Goal: Information Seeking & Learning: Check status

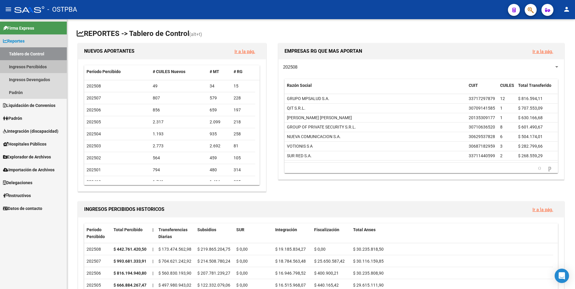
click at [29, 66] on link "Ingresos Percibidos" at bounding box center [33, 66] width 67 height 13
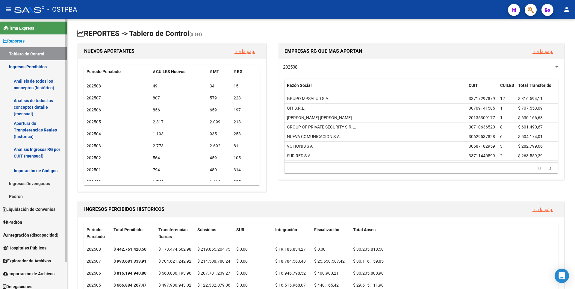
click at [29, 109] on link "Análisis de todos los conceptos detalle (mensual)" at bounding box center [33, 107] width 67 height 23
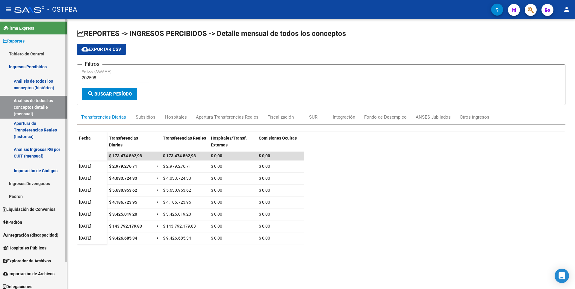
click at [28, 256] on link "Explorador de Archivos" at bounding box center [33, 260] width 67 height 13
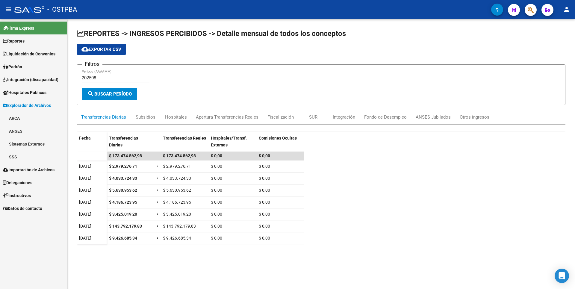
click at [13, 119] on link "ARCA" at bounding box center [33, 118] width 67 height 13
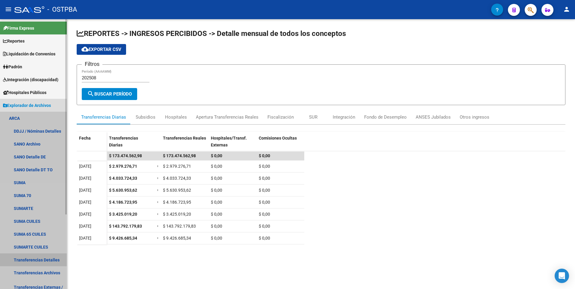
click at [38, 260] on link "Transferencias Detalles" at bounding box center [33, 259] width 67 height 13
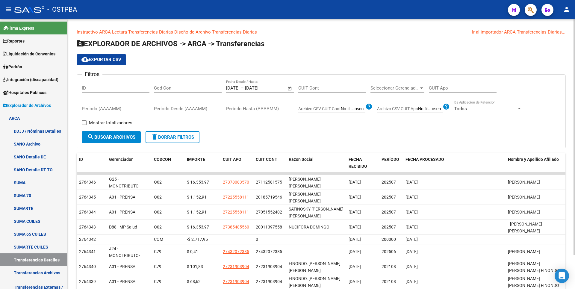
click at [291, 90] on span "Open calendar" at bounding box center [290, 88] width 14 height 14
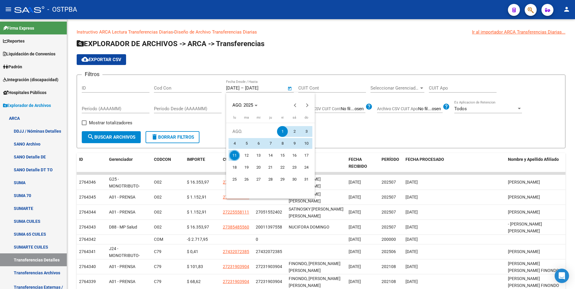
click at [232, 155] on span "11" at bounding box center [234, 155] width 11 height 11
type input "[DATE]"
click at [233, 155] on span "11" at bounding box center [234, 155] width 11 height 11
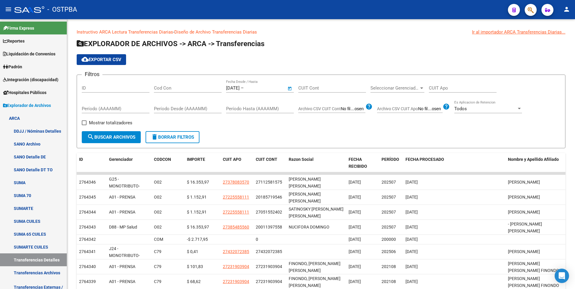
type input "[DATE]"
click at [97, 122] on span "Mostrar totalizadores" at bounding box center [110, 122] width 43 height 7
click at [84, 125] on input "Mostrar totalizadores" at bounding box center [84, 125] width 0 height 0
checkbox input "true"
click at [100, 130] on div "Mostrar totalizadores" at bounding box center [109, 125] width 55 height 12
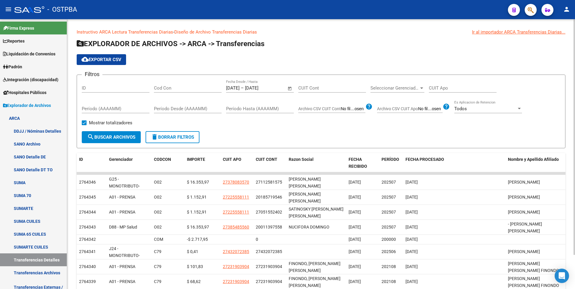
click at [101, 137] on span "search Buscar Archivos" at bounding box center [111, 136] width 48 height 5
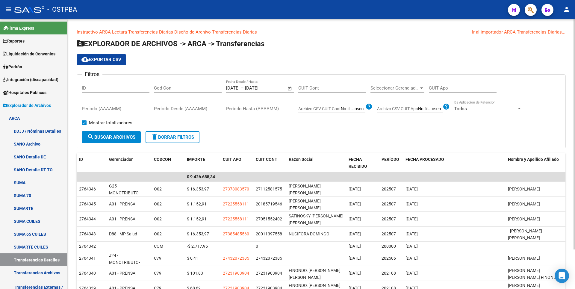
click at [422, 88] on div at bounding box center [421, 87] width 3 height 1
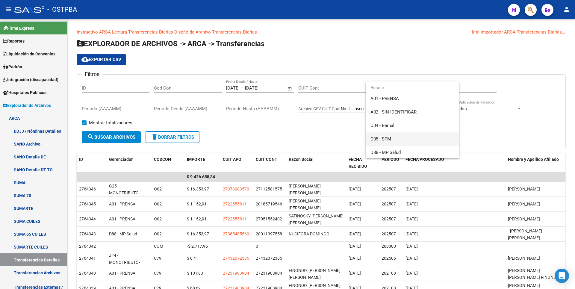
scroll to position [60, 0]
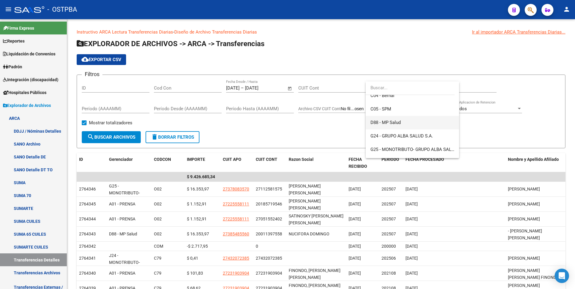
click at [391, 124] on span "D88 - MP Salud" at bounding box center [386, 122] width 30 height 5
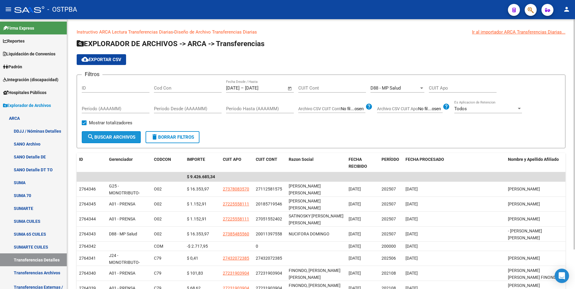
click at [141, 138] on button "search Buscar Archivos" at bounding box center [111, 137] width 59 height 12
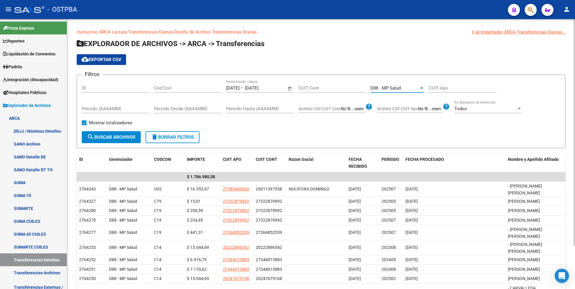
click at [423, 88] on div at bounding box center [421, 87] width 3 height 1
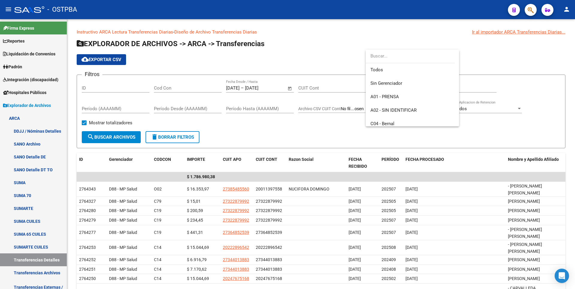
scroll to position [63, 0]
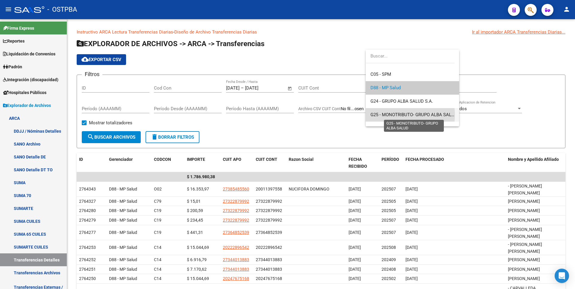
click at [396, 115] on span "G25 - MONOTRIBUTO- GRUPO ALBA SALUD" at bounding box center [414, 114] width 87 height 5
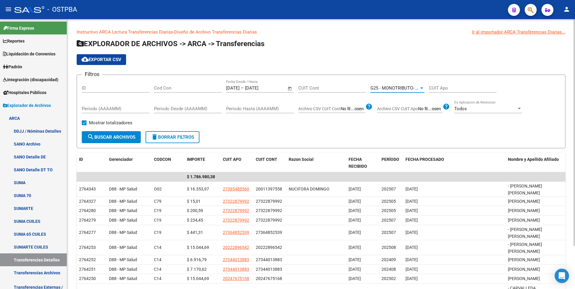
click at [114, 140] on button "search Buscar Archivos" at bounding box center [111, 137] width 59 height 12
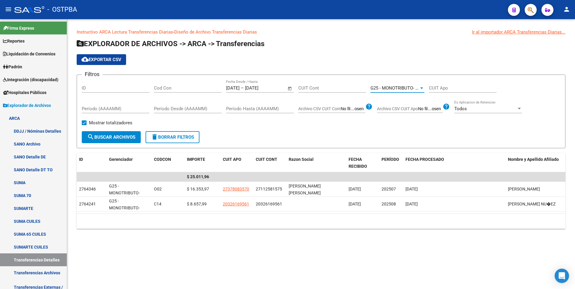
click at [416, 89] on span "G25 - MONOTRIBUTO- GRUPO ALBA SALUD" at bounding box center [414, 87] width 87 height 5
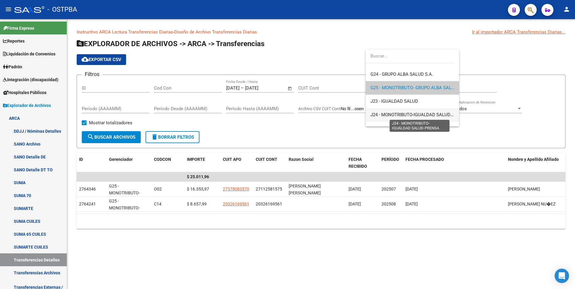
scroll to position [120, 0]
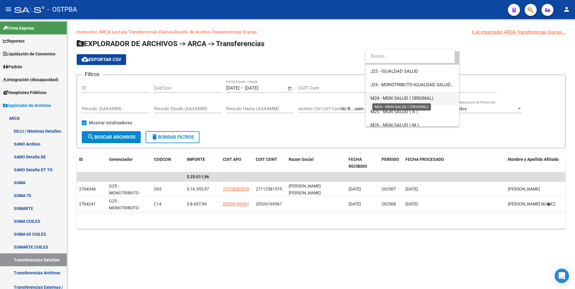
click at [410, 99] on span "M24 - MGN SALUD ( ORIGINAL)" at bounding box center [402, 98] width 63 height 5
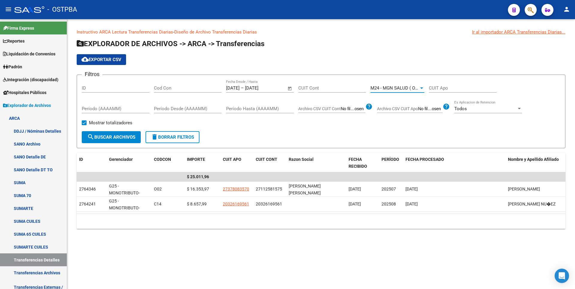
click at [119, 138] on span "search Buscar Archivos" at bounding box center [111, 136] width 48 height 5
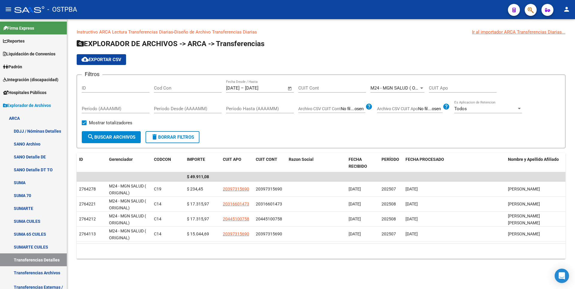
click at [419, 88] on div at bounding box center [421, 88] width 5 height 5
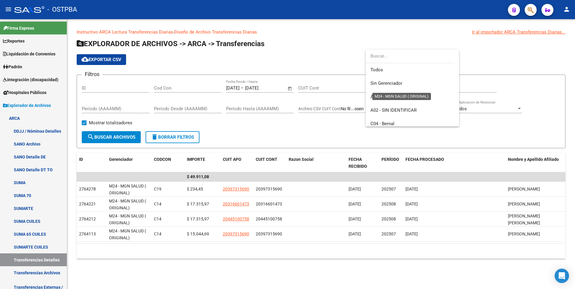
scroll to position [130, 0]
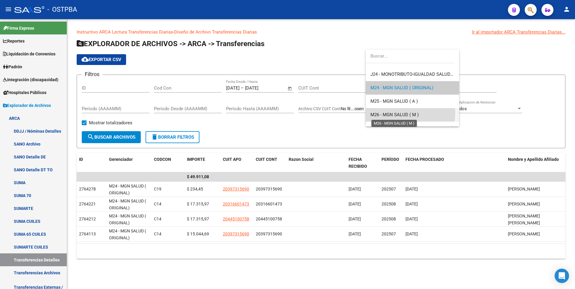
click at [398, 113] on span "M26 - MGN SALUD ( M )" at bounding box center [395, 114] width 48 height 5
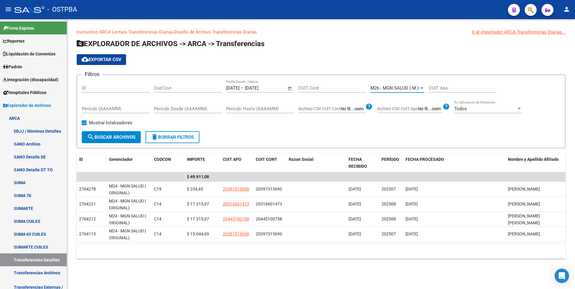
click at [126, 138] on span "search Buscar Archivos" at bounding box center [111, 136] width 48 height 5
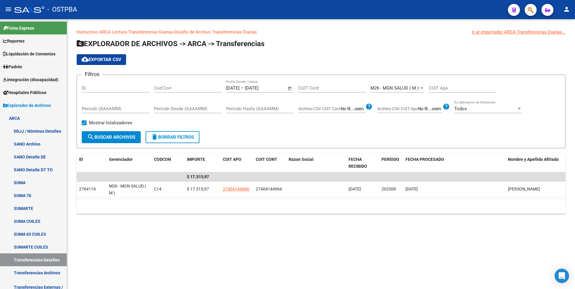
click at [422, 91] on div "M26 - MGN SALUD ( M ) Seleccionar Gerenciador" at bounding box center [398, 86] width 54 height 13
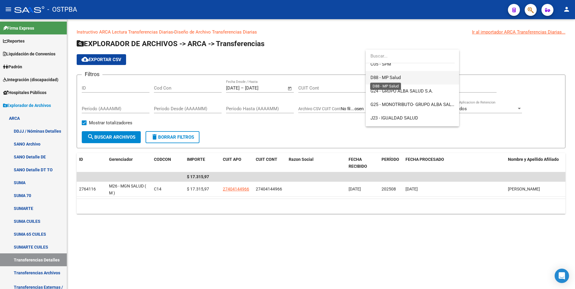
click at [390, 78] on span "D88 - MP Salud" at bounding box center [386, 77] width 30 height 5
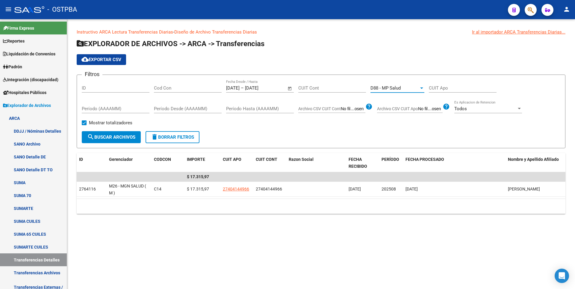
click at [101, 139] on span "search Buscar Archivos" at bounding box center [111, 136] width 48 height 5
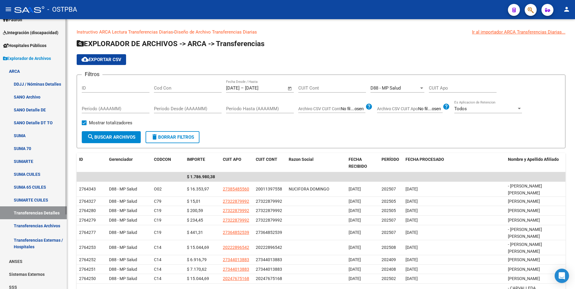
scroll to position [103, 0]
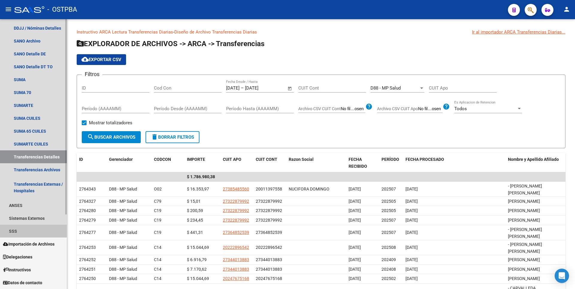
click at [16, 235] on link "SSS" at bounding box center [33, 231] width 67 height 13
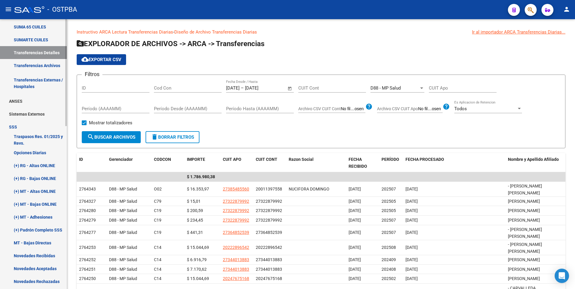
scroll to position [223, 0]
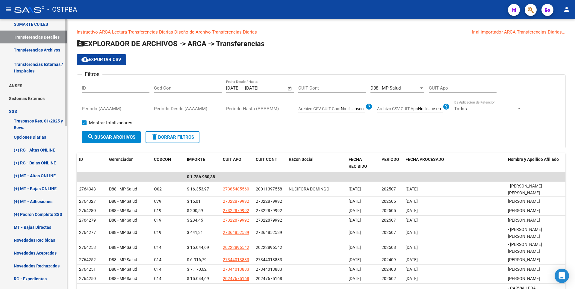
click at [52, 166] on link "(+) RG - Bajas ONLINE" at bounding box center [33, 162] width 67 height 13
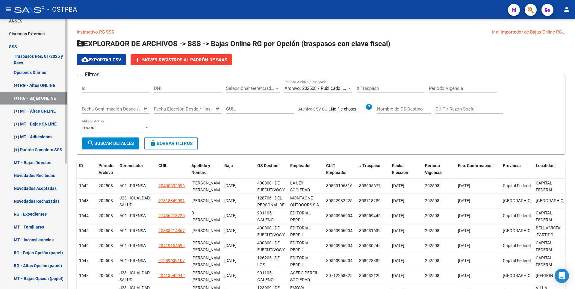
scroll to position [103, 0]
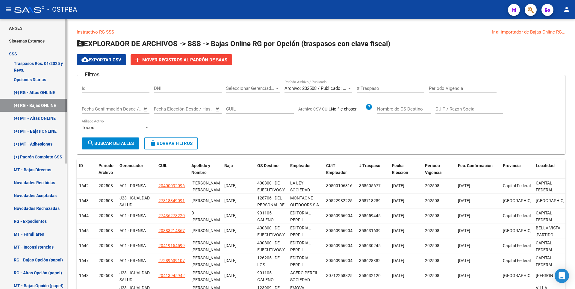
click at [38, 119] on link "(+) MT - Altas ONLINE" at bounding box center [33, 118] width 67 height 13
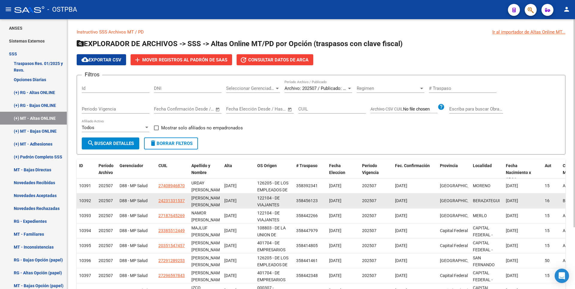
click at [168, 197] on datatable-body-cell "24231331537" at bounding box center [172, 201] width 33 height 15
click at [169, 200] on span "24231331537" at bounding box center [171, 200] width 26 height 5
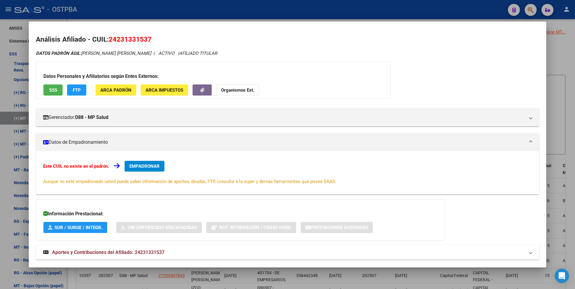
click at [562, 97] on div at bounding box center [287, 144] width 575 height 289
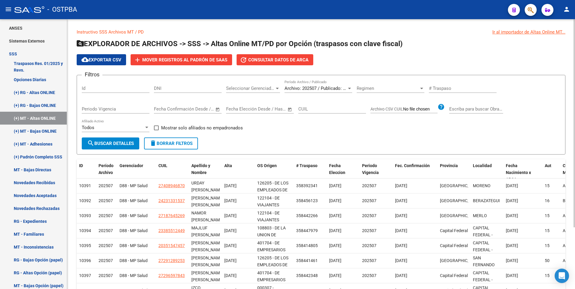
click at [275, 87] on div at bounding box center [277, 88] width 5 height 5
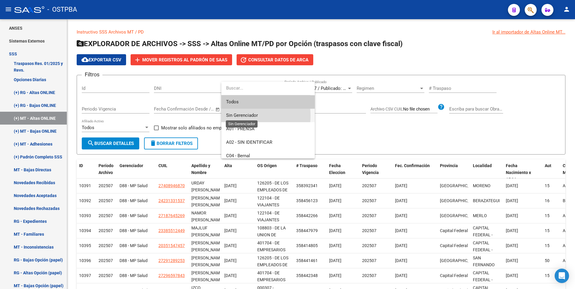
click at [239, 116] on span "Sin Gerenciador" at bounding box center [242, 115] width 32 height 5
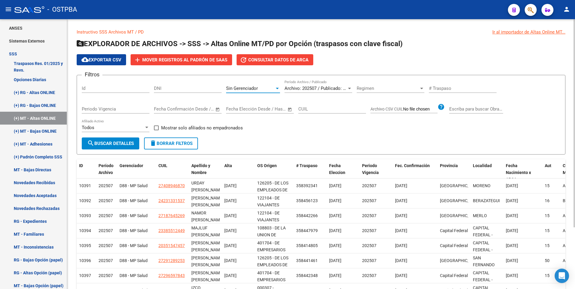
click at [99, 145] on span "search Buscar Detalles" at bounding box center [110, 143] width 47 height 5
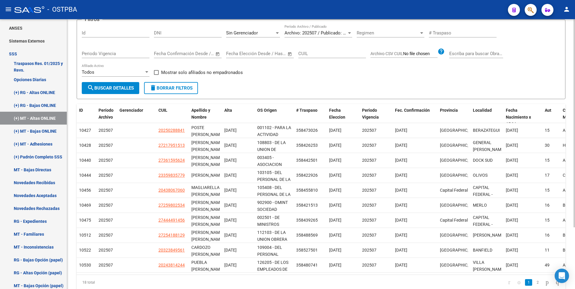
scroll to position [80, 0]
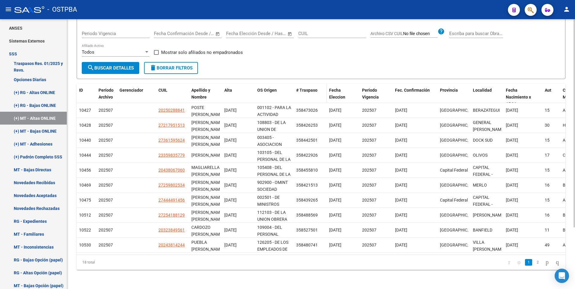
click at [294, 91] on datatable-header-cell "# Traspaso" at bounding box center [310, 97] width 33 height 26
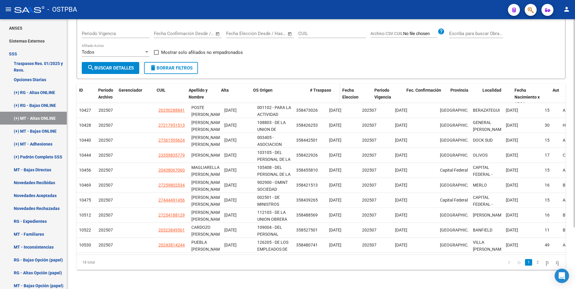
drag, startPoint x: 293, startPoint y: 91, endPoint x: 312, endPoint y: 91, distance: 19.5
click at [312, 91] on div "ID Período Archivo Gerenciador CUIL Apellido y Nombre Alta OS Origen # Traspaso…" at bounding box center [487, 97] width 821 height 26
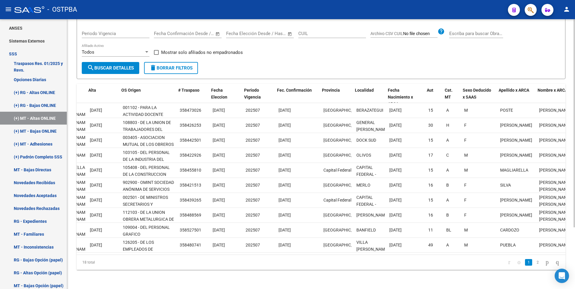
scroll to position [0, 138]
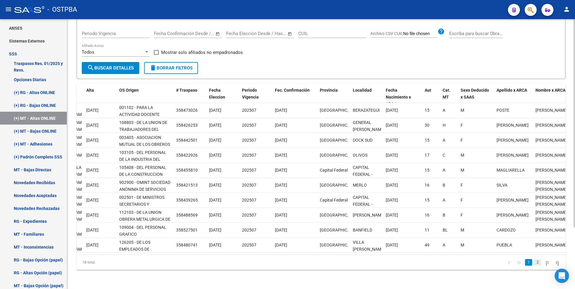
click at [534, 262] on link "2" at bounding box center [537, 262] width 7 height 7
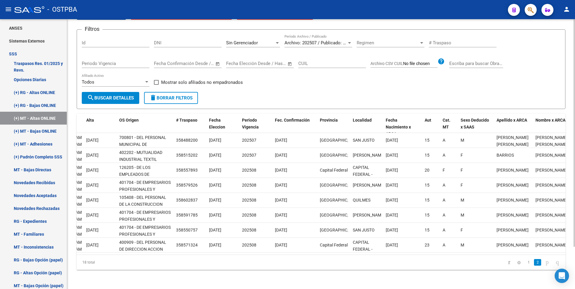
scroll to position [50, 0]
click at [51, 131] on link "(+) MT - Bajas ONLINE" at bounding box center [33, 131] width 67 height 13
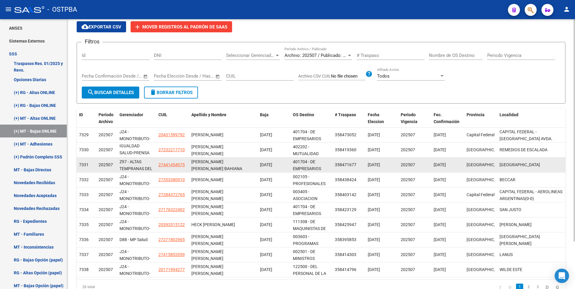
scroll to position [58, 0]
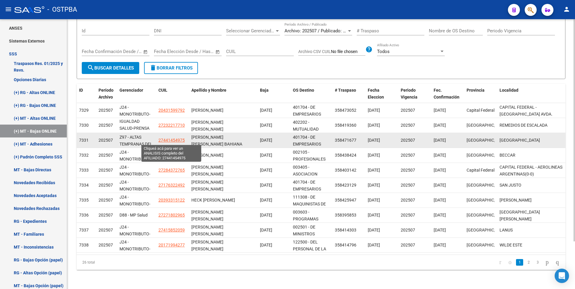
click at [173, 140] on span "27441454975" at bounding box center [171, 140] width 26 height 5
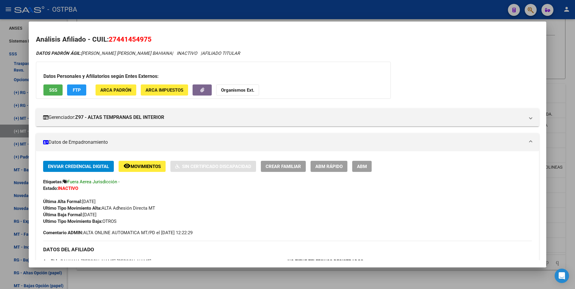
click at [248, 275] on div at bounding box center [287, 144] width 575 height 289
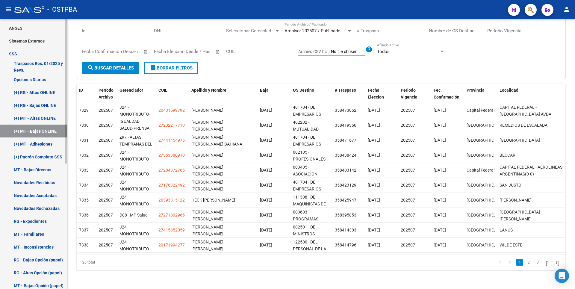
click at [32, 142] on link "(+) MT - Adhesiones" at bounding box center [33, 143] width 67 height 13
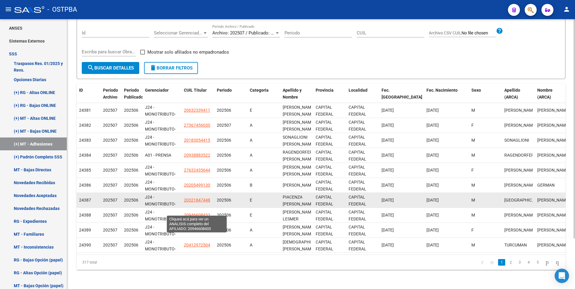
scroll to position [62, 0]
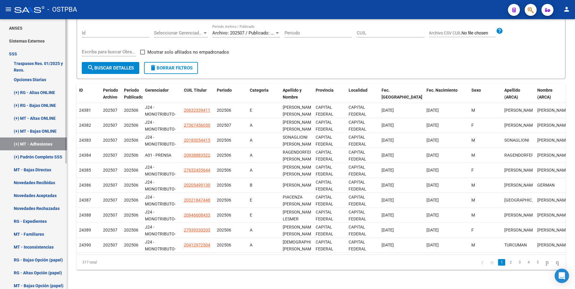
click at [44, 159] on link "(+) Padrón Completo SSS" at bounding box center [33, 156] width 67 height 13
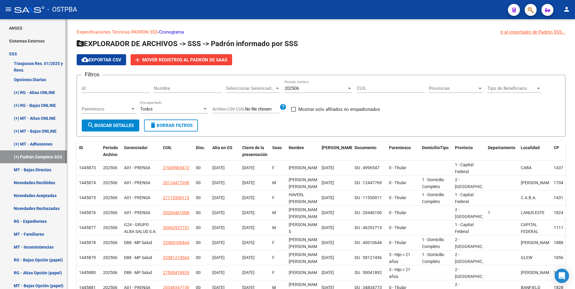
click at [40, 173] on link "MT - Bajas Directas" at bounding box center [33, 169] width 67 height 13
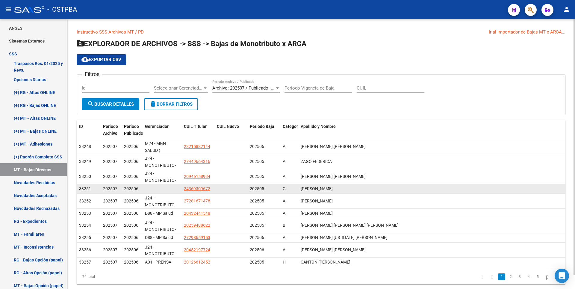
scroll to position [14, 0]
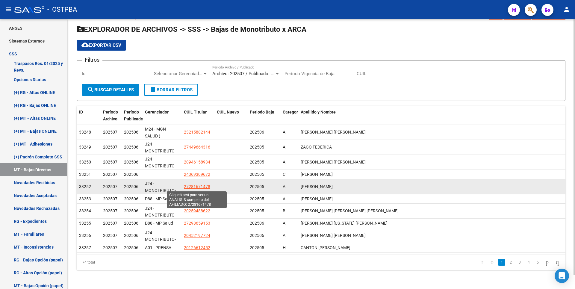
click at [198, 187] on span "27281671478" at bounding box center [197, 186] width 26 height 5
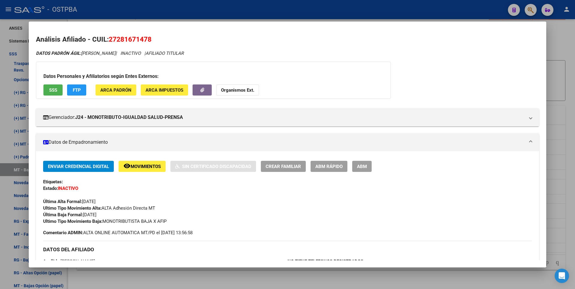
click at [221, 279] on div at bounding box center [287, 144] width 575 height 289
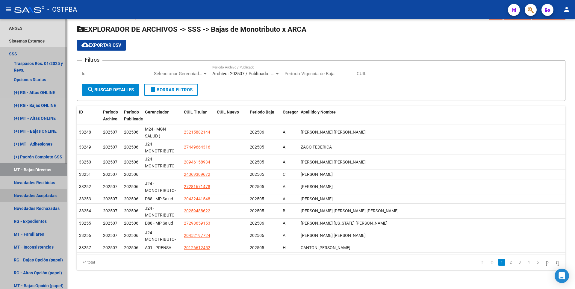
click at [33, 197] on link "Novedades Aceptadas" at bounding box center [33, 195] width 67 height 13
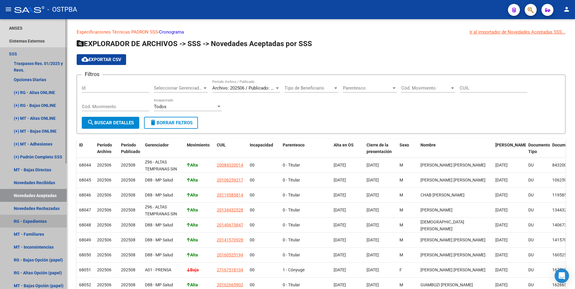
click at [39, 217] on link "RG - Expedientes" at bounding box center [33, 221] width 67 height 13
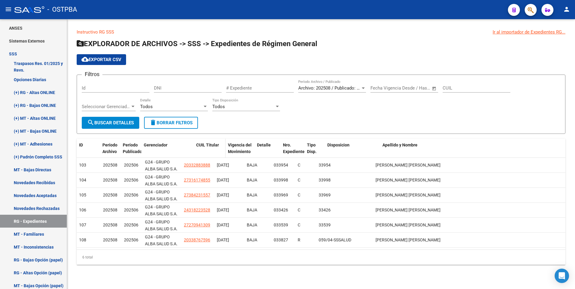
drag, startPoint x: 179, startPoint y: 149, endPoint x: 204, endPoint y: 148, distance: 24.9
click at [204, 148] on div "ID Período Archivo Período Publicado Gerenciador CUIL Titular Vigencia del Movi…" at bounding box center [321, 152] width 489 height 26
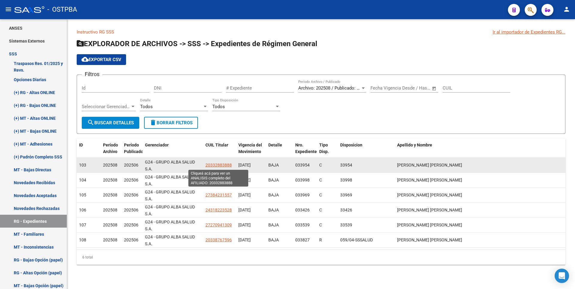
click at [224, 165] on span "20332883888" at bounding box center [218, 165] width 26 height 5
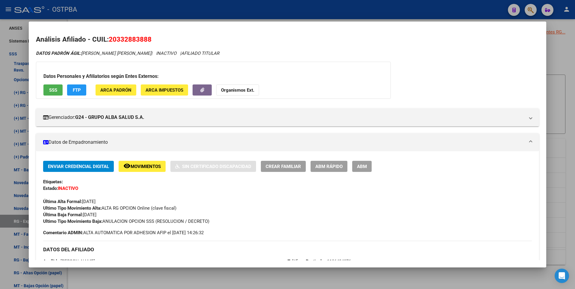
click at [247, 271] on div at bounding box center [287, 144] width 575 height 289
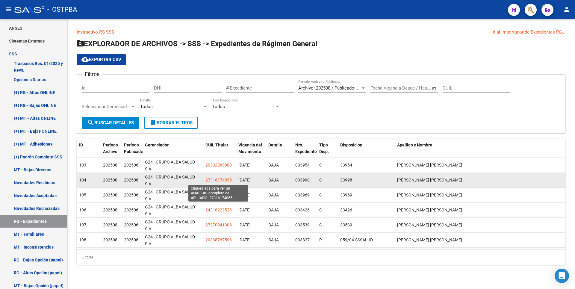
click at [216, 178] on span "27316174855" at bounding box center [218, 180] width 26 height 5
type textarea "27316174855"
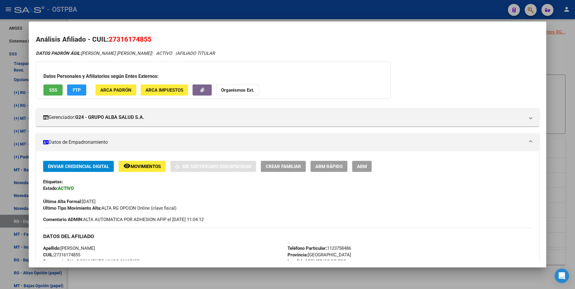
click at [264, 275] on div at bounding box center [287, 144] width 575 height 289
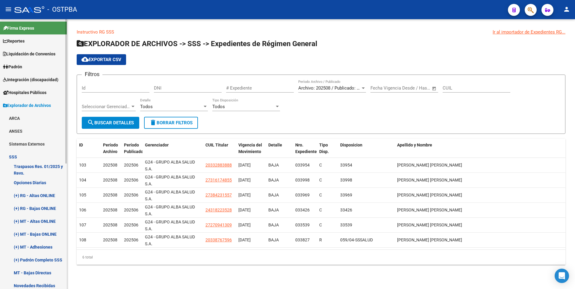
click at [15, 66] on span "Padrón" at bounding box center [12, 67] width 19 height 7
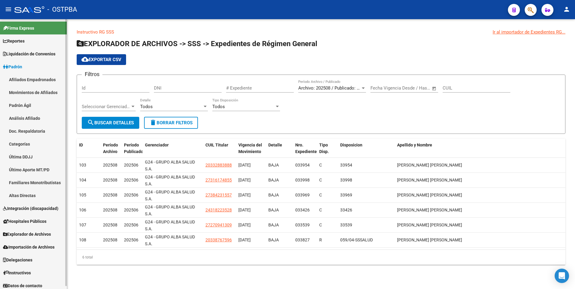
click at [25, 120] on link "Análisis Afiliado" at bounding box center [33, 118] width 67 height 13
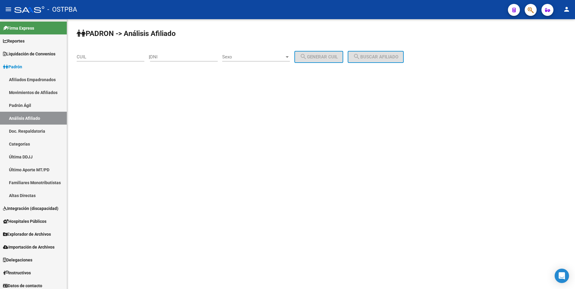
click at [82, 59] on input "CUIL" at bounding box center [111, 56] width 68 height 5
click at [369, 57] on span "search Buscar afiliado" at bounding box center [375, 56] width 45 height 5
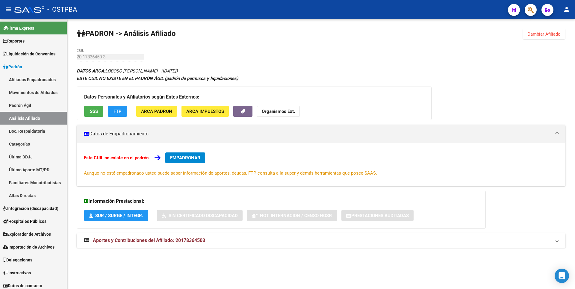
click at [161, 247] on mat-expansion-panel-header "Aportes y Contribuciones del Afiliado: 20178364503" at bounding box center [321, 240] width 489 height 14
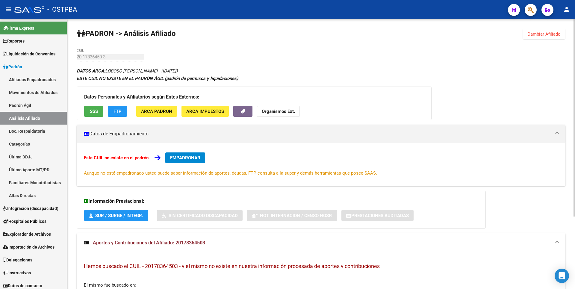
click at [125, 111] on button "FTP" at bounding box center [117, 111] width 19 height 11
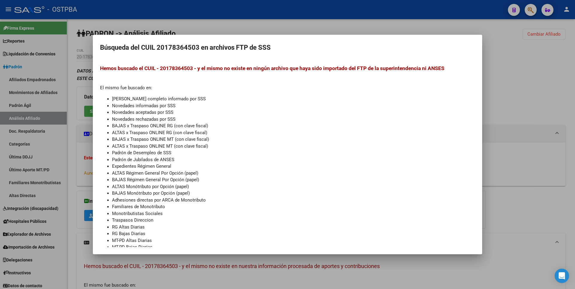
click at [333, 53] on mat-dialog-container "Búsqueda del CUIL 20178364503 en archivos FTP de SSS Hemos buscado el CUIL - 20…" at bounding box center [287, 145] width 389 height 220
drag, startPoint x: 527, startPoint y: 117, endPoint x: 491, endPoint y: 107, distance: 37.0
click at [521, 113] on div at bounding box center [287, 144] width 575 height 289
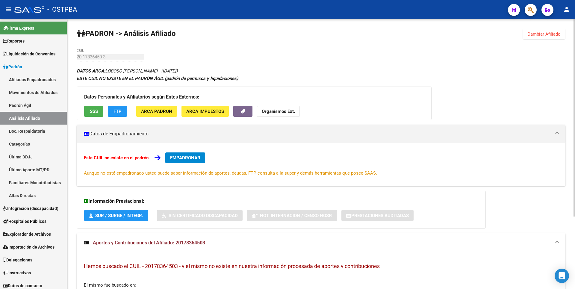
click at [298, 108] on button "Organismos Ext." at bounding box center [278, 111] width 43 height 11
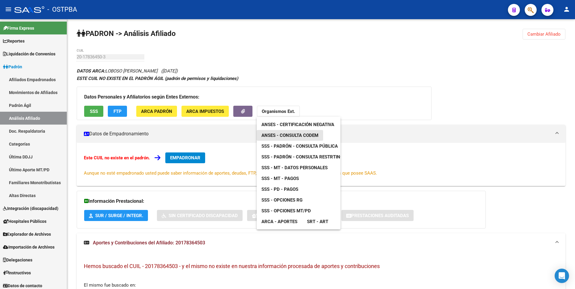
click at [311, 138] on span "ANSES - Consulta CODEM" at bounding box center [289, 135] width 57 height 5
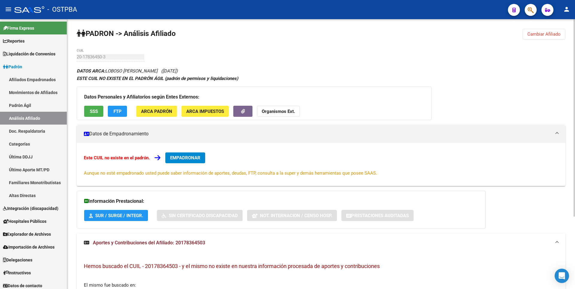
copy span "20178364503"
drag, startPoint x: 176, startPoint y: 244, endPoint x: 208, endPoint y: 247, distance: 32.1
click at [208, 247] on mat-expansion-panel-header "Aportes y Contribuciones del Afiliado: 20178364503" at bounding box center [321, 242] width 489 height 19
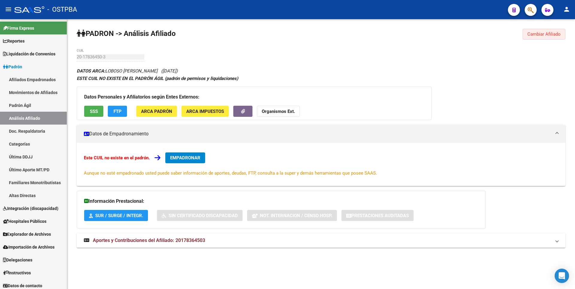
click at [539, 29] on button "Cambiar Afiliado" at bounding box center [544, 34] width 43 height 11
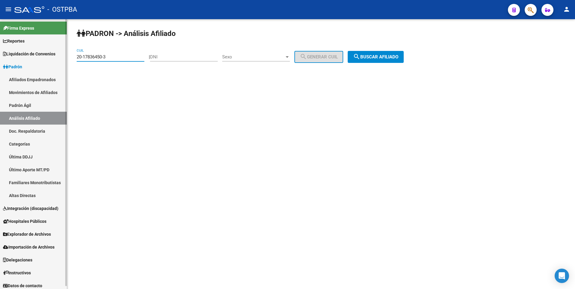
drag, startPoint x: 115, startPoint y: 58, endPoint x: 37, endPoint y: 57, distance: 77.9
click at [37, 57] on mat-sidenav-container "Firma Express Reportes Tablero de Control Ingresos Percibidos Análisis de todos…" at bounding box center [287, 154] width 575 height 270
paste input "7-37933214-0"
type input "27-37933214-0"
click at [386, 60] on button "search Buscar afiliado" at bounding box center [376, 57] width 56 height 12
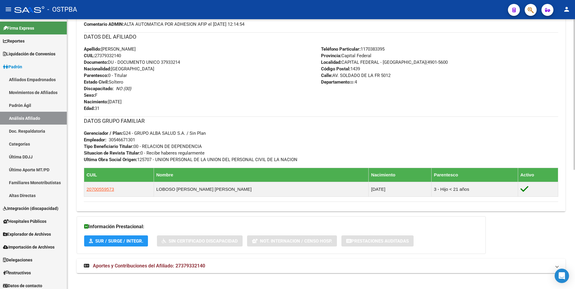
scroll to position [213, 0]
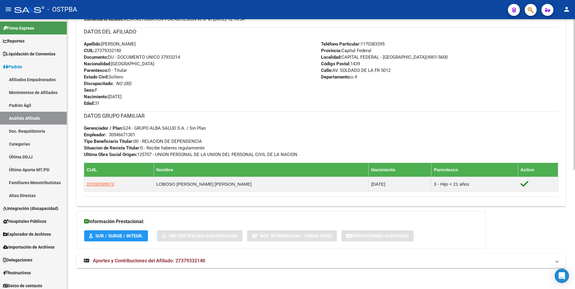
click at [203, 255] on mat-expansion-panel-header "Aportes y Contribuciones del Afiliado: 27379332140" at bounding box center [321, 261] width 489 height 14
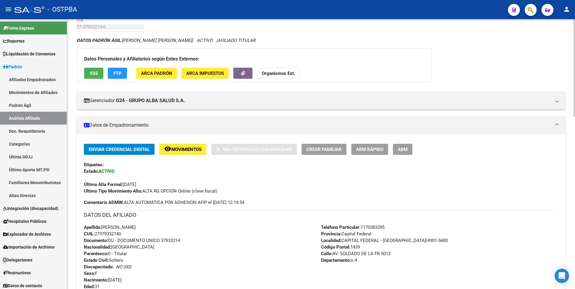
scroll to position [0, 0]
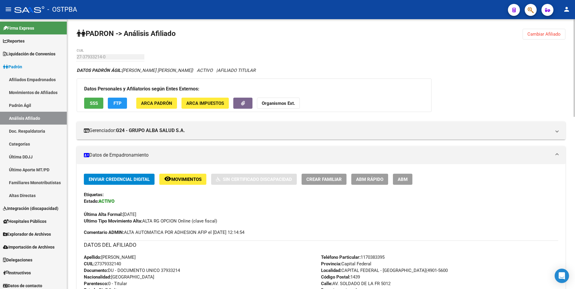
click at [99, 101] on button "SSS" at bounding box center [93, 103] width 19 height 11
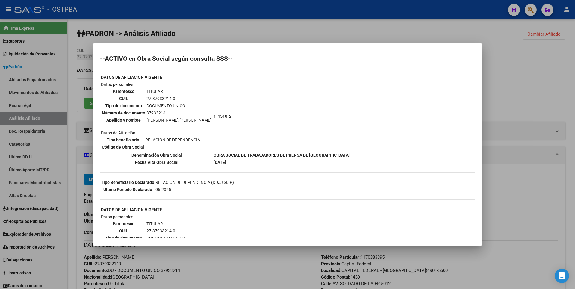
click at [245, 34] on div at bounding box center [287, 144] width 575 height 289
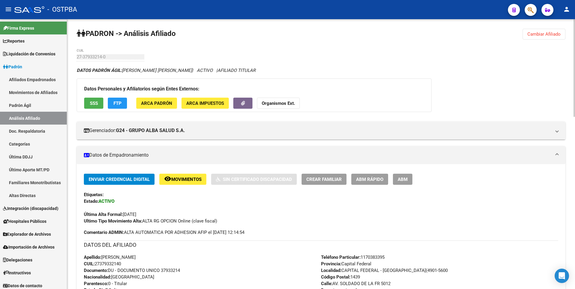
scroll to position [30, 0]
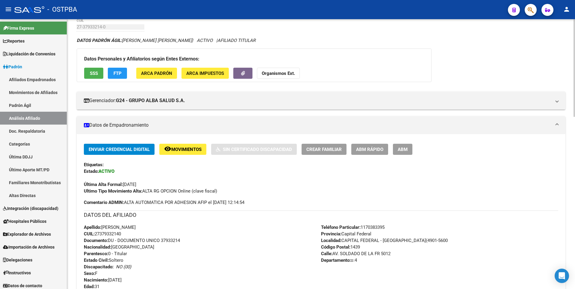
click at [282, 76] on strong "Organismos Ext." at bounding box center [278, 73] width 33 height 5
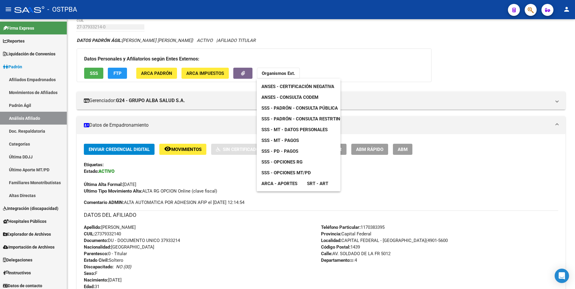
click at [306, 98] on span "ANSES - Consulta CODEM" at bounding box center [289, 97] width 57 height 5
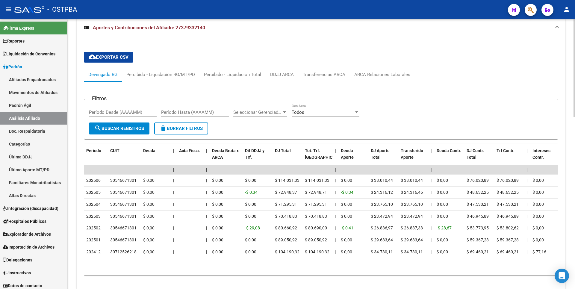
scroll to position [449, 0]
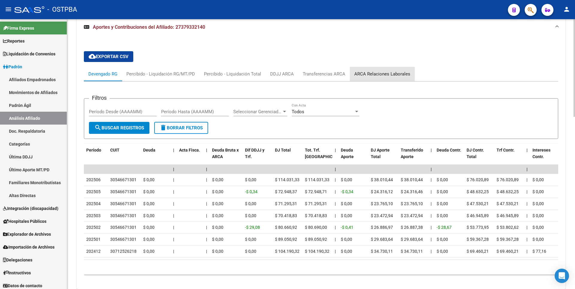
click at [393, 78] on div "ARCA Relaciones Laborales" at bounding box center [382, 74] width 65 height 14
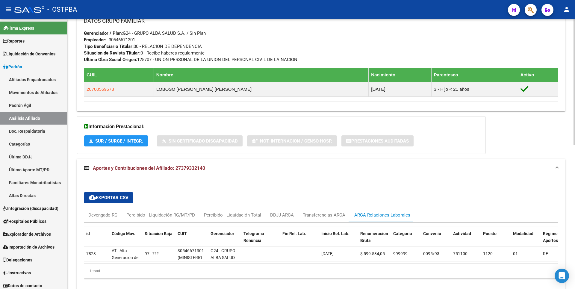
scroll to position [338, 0]
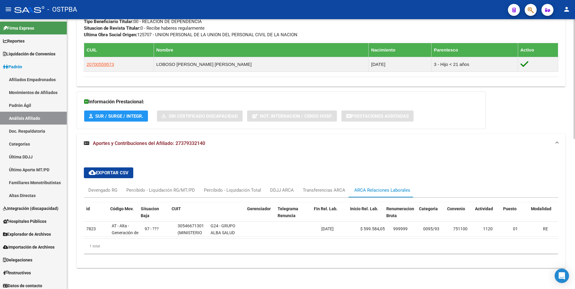
drag, startPoint x: 252, startPoint y: 198, endPoint x: 257, endPoint y: 196, distance: 5.3
click at [257, 198] on div "id Código Mov. Situacion Baja CUIT Gerenciador Telegrama Renuncia Fin Rel. Lab.…" at bounding box center [321, 228] width 474 height 61
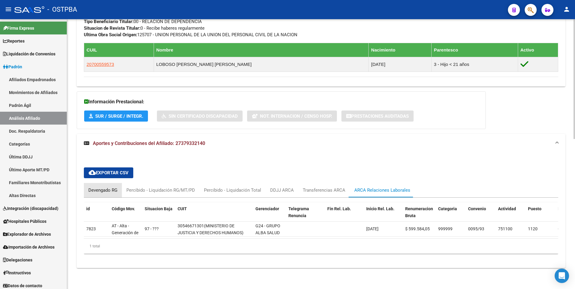
click at [108, 187] on div "Devengado RG" at bounding box center [102, 190] width 29 height 7
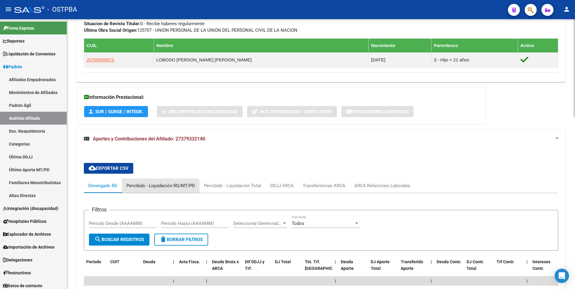
click at [152, 185] on div "Percibido - Liquidación RG/MT/PD" at bounding box center [160, 185] width 69 height 7
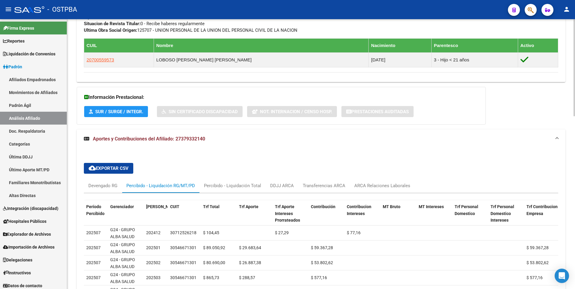
click at [187, 170] on div "cloud_download Exportar CSV Devengado RG Percibido - Liquidación RG/MT/PD Perci…" at bounding box center [321, 277] width 474 height 239
click at [119, 180] on div "Devengado RG" at bounding box center [103, 186] width 38 height 14
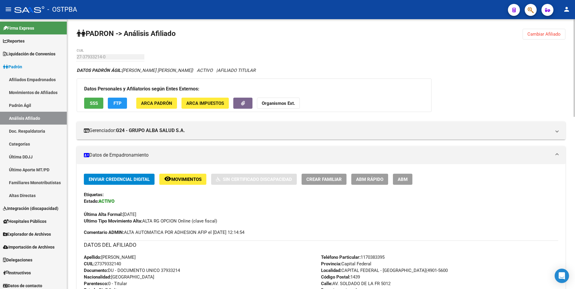
scroll to position [180, 0]
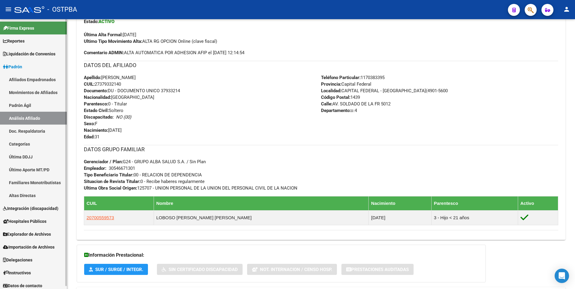
click at [25, 43] on span "Reportes" at bounding box center [14, 41] width 22 height 7
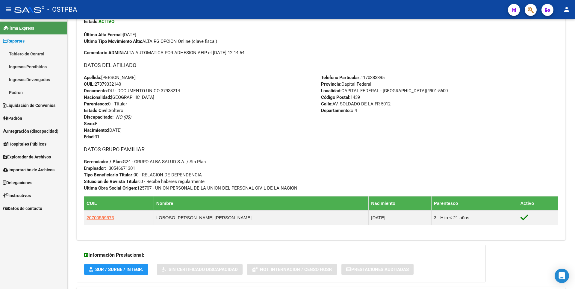
click at [29, 65] on link "Ingresos Percibidos" at bounding box center [33, 66] width 67 height 13
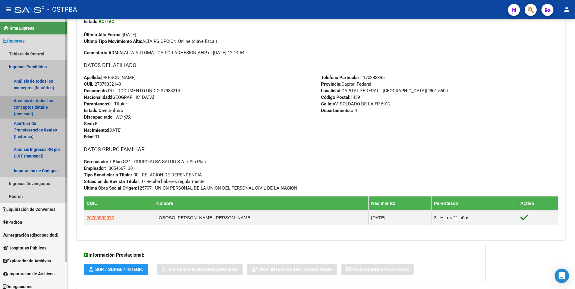
click at [57, 112] on link "Análisis de todos los conceptos detalle (mensual)" at bounding box center [33, 107] width 67 height 23
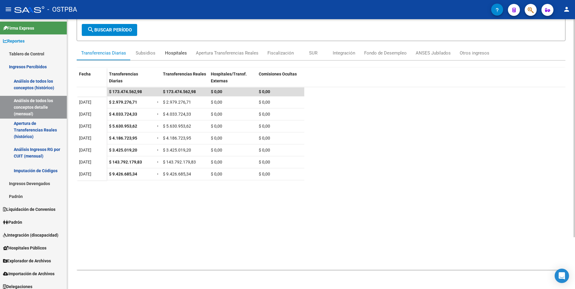
click at [171, 54] on div "Hospitales" at bounding box center [176, 53] width 22 height 7
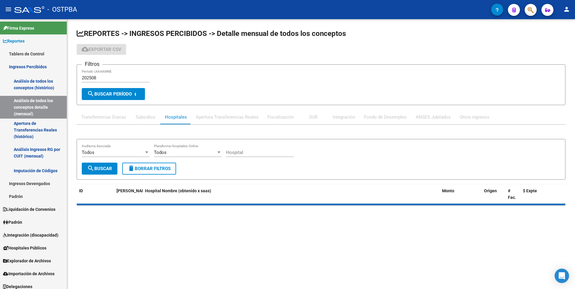
scroll to position [0, 0]
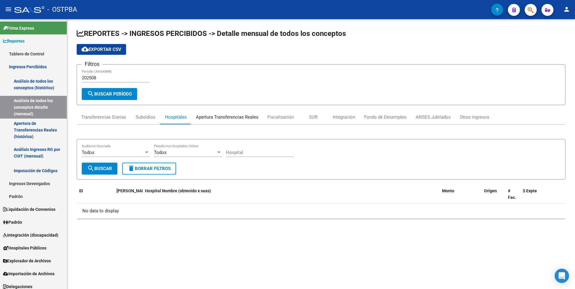
click at [235, 120] on div "Apertura Transferencias Reales" at bounding box center [227, 117] width 63 height 7
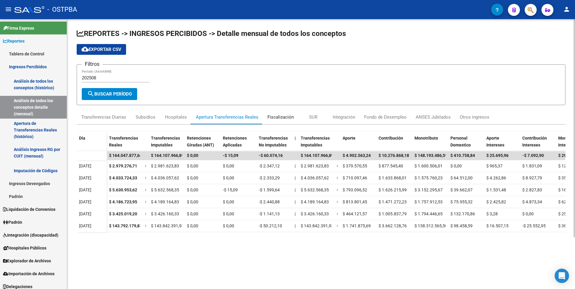
click at [275, 120] on div "Fiscalización" at bounding box center [280, 117] width 26 height 7
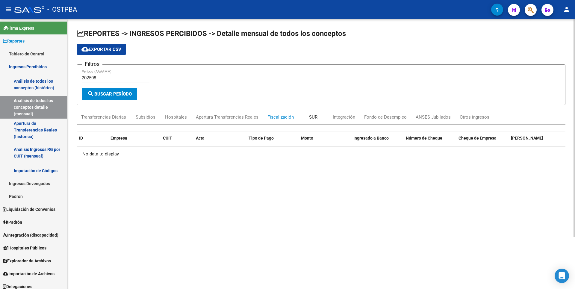
click at [312, 116] on div "SUR" at bounding box center [313, 117] width 8 height 7
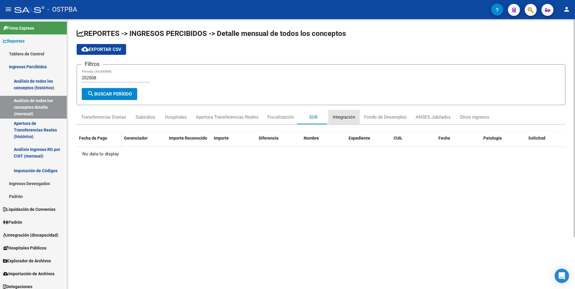
click at [342, 117] on div "Integración" at bounding box center [344, 117] width 22 height 7
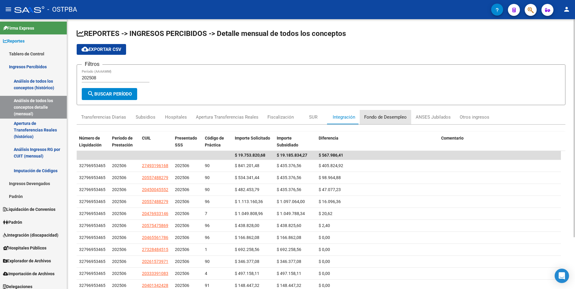
click at [381, 118] on div "Fondo de Desempleo" at bounding box center [385, 117] width 43 height 7
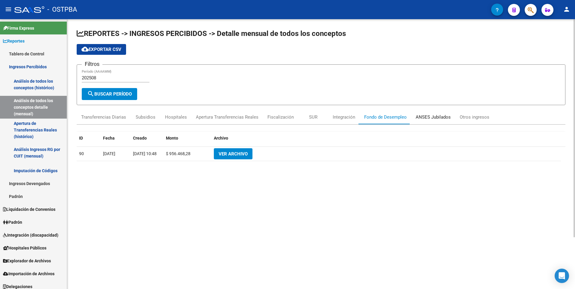
click at [422, 116] on div "ANSES Jubilados" at bounding box center [433, 117] width 35 height 7
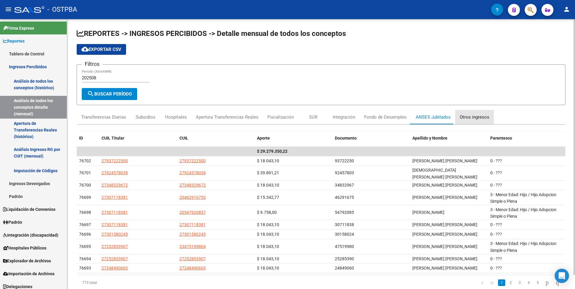
drag, startPoint x: 422, startPoint y: 116, endPoint x: 476, endPoint y: 117, distance: 54.2
click at [476, 117] on div "Otros ingresos" at bounding box center [475, 117] width 30 height 7
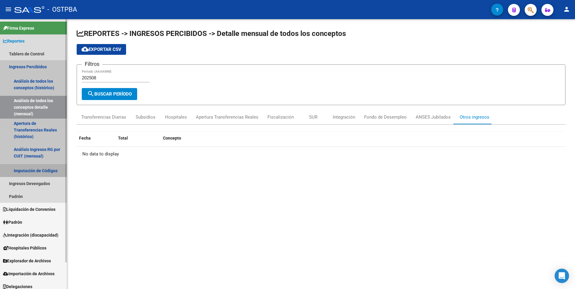
click at [44, 173] on link "Imputación de Códigos" at bounding box center [33, 170] width 67 height 13
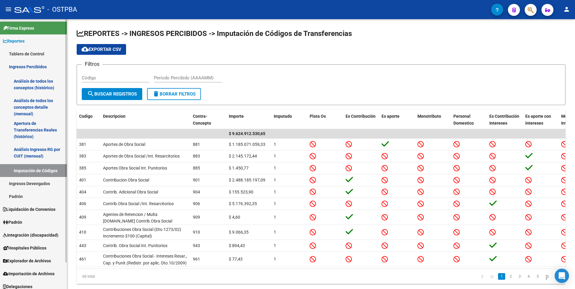
click at [40, 186] on link "Ingresos Devengados" at bounding box center [33, 183] width 67 height 13
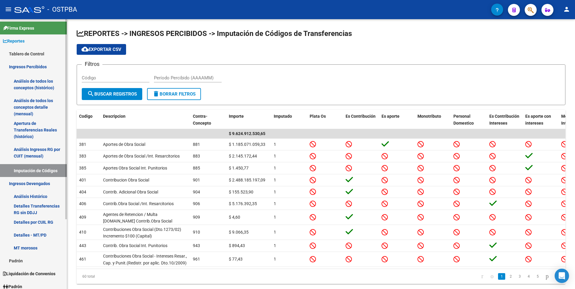
click at [42, 197] on link "Análisis Histórico" at bounding box center [33, 196] width 67 height 13
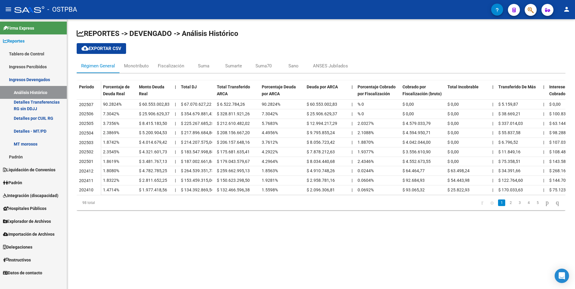
click at [33, 171] on span "Liquidación de Convenios" at bounding box center [29, 170] width 52 height 7
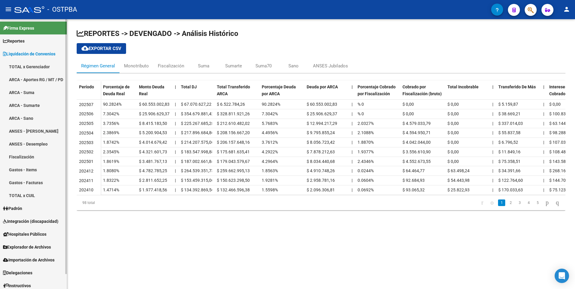
click at [29, 148] on link "ANSES - Desempleo" at bounding box center [33, 143] width 67 height 13
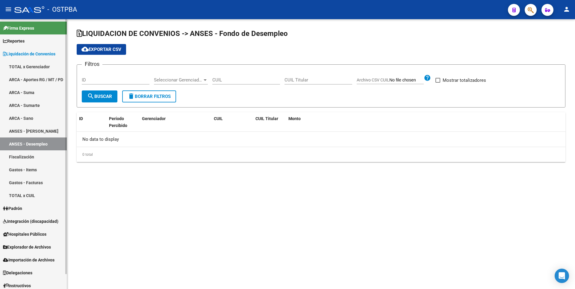
checkbox input "true"
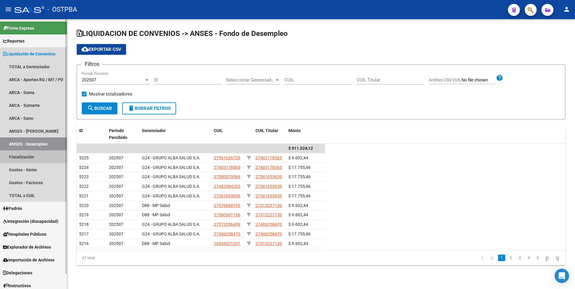
click at [29, 160] on link "Fiscalización" at bounding box center [33, 156] width 67 height 13
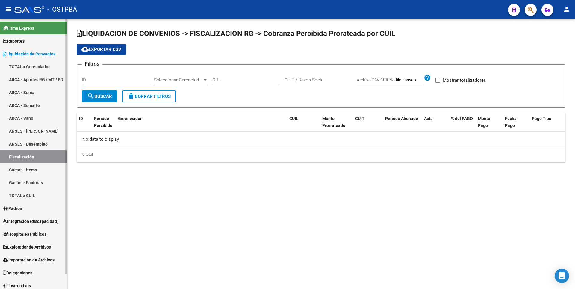
checkbox input "true"
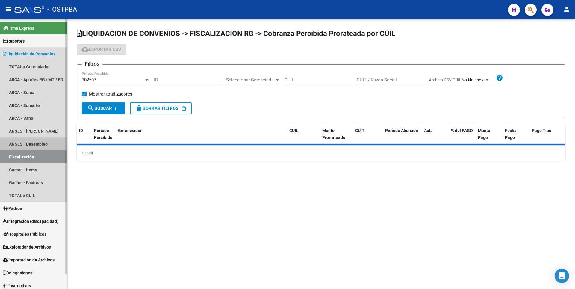
click at [32, 144] on link "ANSES - Desempleo" at bounding box center [33, 143] width 67 height 13
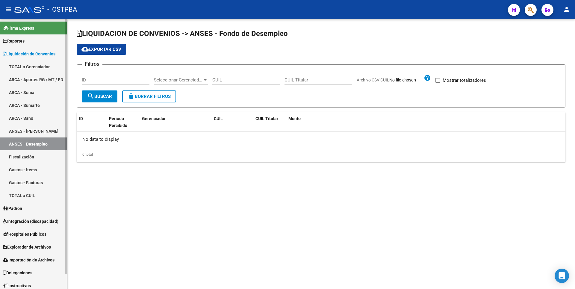
checkbox input "true"
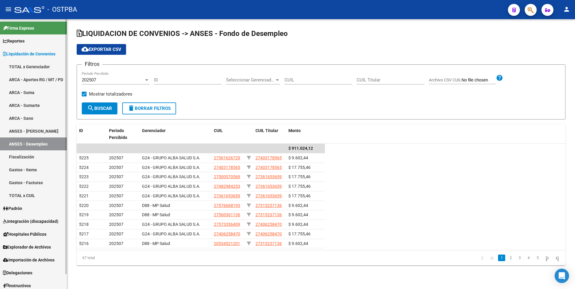
click at [34, 170] on link "Gastos - Items" at bounding box center [33, 169] width 67 height 13
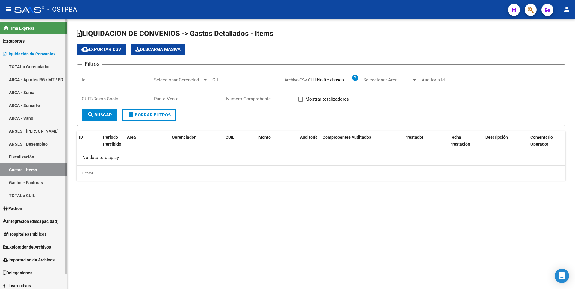
click at [39, 184] on link "Gastos - Facturas" at bounding box center [33, 182] width 67 height 13
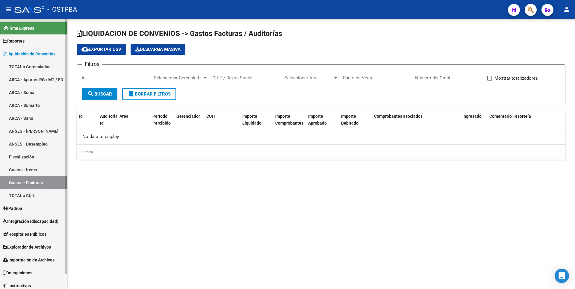
checkbox input "true"
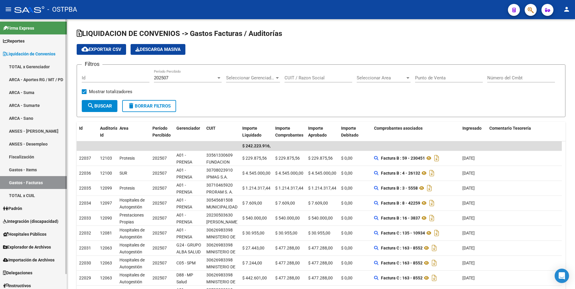
click at [26, 206] on link "Padrón" at bounding box center [33, 208] width 67 height 13
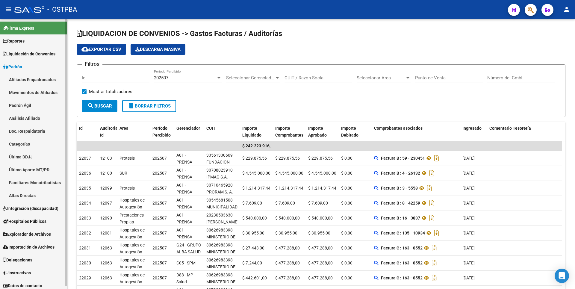
click at [36, 195] on link "Altas Directas" at bounding box center [33, 195] width 67 height 13
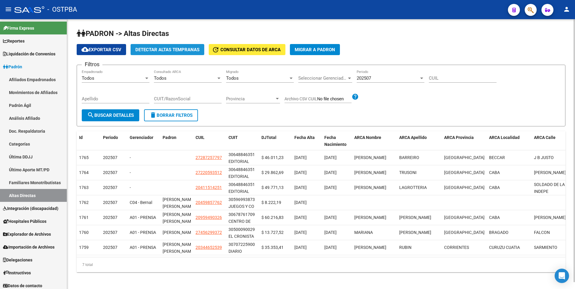
click at [187, 49] on span "Detectar Altas Tempranas" at bounding box center [167, 49] width 64 height 5
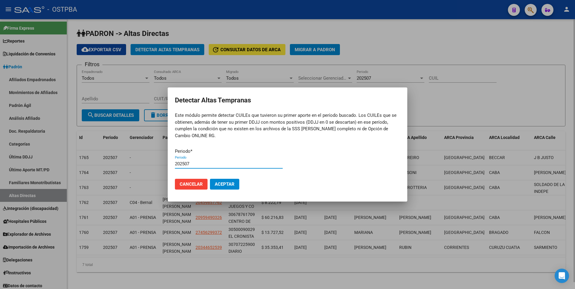
type input "202507"
click at [210, 179] on button "Aceptar" at bounding box center [224, 184] width 29 height 11
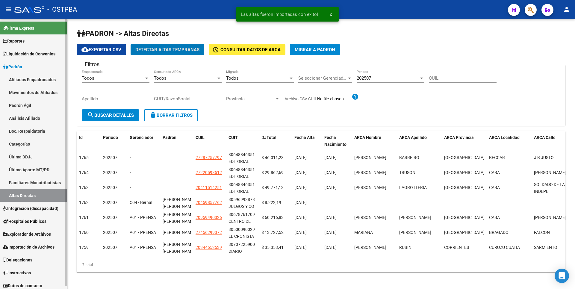
click at [46, 225] on link "Hospitales Públicos" at bounding box center [33, 221] width 67 height 13
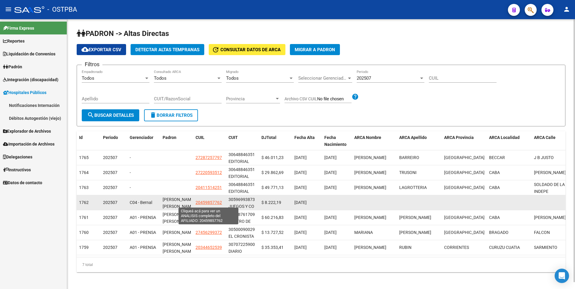
click at [209, 202] on span "20459857762" at bounding box center [209, 202] width 26 height 5
type textarea "20459857762"
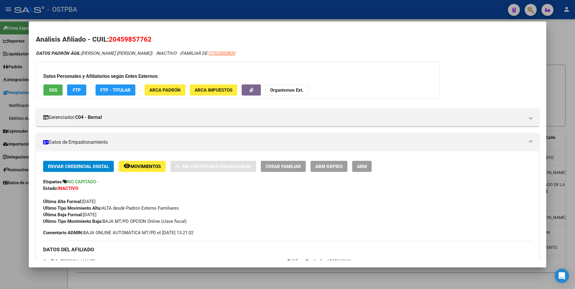
click at [54, 94] on button "SSS" at bounding box center [52, 89] width 19 height 11
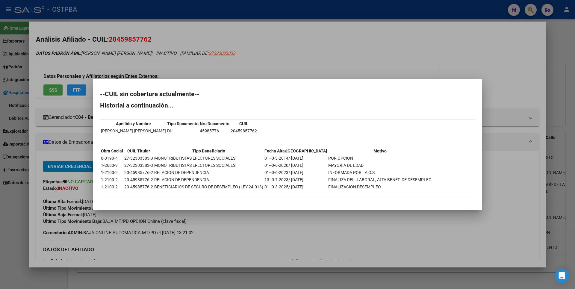
click at [285, 40] on div at bounding box center [287, 144] width 575 height 289
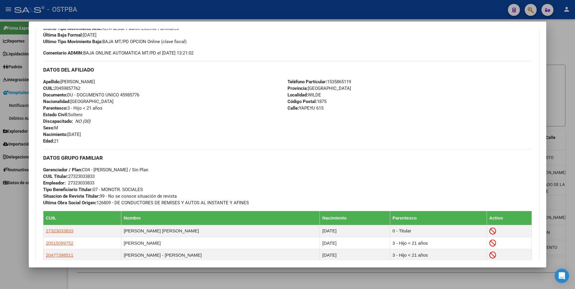
scroll to position [288, 0]
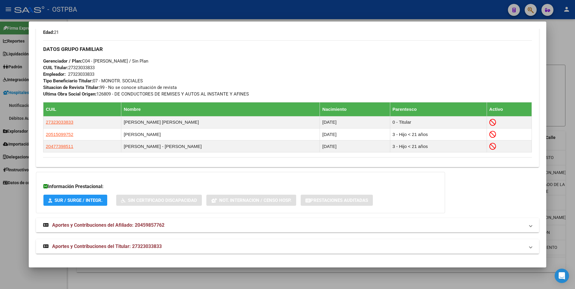
click at [147, 223] on span "Aportes y Contribuciones del Afiliado: 20459857762" at bounding box center [108, 225] width 112 height 6
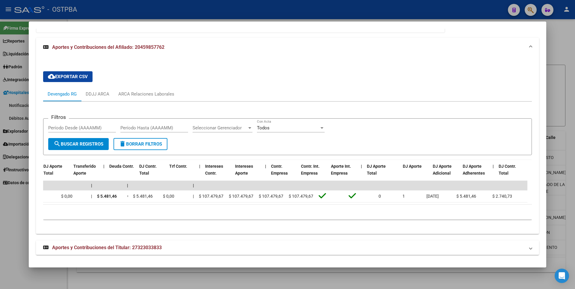
scroll to position [0, 0]
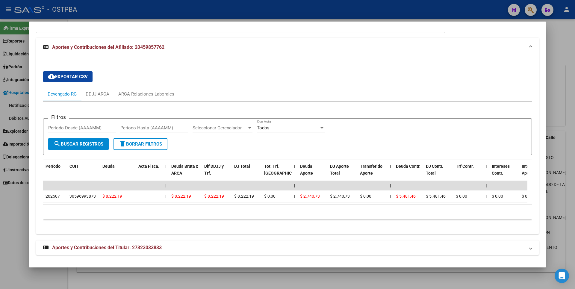
click at [557, 52] on div at bounding box center [287, 144] width 575 height 289
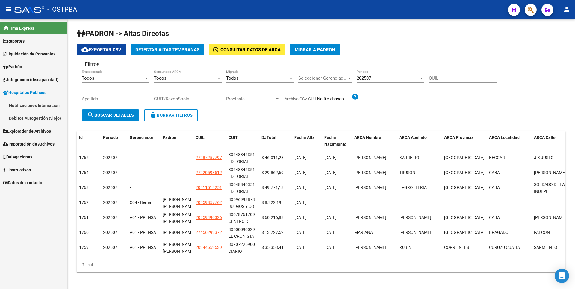
click at [37, 143] on span "Importación de Archivos" at bounding box center [29, 144] width 52 height 7
click at [34, 131] on link "Sistemas Externos" at bounding box center [33, 131] width 67 height 13
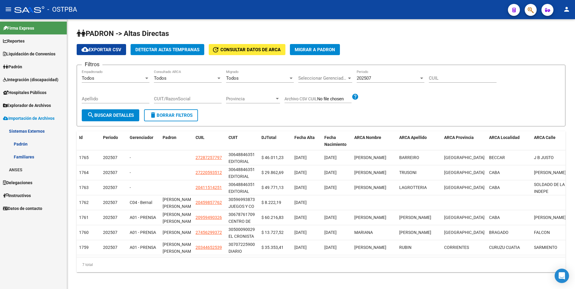
click at [17, 167] on link "ANSES" at bounding box center [33, 169] width 67 height 13
click at [28, 195] on link "Jubilados" at bounding box center [33, 195] width 67 height 13
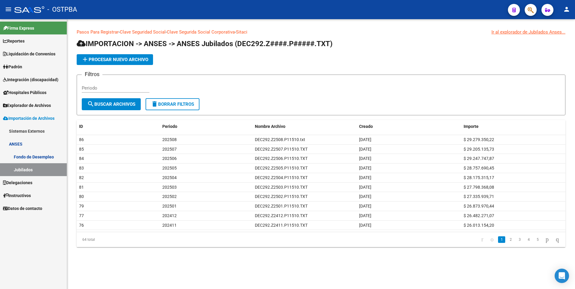
click at [25, 183] on span "Delegaciones" at bounding box center [17, 182] width 29 height 7
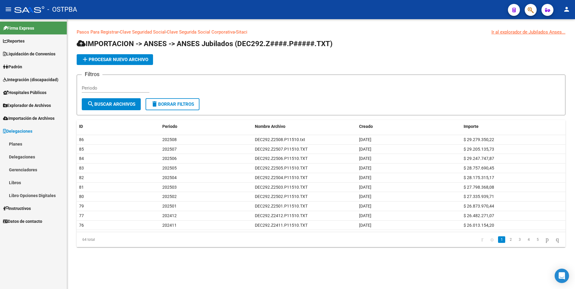
click at [21, 185] on link "Libros" at bounding box center [33, 182] width 67 height 13
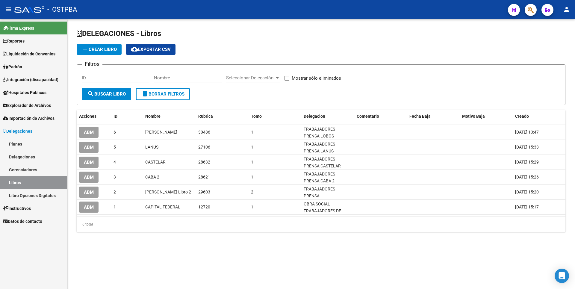
click at [46, 196] on link "Libro Opciones Digitales" at bounding box center [33, 195] width 67 height 13
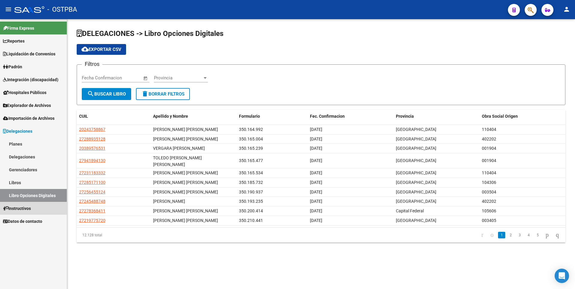
drag, startPoint x: 27, startPoint y: 208, endPoint x: 28, endPoint y: 183, distance: 24.6
click at [27, 208] on span "Instructivos" at bounding box center [17, 208] width 28 height 7
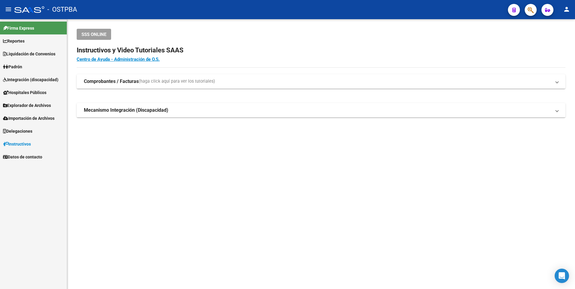
click at [22, 38] on span "Reportes" at bounding box center [14, 41] width 22 height 7
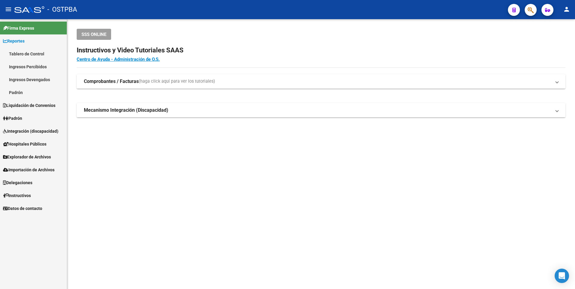
click at [21, 55] on link "Tablero de Control" at bounding box center [33, 53] width 67 height 13
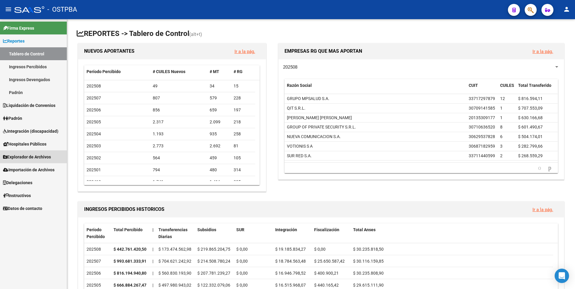
click at [25, 160] on span "Explorador de Archivos" at bounding box center [27, 157] width 48 height 7
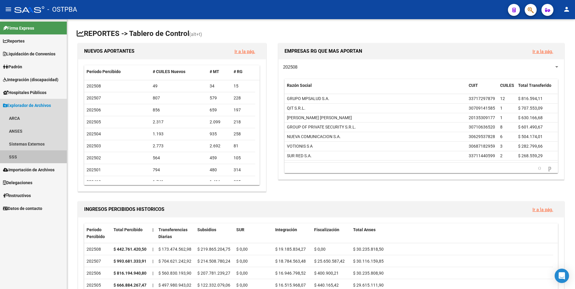
click at [21, 157] on link "SSS" at bounding box center [33, 156] width 67 height 13
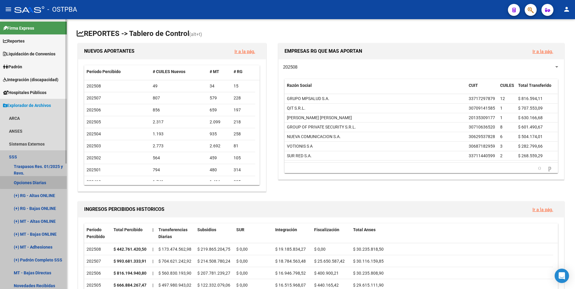
click at [34, 181] on link "Opciones Diarias" at bounding box center [33, 182] width 67 height 13
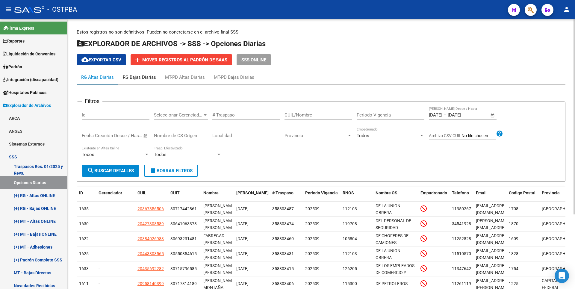
click at [144, 79] on div "RG Bajas Diarias" at bounding box center [139, 77] width 33 height 7
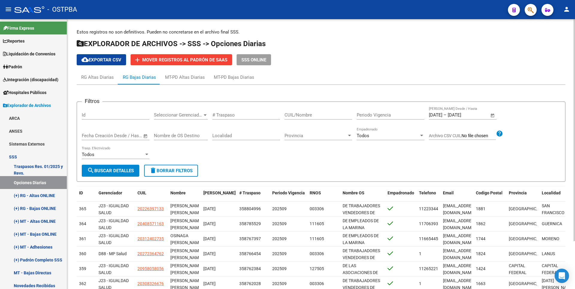
scroll to position [58, 0]
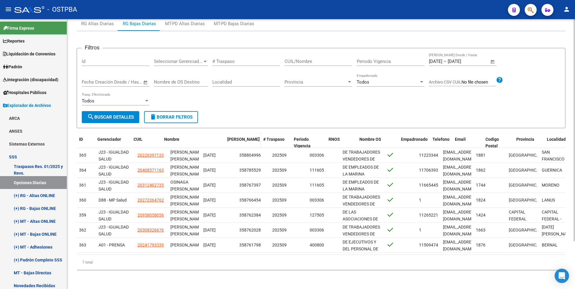
drag, startPoint x: 199, startPoint y: 134, endPoint x: 235, endPoint y: 136, distance: 35.4
click at [235, 136] on div "ID Gerenciador CUIL Nombre Fecha Traspaso # Traspaso Periodo Vigencia RNOS Nomb…" at bounding box center [344, 143] width 535 height 20
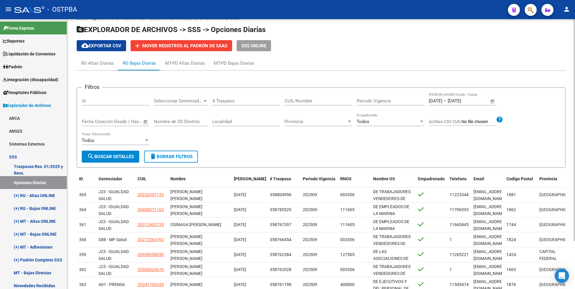
scroll to position [0, 0]
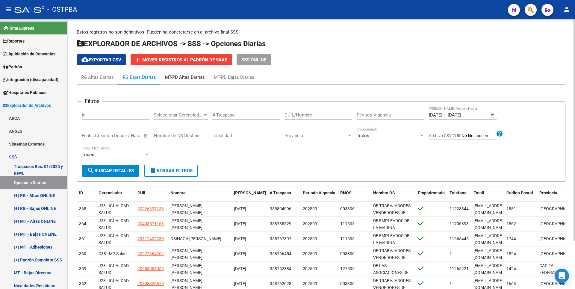
click at [196, 77] on div "MT-PD Altas Diarias" at bounding box center [185, 77] width 40 height 7
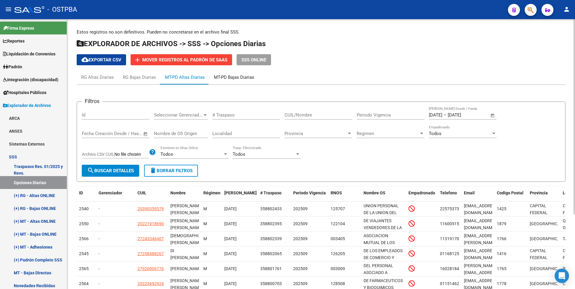
click at [237, 77] on div "MT-PD Bajas Diarias" at bounding box center [234, 77] width 40 height 7
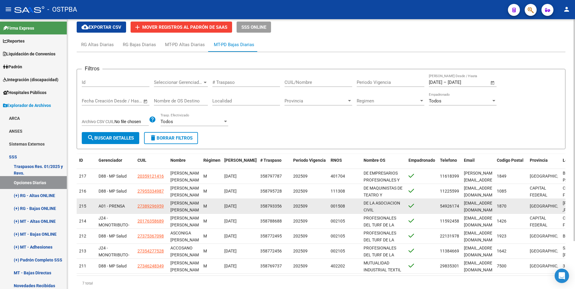
scroll to position [58, 0]
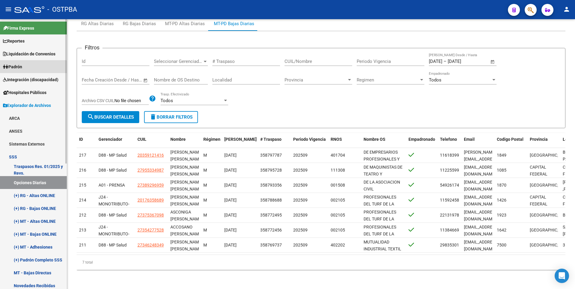
click at [31, 70] on link "Padrón" at bounding box center [33, 66] width 67 height 13
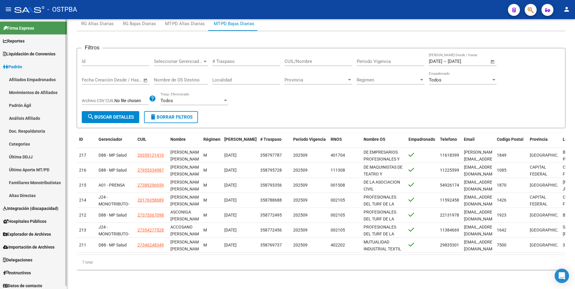
click at [39, 96] on link "Movimientos de Afiliados" at bounding box center [33, 92] width 67 height 13
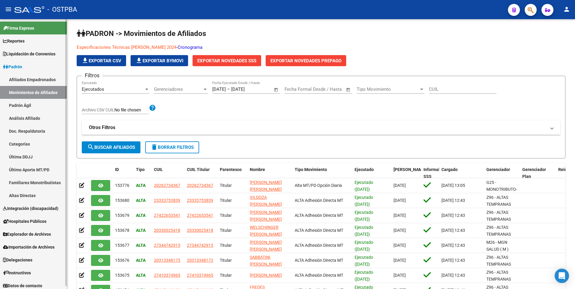
click at [32, 106] on link "Padrón Ágil" at bounding box center [33, 105] width 67 height 13
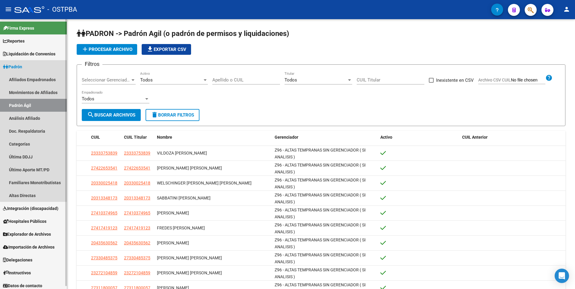
click at [35, 105] on link "Padrón Ágil" at bounding box center [33, 105] width 67 height 13
click at [30, 118] on link "Análisis Afiliado" at bounding box center [33, 118] width 67 height 13
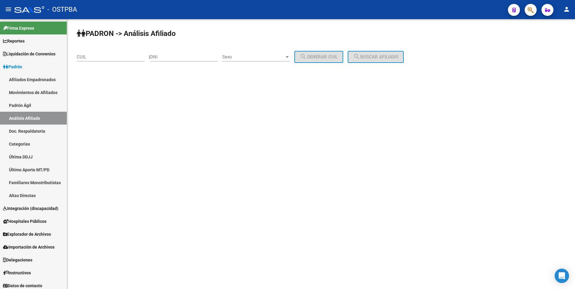
click at [90, 58] on input "CUIL" at bounding box center [111, 56] width 68 height 5
type input "2"
click at [390, 57] on span "search Buscar afiliado" at bounding box center [375, 56] width 45 height 5
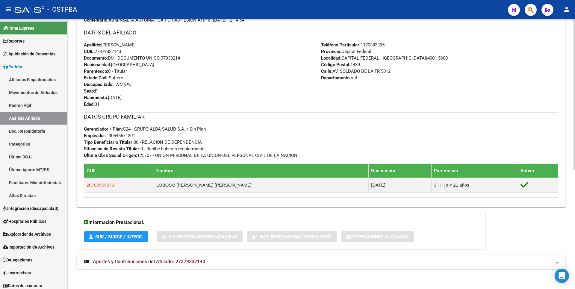
scroll to position [213, 0]
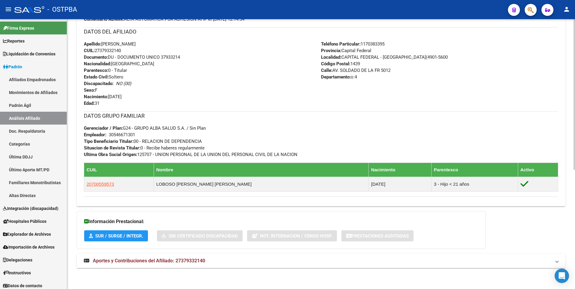
click at [180, 258] on span "Aportes y Contribuciones del Afiliado: 27379332140" at bounding box center [149, 261] width 112 height 6
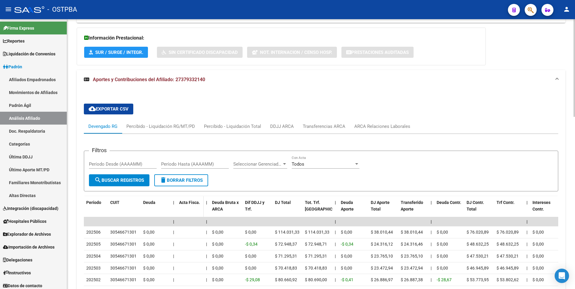
scroll to position [427, 0]
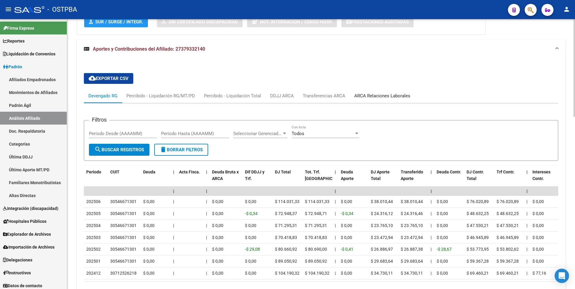
click at [381, 92] on div "ARCA Relaciones Laborales" at bounding box center [382, 96] width 65 height 14
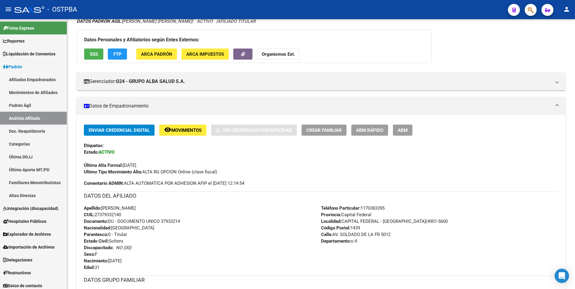
scroll to position [8, 0]
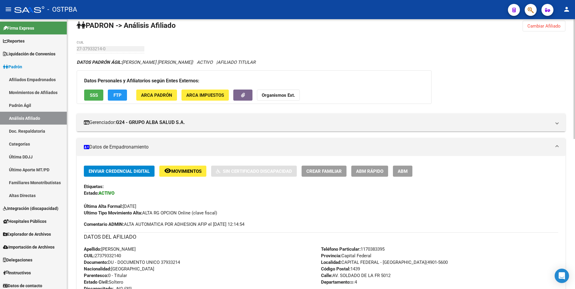
drag, startPoint x: 551, startPoint y: 26, endPoint x: 490, endPoint y: 27, distance: 60.2
click at [549, 26] on span "Cambiar Afiliado" at bounding box center [543, 25] width 33 height 5
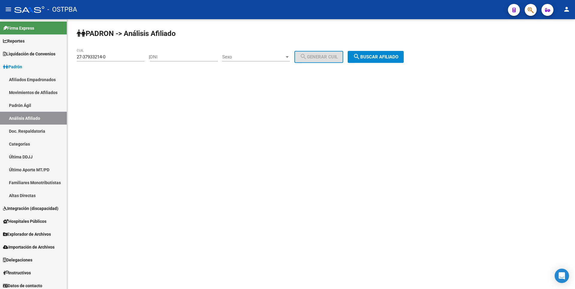
scroll to position [0, 0]
drag, startPoint x: 120, startPoint y: 57, endPoint x: 0, endPoint y: 58, distance: 119.5
click at [0, 58] on mat-sidenav-container "Firma Express Reportes Tablero de Control Ingresos Percibidos Análisis de todos…" at bounding box center [287, 154] width 575 height 270
paste input "0-17836450-3"
type input "20-17836450-3"
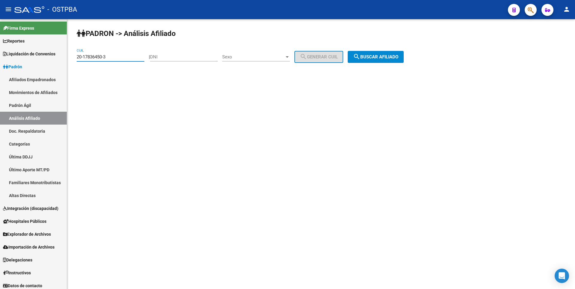
click at [389, 57] on span "search Buscar afiliado" at bounding box center [375, 56] width 45 height 5
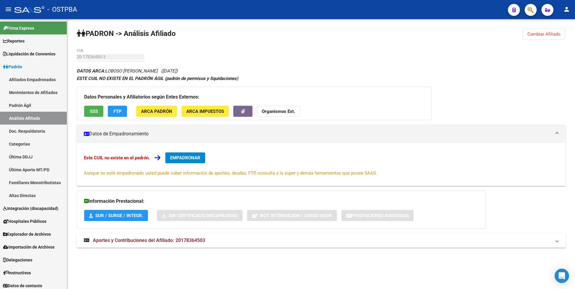
click at [90, 117] on div "Datos Personales y Afiliatorios según Entes Externos: SSS FTP ARCA Padrón ARCA …" at bounding box center [254, 104] width 355 height 34
click at [96, 113] on span "SSS" at bounding box center [94, 111] width 8 height 5
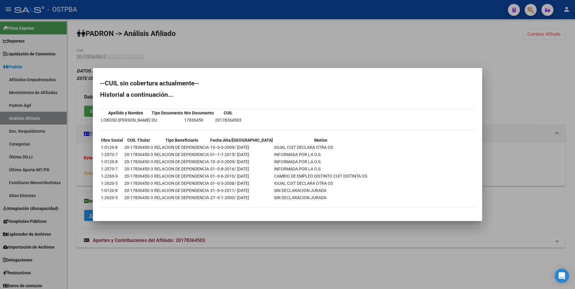
click at [226, 267] on div at bounding box center [287, 144] width 575 height 289
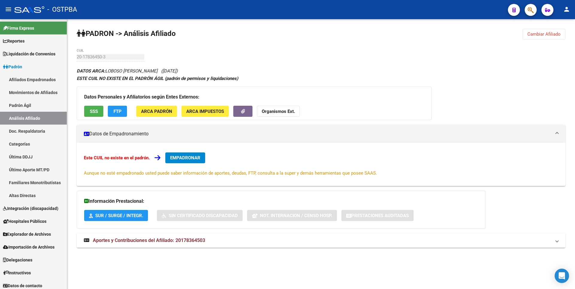
click at [199, 242] on span "Aportes y Contribuciones del Afiliado: 20178364503" at bounding box center [149, 241] width 112 height 6
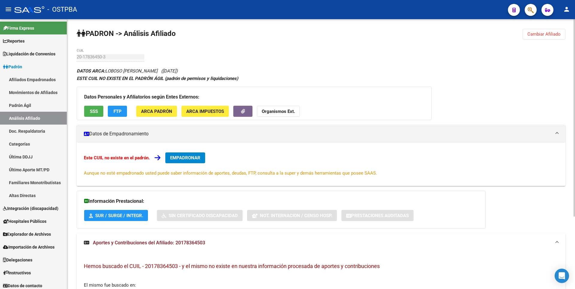
click at [117, 113] on span "FTP" at bounding box center [118, 111] width 8 height 5
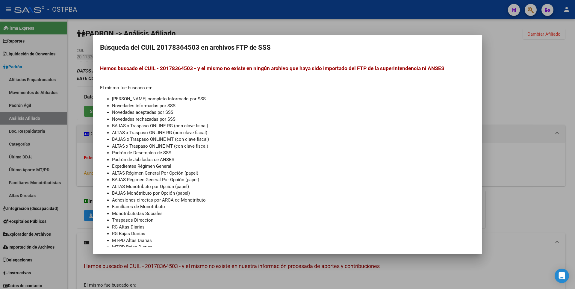
drag, startPoint x: 291, startPoint y: 25, endPoint x: 239, endPoint y: 43, distance: 54.8
click at [288, 25] on div at bounding box center [287, 144] width 575 height 289
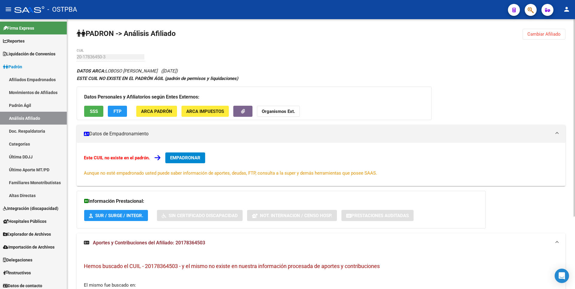
click at [159, 111] on span "ARCA Padrón" at bounding box center [156, 111] width 31 height 5
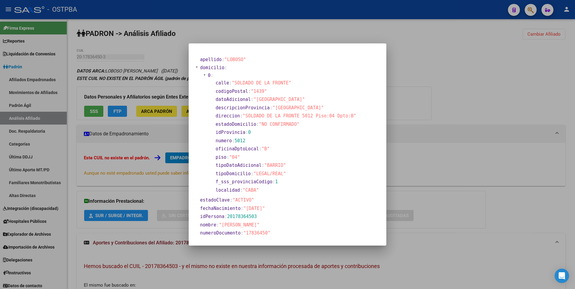
scroll to position [147, 0]
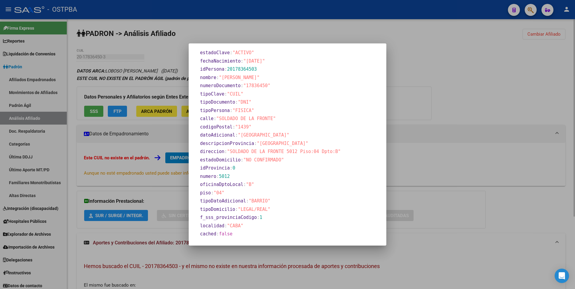
click at [428, 117] on div at bounding box center [287, 144] width 575 height 289
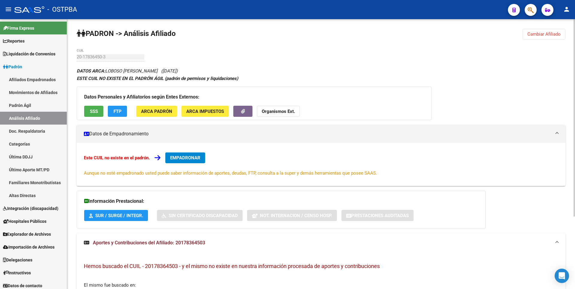
click at [221, 111] on span "ARCA Impuestos" at bounding box center [205, 111] width 38 height 5
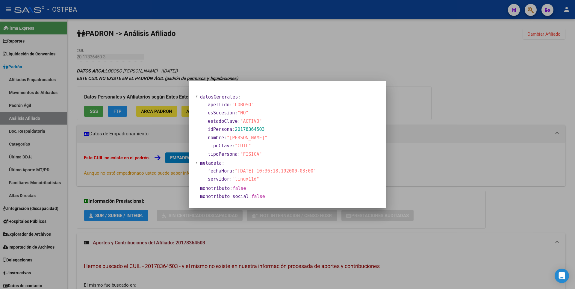
drag, startPoint x: 282, startPoint y: 44, endPoint x: 190, endPoint y: 11, distance: 98.1
click at [279, 41] on div at bounding box center [287, 144] width 575 height 289
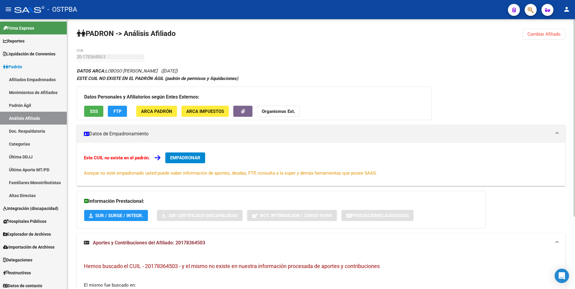
click at [275, 110] on strong "Organismos Ext." at bounding box center [278, 111] width 33 height 5
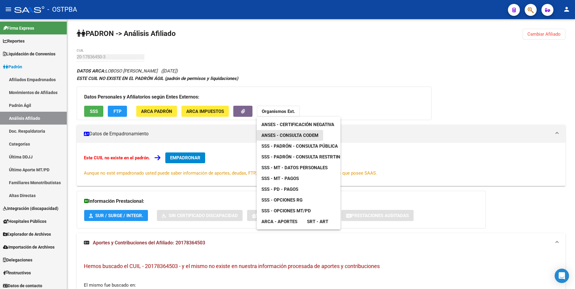
click at [309, 134] on span "ANSES - Consulta CODEM" at bounding box center [289, 135] width 57 height 5
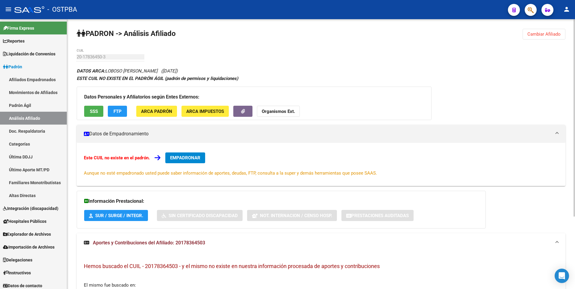
copy span "20178364503"
drag, startPoint x: 176, startPoint y: 244, endPoint x: 206, endPoint y: 244, distance: 30.3
click at [206, 244] on mat-panel-title "Aportes y Contribuciones del Afiliado: 20178364503" at bounding box center [317, 243] width 467 height 7
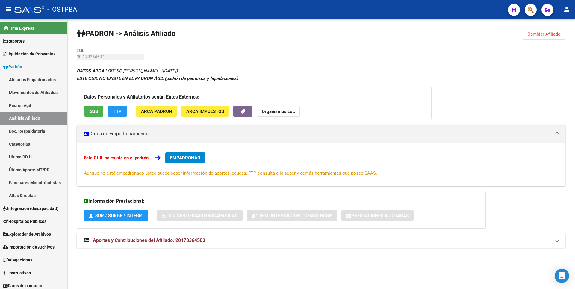
click at [151, 109] on span "ARCA Padrón" at bounding box center [156, 111] width 31 height 5
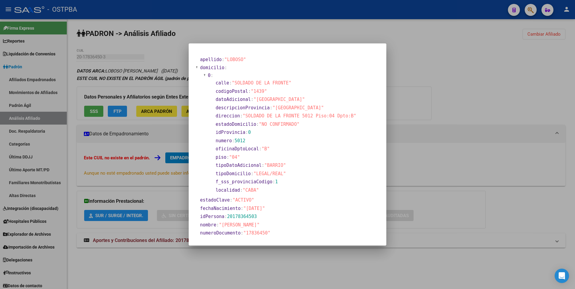
click at [410, 96] on div at bounding box center [287, 144] width 575 height 289
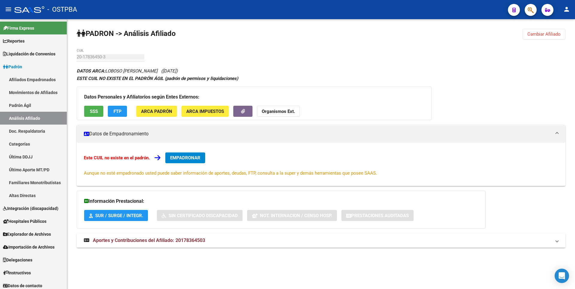
click at [158, 242] on span "Aportes y Contribuciones del Afiliado: 20178364503" at bounding box center [149, 241] width 112 height 6
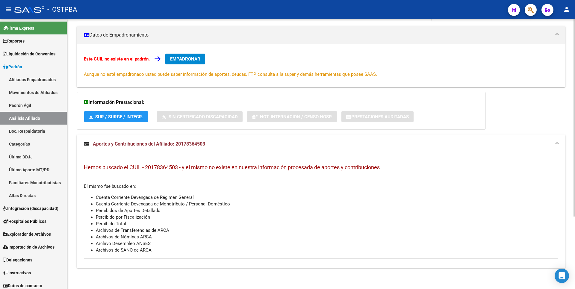
scroll to position [0, 0]
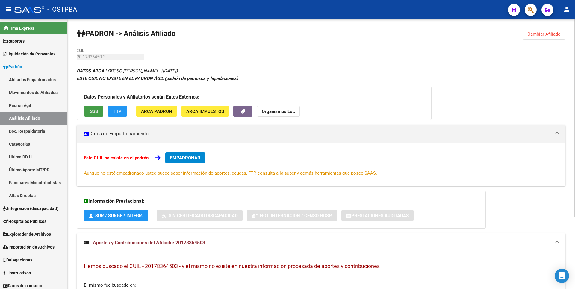
click at [88, 108] on button "SSS" at bounding box center [93, 111] width 19 height 11
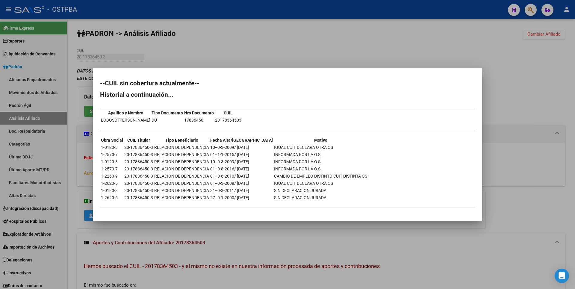
click at [207, 42] on div at bounding box center [287, 144] width 575 height 289
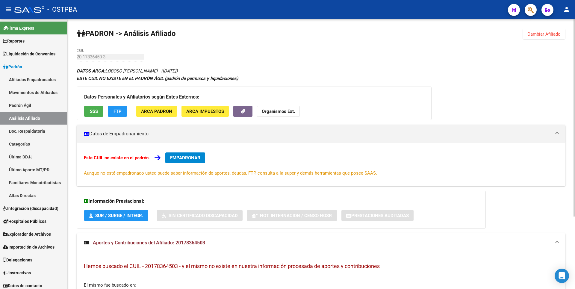
click at [90, 109] on button "SSS" at bounding box center [93, 111] width 19 height 11
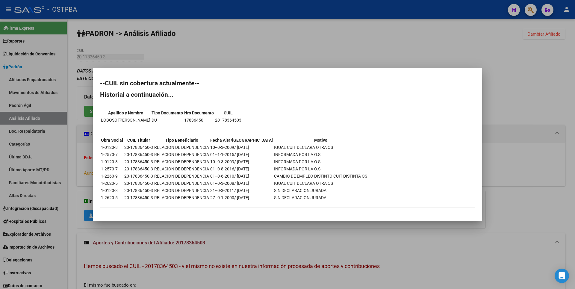
drag, startPoint x: 224, startPoint y: 51, endPoint x: 262, endPoint y: 72, distance: 43.2
click at [232, 54] on div at bounding box center [287, 144] width 575 height 289
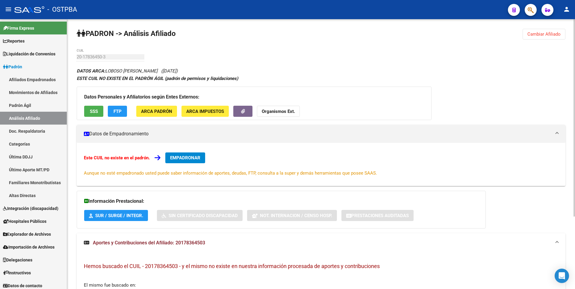
click at [291, 107] on button "Organismos Ext." at bounding box center [278, 111] width 43 height 11
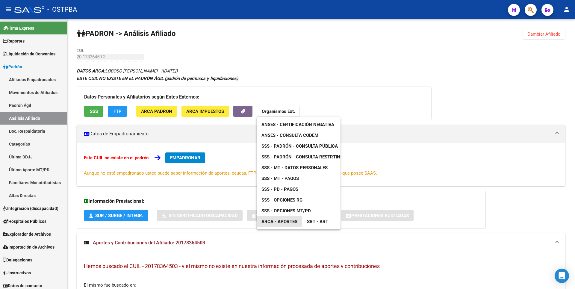
click at [289, 221] on span "ARCA - Aportes" at bounding box center [279, 221] width 36 height 5
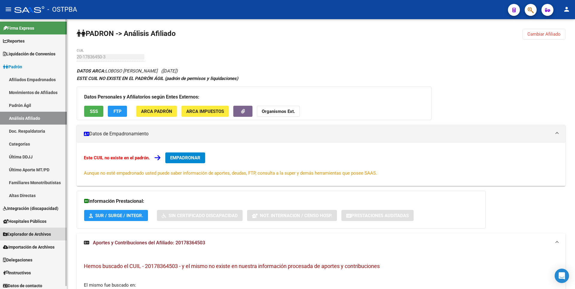
click at [33, 235] on span "Explorador de Archivos" at bounding box center [27, 234] width 48 height 7
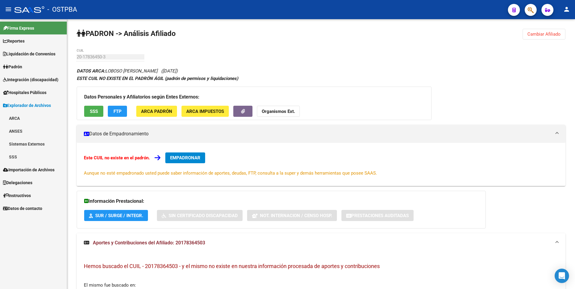
click at [23, 157] on link "SSS" at bounding box center [33, 156] width 67 height 13
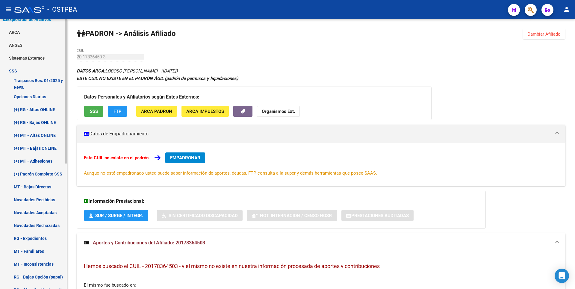
scroll to position [90, 0]
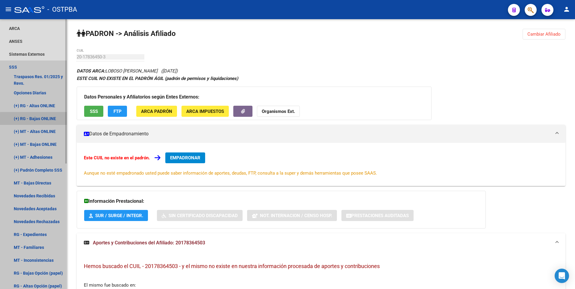
click at [46, 120] on link "(+) RG - Bajas ONLINE" at bounding box center [33, 118] width 67 height 13
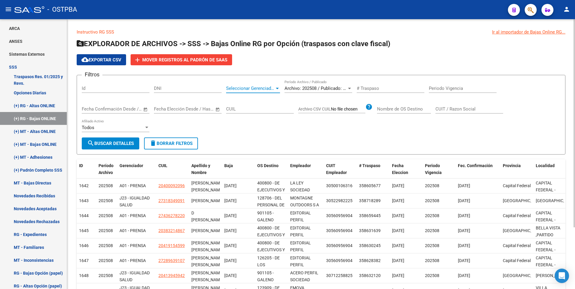
click at [278, 88] on div at bounding box center [277, 88] width 3 height 1
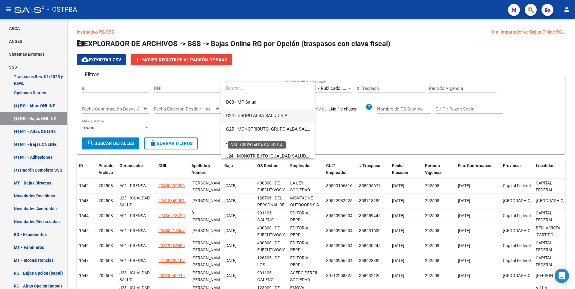
scroll to position [90, 0]
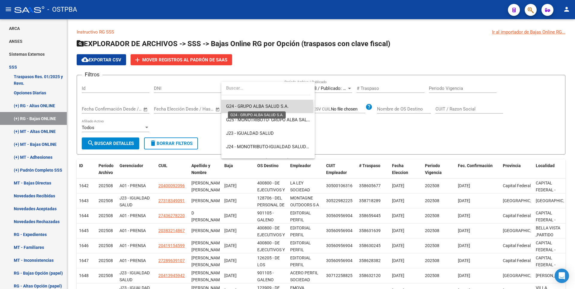
click at [267, 108] on span "G24 - GRUPO ALBA SALUD S.A." at bounding box center [257, 106] width 63 height 5
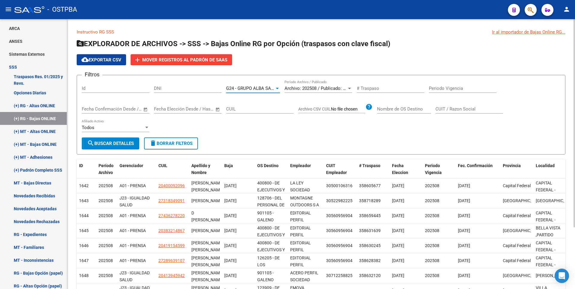
click at [121, 140] on button "search Buscar Detalles" at bounding box center [111, 143] width 58 height 12
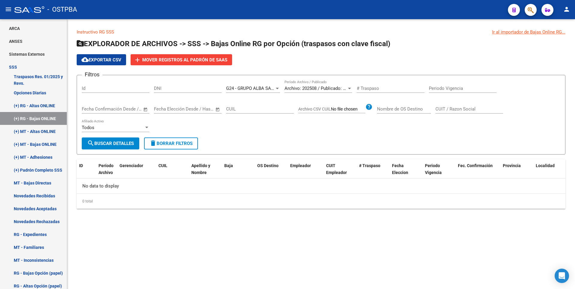
click at [275, 88] on div at bounding box center [277, 88] width 5 height 5
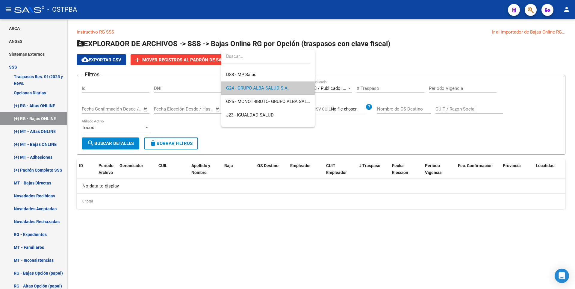
click at [139, 87] on div at bounding box center [287, 144] width 575 height 289
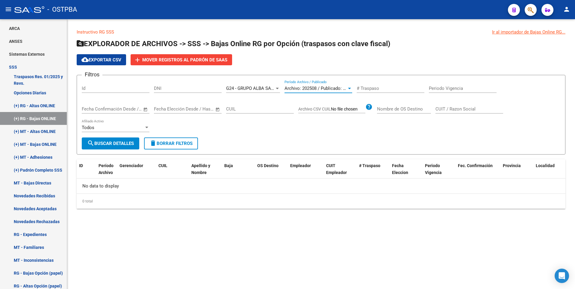
click at [346, 86] on span "Archivo: 202508 / Publicado: 202507" at bounding box center [321, 88] width 73 height 5
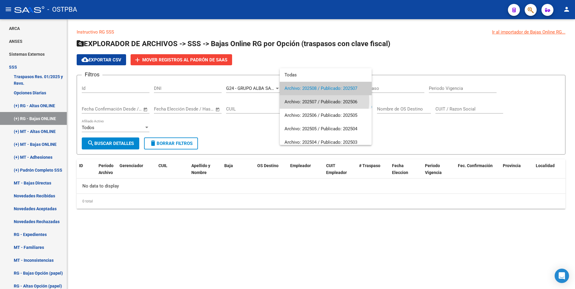
drag, startPoint x: 312, startPoint y: 101, endPoint x: 299, endPoint y: 99, distance: 13.3
click at [312, 101] on span "Archivo: 202507 / Publicado: 202506" at bounding box center [326, 101] width 82 height 13
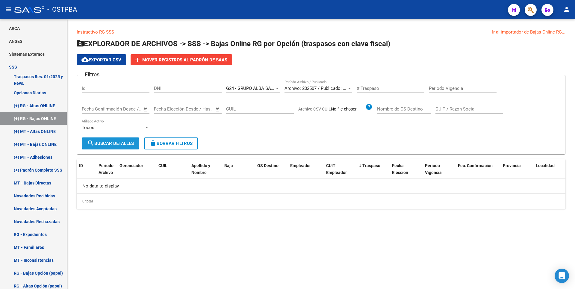
click at [100, 143] on span "search Buscar Detalles" at bounding box center [110, 143] width 47 height 5
click at [48, 132] on link "(+) MT - Altas ONLINE" at bounding box center [33, 131] width 67 height 13
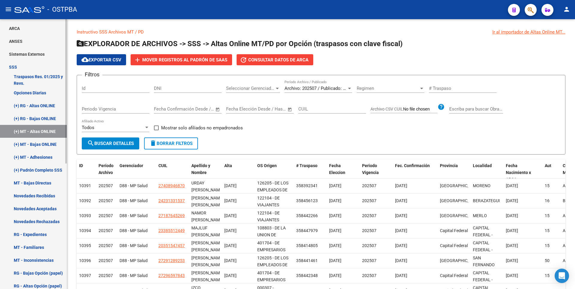
click at [52, 105] on link "(+) RG - Altas ONLINE" at bounding box center [33, 105] width 67 height 13
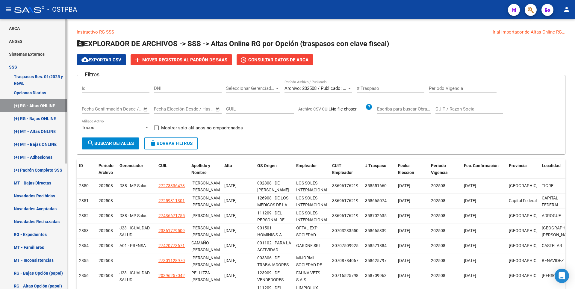
click at [45, 93] on link "Opciones Diarias" at bounding box center [33, 92] width 67 height 13
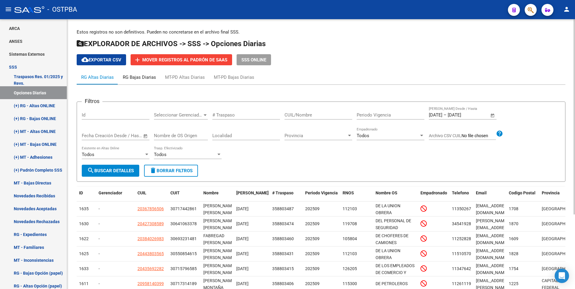
click at [148, 79] on div "RG Bajas Diarias" at bounding box center [139, 77] width 33 height 7
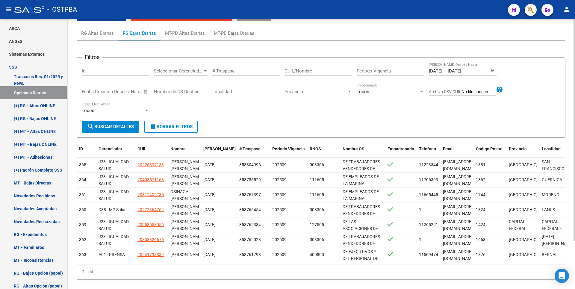
scroll to position [58, 0]
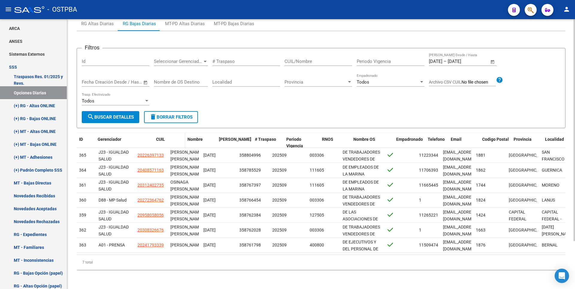
drag, startPoint x: 134, startPoint y: 137, endPoint x: 156, endPoint y: 136, distance: 22.2
click at [156, 136] on div "ID Gerenciador CUIL Nombre Fecha Traspaso # Traspaso Periodo Vigencia RNOS Nomb…" at bounding box center [344, 143] width 535 height 20
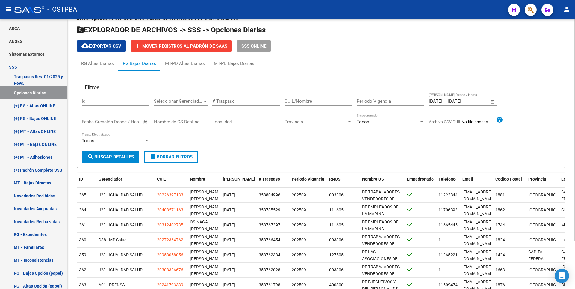
scroll to position [0, 0]
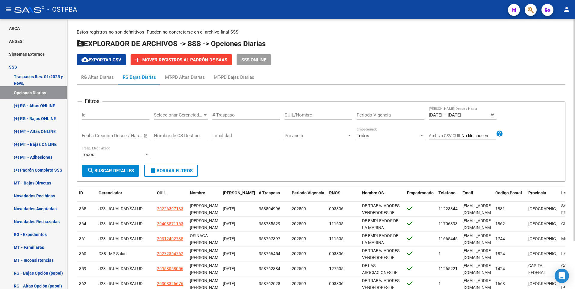
click at [493, 116] on span "Open calendar" at bounding box center [493, 115] width 14 height 14
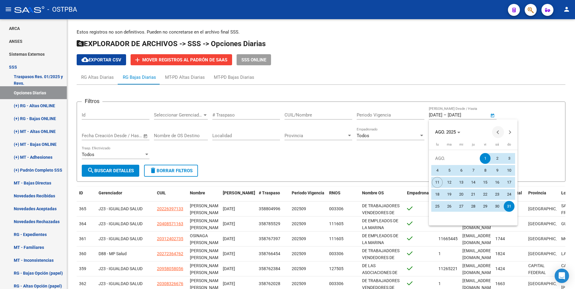
click at [499, 133] on button "Previous month" at bounding box center [498, 132] width 12 height 12
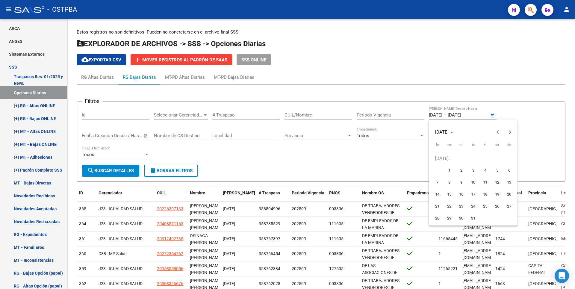
click at [449, 171] on span "1" at bounding box center [449, 170] width 11 height 11
type input "1/7/2025"
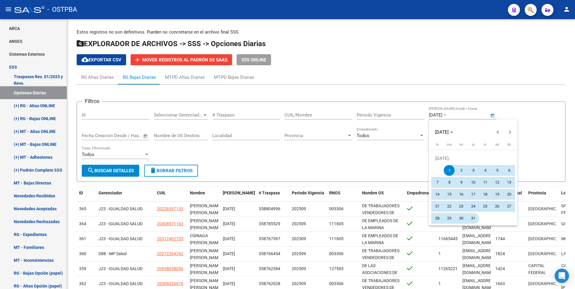
click at [474, 221] on span "31" at bounding box center [473, 218] width 11 height 11
type input "31/7/2025"
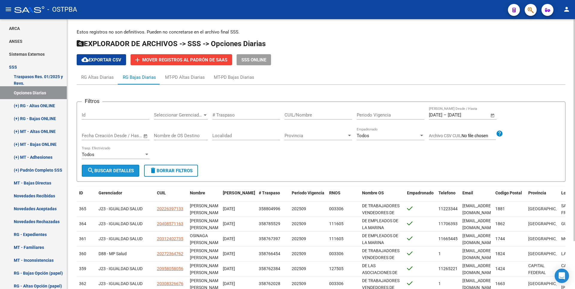
click at [134, 174] on button "search Buscar Detalles" at bounding box center [111, 171] width 58 height 12
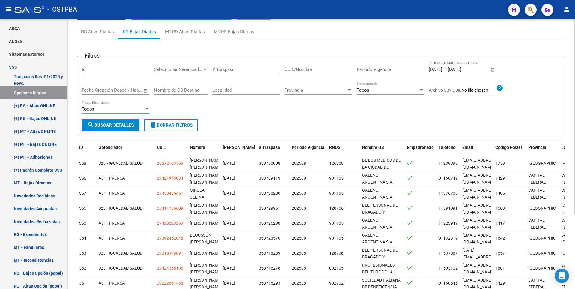
scroll to position [13, 0]
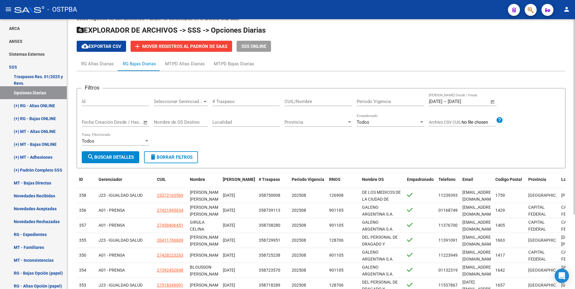
click at [204, 102] on div at bounding box center [205, 101] width 3 height 1
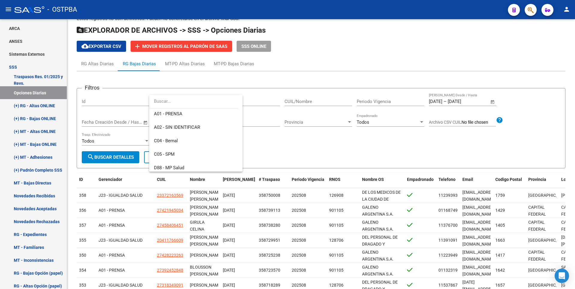
scroll to position [60, 0]
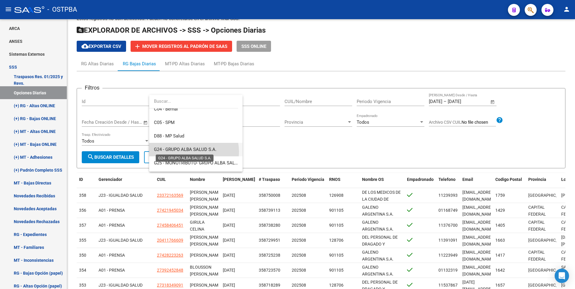
drag, startPoint x: 190, startPoint y: 152, endPoint x: 112, endPoint y: 150, distance: 77.3
click at [189, 152] on span "G24 - GRUPO ALBA SALUD S.A." at bounding box center [185, 149] width 63 height 5
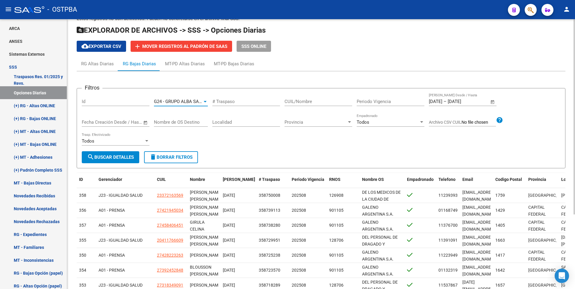
drag, startPoint x: 110, startPoint y: 156, endPoint x: 119, endPoint y: 152, distance: 9.5
click at [110, 156] on span "search Buscar Detalles" at bounding box center [110, 157] width 47 height 5
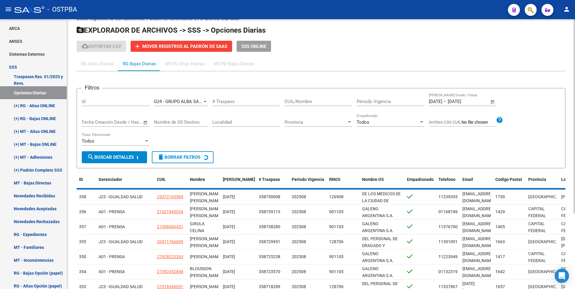
scroll to position [0, 0]
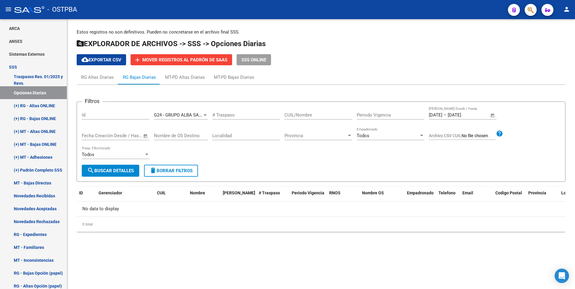
click at [492, 115] on span "Open calendar" at bounding box center [493, 115] width 14 height 14
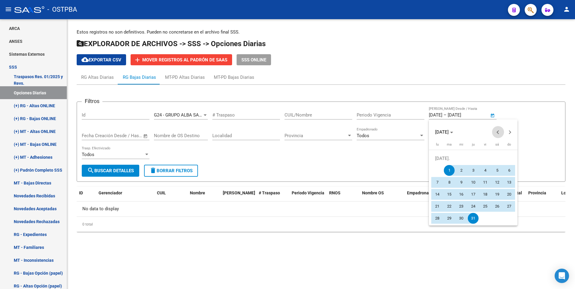
click at [496, 132] on button "Previous month" at bounding box center [498, 132] width 12 height 12
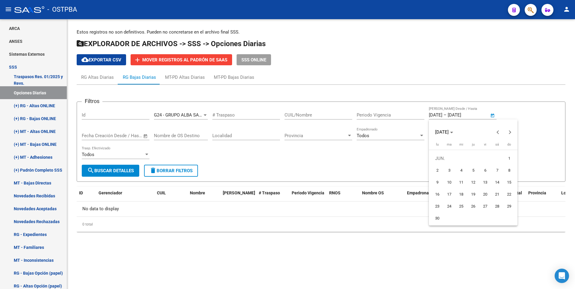
click at [508, 158] on span "1" at bounding box center [509, 158] width 11 height 11
type input "1/6/2025"
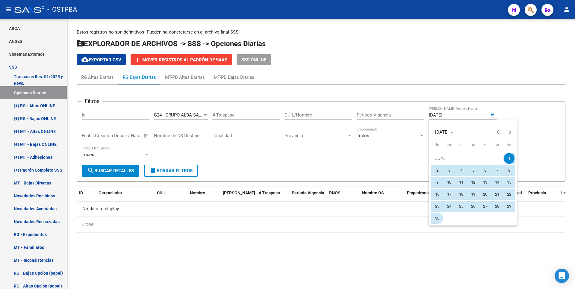
click at [436, 219] on span "30" at bounding box center [437, 218] width 11 height 11
type input "30/6/2025"
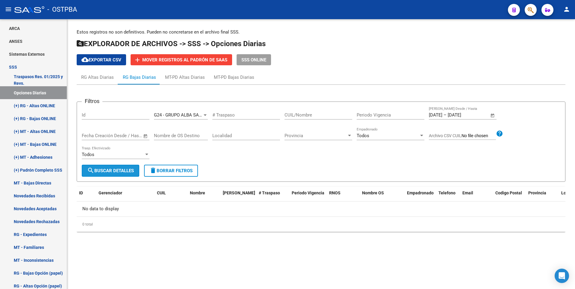
click at [112, 173] on span "search Buscar Detalles" at bounding box center [110, 170] width 47 height 5
click at [493, 115] on span "Open calendar" at bounding box center [493, 115] width 14 height 14
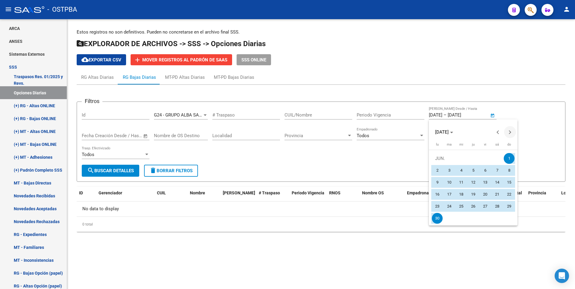
click at [508, 132] on button "Next month" at bounding box center [510, 132] width 12 height 12
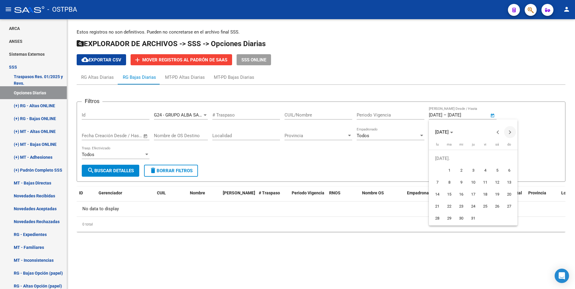
click at [508, 132] on button "Next month" at bounding box center [510, 132] width 12 height 12
click at [483, 157] on span "1" at bounding box center [485, 158] width 11 height 11
type input "1/8/2025"
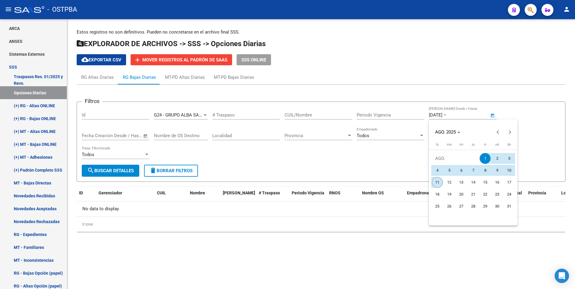
click at [433, 184] on span "11" at bounding box center [437, 182] width 11 height 11
type input "11/8/2025"
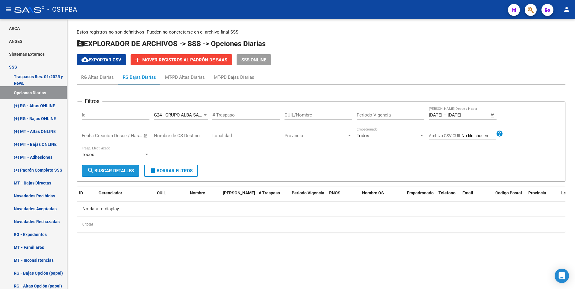
click at [134, 171] on span "search Buscar Detalles" at bounding box center [110, 170] width 47 height 5
click at [492, 115] on span "Open calendar" at bounding box center [493, 115] width 14 height 14
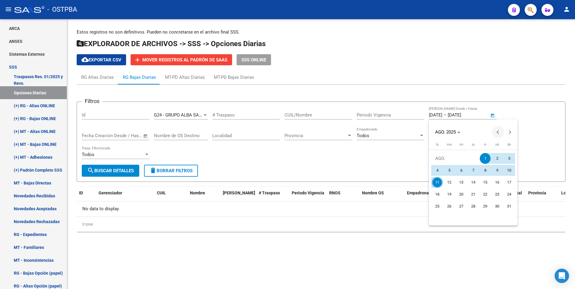
click at [498, 132] on button "Previous month" at bounding box center [498, 132] width 12 height 12
click at [450, 170] on span "1" at bounding box center [449, 170] width 11 height 11
type input "1/7/2025"
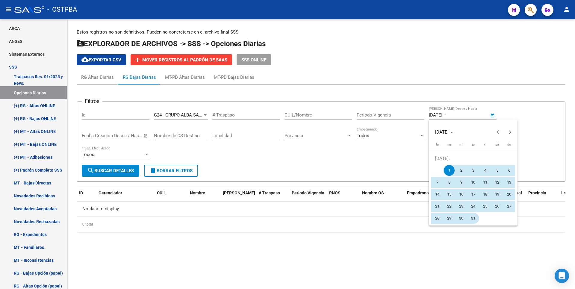
click at [472, 218] on span "31" at bounding box center [473, 218] width 11 height 11
type input "31/7/2025"
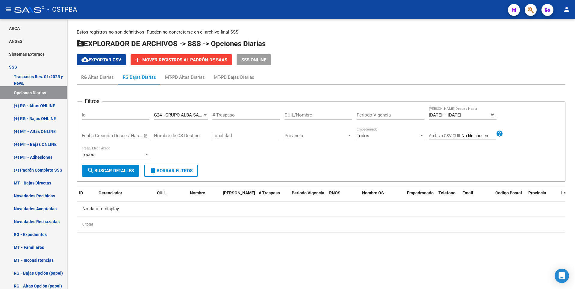
click at [120, 176] on button "search Buscar Detalles" at bounding box center [111, 171] width 58 height 12
click at [493, 117] on span "Open calendar" at bounding box center [493, 115] width 14 height 14
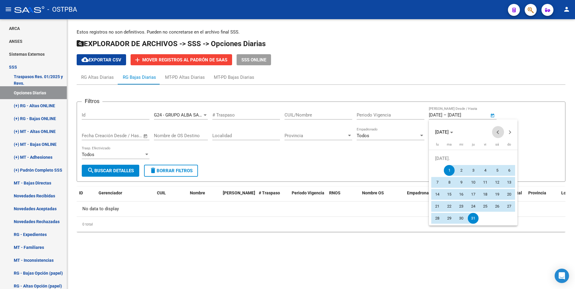
click at [495, 132] on span "Previous month" at bounding box center [498, 132] width 12 height 12
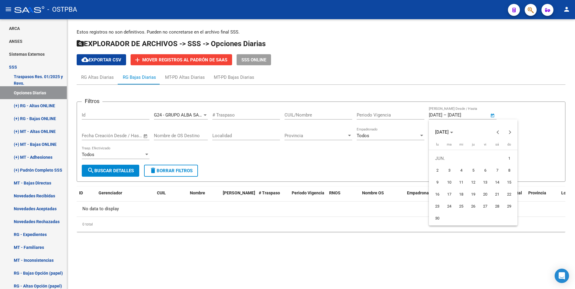
click at [511, 156] on span "1" at bounding box center [509, 158] width 11 height 11
type input "1/6/2025"
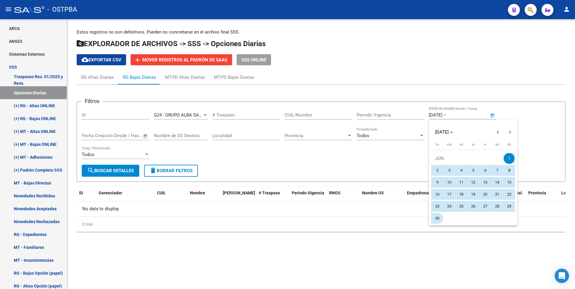
click at [436, 222] on span "30" at bounding box center [437, 218] width 11 height 11
type input "30/6/2025"
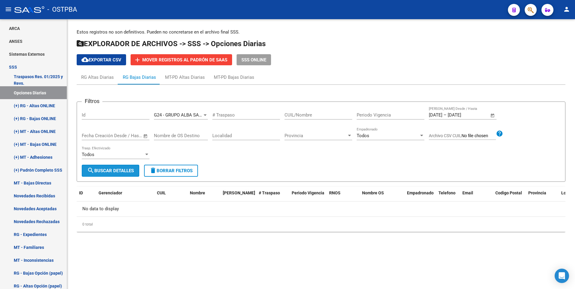
click at [110, 174] on button "search Buscar Detalles" at bounding box center [111, 171] width 58 height 12
click at [493, 115] on span "Open calendar" at bounding box center [493, 115] width 14 height 14
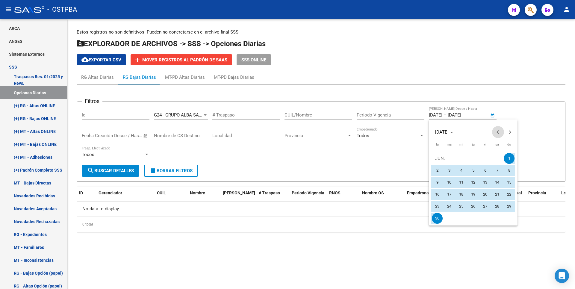
click at [498, 131] on button "Previous month" at bounding box center [498, 132] width 12 height 12
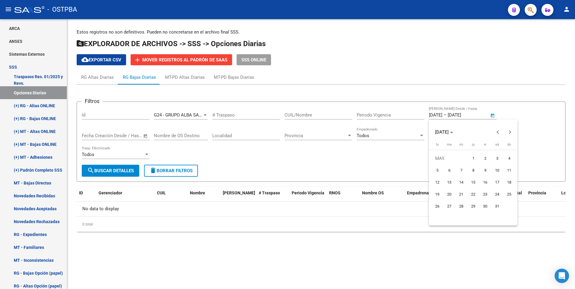
click at [474, 159] on span "1" at bounding box center [473, 158] width 11 height 11
type input "1/5/2025"
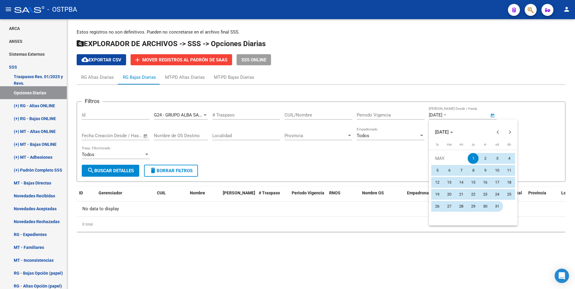
click at [495, 207] on span "31" at bounding box center [497, 206] width 11 height 11
type input "31/5/2025"
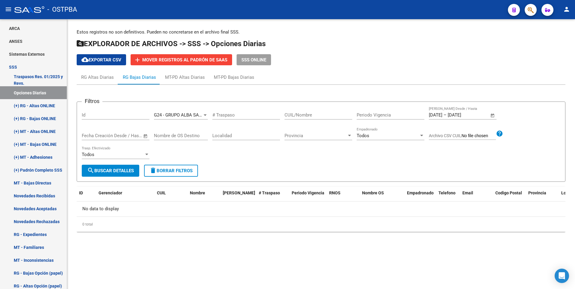
click at [130, 168] on span "search Buscar Detalles" at bounding box center [110, 170] width 47 height 5
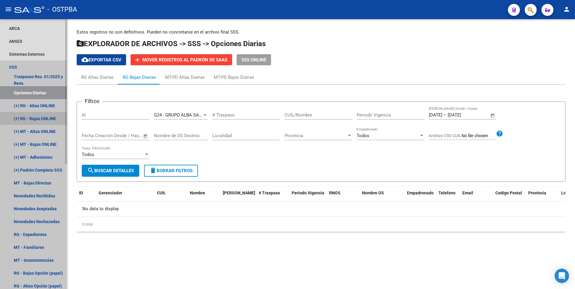
click at [53, 117] on link "(+) RG - Bajas ONLINE" at bounding box center [33, 118] width 67 height 13
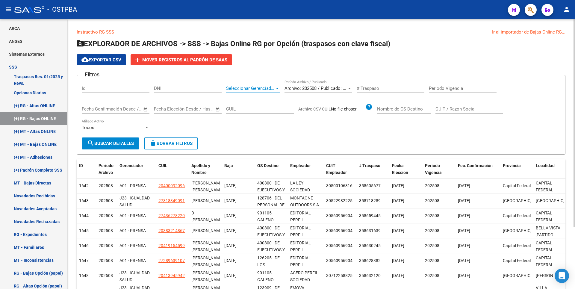
click at [279, 88] on div at bounding box center [277, 88] width 5 height 5
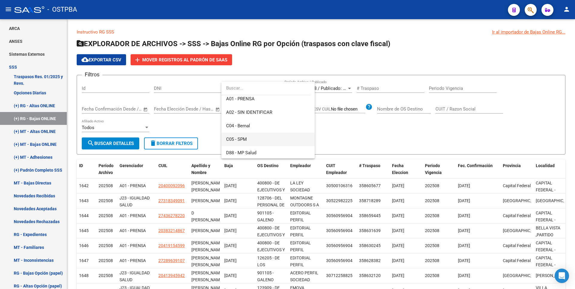
scroll to position [60, 0]
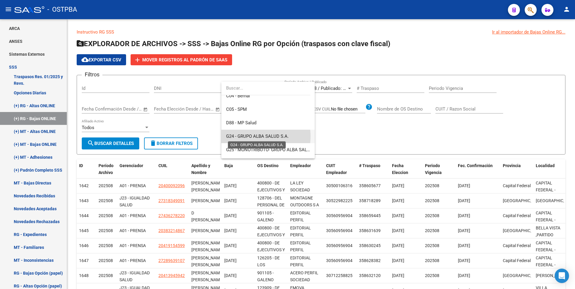
click at [253, 136] on span "G24 - GRUPO ALBA SALUD S.A." at bounding box center [257, 136] width 63 height 5
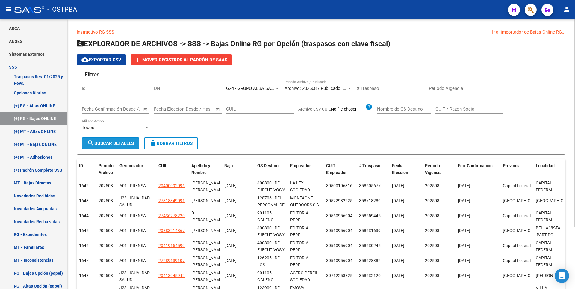
click at [103, 144] on span "search Buscar Detalles" at bounding box center [110, 143] width 47 height 5
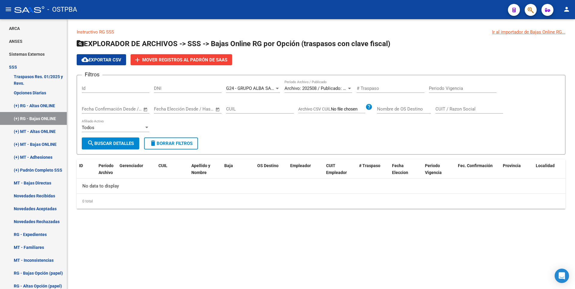
click at [353, 88] on div "Filtros Id DNI G24 - GRUPO ALBA SALUD S.A. Seleccionar Gerenciador Archivo: 202…" at bounding box center [321, 109] width 479 height 58
click at [350, 89] on div at bounding box center [349, 88] width 5 height 5
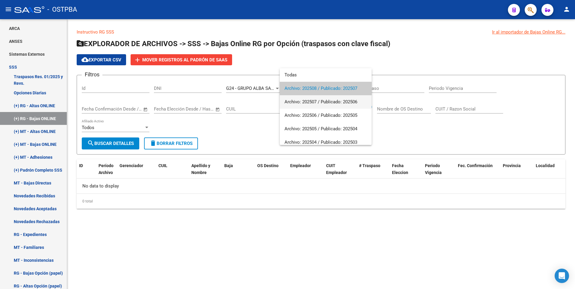
click at [320, 104] on span "Archivo: 202507 / Publicado: 202506" at bounding box center [326, 101] width 82 height 13
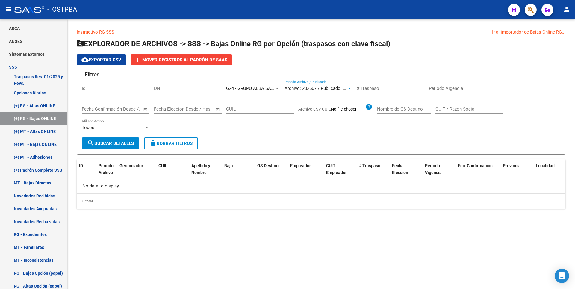
click at [115, 141] on span "search Buscar Detalles" at bounding box center [110, 143] width 47 height 5
click at [350, 86] on div "Archivo: 202507 / Publicado: 202506" at bounding box center [319, 88] width 68 height 5
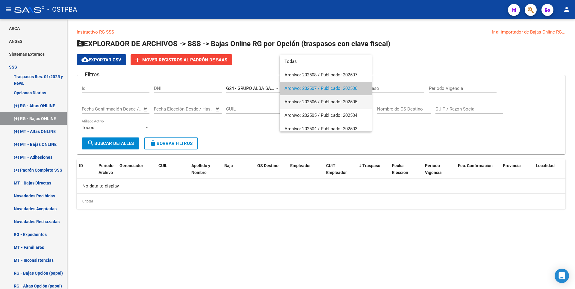
click at [324, 102] on span "Archivo: 202506 / Publicado: 202505" at bounding box center [326, 101] width 82 height 13
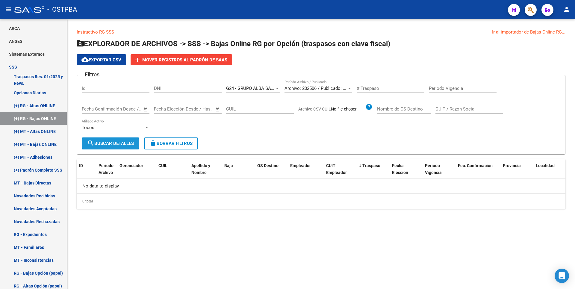
click at [95, 142] on span "search Buscar Detalles" at bounding box center [110, 143] width 47 height 5
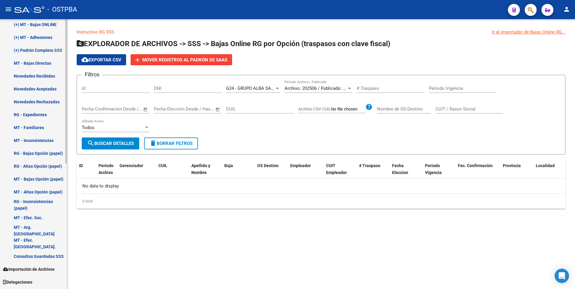
click at [40, 116] on link "RG - Expedientes" at bounding box center [33, 114] width 67 height 13
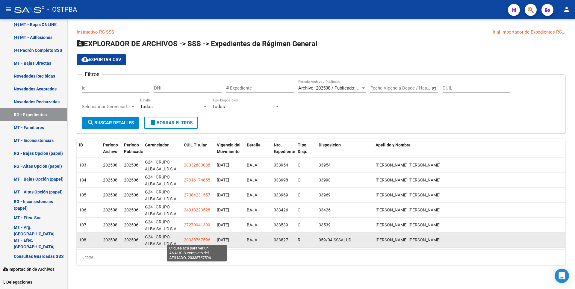
click at [198, 239] on span "20338767596" at bounding box center [197, 240] width 26 height 5
type textarea "20338767596"
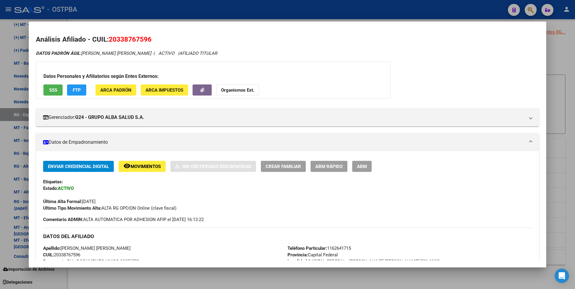
click at [82, 89] on button "FTP" at bounding box center [76, 89] width 19 height 11
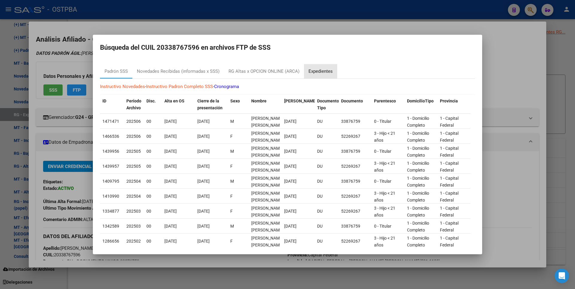
click at [311, 73] on div "Expedientes" at bounding box center [321, 71] width 24 height 7
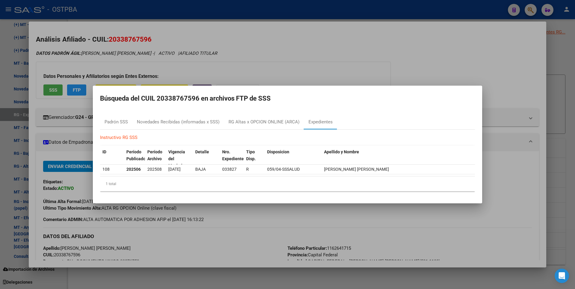
click at [570, 64] on div at bounding box center [287, 144] width 575 height 289
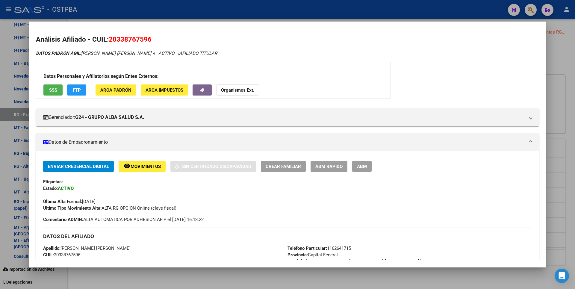
click at [570, 64] on div at bounding box center [287, 144] width 575 height 289
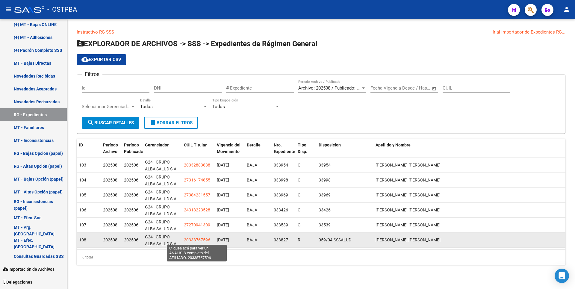
click at [198, 241] on span "20338767596" at bounding box center [197, 240] width 26 height 5
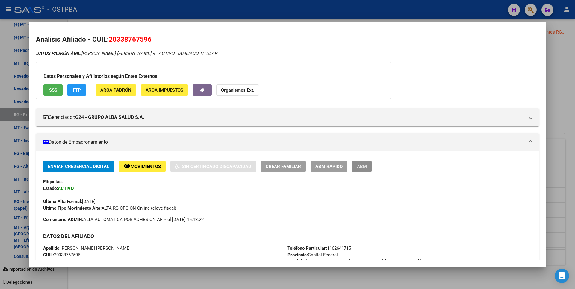
click at [361, 167] on span "ABM" at bounding box center [362, 166] width 10 height 5
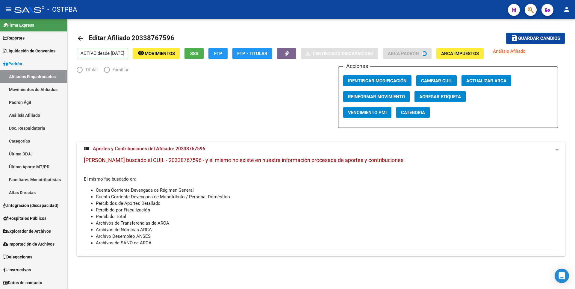
scroll to position [3, 0]
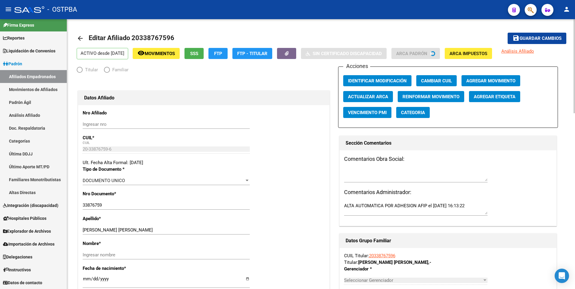
radio input "true"
type input "20-10360549-1"
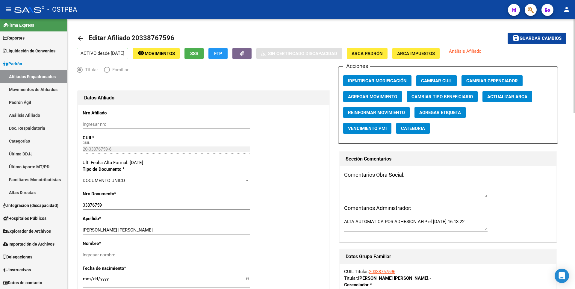
click at [388, 99] on span "Agregar Movimiento" at bounding box center [372, 96] width 49 height 5
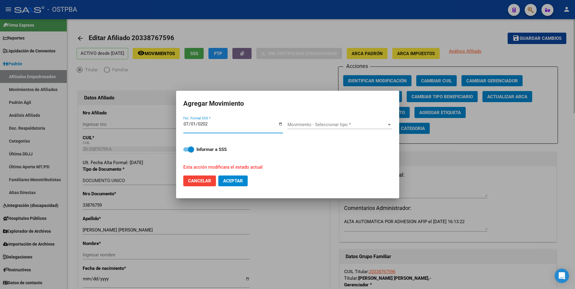
type input "2025-07-01"
click at [390, 123] on div at bounding box center [389, 124] width 5 height 5
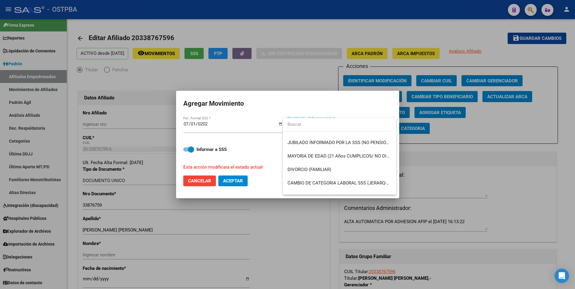
scroll to position [60, 0]
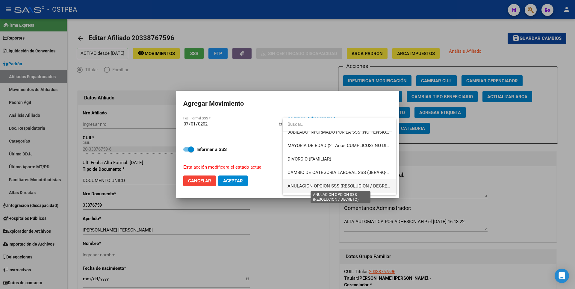
click at [341, 186] on span "ANULACION OPCION SSS (RESOLUCION / DECRETO)" at bounding box center [341, 185] width 107 height 5
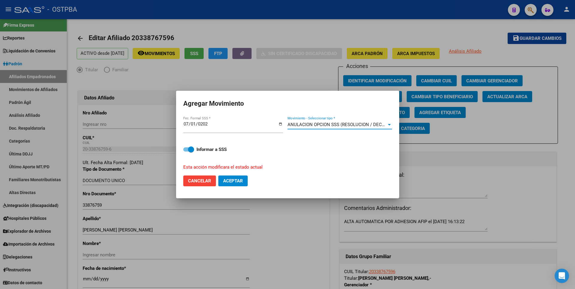
click at [240, 180] on span "Aceptar" at bounding box center [233, 180] width 20 height 5
checkbox input "false"
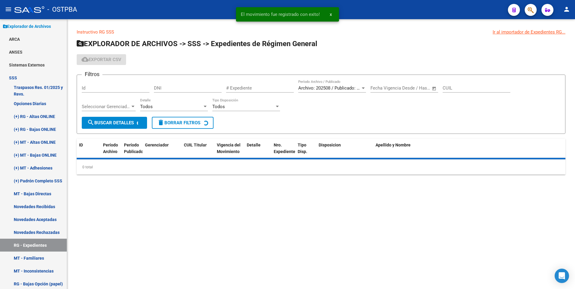
scroll to position [68, 0]
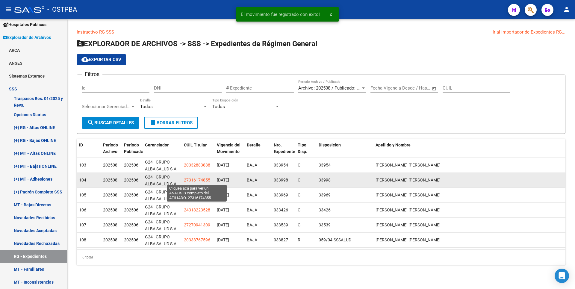
click at [201, 181] on span "27316174855" at bounding box center [197, 180] width 26 height 5
type textarea "27316174855"
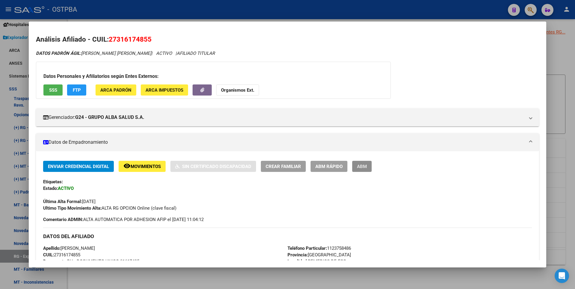
click at [362, 167] on span "ABM" at bounding box center [362, 166] width 10 height 5
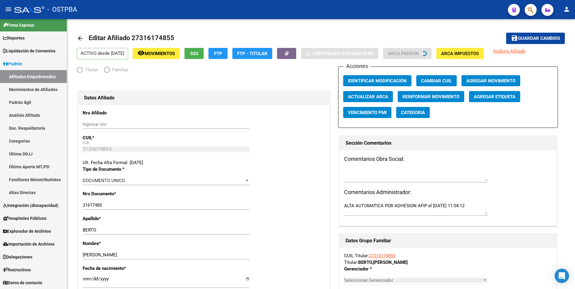
scroll to position [3, 0]
radio input "true"
type input "30-71068177-1"
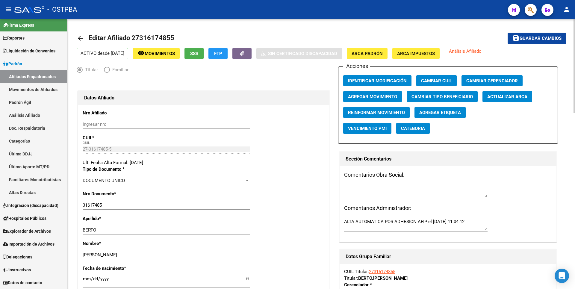
click at [377, 94] on span "Agregar Movimiento" at bounding box center [372, 96] width 49 height 5
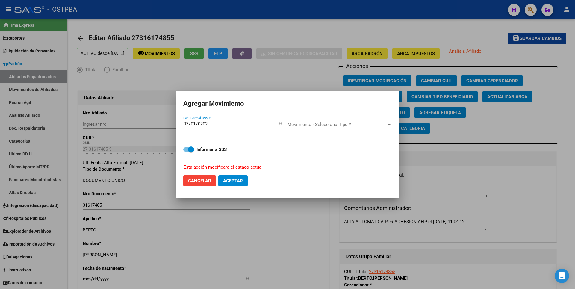
type input "2025-07-01"
click at [387, 124] on div at bounding box center [389, 124] width 5 height 5
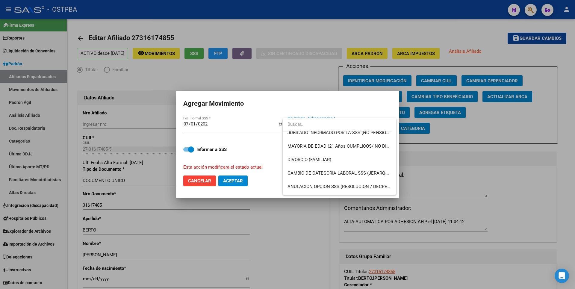
scroll to position [60, 0]
click at [352, 186] on span "ANULACION OPCION SSS (RESOLUCION / DECRETO)" at bounding box center [341, 185] width 107 height 5
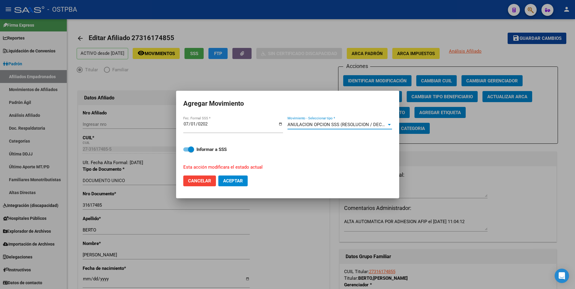
click at [239, 178] on span "Aceptar" at bounding box center [233, 180] width 20 height 5
checkbox input "false"
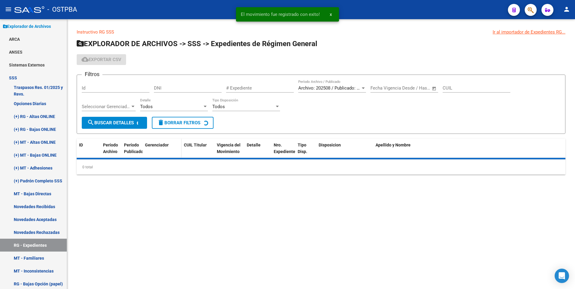
scroll to position [68, 0]
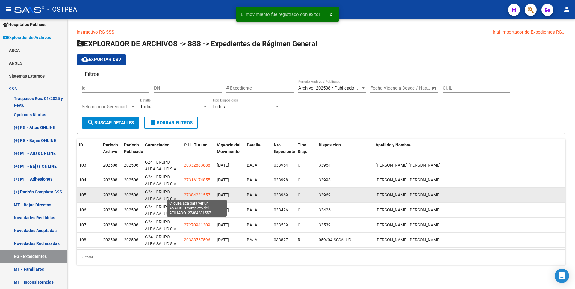
click at [197, 195] on span "27384231557" at bounding box center [197, 195] width 26 height 5
type textarea "27384231557"
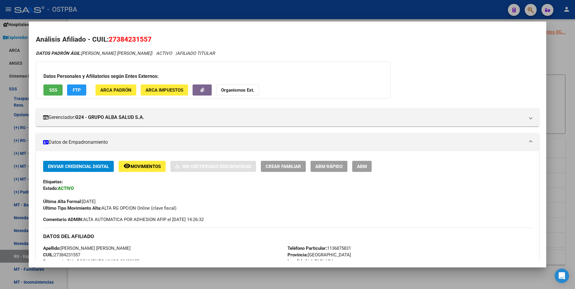
click at [367, 167] on span "ABM" at bounding box center [362, 166] width 10 height 5
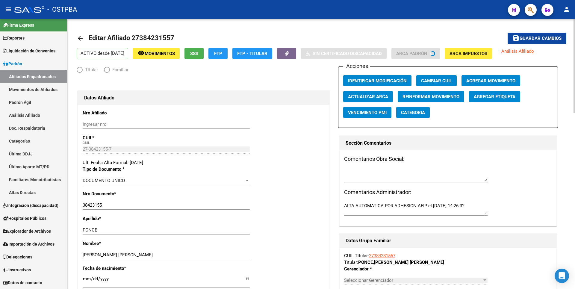
scroll to position [3, 0]
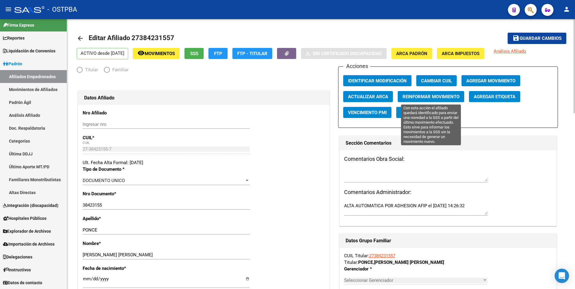
radio input "true"
type input "30-70495034-5"
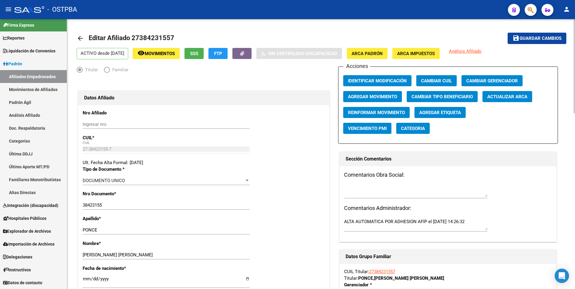
click at [369, 95] on span "Agregar Movimiento" at bounding box center [372, 96] width 49 height 5
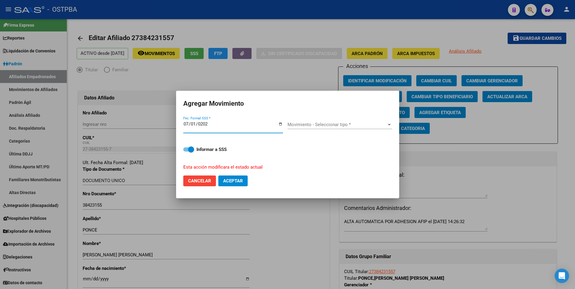
type input "2025-07-01"
click at [385, 122] on div "Movimiento - Seleccionar tipo * Movimiento - Seleccionar tipo *" at bounding box center [340, 124] width 105 height 9
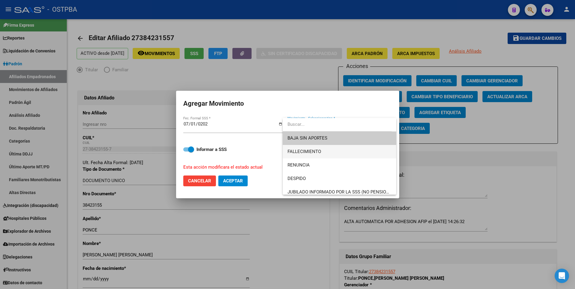
scroll to position [60, 0]
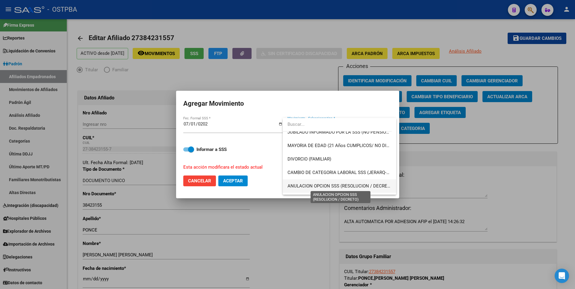
click at [359, 186] on span "ANULACION OPCION SSS (RESOLUCION / DECRETO)" at bounding box center [341, 185] width 107 height 5
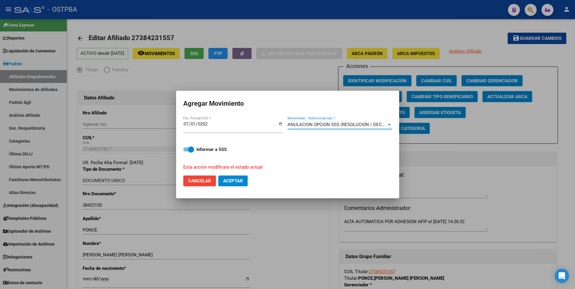
click at [234, 181] on span "Aceptar" at bounding box center [233, 180] width 20 height 5
checkbox input "false"
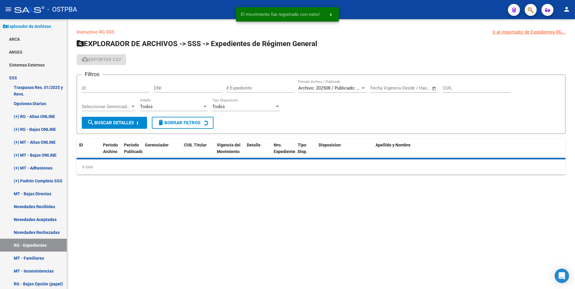
scroll to position [68, 0]
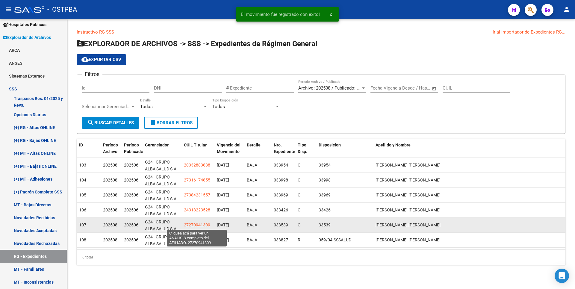
click at [200, 223] on span "27270941309" at bounding box center [197, 225] width 26 height 5
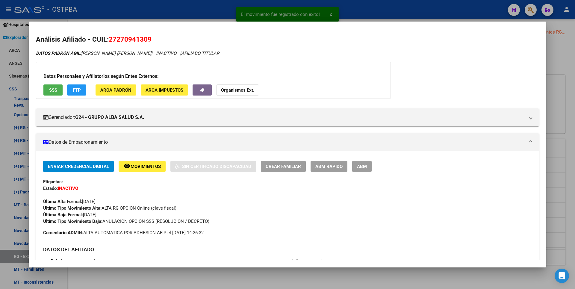
click at [234, 276] on div at bounding box center [287, 144] width 575 height 289
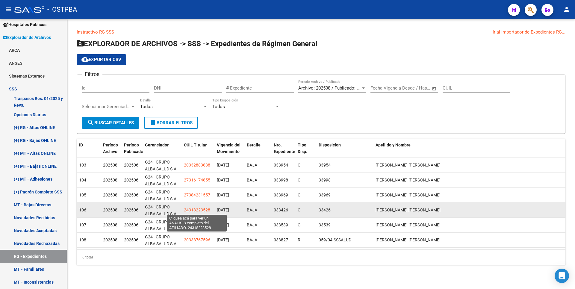
click at [199, 210] on span "24318223528" at bounding box center [197, 210] width 26 height 5
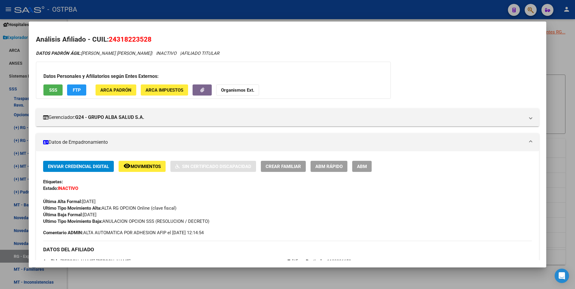
click at [243, 283] on div at bounding box center [287, 144] width 575 height 289
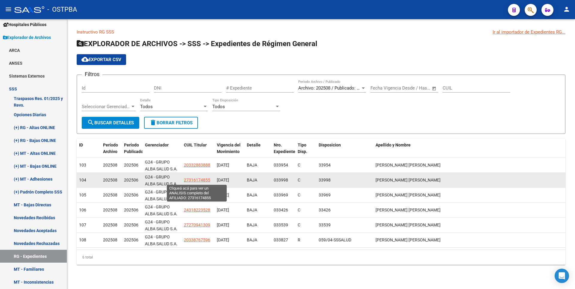
click at [202, 181] on span "27316174855" at bounding box center [197, 180] width 26 height 5
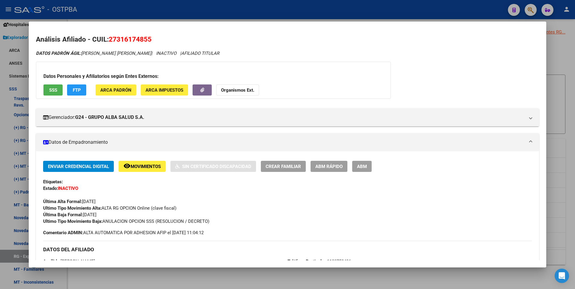
click at [231, 273] on div at bounding box center [287, 144] width 575 height 289
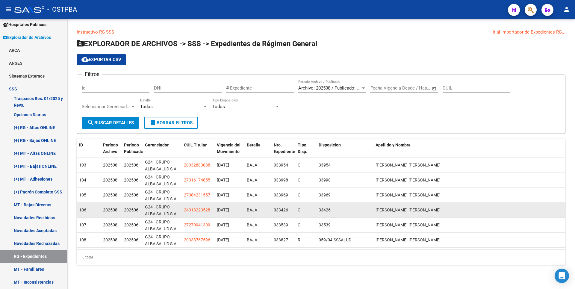
click at [201, 206] on datatable-body-cell "24318223528" at bounding box center [198, 210] width 33 height 15
click at [201, 210] on span "24318223528" at bounding box center [197, 210] width 26 height 5
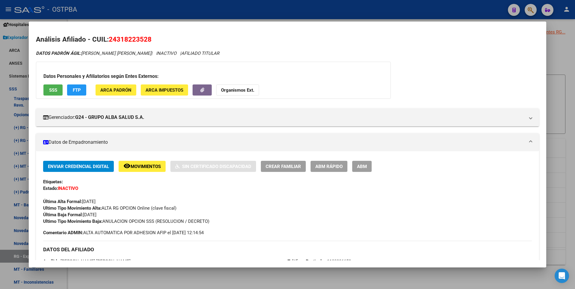
click at [230, 277] on div at bounding box center [287, 144] width 575 height 289
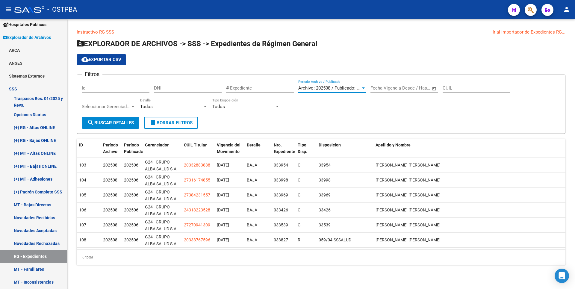
click at [362, 87] on div at bounding box center [363, 88] width 5 height 5
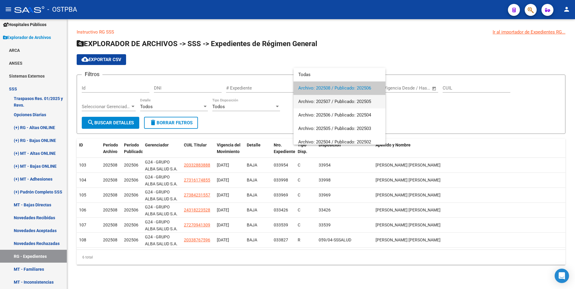
click at [328, 99] on span "Archivo: 202507 / Publicado: 202505" at bounding box center [339, 101] width 82 height 13
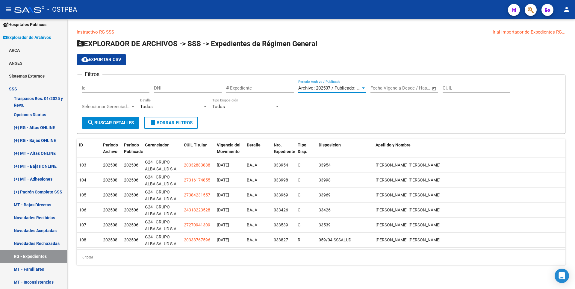
click at [134, 126] on button "search Buscar Detalles" at bounding box center [111, 123] width 58 height 12
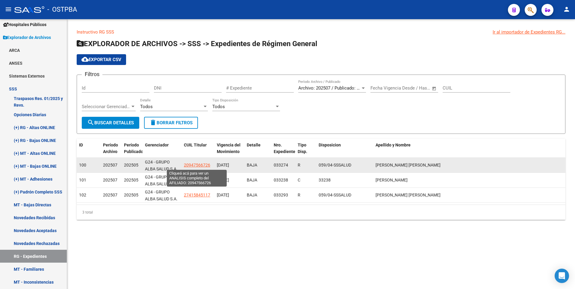
click at [199, 163] on span "20947566726" at bounding box center [197, 165] width 26 height 5
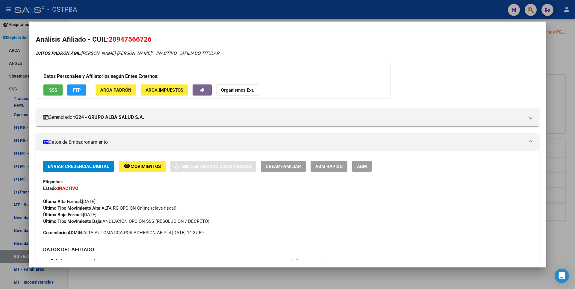
click at [248, 271] on div at bounding box center [287, 144] width 575 height 289
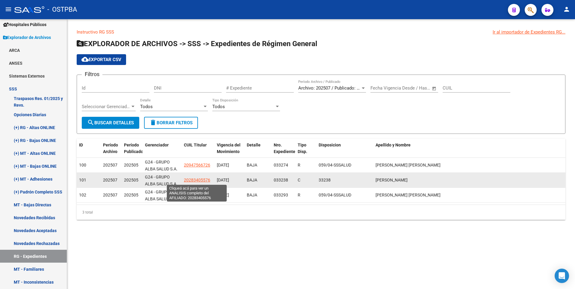
click at [202, 178] on span "20283405576" at bounding box center [197, 180] width 26 height 5
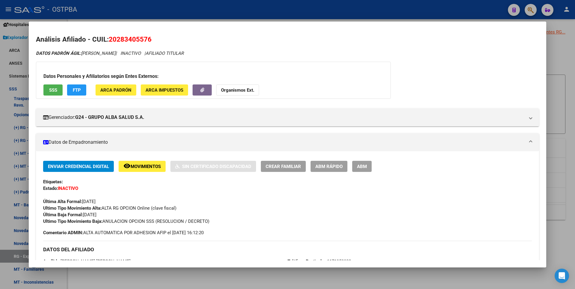
drag, startPoint x: 244, startPoint y: 279, endPoint x: 242, endPoint y: 272, distance: 6.8
click at [245, 278] on div at bounding box center [287, 144] width 575 height 289
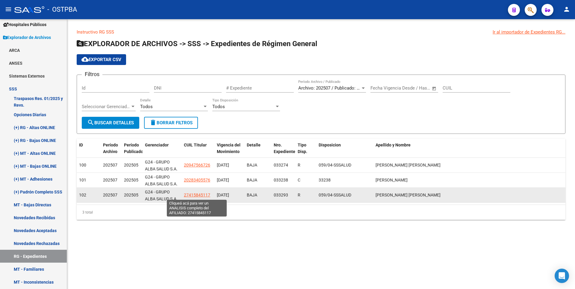
click at [199, 195] on span "27415845117" at bounding box center [197, 195] width 26 height 5
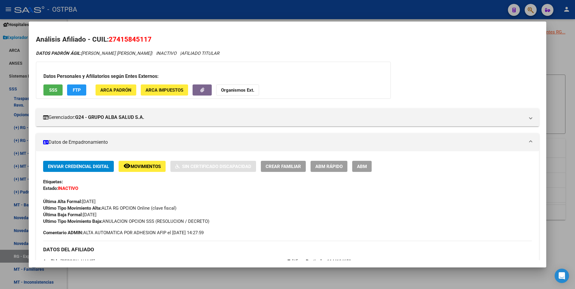
click at [236, 280] on div at bounding box center [287, 144] width 575 height 289
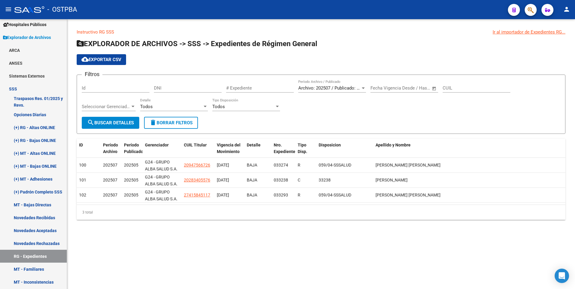
click at [363, 87] on div at bounding box center [363, 87] width 3 height 1
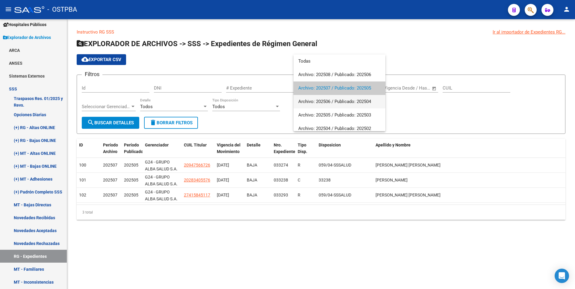
click at [326, 101] on span "Archivo: 202506 / Publicado: 202504" at bounding box center [339, 101] width 82 height 13
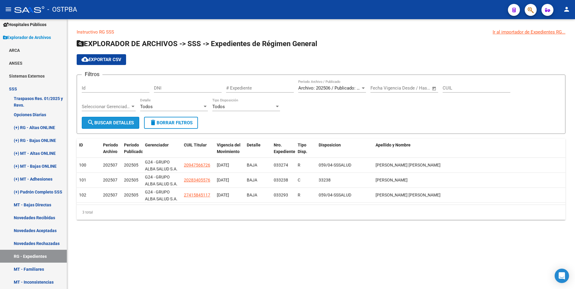
click at [124, 122] on span "search Buscar Detalles" at bounding box center [110, 122] width 47 height 5
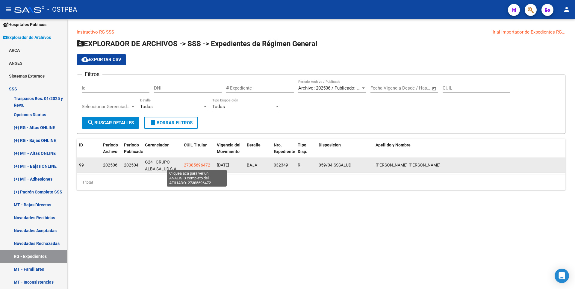
click at [193, 164] on span "27385696472" at bounding box center [197, 165] width 26 height 5
type textarea "27385696472"
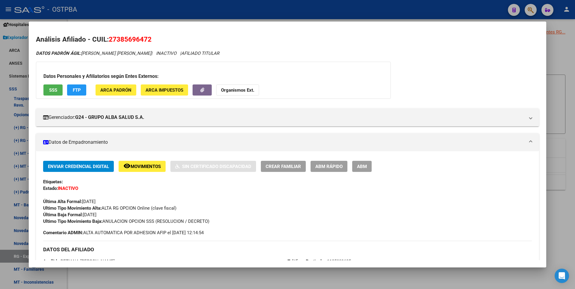
click at [231, 273] on div at bounding box center [287, 144] width 575 height 289
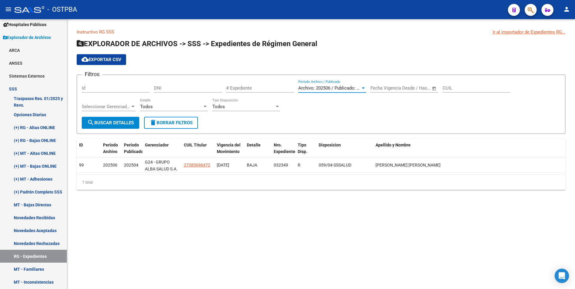
click at [362, 88] on div at bounding box center [363, 87] width 3 height 1
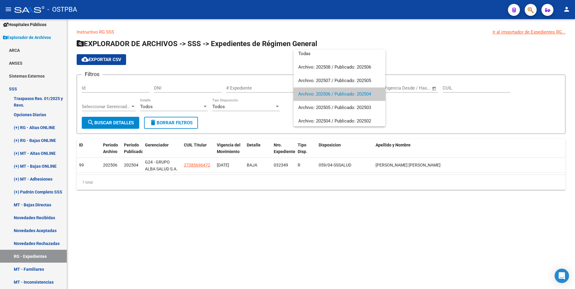
scroll to position [0, 0]
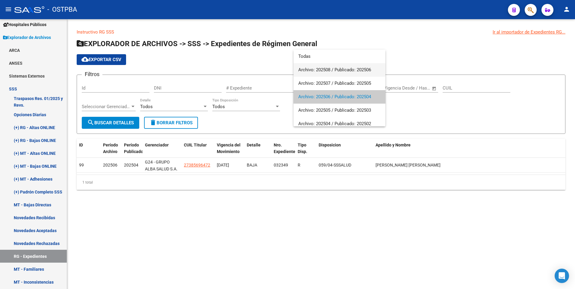
click at [338, 72] on span "Archivo: 202508 / Publicado: 202506" at bounding box center [339, 69] width 82 height 13
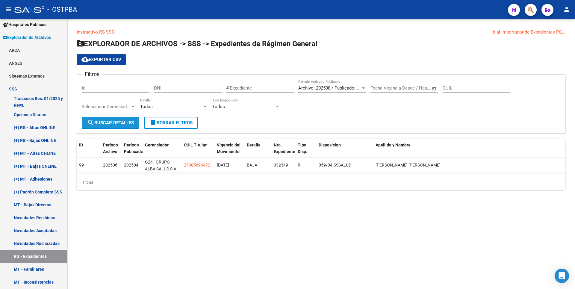
click at [128, 120] on span "search Buscar Detalles" at bounding box center [110, 122] width 47 height 5
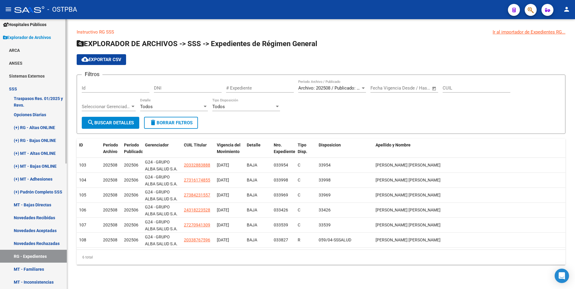
click at [41, 124] on link "(+) RG - Altas ONLINE" at bounding box center [33, 127] width 67 height 13
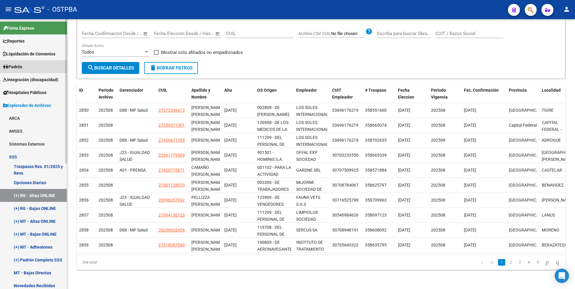
click at [21, 68] on span "Padrón" at bounding box center [12, 67] width 19 height 7
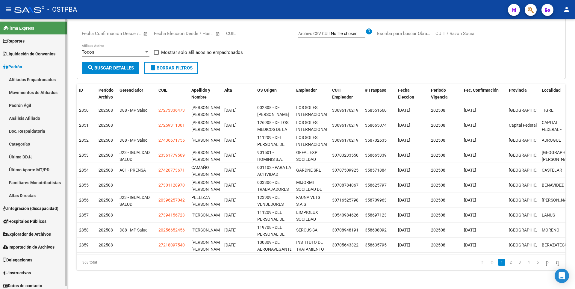
click at [26, 117] on link "Análisis Afiliado" at bounding box center [33, 118] width 67 height 13
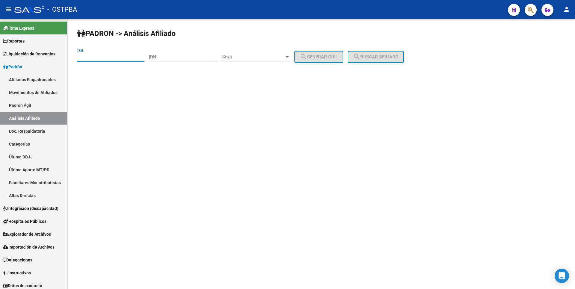
click at [85, 56] on input "CUIL" at bounding box center [111, 56] width 68 height 5
click at [382, 58] on span "search Buscar afiliado" at bounding box center [375, 56] width 45 height 5
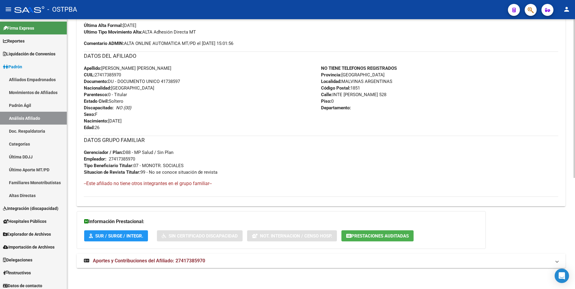
click at [190, 261] on span "Aportes y Contribuciones del Afiliado: 27417385970" at bounding box center [149, 261] width 112 height 6
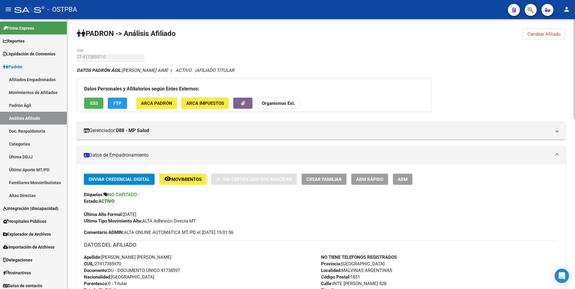
click at [161, 105] on span "ARCA Padrón" at bounding box center [156, 103] width 31 height 5
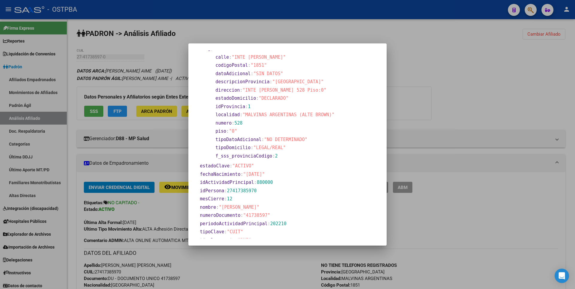
scroll to position [279, 0]
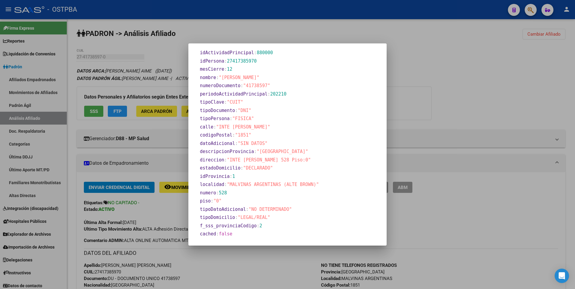
click at [408, 78] on div at bounding box center [287, 144] width 575 height 289
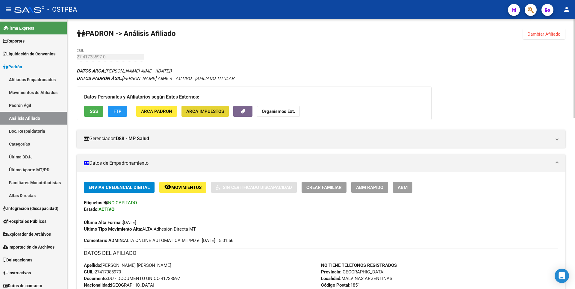
click at [212, 112] on span "ARCA Impuestos" at bounding box center [205, 111] width 38 height 5
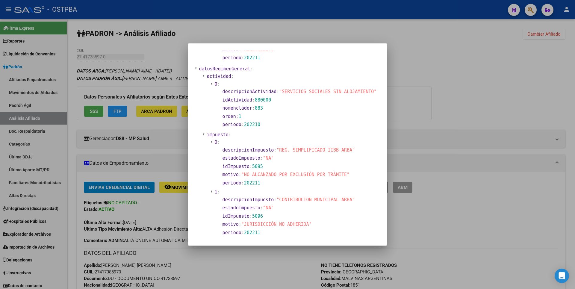
scroll to position [399, 0]
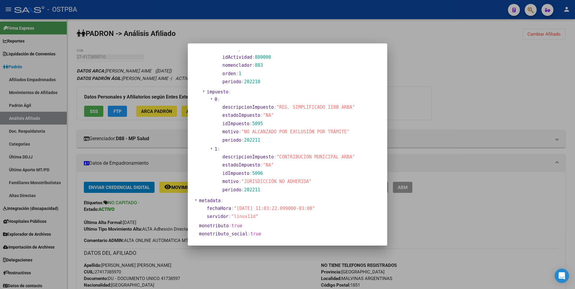
click at [485, 106] on div at bounding box center [287, 144] width 575 height 289
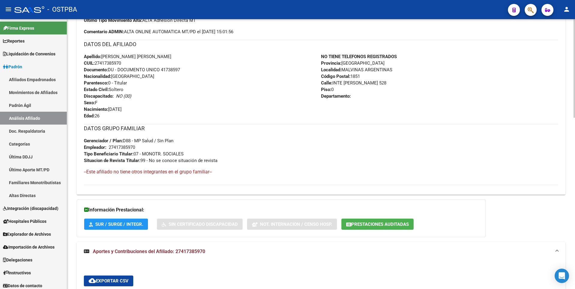
scroll to position [210, 0]
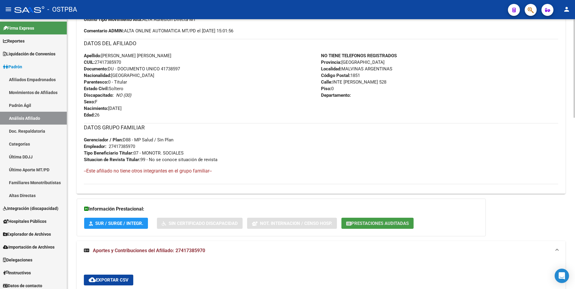
click at [385, 226] on span "Prestaciones Auditadas" at bounding box center [380, 223] width 58 height 5
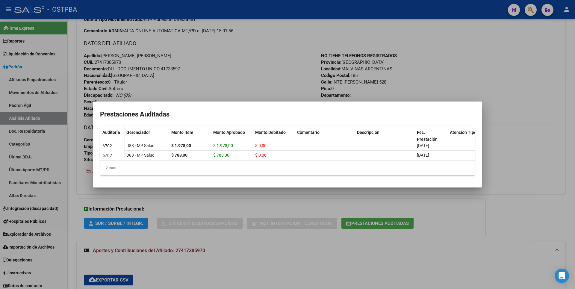
click at [489, 216] on div at bounding box center [287, 144] width 575 height 289
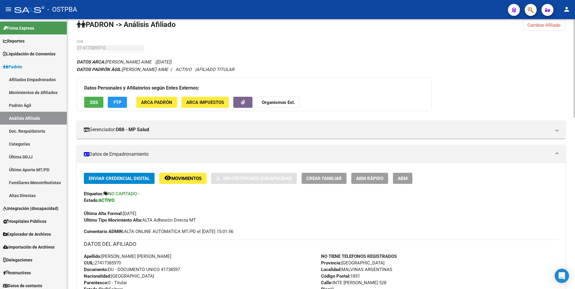
scroll to position [0, 0]
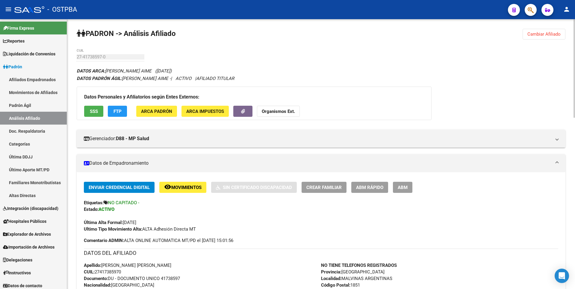
click at [93, 109] on span "SSS" at bounding box center [94, 111] width 8 height 5
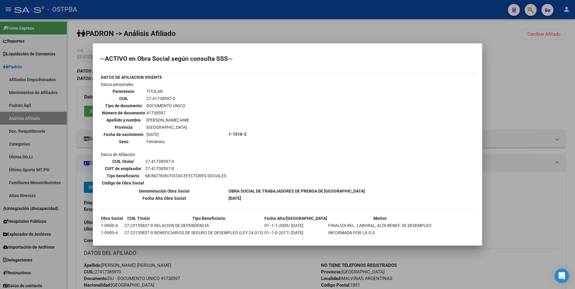
click at [532, 83] on div at bounding box center [287, 144] width 575 height 289
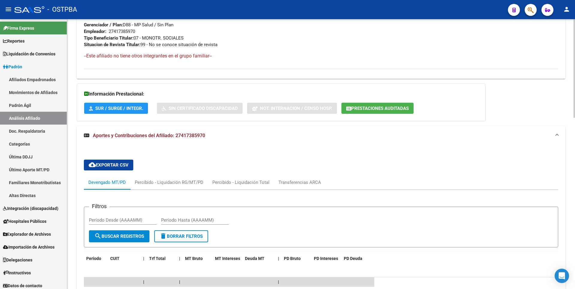
scroll to position [329, 0]
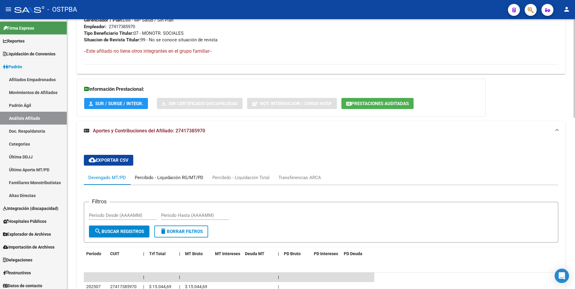
click at [192, 179] on div "Percibido - Liquidación RG/MT/PD" at bounding box center [169, 177] width 69 height 7
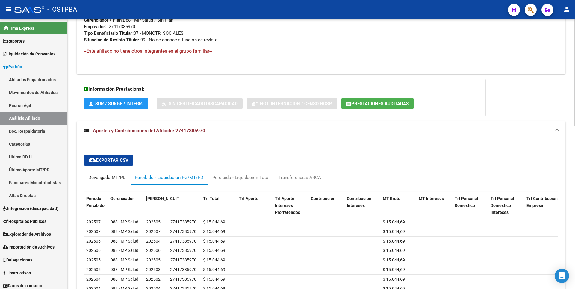
click at [114, 175] on div "Devengado MT/PD" at bounding box center [106, 177] width 37 height 7
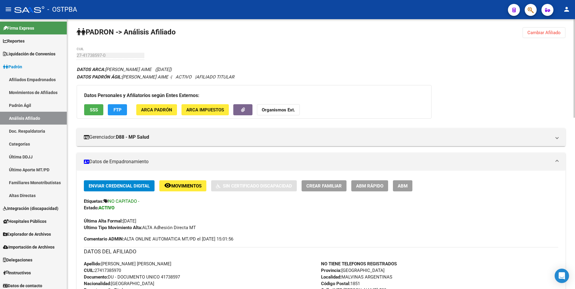
scroll to position [0, 0]
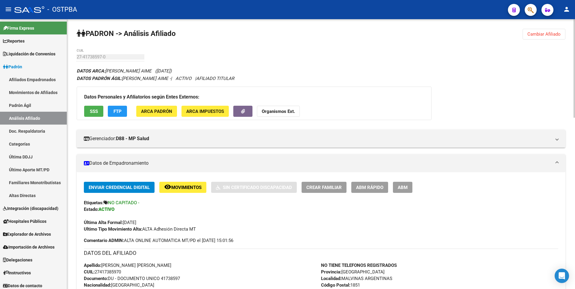
click at [279, 111] on strong "Organismos Ext." at bounding box center [278, 111] width 33 height 5
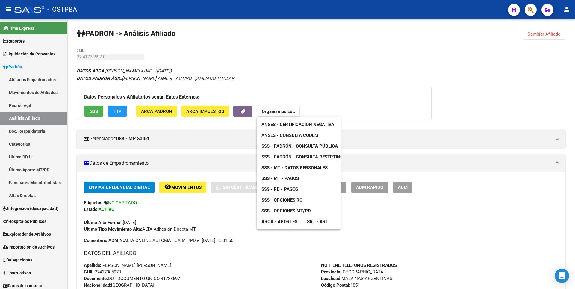
click at [313, 165] on span "SSS - MT - Datos Personales" at bounding box center [294, 167] width 66 height 5
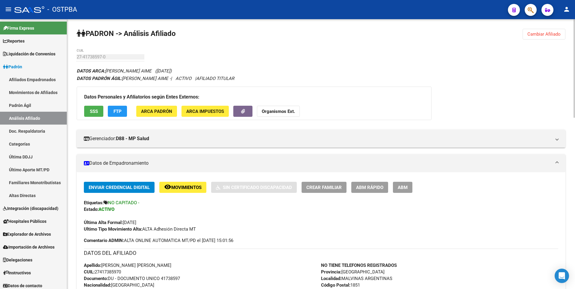
drag, startPoint x: 97, startPoint y: 274, endPoint x: 131, endPoint y: 275, distance: 33.6
copy span "27417385970"
click at [158, 114] on span "ARCA Padrón" at bounding box center [156, 111] width 31 height 5
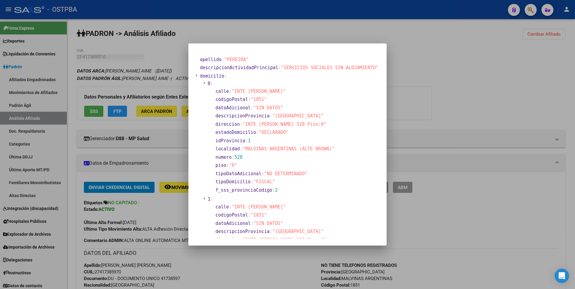
click at [427, 117] on div at bounding box center [287, 144] width 575 height 289
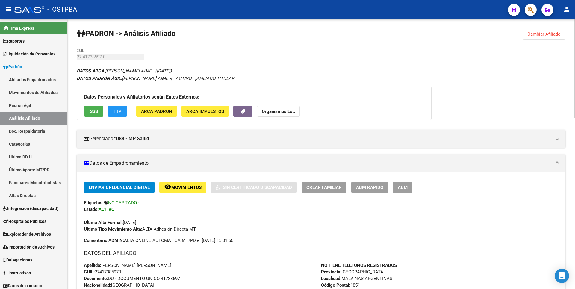
drag, startPoint x: 545, startPoint y: 34, endPoint x: 456, endPoint y: 22, distance: 89.2
click at [545, 34] on span "Cambiar Afiliado" at bounding box center [543, 33] width 33 height 5
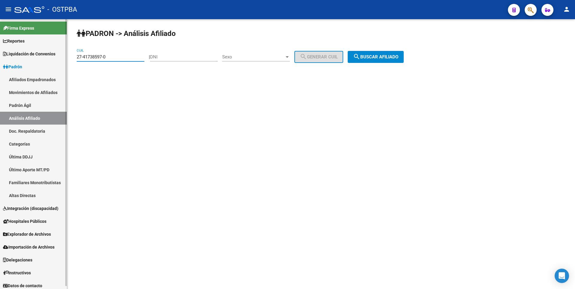
drag, startPoint x: 114, startPoint y: 57, endPoint x: 7, endPoint y: 43, distance: 107.8
click at [7, 43] on mat-sidenav-container "Firma Express Reportes Tablero de Control Ingresos Percibidos Análisis de todos…" at bounding box center [287, 154] width 575 height 270
paste input "0-17403137-2"
click at [398, 56] on span "search Buscar afiliado" at bounding box center [375, 56] width 45 height 5
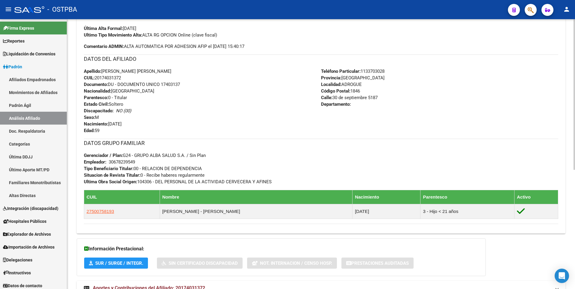
scroll to position [213, 0]
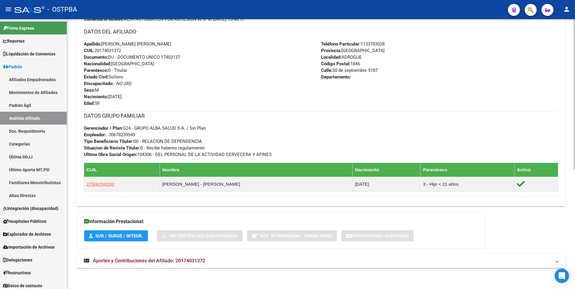
click at [182, 259] on span "Aportes y Contribuciones del Afiliado: 20174031372" at bounding box center [149, 261] width 112 height 6
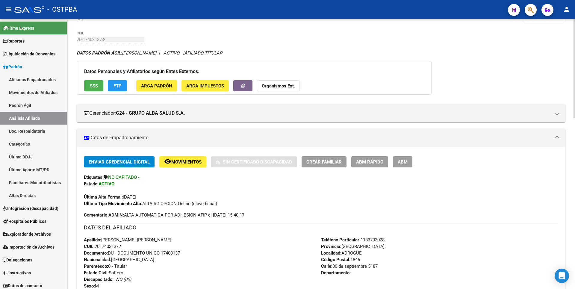
scroll to position [0, 0]
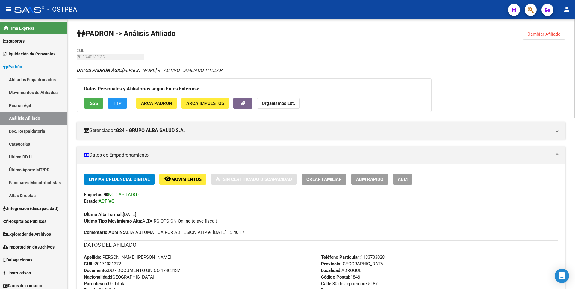
click at [99, 103] on button "SSS" at bounding box center [93, 103] width 19 height 11
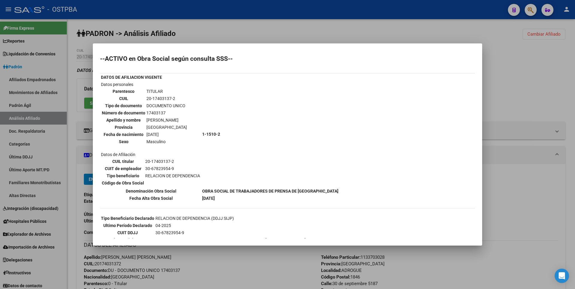
click at [247, 43] on mat-dialog-container "--ACTIVO en Obra Social según consulta SSS-- DATOS DE AFILIACION VIGENTE Datos …" at bounding box center [287, 144] width 389 height 202
click at [221, 38] on div at bounding box center [287, 144] width 575 height 289
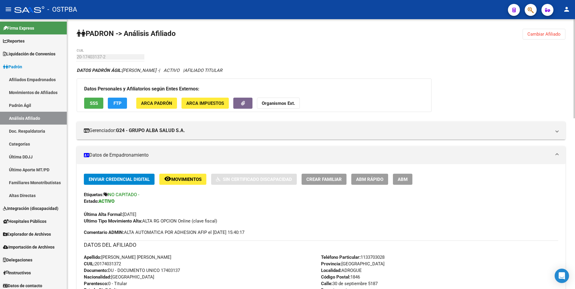
click at [199, 101] on span "ARCA Impuestos" at bounding box center [205, 103] width 38 height 5
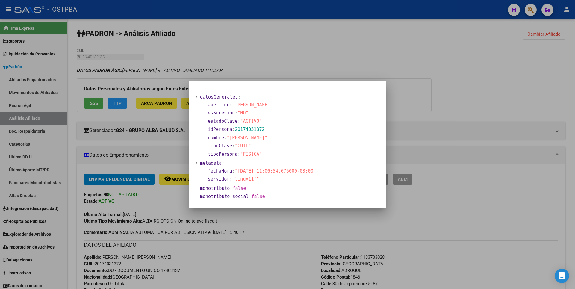
click at [280, 41] on div at bounding box center [287, 144] width 575 height 289
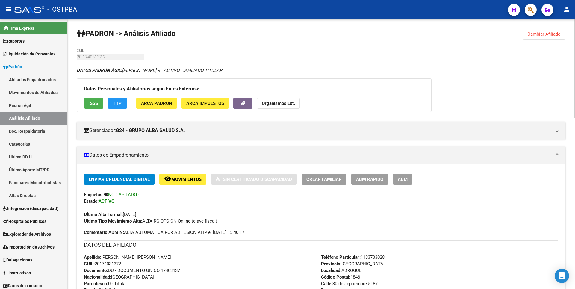
click at [290, 105] on strong "Organismos Ext." at bounding box center [278, 103] width 33 height 5
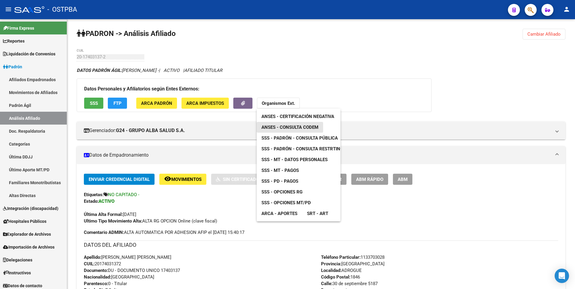
click at [304, 129] on span "ANSES - Consulta CODEM" at bounding box center [289, 127] width 57 height 5
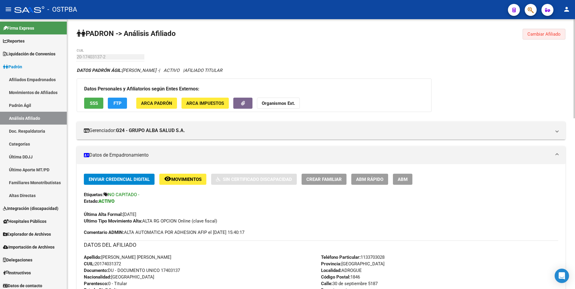
click at [551, 31] on button "Cambiar Afiliado" at bounding box center [544, 34] width 43 height 11
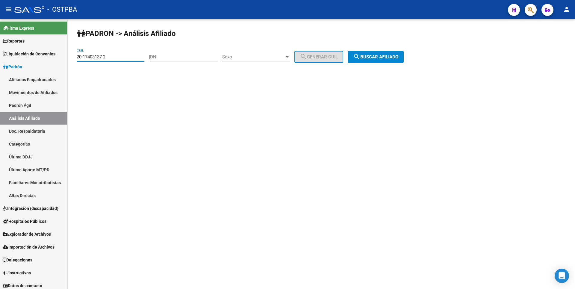
drag, startPoint x: 111, startPoint y: 57, endPoint x: 78, endPoint y: 56, distance: 33.9
click at [78, 56] on input "20-17403137-2" at bounding box center [111, 56] width 68 height 5
paste input "24465179-9"
type input "20-24465179-9"
click at [390, 49] on div "PADRON -> Análisis Afiliado 20-24465179-9 CUIL | DNI Sexo Sexo search Generar C…" at bounding box center [321, 50] width 508 height 63
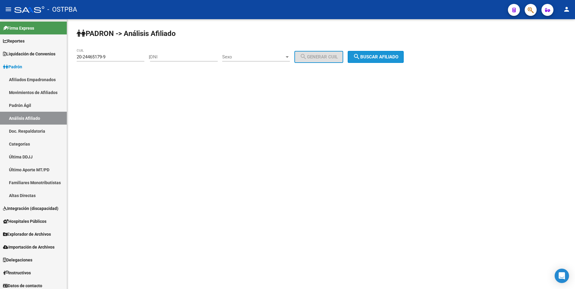
click at [392, 58] on span "search Buscar afiliado" at bounding box center [375, 56] width 45 height 5
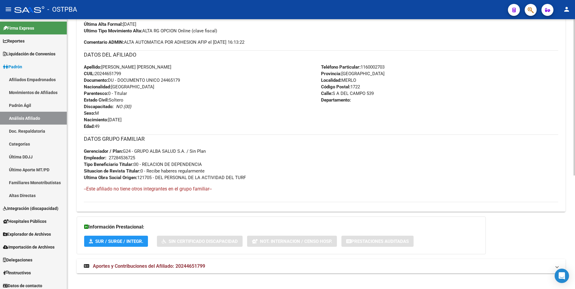
scroll to position [196, 0]
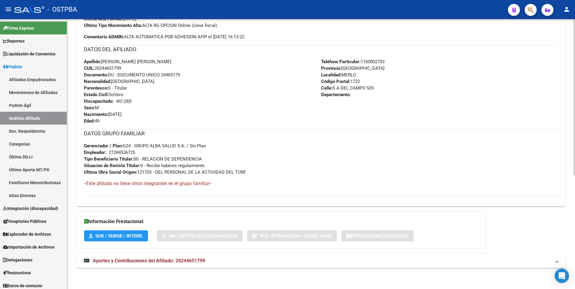
click at [197, 266] on mat-expansion-panel-header "Aportes y Contribuciones del Afiliado: 20244651799" at bounding box center [321, 261] width 489 height 14
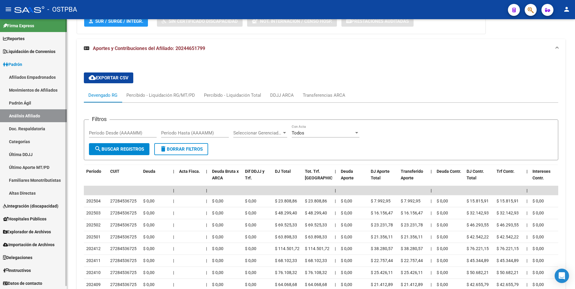
scroll to position [3, 0]
click at [36, 226] on link "Explorador de Archivos" at bounding box center [33, 231] width 67 height 13
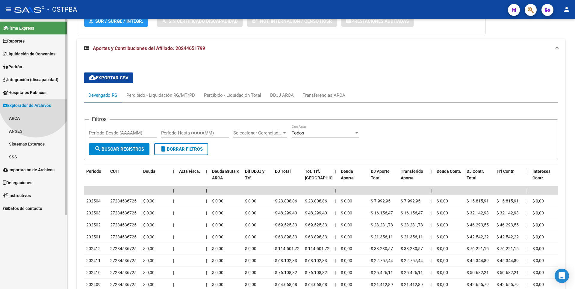
scroll to position [0, 0]
click at [19, 156] on link "SSS" at bounding box center [33, 156] width 67 height 13
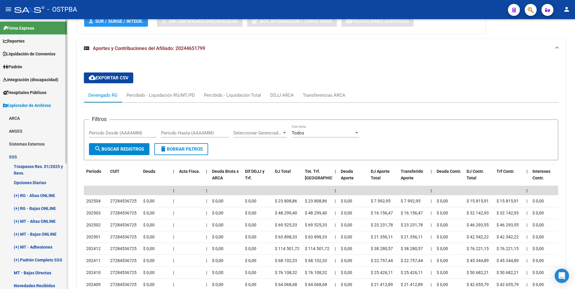
click at [46, 208] on link "(+) RG - Bajas ONLINE" at bounding box center [33, 208] width 67 height 13
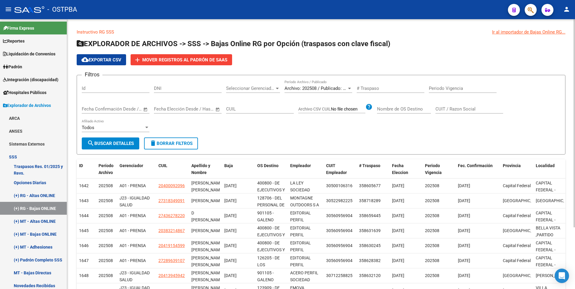
click at [349, 90] on div at bounding box center [349, 88] width 5 height 5
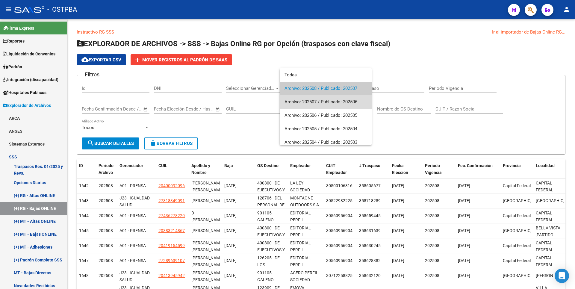
click at [338, 98] on span "Archivo: 202507 / Publicado: 202506" at bounding box center [326, 101] width 82 height 13
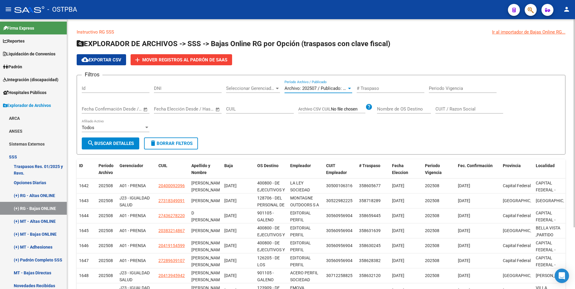
drag, startPoint x: 119, startPoint y: 142, endPoint x: 124, endPoint y: 137, distance: 6.4
click at [119, 142] on span "search Buscar Detalles" at bounding box center [110, 143] width 47 height 5
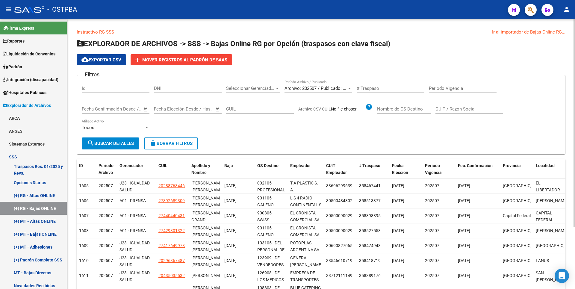
click at [350, 88] on div at bounding box center [349, 88] width 3 height 1
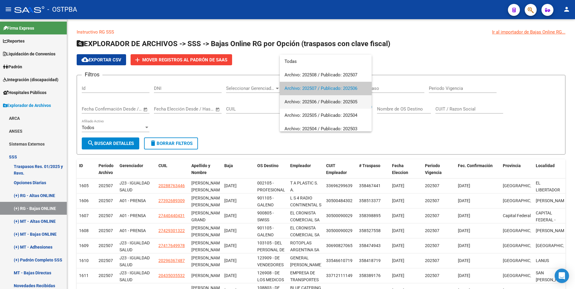
click at [311, 103] on span "Archivo: 202506 / Publicado: 202505" at bounding box center [326, 101] width 82 height 13
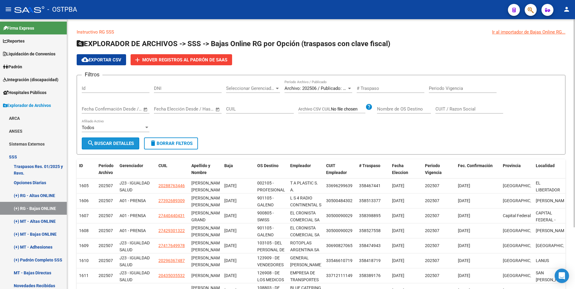
click at [123, 143] on span "search Buscar Detalles" at bounding box center [110, 143] width 47 height 5
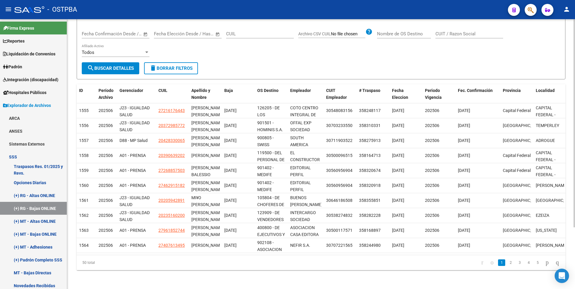
scroll to position [80, 0]
click at [22, 68] on span "Padrón" at bounding box center [12, 67] width 19 height 7
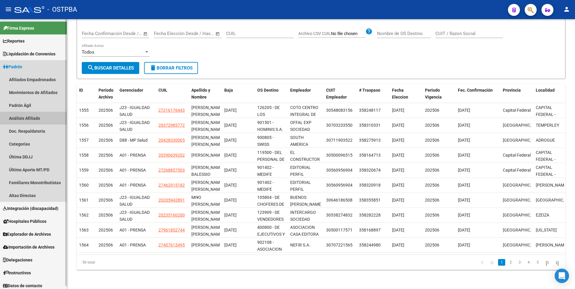
drag, startPoint x: 25, startPoint y: 116, endPoint x: 27, endPoint y: 114, distance: 3.2
click at [25, 116] on link "Análisis Afiliado" at bounding box center [33, 118] width 67 height 13
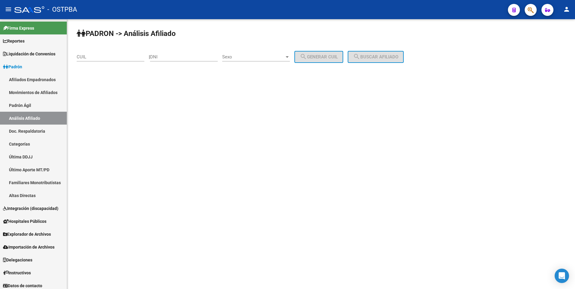
click at [85, 59] on div "CUIL" at bounding box center [111, 55] width 68 height 13
paste input "20-24465179-9"
click at [377, 57] on span "search Buscar afiliado" at bounding box center [375, 56] width 45 height 5
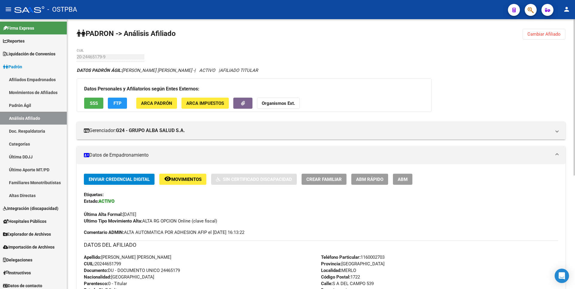
scroll to position [196, 0]
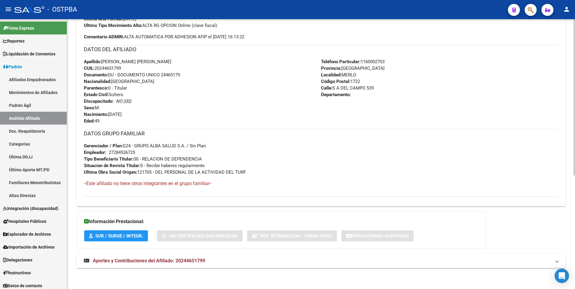
click at [201, 267] on mat-expansion-panel-header "Aportes y Contribuciones del Afiliado: 20244651799" at bounding box center [321, 261] width 489 height 14
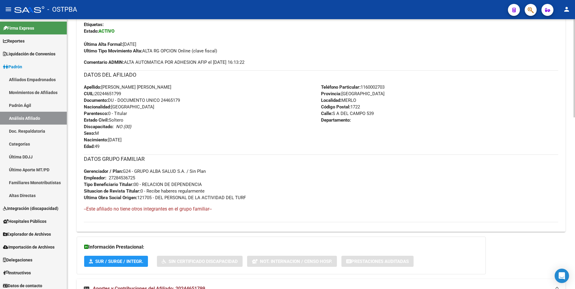
scroll to position [0, 0]
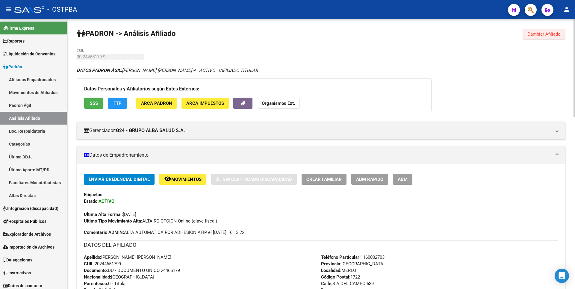
click at [548, 33] on span "Cambiar Afiliado" at bounding box center [543, 33] width 33 height 5
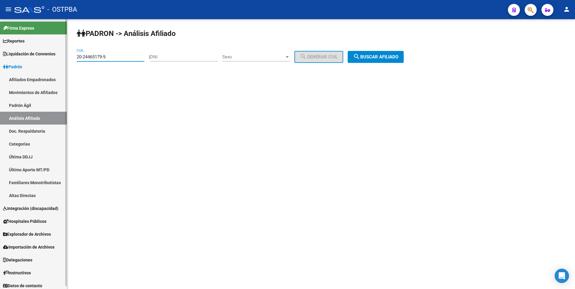
drag, startPoint x: 108, startPoint y: 57, endPoint x: 37, endPoint y: 57, distance: 71.9
click at [37, 57] on mat-sidenav-container "Firma Express Reportes Tablero de Control Ingresos Percibidos Análisis de todos…" at bounding box center [287, 154] width 575 height 270
paste input "7927686"
click at [373, 58] on span "search Buscar afiliado" at bounding box center [375, 56] width 45 height 5
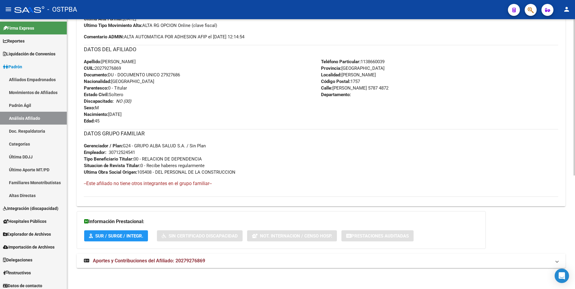
drag, startPoint x: 189, startPoint y: 261, endPoint x: 192, endPoint y: 253, distance: 8.6
click at [189, 261] on span "Aportes y Contribuciones del Afiliado: 20279276869" at bounding box center [149, 261] width 112 height 6
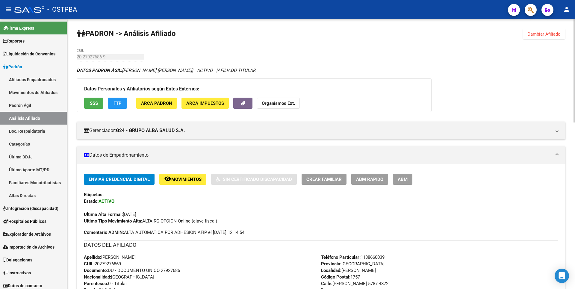
click at [549, 31] on button "Cambiar Afiliado" at bounding box center [544, 34] width 43 height 11
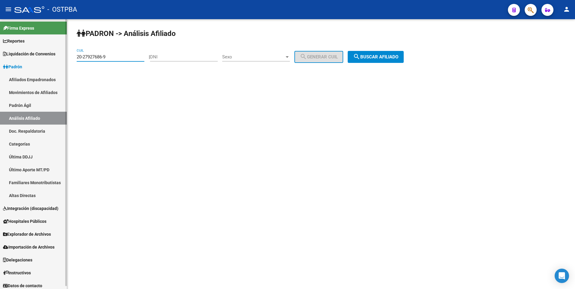
drag, startPoint x: 72, startPoint y: 55, endPoint x: 28, endPoint y: 55, distance: 44.3
click at [28, 55] on mat-sidenav-container "Firma Express Reportes Tablero de Control Ingresos Percibidos Análisis de todos…" at bounding box center [287, 154] width 575 height 270
paste input "8281312-3"
click at [378, 61] on button "search Buscar afiliado" at bounding box center [376, 57] width 56 height 12
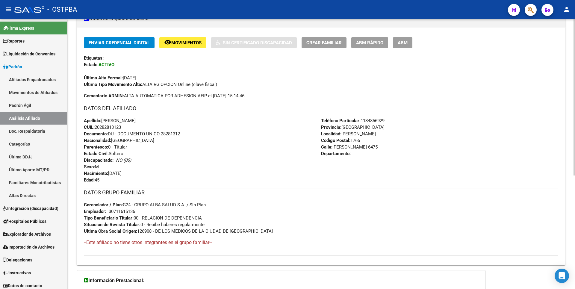
scroll to position [196, 0]
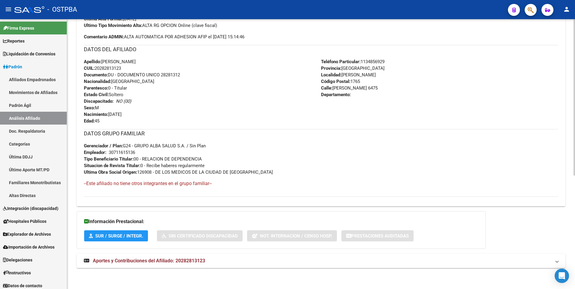
click at [186, 258] on span "Aportes y Contribuciones del Afiliado: 20282813123" at bounding box center [149, 261] width 112 height 6
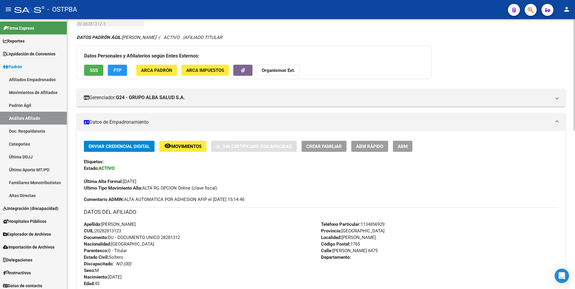
scroll to position [0, 0]
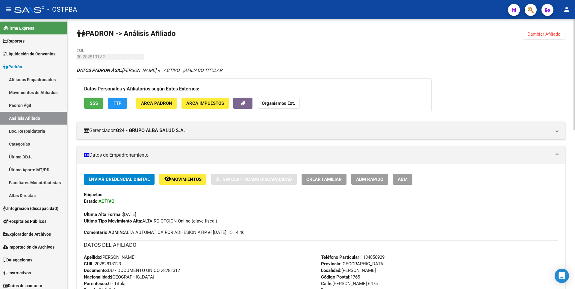
click at [91, 105] on span "SSS" at bounding box center [94, 103] width 8 height 5
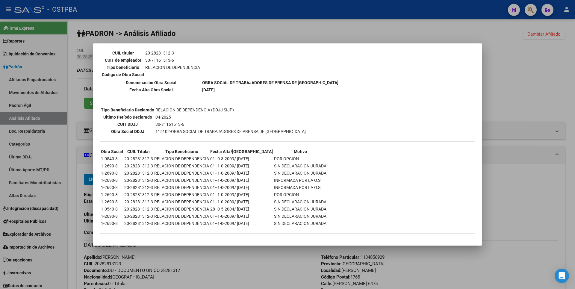
scroll to position [110, 0]
click at [508, 95] on div at bounding box center [287, 144] width 575 height 289
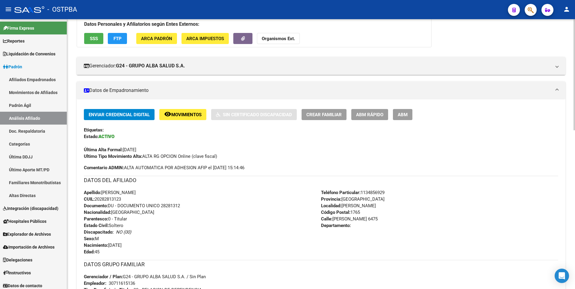
scroll to position [0, 0]
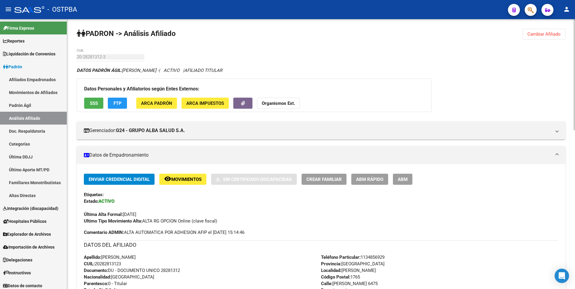
click at [539, 35] on span "Cambiar Afiliado" at bounding box center [543, 33] width 33 height 5
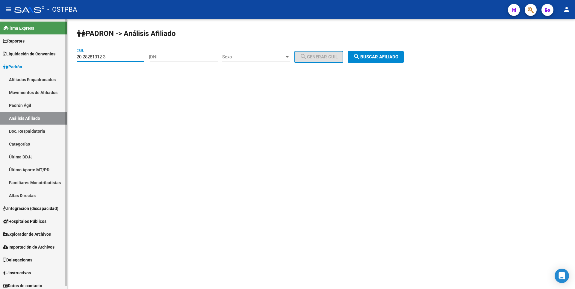
drag, startPoint x: 109, startPoint y: 58, endPoint x: 0, endPoint y: 58, distance: 108.4
click at [0, 58] on mat-sidenav-container "Firma Express Reportes Tablero de Control Ingresos Percibidos Análisis de todos…" at bounding box center [287, 154] width 575 height 270
paste input "769230-8"
click at [384, 58] on span "search Buscar afiliado" at bounding box center [375, 56] width 45 height 5
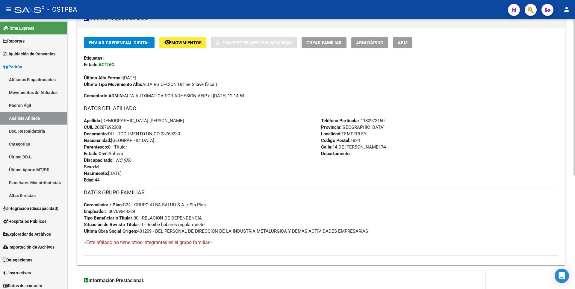
scroll to position [191, 0]
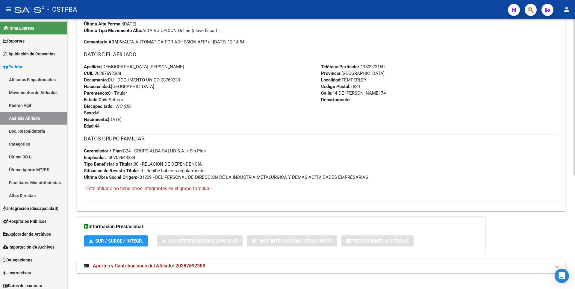
click at [195, 270] on mat-expansion-panel-header "Aportes y Contribuciones del Afiliado: 20287692308" at bounding box center [321, 266] width 489 height 14
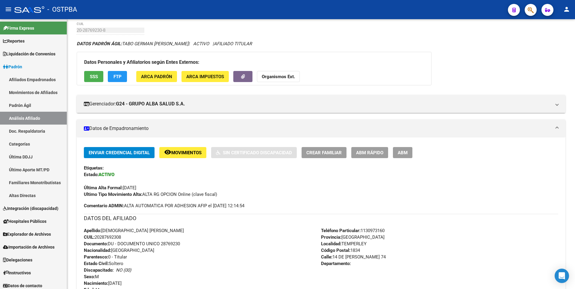
scroll to position [0, 0]
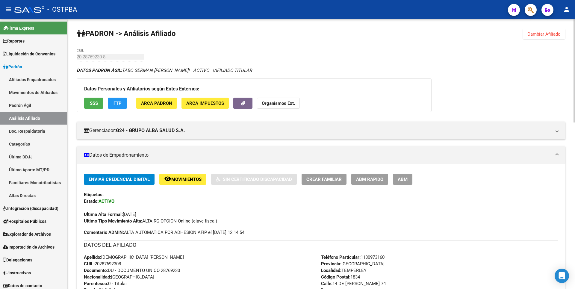
click at [545, 37] on button "Cambiar Afiliado" at bounding box center [544, 34] width 43 height 11
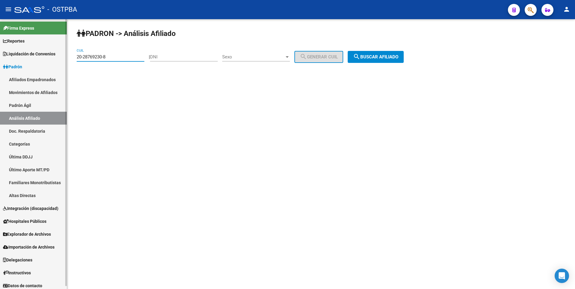
drag, startPoint x: 110, startPoint y: 58, endPoint x: 25, endPoint y: 63, distance: 84.9
click at [25, 63] on mat-sidenav-container "Firma Express Reportes Tablero de Control Ingresos Percibidos Análisis de todos…" at bounding box center [287, 154] width 575 height 270
paste input "9007313-9"
type input "20-29007313-9"
click at [381, 56] on span "search Buscar afiliado" at bounding box center [375, 56] width 45 height 5
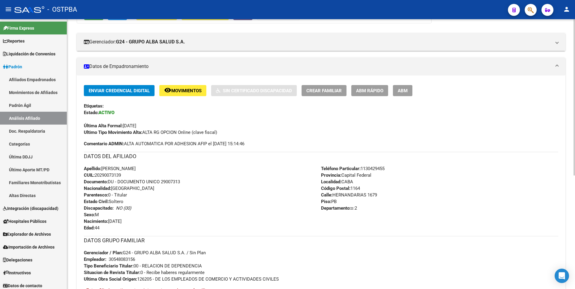
scroll to position [196, 0]
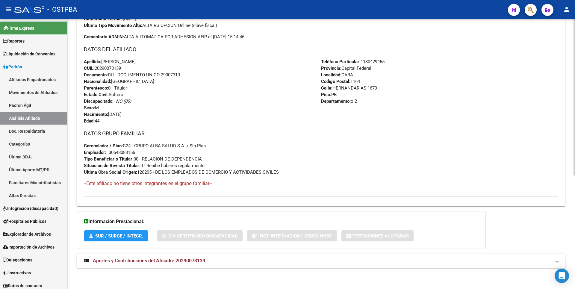
click at [190, 260] on span "Aportes y Contribuciones del Afiliado: 20290073139" at bounding box center [149, 261] width 112 height 6
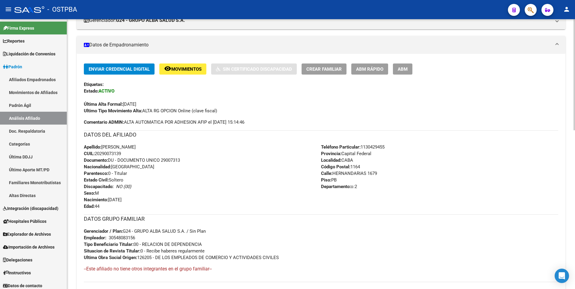
scroll to position [0, 0]
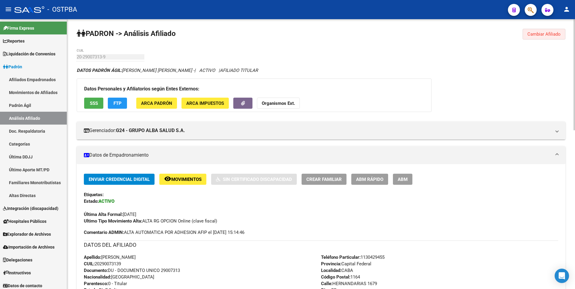
click at [548, 32] on span "Cambiar Afiliado" at bounding box center [543, 33] width 33 height 5
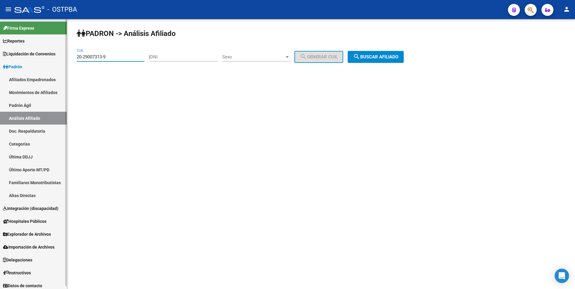
drag, startPoint x: 117, startPoint y: 56, endPoint x: 0, endPoint y: 53, distance: 117.2
click at [0, 53] on mat-sidenav-container "Firma Express Reportes Tablero de Control Ingresos Percibidos Análisis de todos…" at bounding box center [287, 154] width 575 height 270
click at [165, 56] on input "DNI" at bounding box center [184, 56] width 68 height 5
type input "41721698"
click at [290, 55] on div at bounding box center [287, 57] width 5 height 5
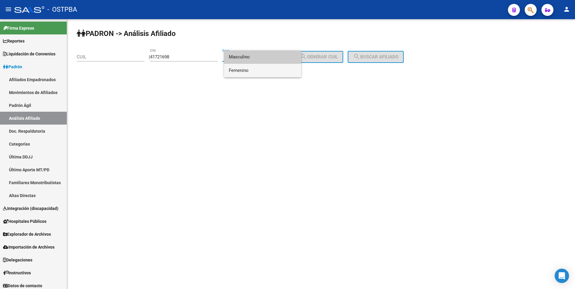
drag, startPoint x: 258, startPoint y: 74, endPoint x: 321, endPoint y: 56, distance: 65.1
click at [263, 72] on span "Femenino" at bounding box center [263, 70] width 68 height 13
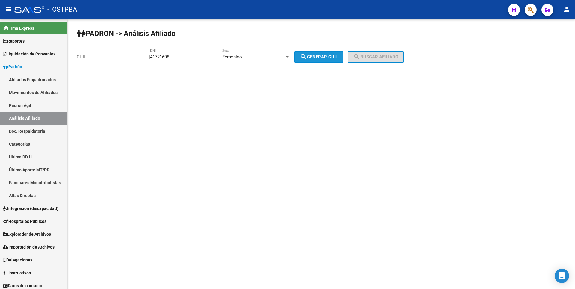
drag, startPoint x: 332, startPoint y: 57, endPoint x: 353, endPoint y: 58, distance: 21.0
click at [332, 57] on span "search Generar CUIL" at bounding box center [319, 56] width 38 height 5
type input "27-41721698-2"
click at [381, 55] on span "search Buscar afiliado" at bounding box center [375, 56] width 45 height 5
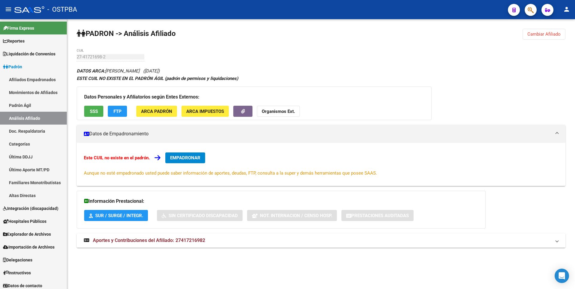
click at [93, 110] on span "SSS" at bounding box center [94, 111] width 8 height 5
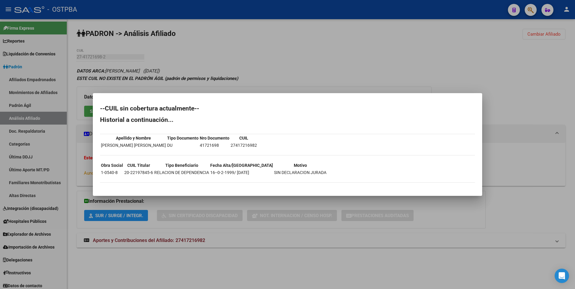
click at [276, 70] on div at bounding box center [287, 144] width 575 height 289
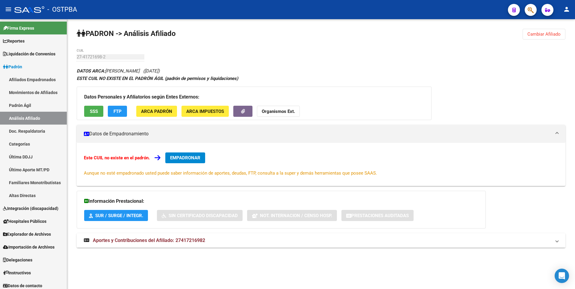
click at [192, 235] on mat-expansion-panel-header "Aportes y Contribuciones del Afiliado: 27417216982" at bounding box center [321, 240] width 489 height 14
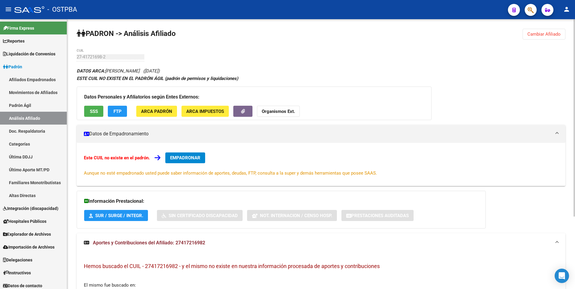
click at [118, 112] on span "FTP" at bounding box center [118, 111] width 8 height 5
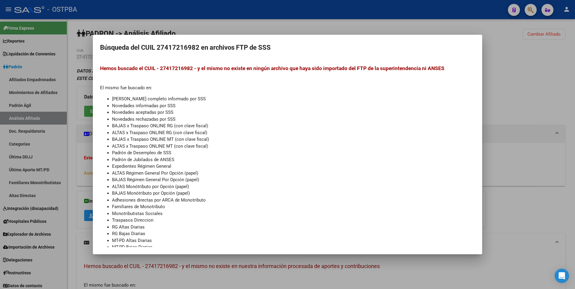
drag, startPoint x: 267, startPoint y: 33, endPoint x: 247, endPoint y: 43, distance: 22.6
click at [267, 33] on div at bounding box center [287, 144] width 575 height 289
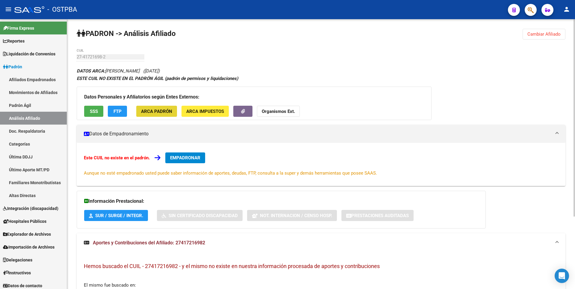
click at [165, 112] on span "ARCA Padrón" at bounding box center [156, 111] width 31 height 5
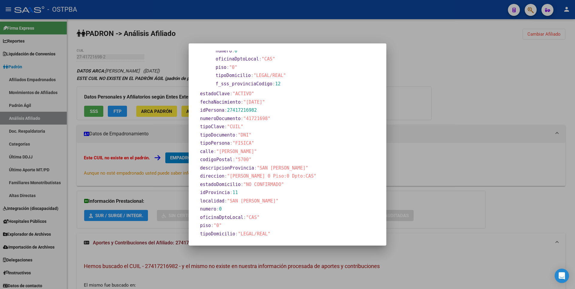
scroll to position [106, 0]
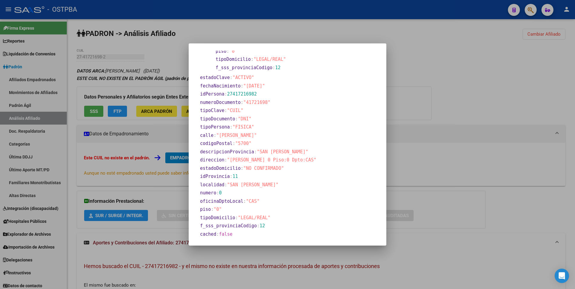
click at [458, 85] on div at bounding box center [287, 144] width 575 height 289
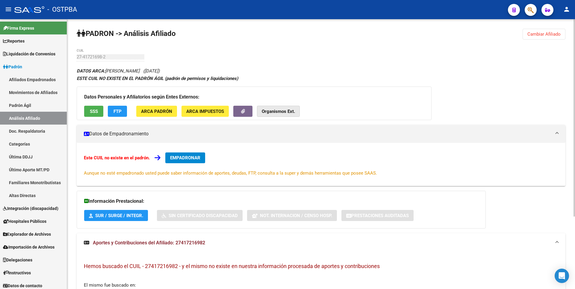
click at [288, 107] on button "Organismos Ext." at bounding box center [278, 111] width 43 height 11
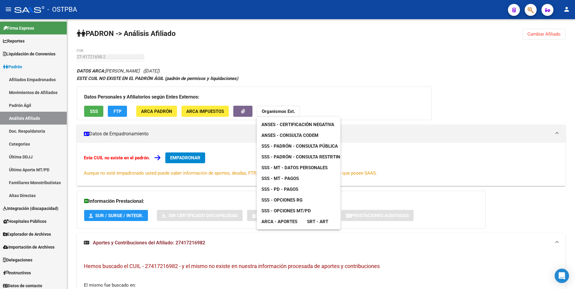
click at [300, 169] on span "SSS - MT - Datos Personales" at bounding box center [294, 167] width 66 height 5
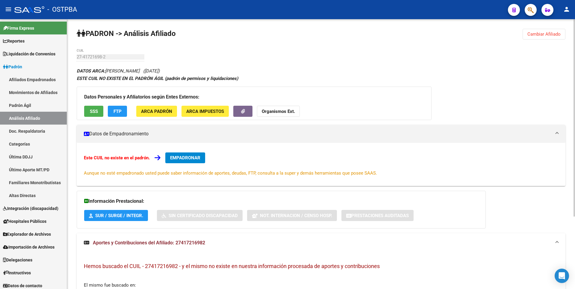
copy span "27417216982"
drag, startPoint x: 177, startPoint y: 244, endPoint x: 206, endPoint y: 245, distance: 29.4
click at [206, 245] on mat-panel-title "Aportes y Contribuciones del Afiliado: 27417216982" at bounding box center [317, 243] width 467 height 7
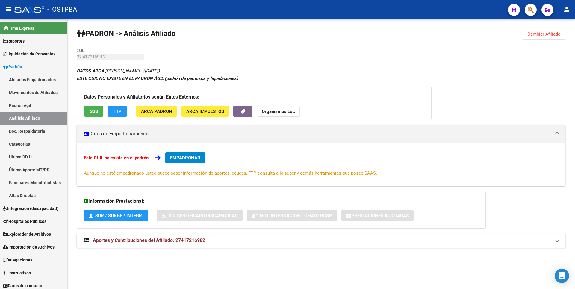
click at [285, 114] on strong "Organismos Ext." at bounding box center [278, 111] width 33 height 5
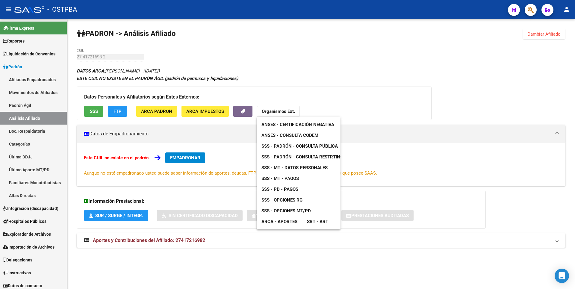
click at [302, 136] on span "ANSES - Consulta CODEM" at bounding box center [289, 135] width 57 height 5
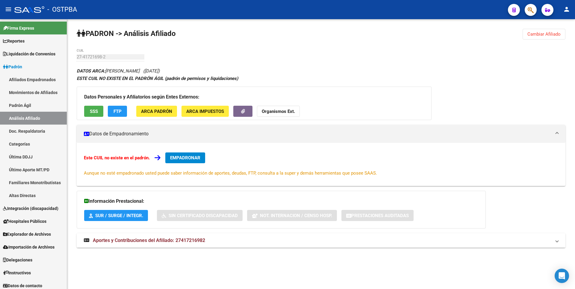
copy span "27417216982"
click at [282, 113] on strong "Organismos Ext." at bounding box center [278, 111] width 33 height 5
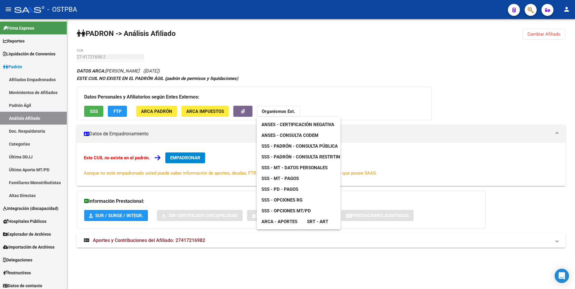
click at [309, 123] on span "ANSES - Certificación Negativa" at bounding box center [297, 124] width 73 height 5
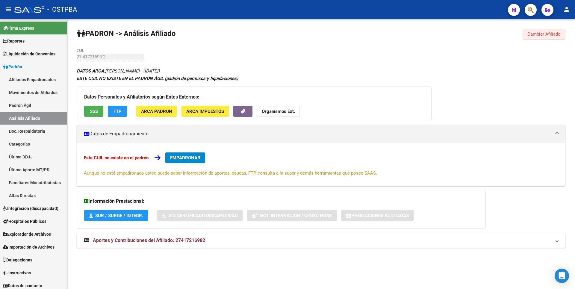
click at [552, 31] on span "Cambiar Afiliado" at bounding box center [543, 33] width 33 height 5
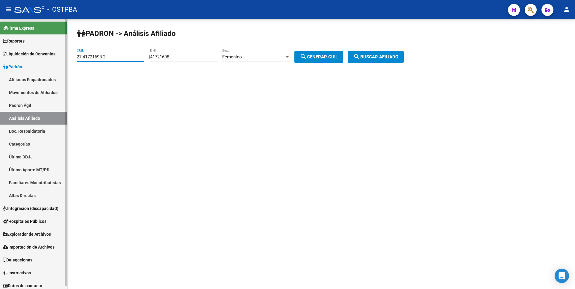
drag, startPoint x: 113, startPoint y: 56, endPoint x: 0, endPoint y: 33, distance: 115.6
click at [0, 33] on mat-sidenav-container "Firma Express Reportes Tablero de Control Ingresos Percibidos Análisis de todos…" at bounding box center [287, 154] width 575 height 270
click at [158, 59] on input "41721698" at bounding box center [184, 56] width 68 height 5
drag, startPoint x: 155, startPoint y: 57, endPoint x: 193, endPoint y: 63, distance: 38.6
click at [193, 60] on div "| 41721698 DNI Femenino Sexo search Generar CUIL" at bounding box center [248, 56] width 199 height 5
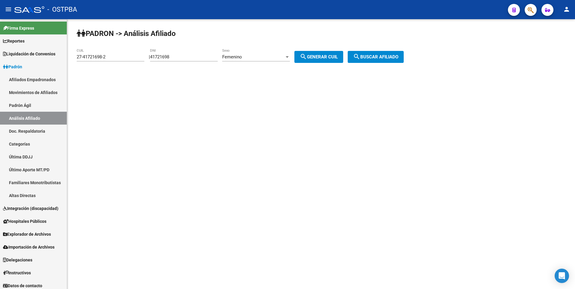
drag, startPoint x: 193, startPoint y: 63, endPoint x: 182, endPoint y: 54, distance: 14.7
click at [182, 52] on div "41721698 DNI" at bounding box center [184, 55] width 68 height 13
drag, startPoint x: 178, startPoint y: 56, endPoint x: 132, endPoint y: 57, distance: 45.8
click at [132, 57] on app-analisis-afiliado "PADRON -> Análisis Afiliado 27-41721698-2 CUIL | 41721698 DNI Femenino Sexo sea…" at bounding box center [243, 56] width 332 height 5
drag, startPoint x: 112, startPoint y: 58, endPoint x: 0, endPoint y: 56, distance: 112.0
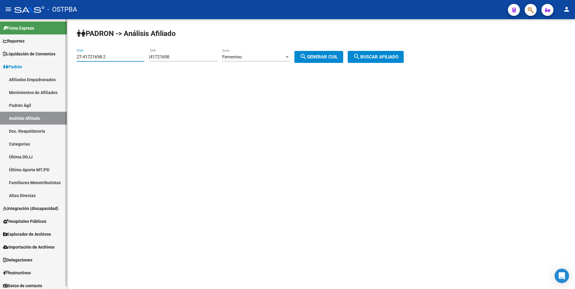
click at [0, 56] on mat-sidenav-container "Firma Express Reportes Tablero de Control Ingresos Percibidos Análisis de todos…" at bounding box center [287, 154] width 575 height 270
paste input "0-29007313-9"
click at [380, 57] on span "search Buscar afiliado" at bounding box center [375, 56] width 45 height 5
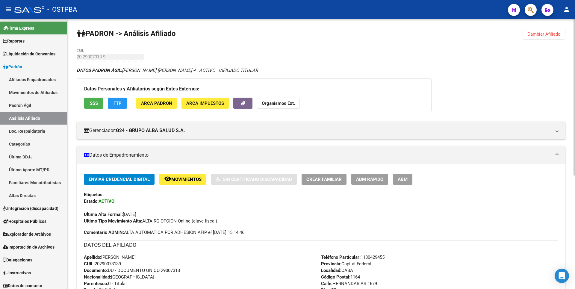
scroll to position [30, 0]
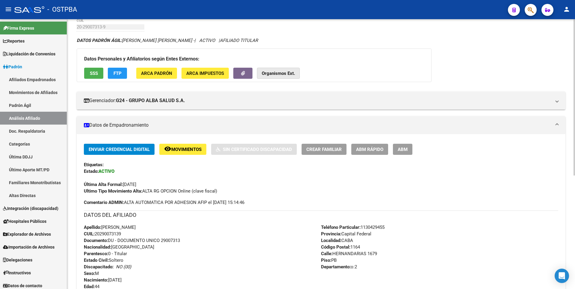
click at [278, 73] on strong "Organismos Ext." at bounding box center [278, 73] width 33 height 5
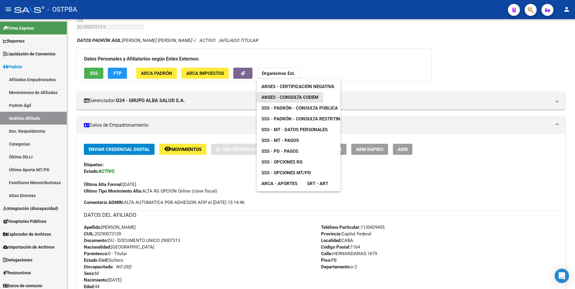
click at [286, 98] on span "ANSES - Consulta CODEM" at bounding box center [289, 97] width 57 height 5
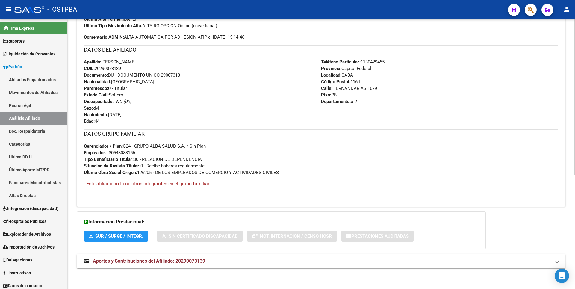
scroll to position [196, 0]
click at [178, 259] on span "Aportes y Contribuciones del Afiliado: 20290073139" at bounding box center [149, 261] width 112 height 6
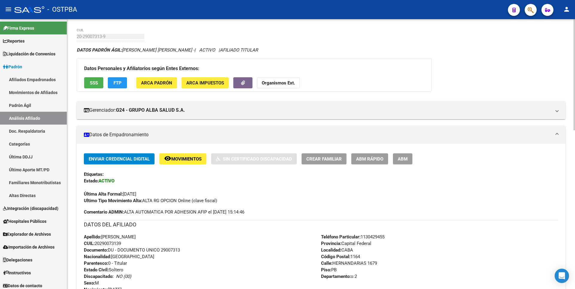
scroll to position [0, 0]
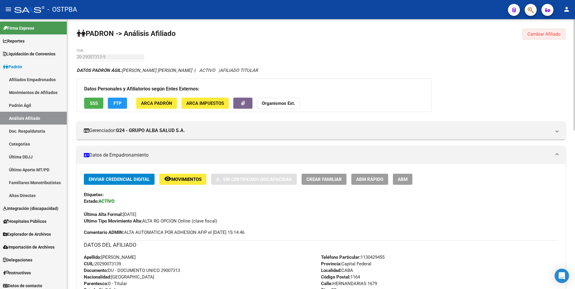
click at [554, 36] on span "Cambiar Afiliado" at bounding box center [543, 33] width 33 height 5
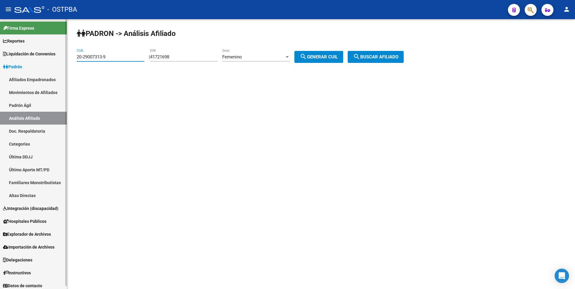
drag, startPoint x: 110, startPoint y: 58, endPoint x: 18, endPoint y: 58, distance: 92.3
click at [18, 58] on mat-sidenav-container "Firma Express Reportes Tablero de Control Ingresos Percibidos Análisis de todos…" at bounding box center [287, 154] width 575 height 270
paste input "180189-8"
type input "20-29180189-8"
click at [385, 59] on button "search Buscar afiliado" at bounding box center [376, 57] width 56 height 12
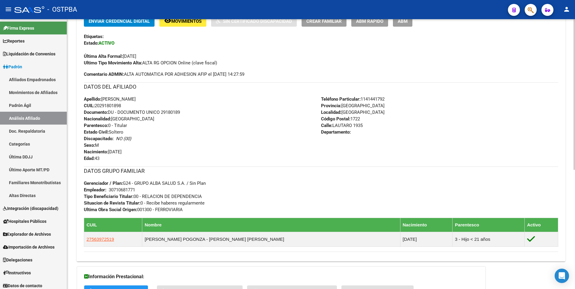
scroll to position [210, 0]
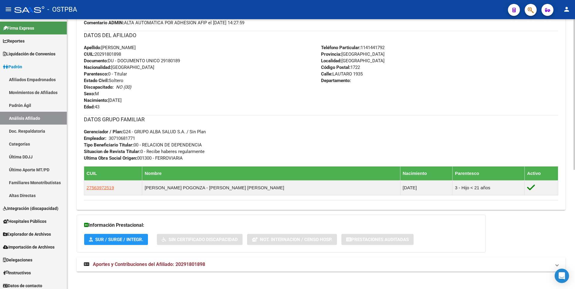
click at [198, 264] on span "Aportes y Contribuciones del Afiliado: 20291801898" at bounding box center [149, 264] width 112 height 6
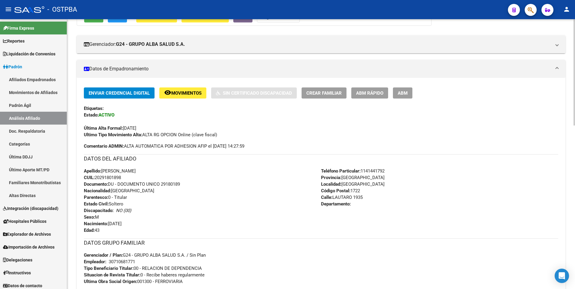
scroll to position [0, 0]
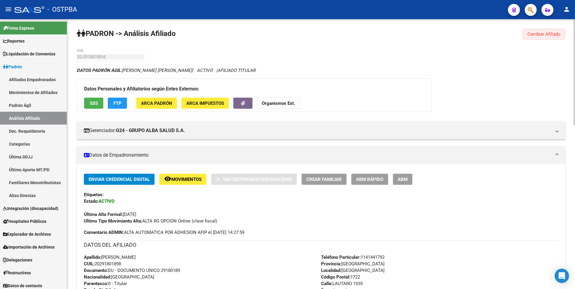
click at [545, 32] on span "Cambiar Afiliado" at bounding box center [543, 33] width 33 height 5
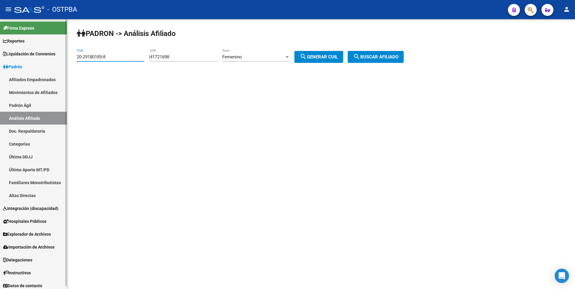
drag, startPoint x: 118, startPoint y: 56, endPoint x: 0, endPoint y: 41, distance: 119.0
click at [0, 41] on mat-sidenav-container "Firma Express Reportes Tablero de Control Ingresos Percibidos Análisis de todos…" at bounding box center [287, 154] width 575 height 270
drag, startPoint x: 181, startPoint y: 57, endPoint x: 33, endPoint y: 61, distance: 148.0
click at [33, 61] on mat-sidenav-container "Firma Express Reportes Tablero de Control Ingresos Percibidos Análisis de todos…" at bounding box center [287, 154] width 575 height 270
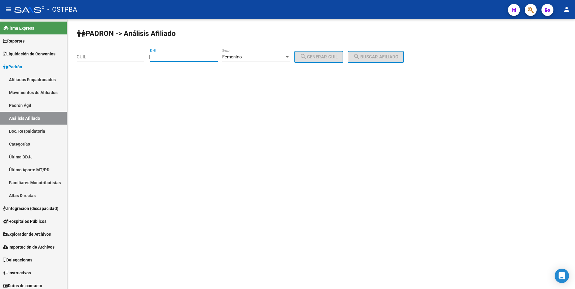
click at [84, 55] on input "CUIL" at bounding box center [111, 56] width 68 height 5
click at [385, 53] on div "PADRON -> Análisis Afiliado 27-36100285-2 CUIL | DNI Femenino Sexo search Gener…" at bounding box center [321, 50] width 508 height 63
click at [386, 54] on span "search Buscar afiliado" at bounding box center [375, 56] width 45 height 5
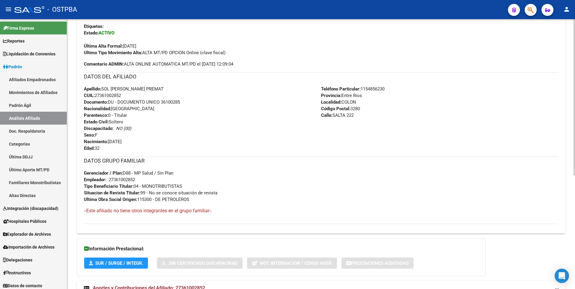
scroll to position [196, 0]
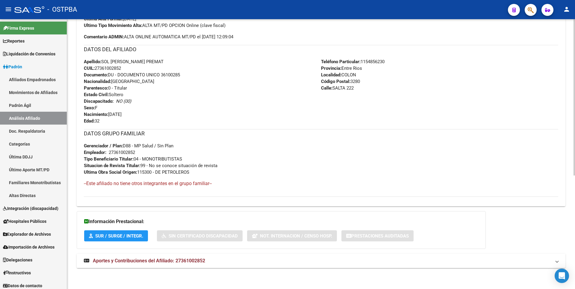
click at [167, 259] on span "Aportes y Contribuciones del Afiliado: 27361002852" at bounding box center [149, 261] width 112 height 6
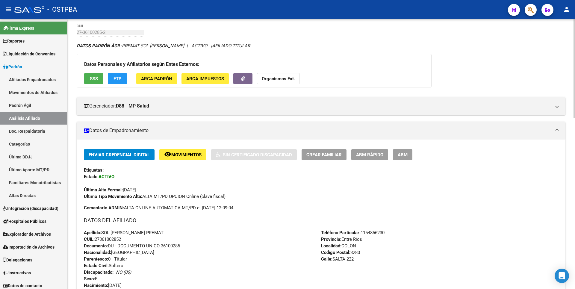
scroll to position [0, 0]
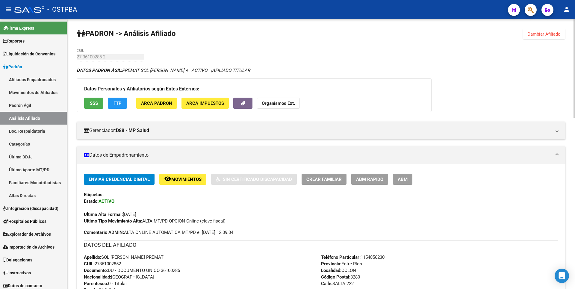
click at [294, 103] on strong "Organismos Ext." at bounding box center [278, 103] width 33 height 5
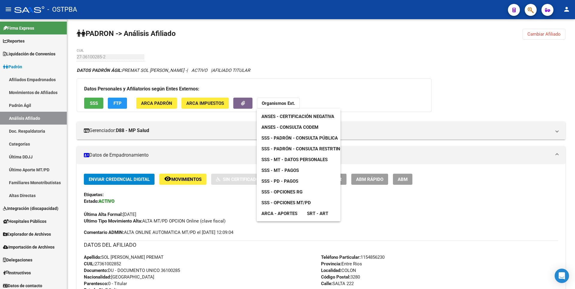
click at [294, 173] on span "SSS - MT - Pagos" at bounding box center [279, 170] width 37 height 5
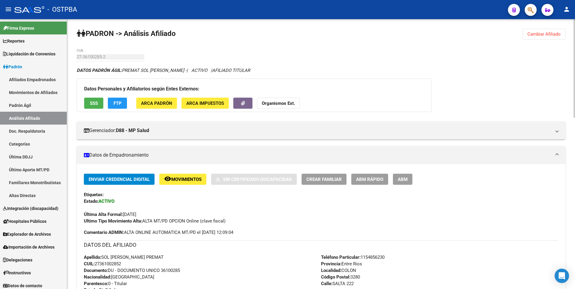
drag, startPoint x: 95, startPoint y: 264, endPoint x: 125, endPoint y: 266, distance: 29.7
click at [125, 266] on div "Apellido: SOL AGUSTINA PREMAT CUIL: 27361002852 Documento: DU - DOCUMENTO UNICO…" at bounding box center [202, 287] width 237 height 66
copy span "27361002852"
click at [552, 36] on button "Cambiar Afiliado" at bounding box center [544, 34] width 43 height 11
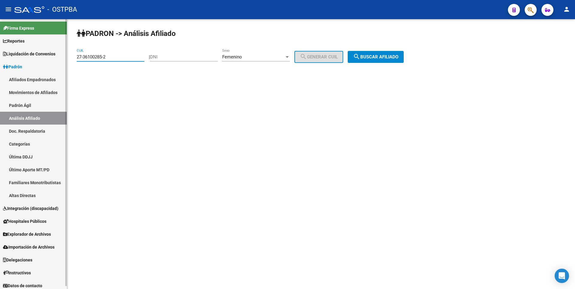
drag, startPoint x: 112, startPoint y: 56, endPoint x: 0, endPoint y: 19, distance: 118.2
click at [0, 19] on mat-sidenav-container "Firma Express Reportes Tablero de Control Ingresos Percibidos Análisis de todos…" at bounding box center [287, 154] width 575 height 270
type input "20-46110040-7"
click at [396, 41] on div "PADRON -> Análisis Afiliado 20-46110040-7 CUIL | DNI Femenino Sexo search Gener…" at bounding box center [321, 50] width 508 height 63
click at [392, 52] on button "search Buscar afiliado" at bounding box center [376, 57] width 56 height 12
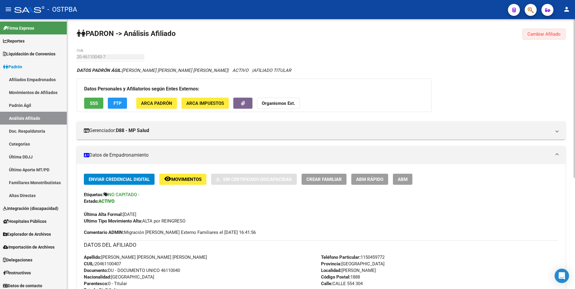
click at [548, 36] on span "Cambiar Afiliado" at bounding box center [543, 33] width 33 height 5
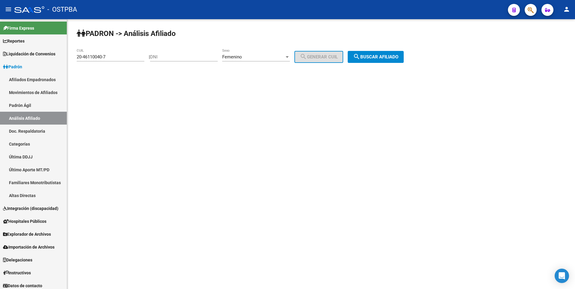
click at [162, 55] on input "DNI" at bounding box center [184, 56] width 68 height 5
paste input "41721698"
type input "41721698"
drag, startPoint x: 113, startPoint y: 57, endPoint x: 0, endPoint y: 53, distance: 113.0
click at [0, 53] on mat-sidenav-container "Firma Express Reportes Tablero de Control Ingresos Percibidos Análisis de todos…" at bounding box center [287, 154] width 575 height 270
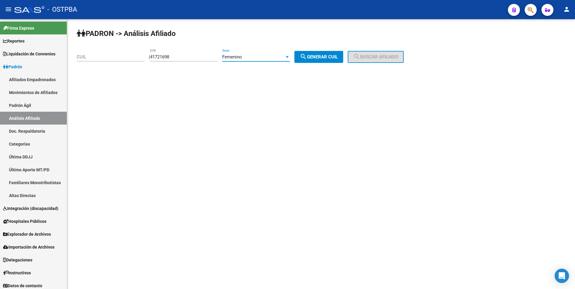
click at [289, 58] on div at bounding box center [287, 56] width 3 height 1
click at [256, 54] on span "Femenino" at bounding box center [263, 56] width 68 height 13
drag, startPoint x: 326, startPoint y: 55, endPoint x: 381, endPoint y: 60, distance: 55.1
click at [327, 54] on span "search Generar CUIL" at bounding box center [319, 56] width 38 height 5
type input "27-41721698-2"
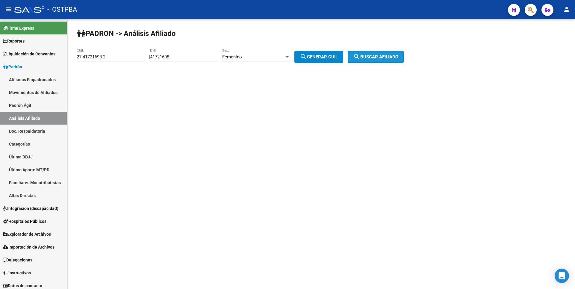
click at [381, 59] on span "search Buscar afiliado" at bounding box center [375, 56] width 45 height 5
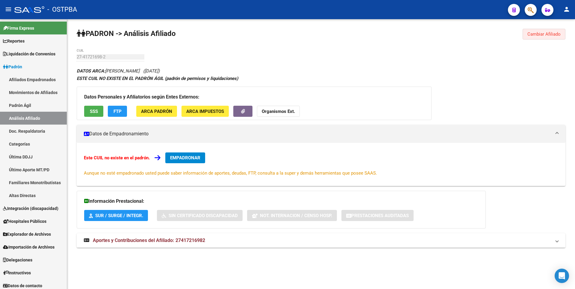
click at [549, 36] on span "Cambiar Afiliado" at bounding box center [543, 33] width 33 height 5
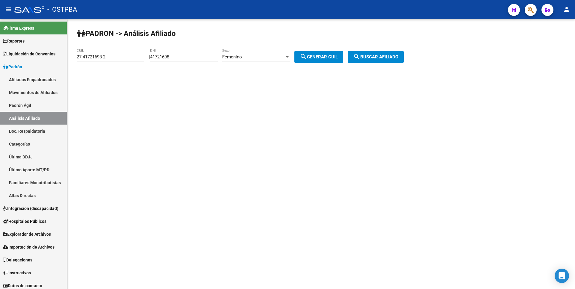
click at [290, 58] on div at bounding box center [287, 57] width 5 height 5
drag, startPoint x: 251, startPoint y: 45, endPoint x: 125, endPoint y: 40, distance: 126.8
click at [251, 45] on span "Masculino" at bounding box center [263, 43] width 68 height 13
drag, startPoint x: 111, startPoint y: 58, endPoint x: 1, endPoint y: 58, distance: 110.2
click at [1, 58] on mat-sidenav-container "Firma Express Reportes Tablero de Control Ingresos Percibidos Análisis de todos…" at bounding box center [287, 154] width 575 height 270
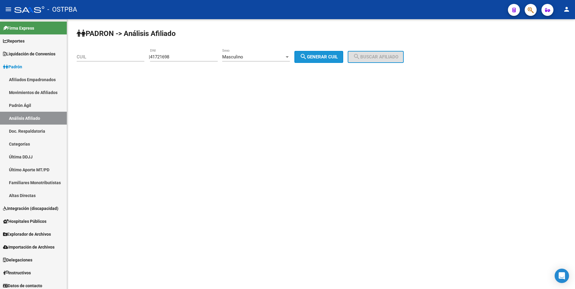
drag, startPoint x: 315, startPoint y: 58, endPoint x: 369, endPoint y: 60, distance: 54.5
click at [315, 58] on span "search Generar CUIL" at bounding box center [319, 56] width 38 height 5
type input "20-41721698-8"
click at [379, 58] on span "search Buscar afiliado" at bounding box center [375, 56] width 45 height 5
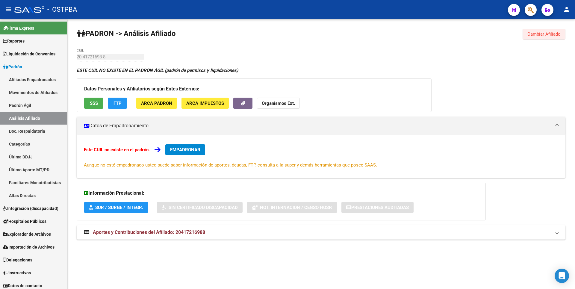
click at [558, 37] on span "Cambiar Afiliado" at bounding box center [543, 33] width 33 height 5
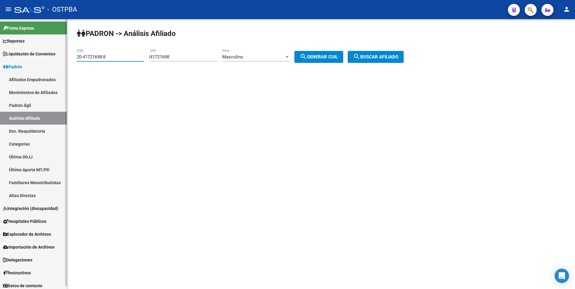
drag, startPoint x: 113, startPoint y: 58, endPoint x: 0, endPoint y: 54, distance: 113.3
click at [0, 54] on mat-sidenav-container "Firma Express Reportes Tablero de Control Ingresos Percibidos Análisis de todos…" at bounding box center [287, 154] width 575 height 270
click at [290, 58] on div at bounding box center [287, 57] width 5 height 5
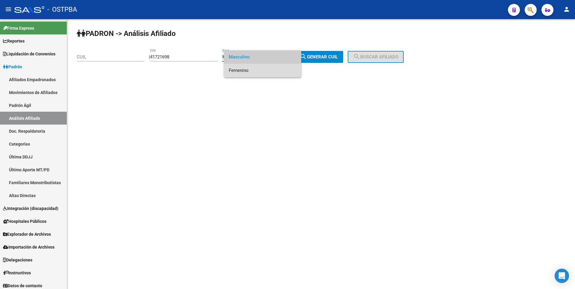
click at [248, 72] on span "Femenino" at bounding box center [263, 70] width 68 height 13
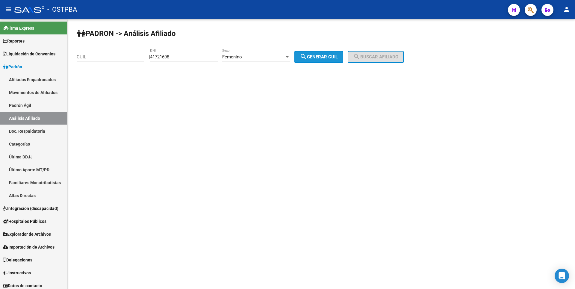
drag, startPoint x: 340, startPoint y: 54, endPoint x: 363, endPoint y: 54, distance: 23.1
click at [343, 54] on button "search Generar CUIL" at bounding box center [318, 57] width 49 height 12
type input "27-41721698-2"
click at [360, 55] on mat-icon "search" at bounding box center [356, 56] width 7 height 7
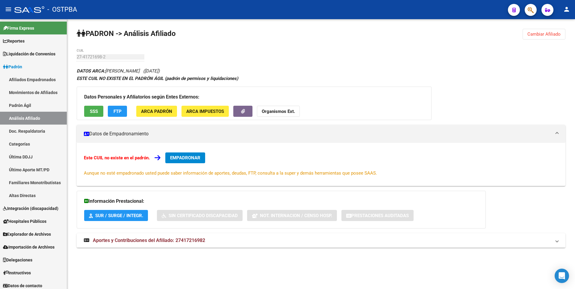
click at [161, 113] on span "ARCA Padrón" at bounding box center [156, 111] width 31 height 5
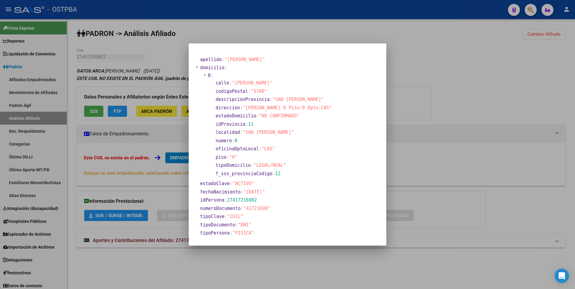
click at [441, 131] on div at bounding box center [287, 144] width 575 height 289
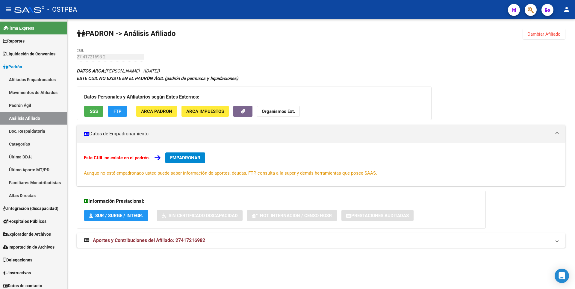
click at [93, 114] on button "SSS" at bounding box center [93, 111] width 19 height 11
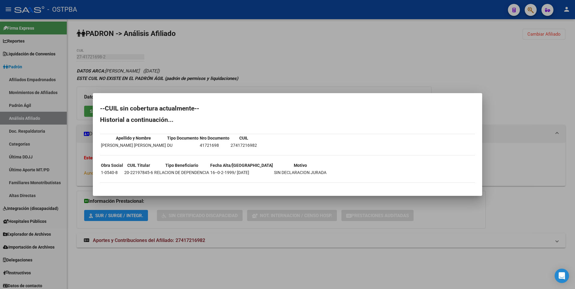
click at [298, 64] on div at bounding box center [287, 144] width 575 height 289
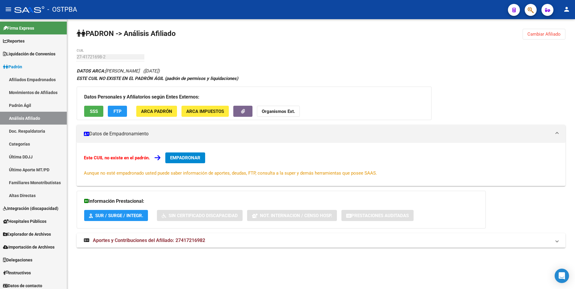
click at [201, 233] on div "DATOS ARCA: GUTIERREZ NATALIA L (16/02/1999) ESTE CUIL NO EXISTE EN EL PADRÓN Á…" at bounding box center [321, 160] width 489 height 187
drag, startPoint x: 198, startPoint y: 241, endPoint x: 208, endPoint y: 227, distance: 16.8
click at [198, 241] on span "Aportes y Contribuciones del Afiliado: 27417216982" at bounding box center [149, 241] width 112 height 6
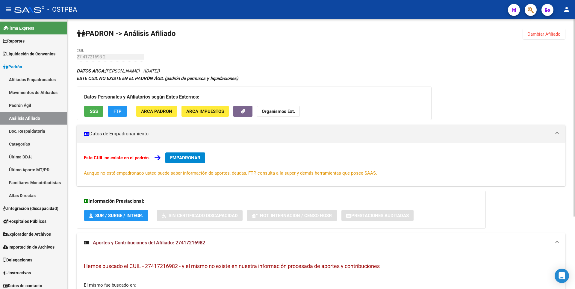
click at [213, 109] on span "ARCA Impuestos" at bounding box center [205, 111] width 38 height 5
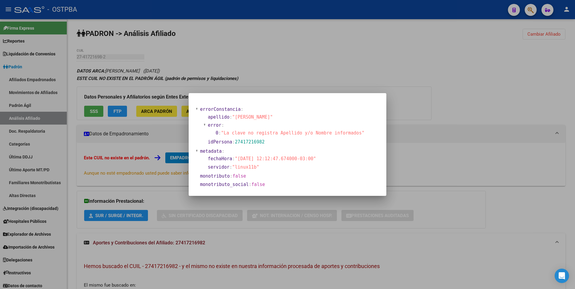
click at [321, 81] on div at bounding box center [287, 144] width 575 height 289
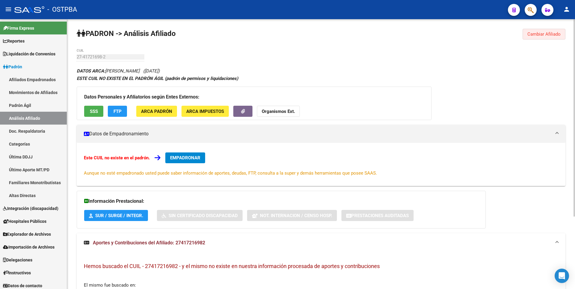
click at [543, 34] on span "Cambiar Afiliado" at bounding box center [543, 33] width 33 height 5
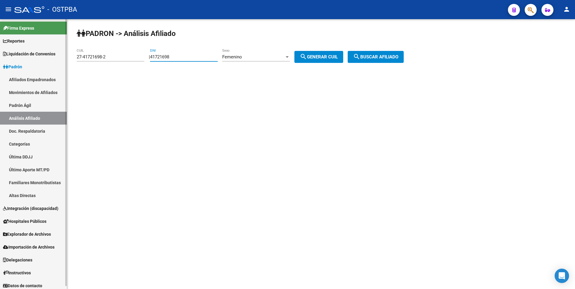
drag, startPoint x: 183, startPoint y: 57, endPoint x: 63, endPoint y: 60, distance: 120.1
click at [66, 60] on mat-sidenav-container "Firma Express Reportes Tablero de Control Ingresos Percibidos Análisis de todos…" at bounding box center [287, 154] width 575 height 270
paste input "3153486"
type input "43153486"
drag, startPoint x: 108, startPoint y: 58, endPoint x: 21, endPoint y: 57, distance: 87.2
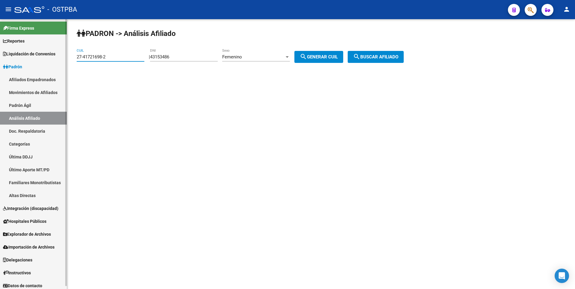
click at [21, 57] on mat-sidenav-container "Firma Express Reportes Tablero de Control Ingresos Percibidos Análisis de todos…" at bounding box center [287, 154] width 575 height 270
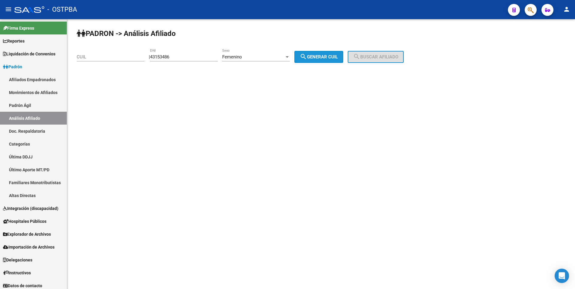
click at [343, 60] on button "search Generar CUIL" at bounding box center [318, 57] width 49 height 12
type input "27-43153486-5"
click at [377, 59] on span "search Buscar afiliado" at bounding box center [375, 56] width 45 height 5
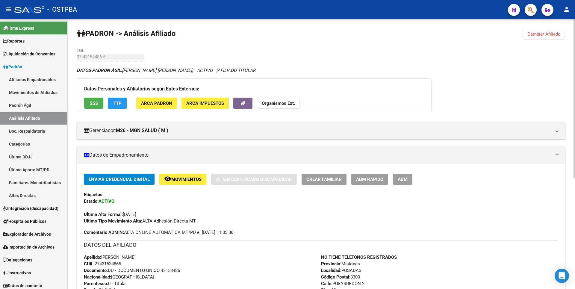
scroll to position [189, 0]
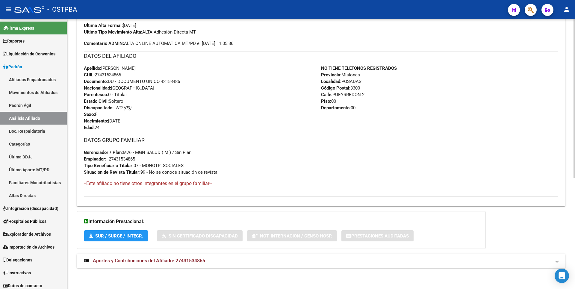
click at [189, 265] on mat-expansion-panel-header "Aportes y Contribuciones del Afiliado: 27431534865" at bounding box center [321, 261] width 489 height 14
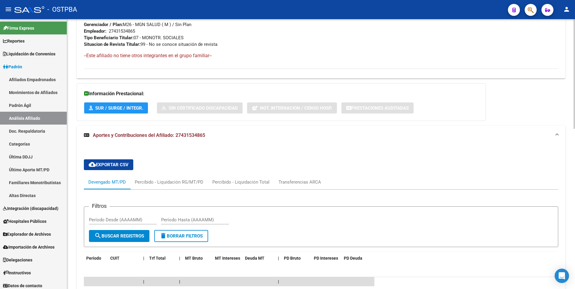
scroll to position [347, 0]
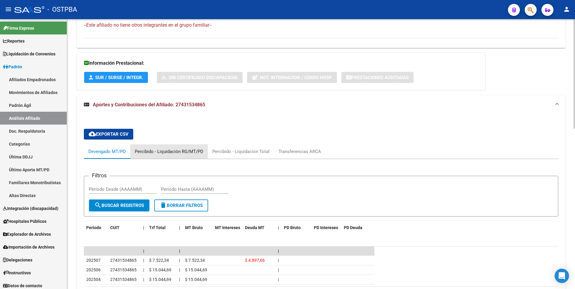
click at [186, 151] on div "Percibido - Liquidación RG/MT/PD" at bounding box center [169, 151] width 69 height 7
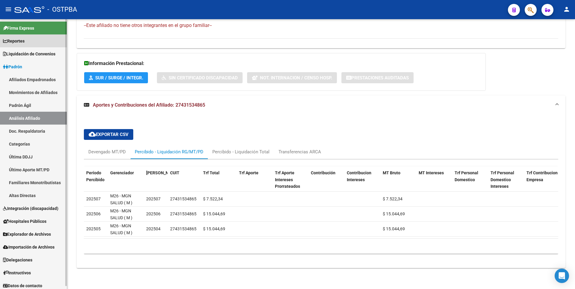
click at [24, 42] on span "Reportes" at bounding box center [14, 41] width 22 height 7
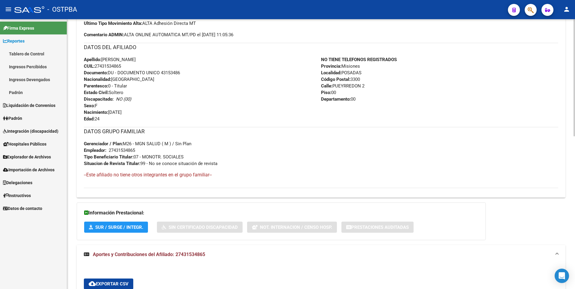
scroll to position [0, 0]
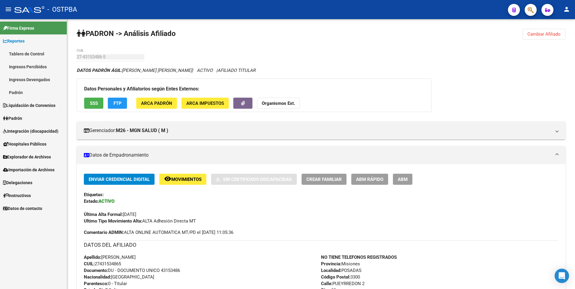
drag, startPoint x: 545, startPoint y: 37, endPoint x: 447, endPoint y: 17, distance: 99.9
click at [545, 36] on span "Cambiar Afiliado" at bounding box center [543, 33] width 33 height 5
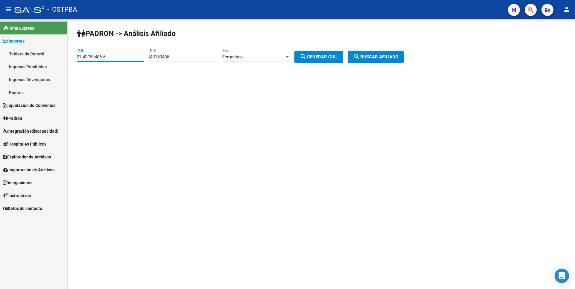
drag, startPoint x: 112, startPoint y: 56, endPoint x: 0, endPoint y: 56, distance: 112.3
click at [0, 56] on mat-sidenav-container "Firma Express Reportes Tablero de Control Ingresos Percibidos Análisis de todos…" at bounding box center [287, 154] width 575 height 270
type input "20-24933952-1"
click at [378, 59] on span "search Buscar afiliado" at bounding box center [375, 56] width 45 height 5
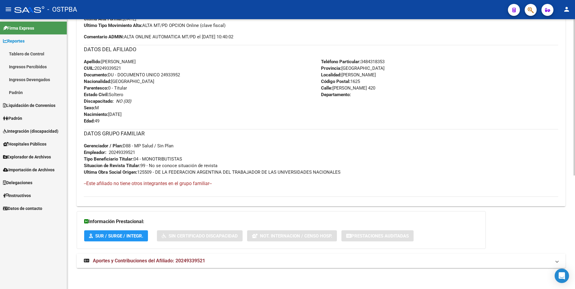
click at [187, 259] on span "Aportes y Contribuciones del Afiliado: 20249339521" at bounding box center [149, 261] width 112 height 6
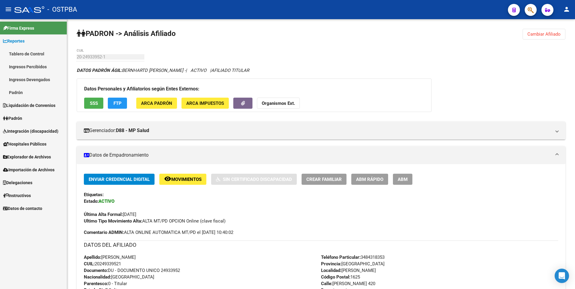
click at [36, 156] on span "Explorador de Archivos" at bounding box center [27, 157] width 48 height 7
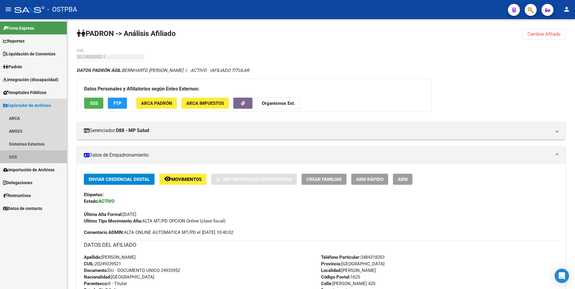
click at [28, 160] on link "SSS" at bounding box center [33, 156] width 67 height 13
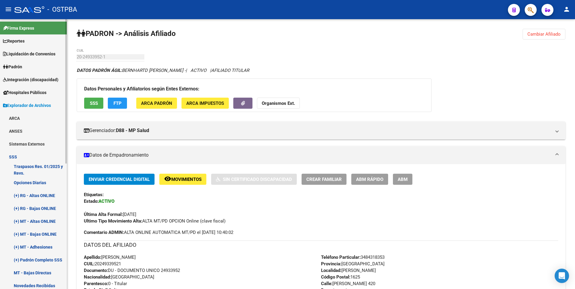
click at [42, 200] on link "(+) RG - Altas ONLINE" at bounding box center [33, 195] width 67 height 13
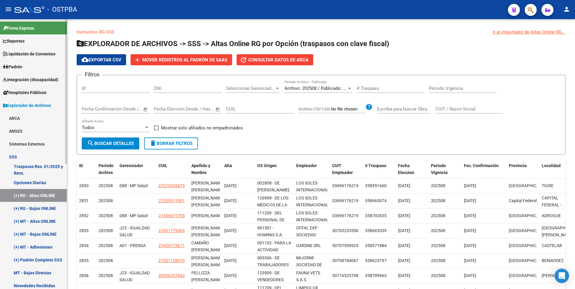
click at [46, 209] on link "(+) RG - Bajas ONLINE" at bounding box center [33, 208] width 67 height 13
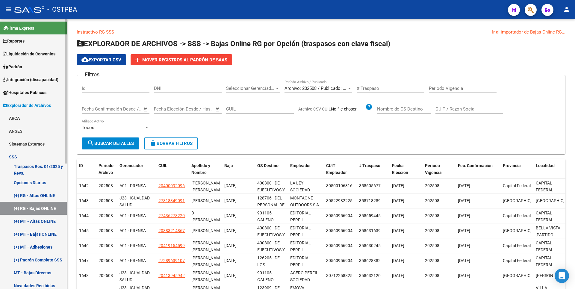
click at [46, 220] on link "(+) MT - Altas ONLINE" at bounding box center [33, 221] width 67 height 13
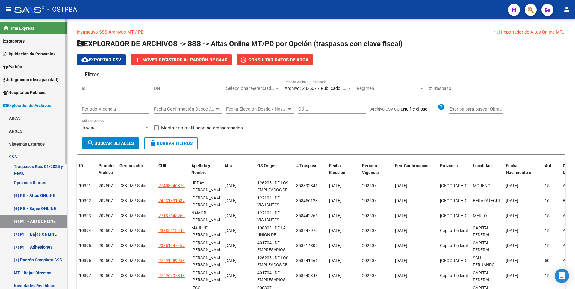
click at [46, 232] on link "(+) MT - Bajas ONLINE" at bounding box center [33, 234] width 67 height 13
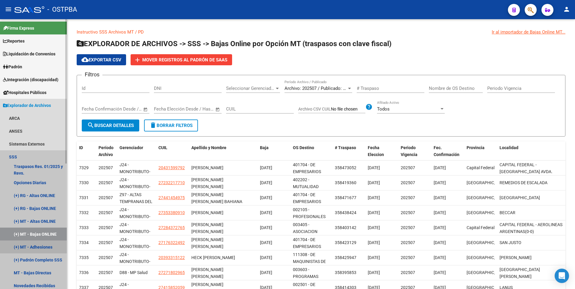
click at [46, 244] on link "(+) MT - Adhesiones" at bounding box center [33, 247] width 67 height 13
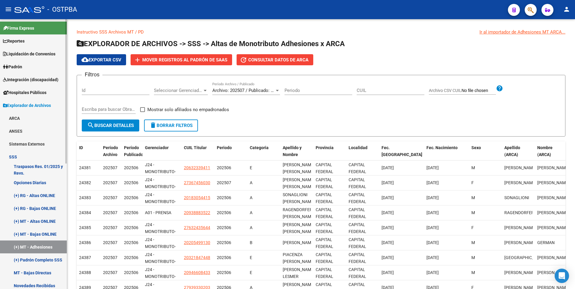
click at [27, 37] on link "Reportes" at bounding box center [33, 40] width 67 height 13
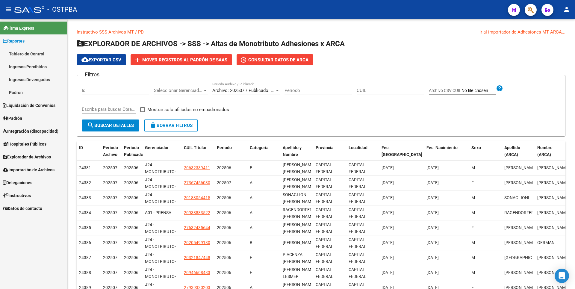
click at [31, 62] on link "Ingresos Percibidos" at bounding box center [33, 66] width 67 height 13
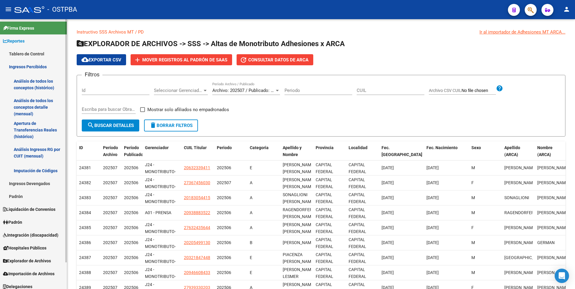
click at [35, 116] on link "Análisis de todos los conceptos detalle (mensual)" at bounding box center [33, 107] width 67 height 23
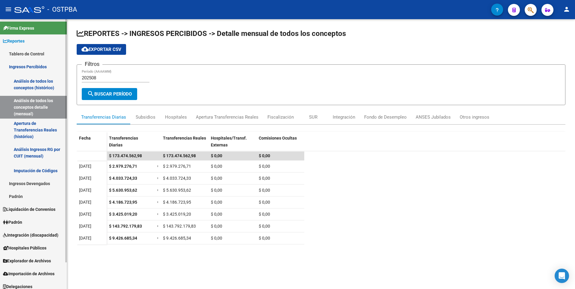
click at [39, 126] on link "Apertura de Transferencias Reales (histórico)" at bounding box center [33, 130] width 67 height 23
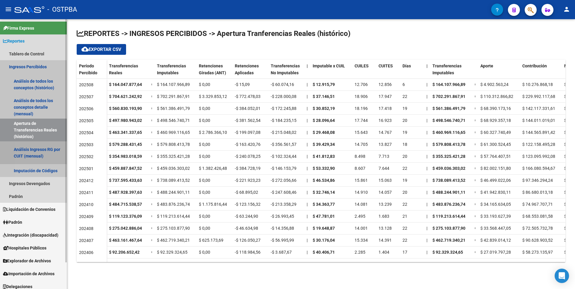
click at [47, 158] on link "Análisis Ingresos RG por CUIT (mensual)" at bounding box center [33, 152] width 67 height 23
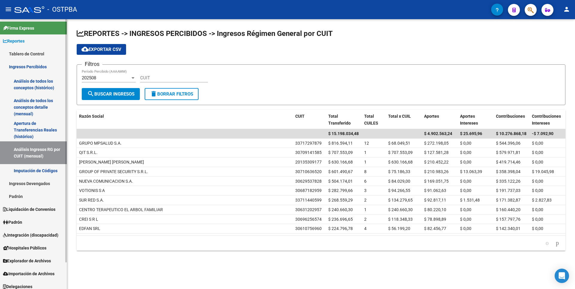
click at [47, 171] on link "Imputación de Códigos" at bounding box center [33, 170] width 67 height 13
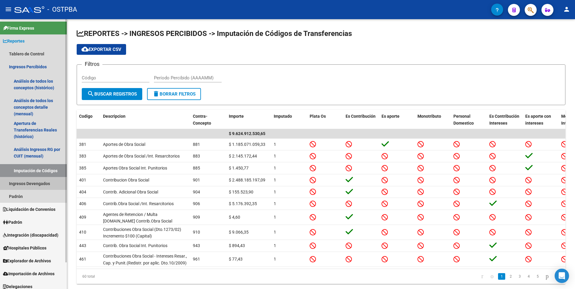
click at [42, 182] on link "Ingresos Devengados" at bounding box center [33, 183] width 67 height 13
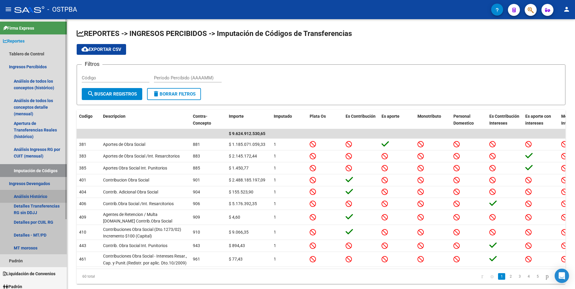
click at [41, 193] on link "Análisis Histórico" at bounding box center [33, 196] width 67 height 13
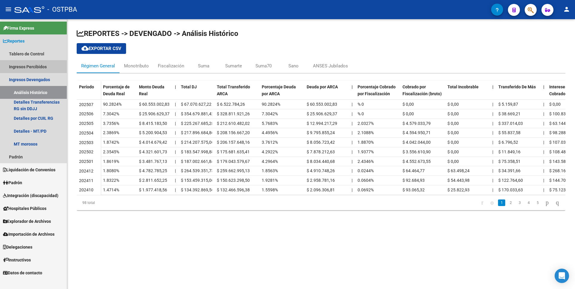
click at [36, 66] on link "Ingresos Percibidos" at bounding box center [33, 66] width 67 height 13
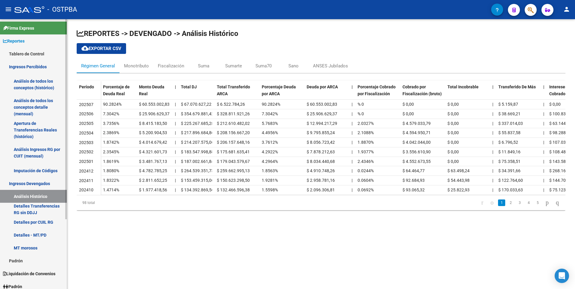
click at [36, 103] on link "Análisis de todos los conceptos detalle (mensual)" at bounding box center [33, 107] width 67 height 23
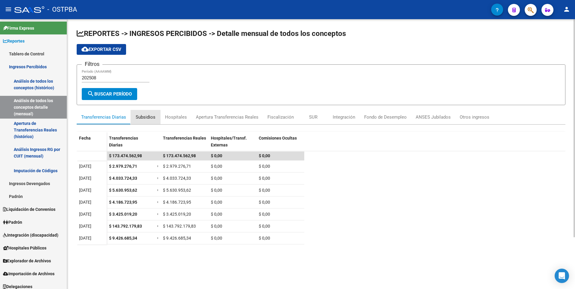
click at [156, 119] on div "Subsidios" at bounding box center [146, 117] width 30 height 14
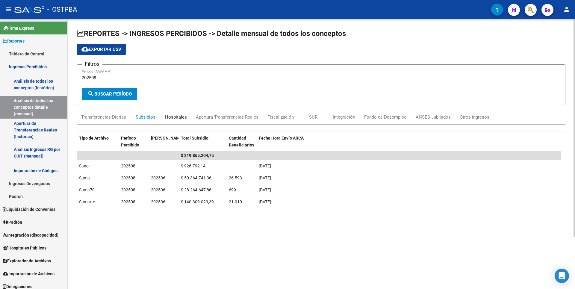
click at [170, 119] on div "Hospitales" at bounding box center [176, 117] width 22 height 7
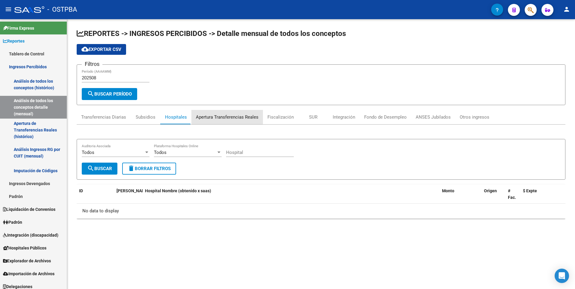
click at [209, 116] on div "Apertura Transferencias Reales" at bounding box center [227, 117] width 63 height 7
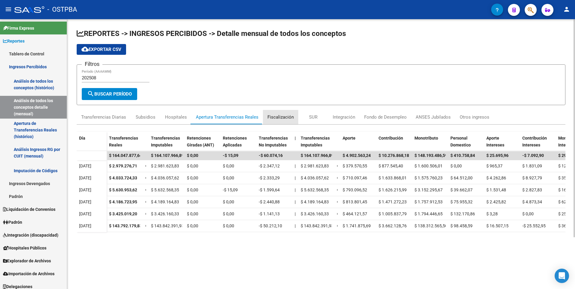
click at [280, 119] on div "Fiscalización" at bounding box center [280, 117] width 26 height 7
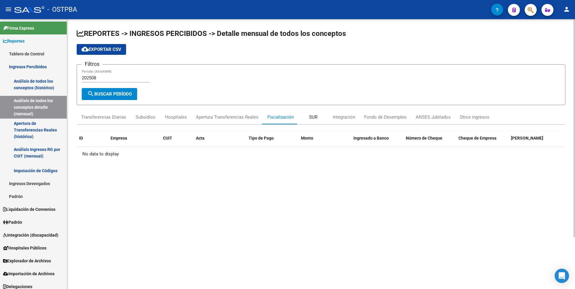
click at [317, 117] on div "SUR" at bounding box center [313, 117] width 30 height 14
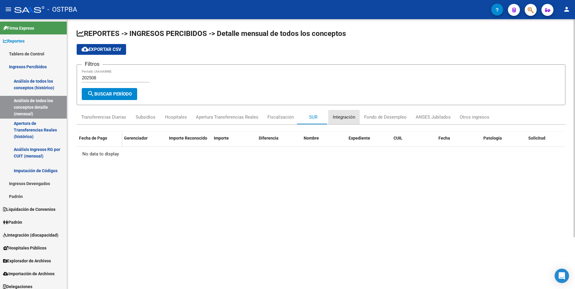
click at [347, 117] on div "Integración" at bounding box center [344, 117] width 22 height 7
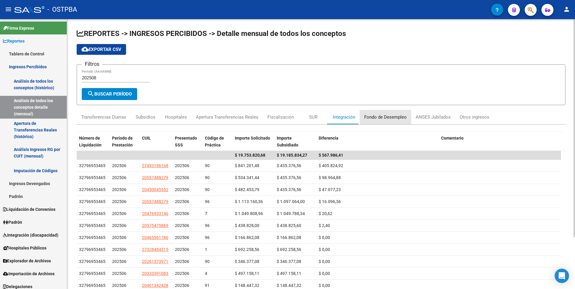
click at [387, 117] on div "Fondo de Desempleo" at bounding box center [385, 117] width 43 height 7
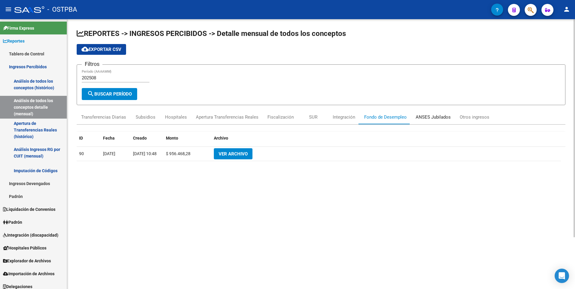
click at [437, 119] on div "ANSES Jubilados" at bounding box center [433, 117] width 35 height 7
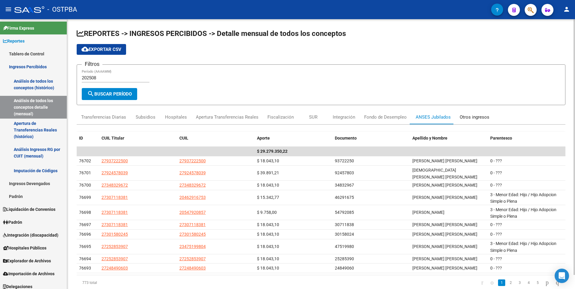
click at [472, 119] on div "Otros ingresos" at bounding box center [475, 117] width 30 height 7
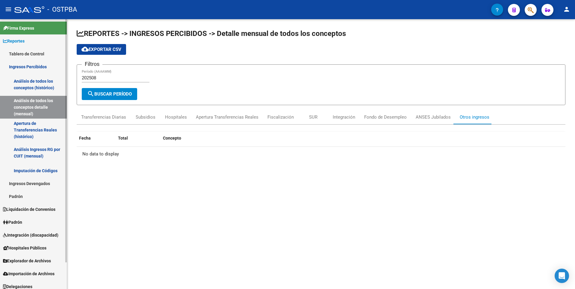
click at [45, 184] on link "Ingresos Devengados" at bounding box center [33, 183] width 67 height 13
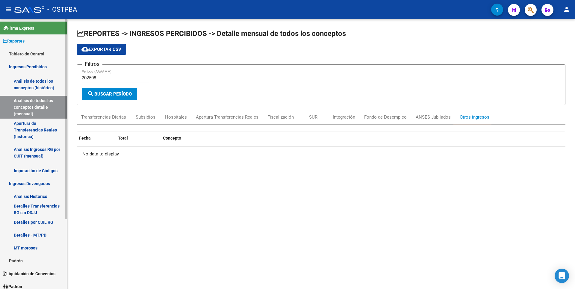
click at [34, 198] on link "Análisis Histórico" at bounding box center [33, 196] width 67 height 13
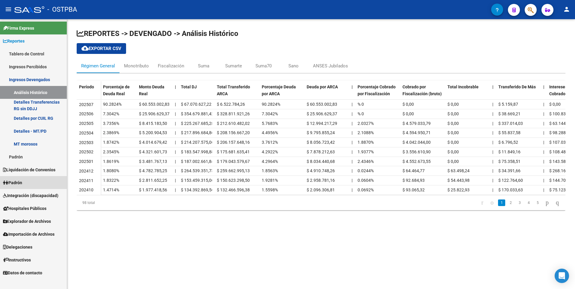
click at [20, 187] on link "Padrón" at bounding box center [33, 182] width 67 height 13
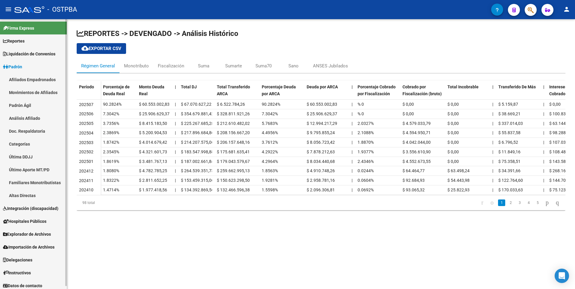
click at [25, 131] on link "Doc. Respaldatoria" at bounding box center [33, 131] width 67 height 13
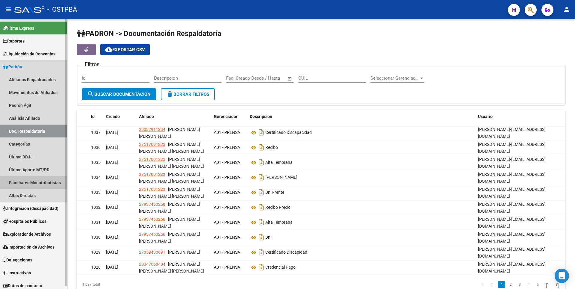
click at [40, 186] on link "Familiares Monotributistas" at bounding box center [33, 182] width 67 height 13
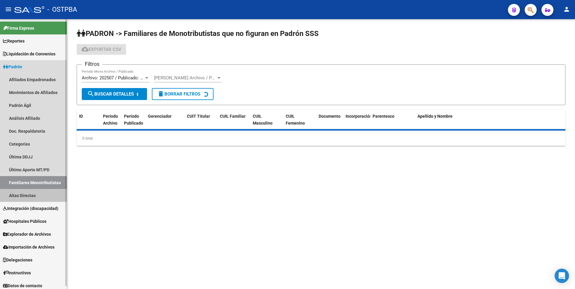
click at [33, 194] on link "Altas Directas" at bounding box center [33, 195] width 67 height 13
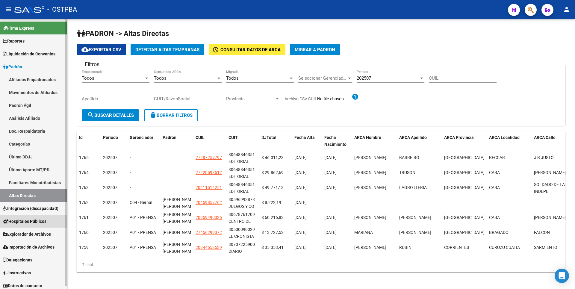
click at [36, 220] on span "Hospitales Públicos" at bounding box center [24, 221] width 43 height 7
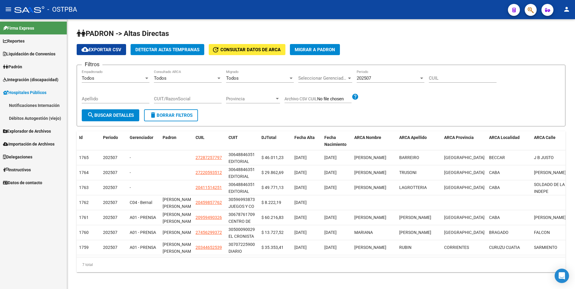
click at [30, 129] on span "Explorador de Archivos" at bounding box center [27, 131] width 48 height 7
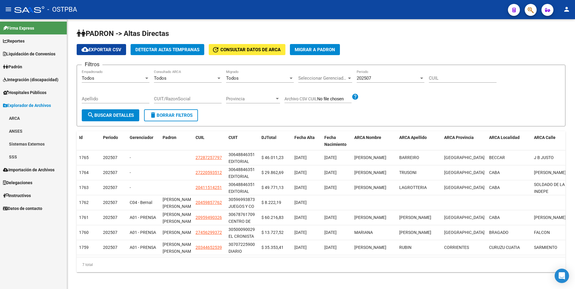
click at [18, 158] on link "SSS" at bounding box center [33, 156] width 67 height 13
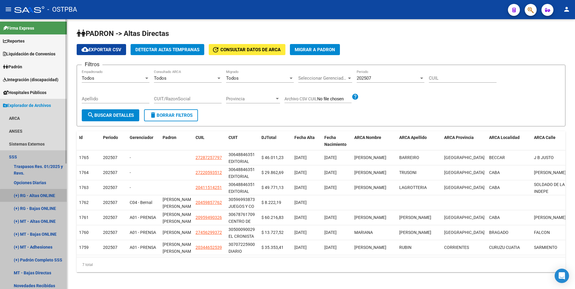
click at [42, 198] on link "(+) RG - Altas ONLINE" at bounding box center [33, 195] width 67 height 13
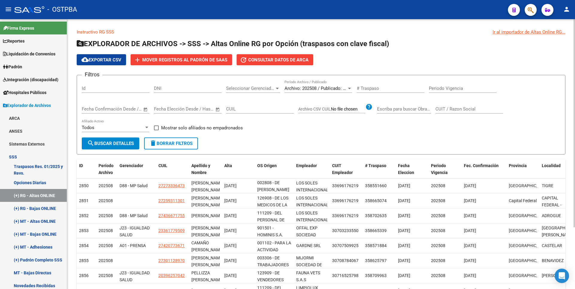
click at [278, 88] on div at bounding box center [277, 88] width 3 height 1
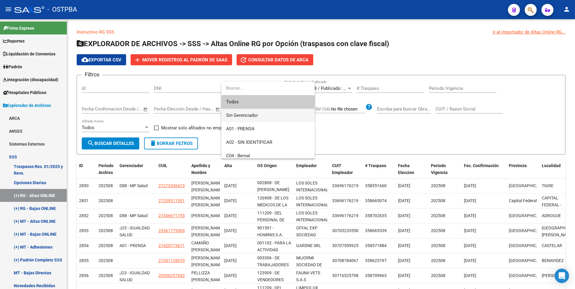
click at [237, 112] on span "Sin Gerenciador" at bounding box center [268, 115] width 84 height 13
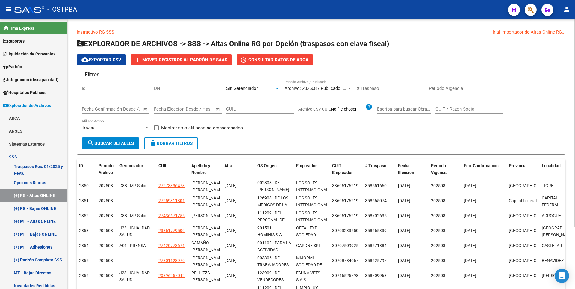
click at [121, 139] on button "search Buscar Detalles" at bounding box center [111, 143] width 58 height 12
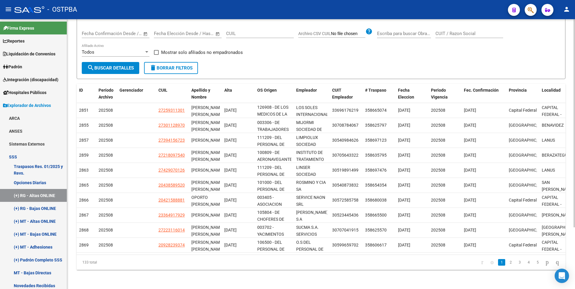
scroll to position [80, 0]
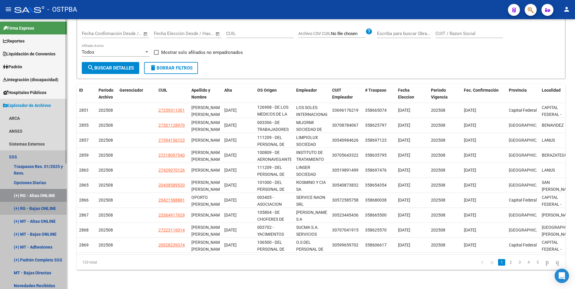
click at [47, 211] on link "(+) RG - Bajas ONLINE" at bounding box center [33, 208] width 67 height 13
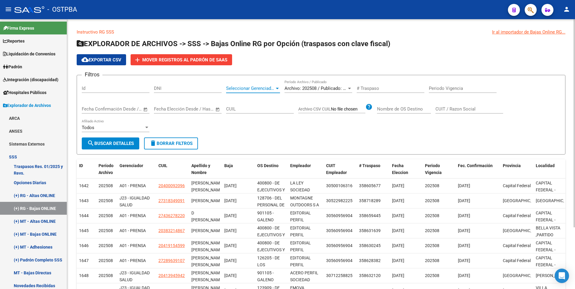
click at [278, 86] on div at bounding box center [277, 88] width 5 height 5
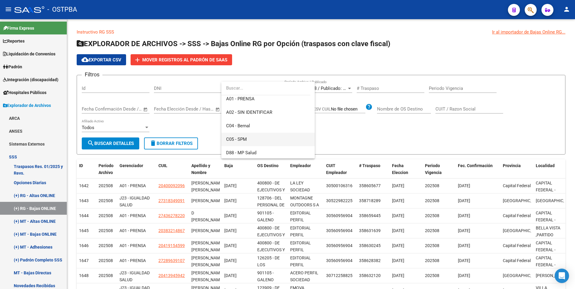
scroll to position [60, 0]
click at [256, 134] on span "G24 - GRUPO ALBA SALUD S.A." at bounding box center [257, 136] width 63 height 5
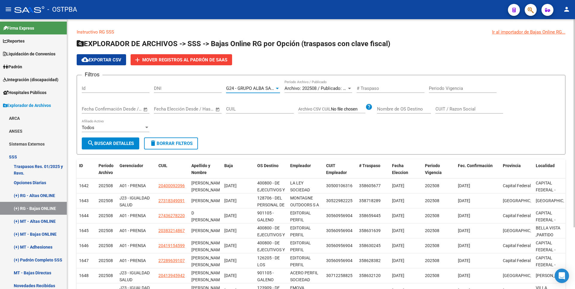
click at [119, 144] on span "search Buscar Detalles" at bounding box center [110, 143] width 47 height 5
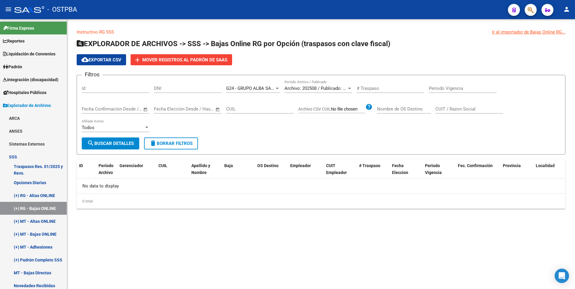
click at [350, 89] on div at bounding box center [349, 88] width 5 height 5
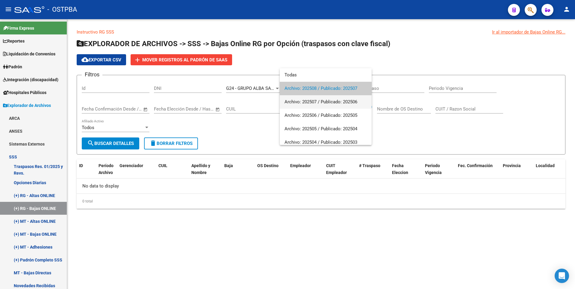
drag, startPoint x: 317, startPoint y: 102, endPoint x: 181, endPoint y: 123, distance: 138.0
click at [317, 101] on span "Archivo: 202507 / Publicado: 202506" at bounding box center [326, 101] width 82 height 13
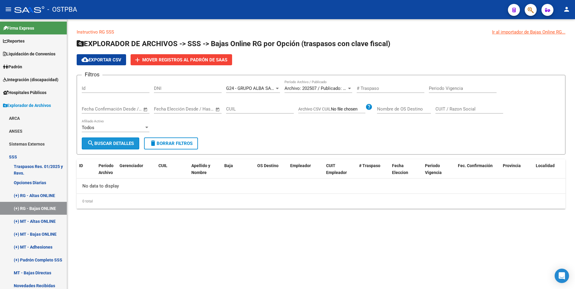
drag, startPoint x: 125, startPoint y: 138, endPoint x: 155, endPoint y: 138, distance: 29.7
click at [126, 138] on button "search Buscar Detalles" at bounding box center [111, 143] width 58 height 12
click at [343, 89] on span "Archivo: 202507 / Publicado: 202506" at bounding box center [321, 88] width 73 height 5
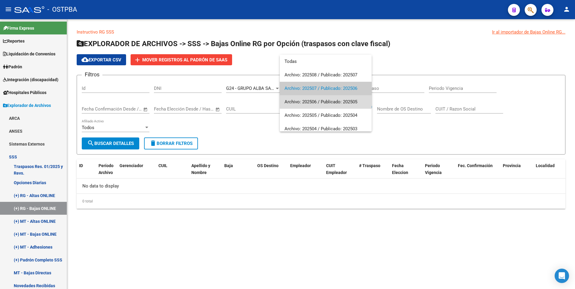
click at [326, 99] on span "Archivo: 202506 / Publicado: 202505" at bounding box center [326, 101] width 82 height 13
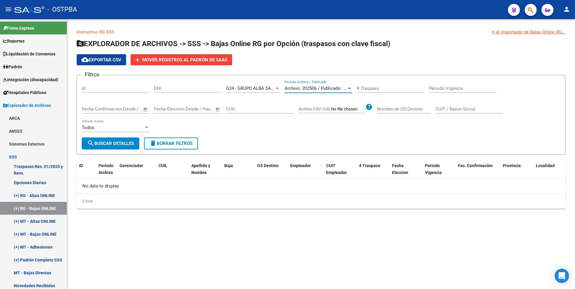
click at [112, 145] on span "search Buscar Detalles" at bounding box center [110, 143] width 47 height 5
click at [353, 90] on div "Filtros Id DNI G24 - GRUPO ALBA SALUD S.A. Seleccionar Gerenciador Archivo: 202…" at bounding box center [321, 109] width 479 height 58
click at [345, 89] on span "Archivo: 202506 / Publicado: 202505" at bounding box center [321, 88] width 73 height 5
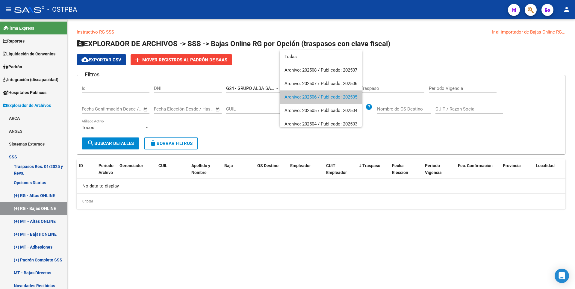
scroll to position [9, 0]
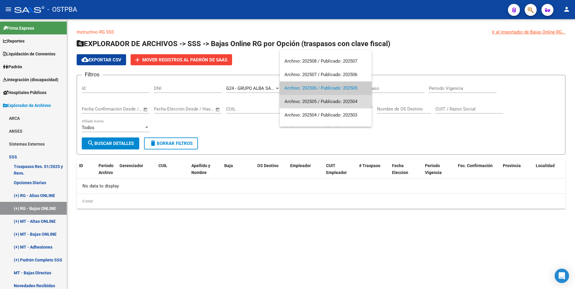
click at [332, 103] on span "Archivo: 202505 / Publicado: 202504" at bounding box center [326, 101] width 82 height 13
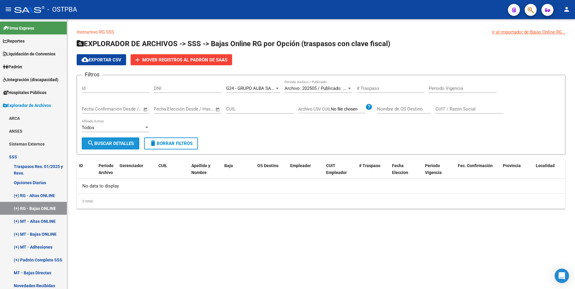
click at [117, 140] on button "search Buscar Detalles" at bounding box center [111, 143] width 58 height 12
click at [350, 90] on div at bounding box center [349, 88] width 5 height 5
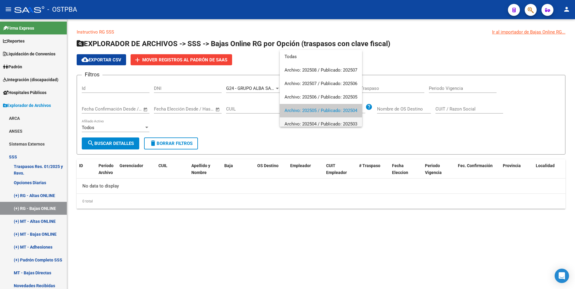
scroll to position [22, 0]
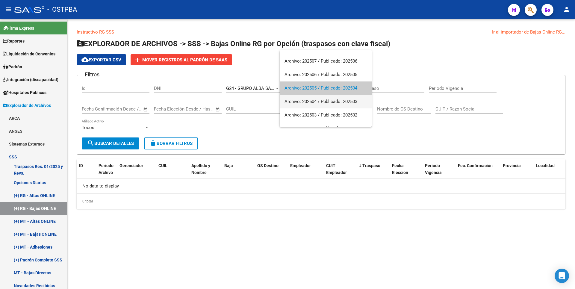
click at [327, 102] on span "Archivo: 202504 / Publicado: 202503" at bounding box center [326, 101] width 82 height 13
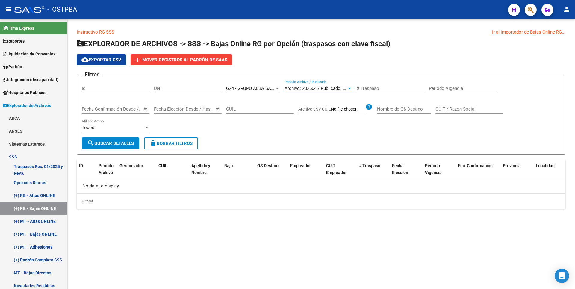
click at [129, 140] on button "search Buscar Detalles" at bounding box center [111, 143] width 58 height 12
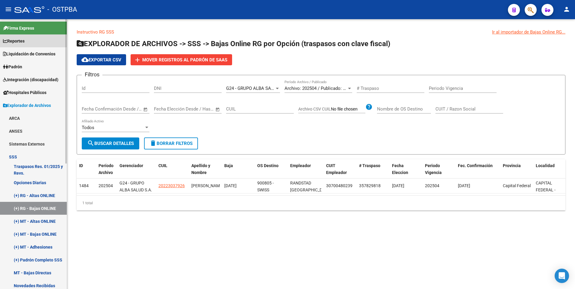
click at [23, 35] on link "Reportes" at bounding box center [33, 40] width 67 height 13
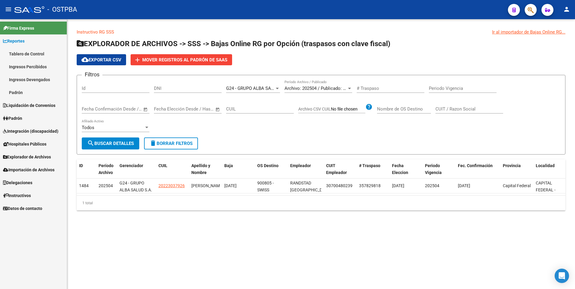
click at [24, 69] on link "Ingresos Percibidos" at bounding box center [33, 66] width 67 height 13
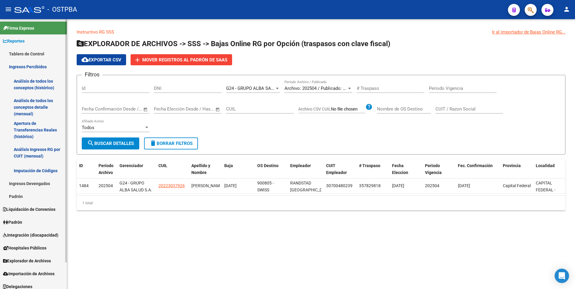
click at [38, 107] on link "Análisis de todos los conceptos detalle (mensual)" at bounding box center [33, 107] width 67 height 23
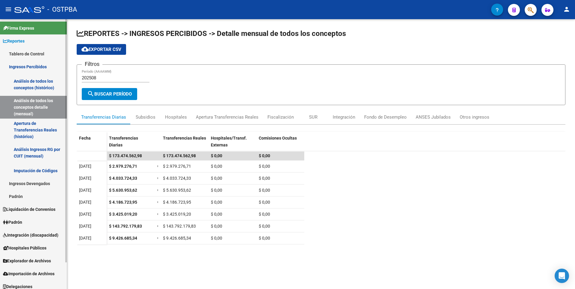
click at [15, 151] on link "Análisis Ingresos RG por CUIT (mensual)" at bounding box center [33, 152] width 67 height 23
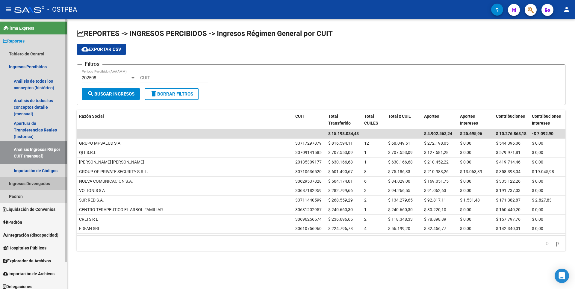
click at [34, 178] on link "Ingresos Devengados" at bounding box center [33, 183] width 67 height 13
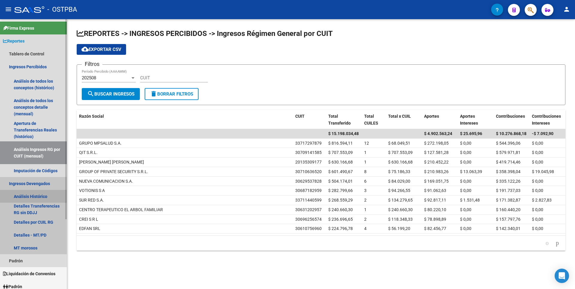
click at [31, 197] on link "Análisis Histórico" at bounding box center [33, 196] width 67 height 13
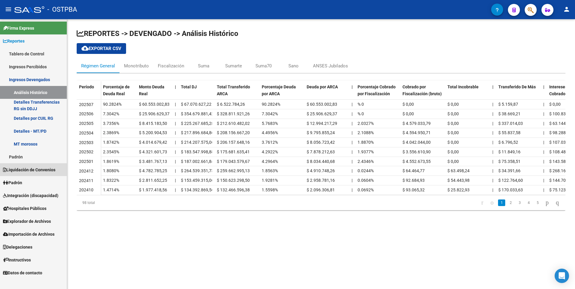
click at [32, 174] on link "Liquidación de Convenios" at bounding box center [33, 169] width 67 height 13
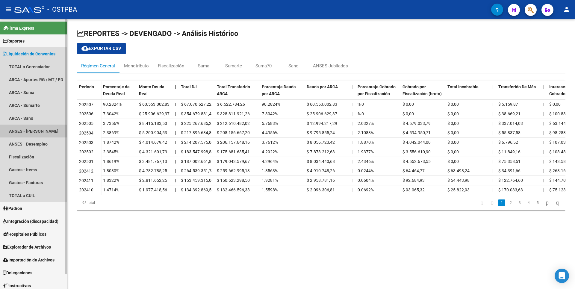
click at [30, 132] on link "ANSES - [PERSON_NAME]" at bounding box center [33, 131] width 67 height 13
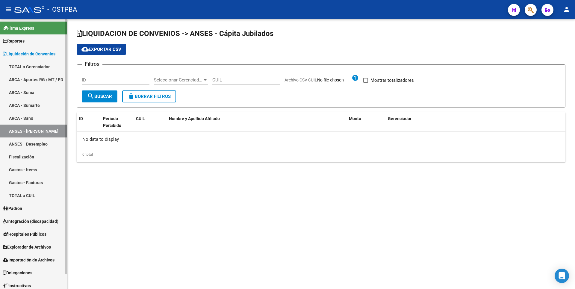
checkbox input "true"
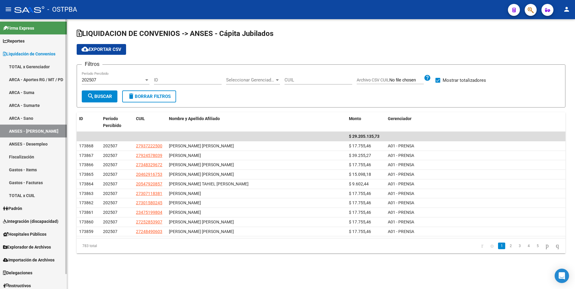
click at [32, 145] on link "ANSES - Desempleo" at bounding box center [33, 143] width 67 height 13
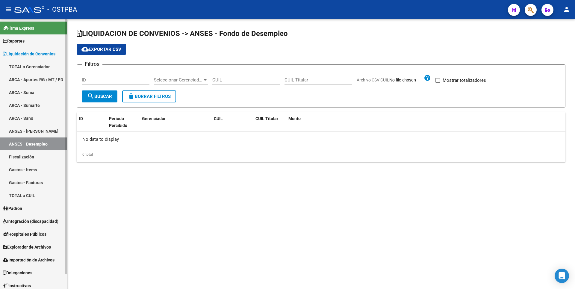
checkbox input "true"
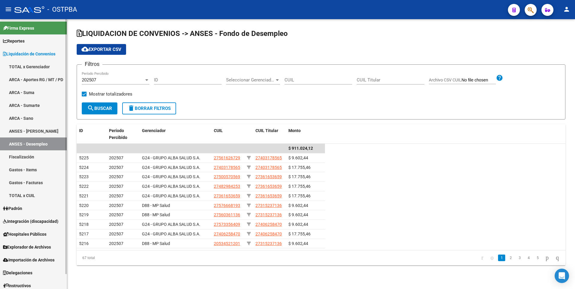
click at [34, 133] on link "ANSES - [PERSON_NAME]" at bounding box center [33, 131] width 67 height 13
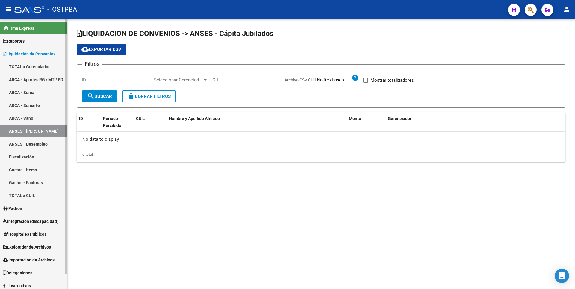
checkbox input "true"
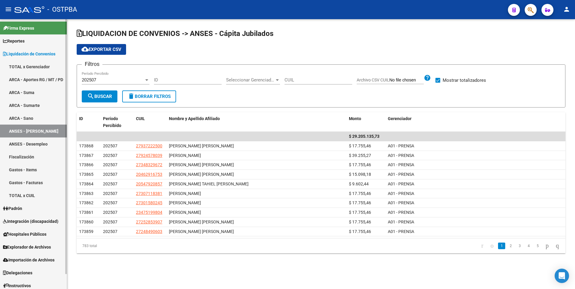
click at [31, 161] on link "Fiscalización" at bounding box center [33, 156] width 67 height 13
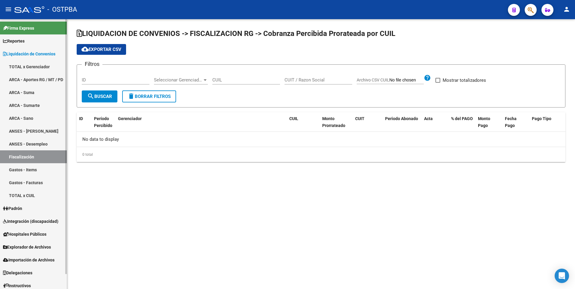
checkbox input "true"
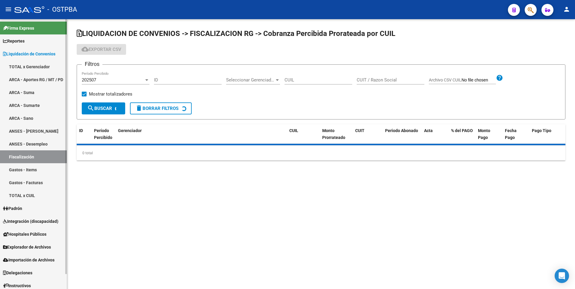
click at [31, 171] on link "Gastos - Items" at bounding box center [33, 169] width 67 height 13
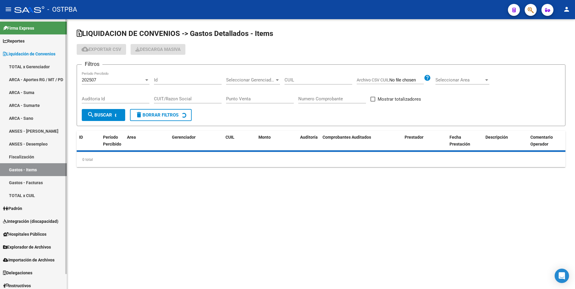
click at [35, 182] on link "Gastos - Facturas" at bounding box center [33, 182] width 67 height 13
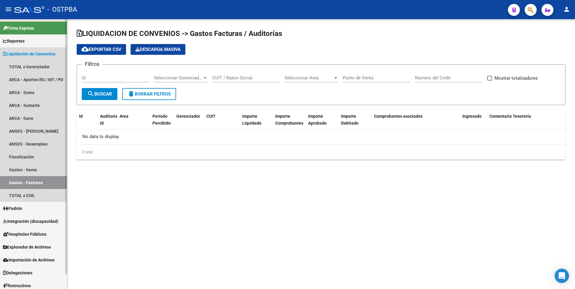
checkbox input "true"
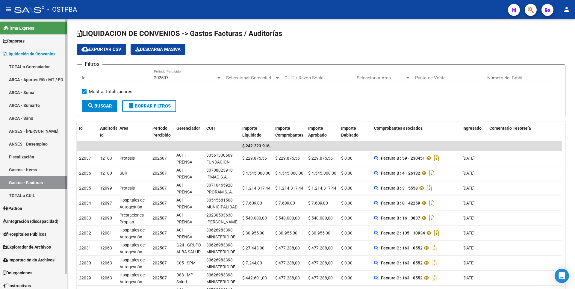
click at [29, 210] on link "Padrón" at bounding box center [33, 208] width 67 height 13
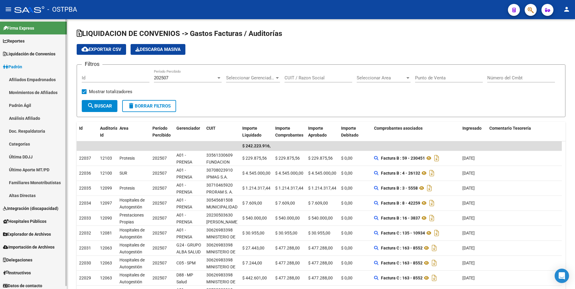
click at [25, 185] on link "Familiares Monotributistas" at bounding box center [33, 182] width 67 height 13
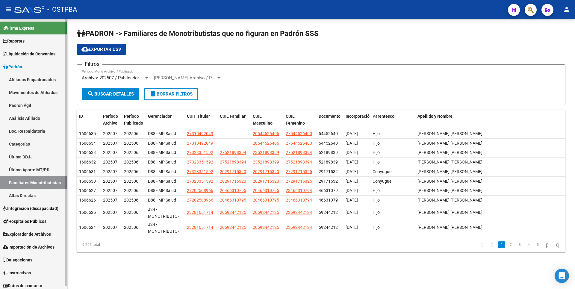
click at [29, 195] on link "Altas Directas" at bounding box center [33, 195] width 67 height 13
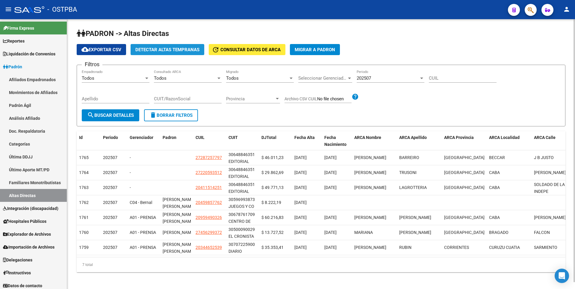
click at [169, 49] on span "Detectar Altas Tempranas" at bounding box center [167, 49] width 64 height 5
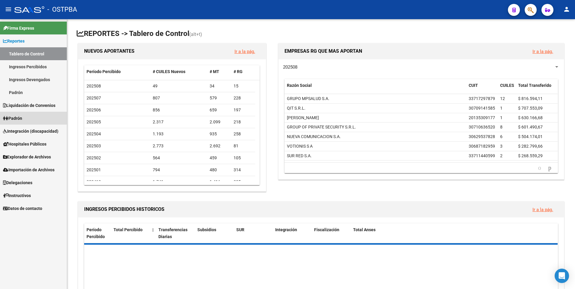
click at [28, 116] on link "Padrón" at bounding box center [33, 118] width 67 height 13
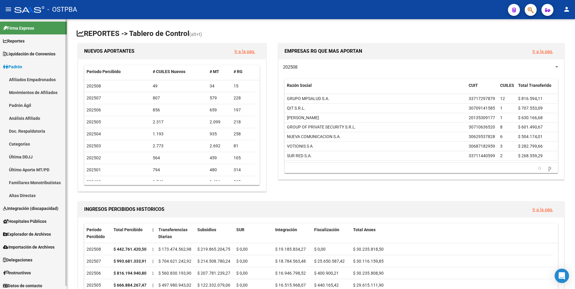
click at [44, 119] on link "Análisis Afiliado" at bounding box center [33, 118] width 67 height 13
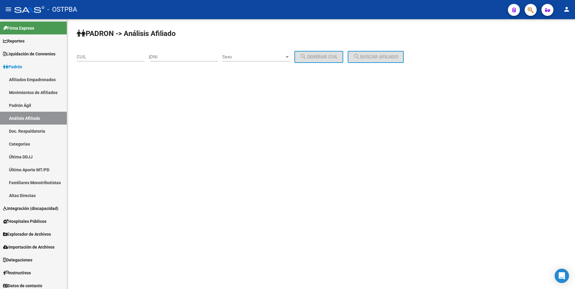
click at [96, 60] on div "CUIL" at bounding box center [111, 55] width 68 height 13
paste input "20-17836450-3"
type input "20-17836450-3"
click at [392, 57] on span "search Buscar afiliado" at bounding box center [375, 56] width 45 height 5
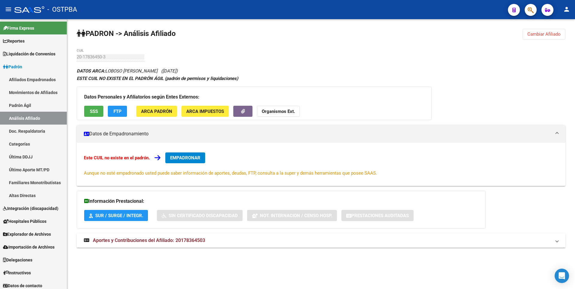
click at [97, 109] on span "SSS" at bounding box center [94, 111] width 8 height 5
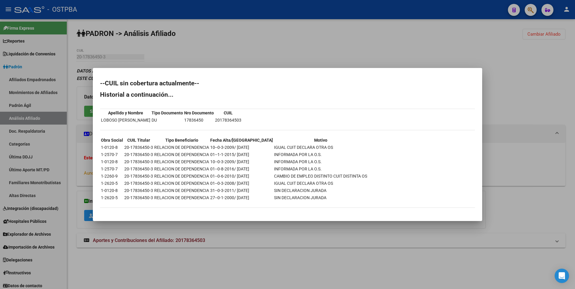
click at [259, 51] on div at bounding box center [287, 144] width 575 height 289
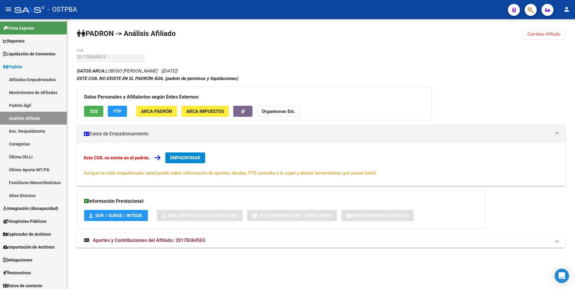
click at [122, 114] on button "FTP" at bounding box center [117, 111] width 19 height 11
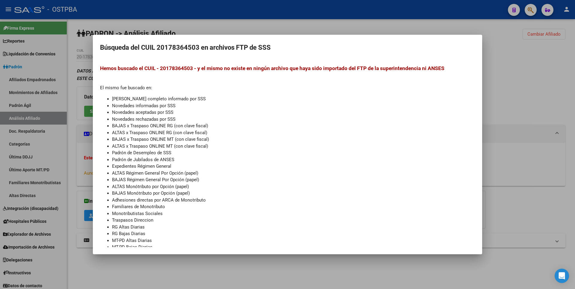
click at [559, 164] on div at bounding box center [287, 144] width 575 height 289
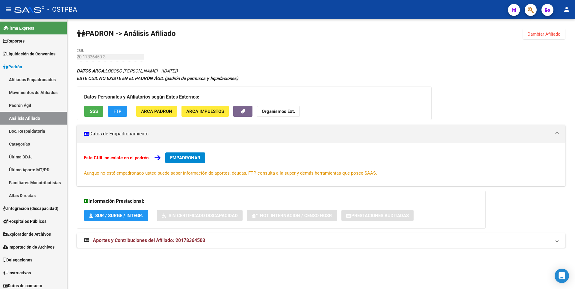
click at [220, 110] on span "ARCA Impuestos" at bounding box center [205, 111] width 38 height 5
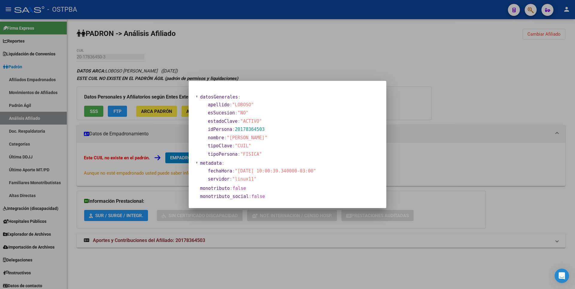
click at [455, 104] on div at bounding box center [287, 144] width 575 height 289
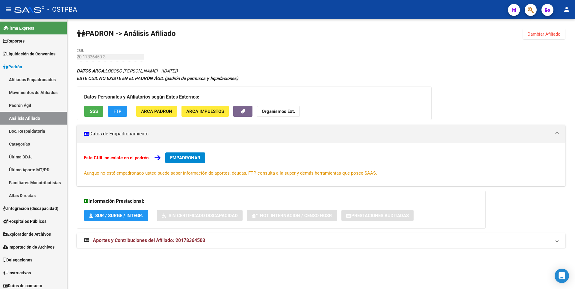
click at [150, 241] on span "Aportes y Contribuciones del Afiliado: 20178364503" at bounding box center [149, 241] width 112 height 6
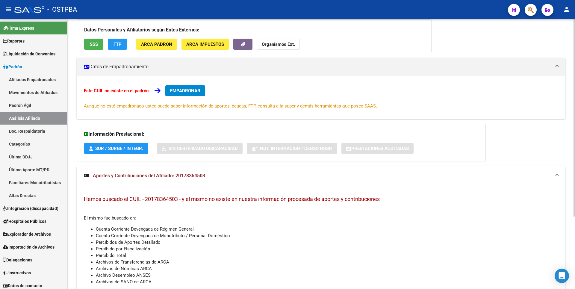
scroll to position [39, 0]
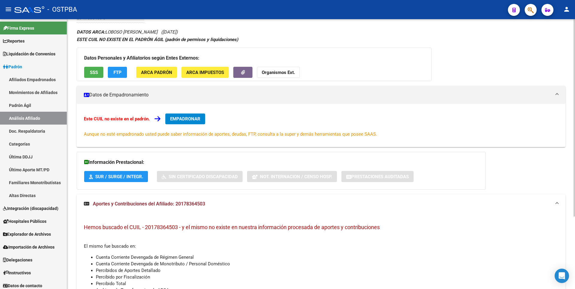
drag, startPoint x: 176, startPoint y: 205, endPoint x: 208, endPoint y: 202, distance: 32.8
click at [208, 202] on mat-panel-title "Aportes y Contribuciones del Afiliado: 20178364503" at bounding box center [317, 204] width 467 height 7
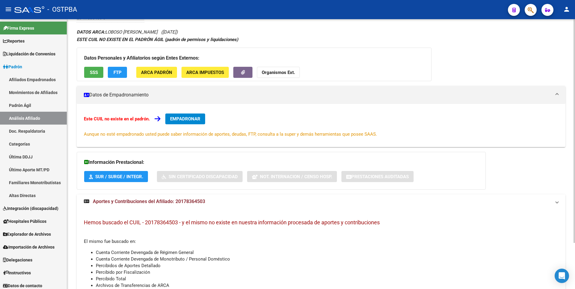
scroll to position [0, 0]
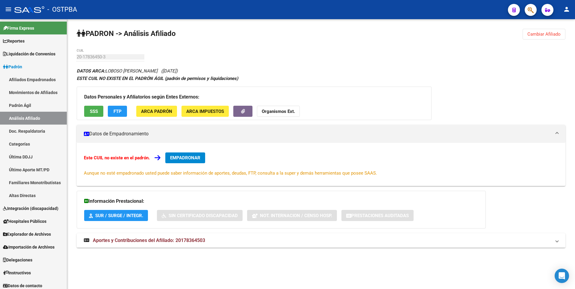
copy span "20178364503"
drag, startPoint x: 472, startPoint y: 111, endPoint x: 500, endPoint y: 63, distance: 55.5
click at [477, 101] on div "DATOS ARCA: LOBOSO LUIS ALBERTO (19/02/1966) ESTE CUIL NO EXISTE EN EL PADRÓN Á…" at bounding box center [321, 160] width 489 height 187
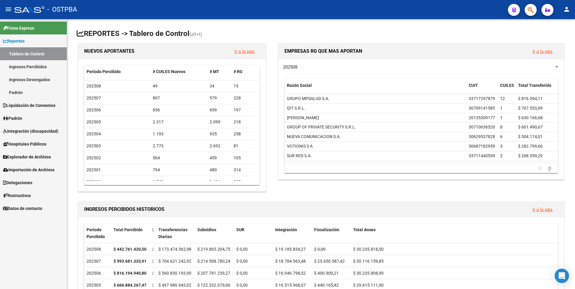
click at [34, 71] on link "Ingresos Percibidos" at bounding box center [33, 66] width 67 height 13
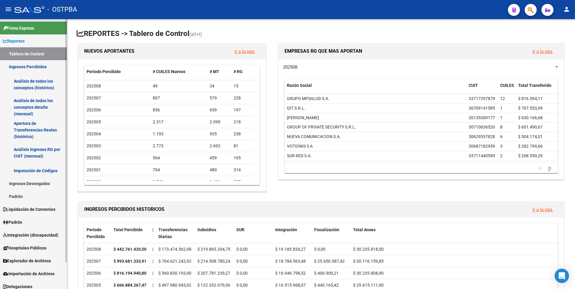
click at [29, 113] on link "Análisis de todos los conceptos detalle (mensual)" at bounding box center [33, 107] width 67 height 23
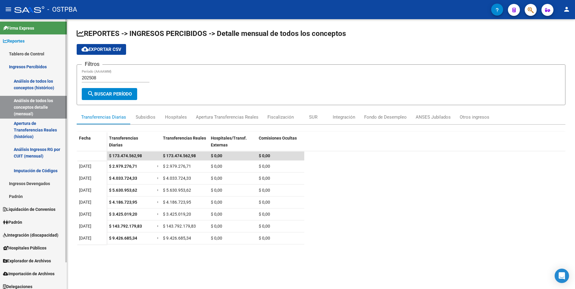
click at [37, 145] on link "Análisis Ingresos RG por CUIT (mensual)" at bounding box center [33, 152] width 67 height 23
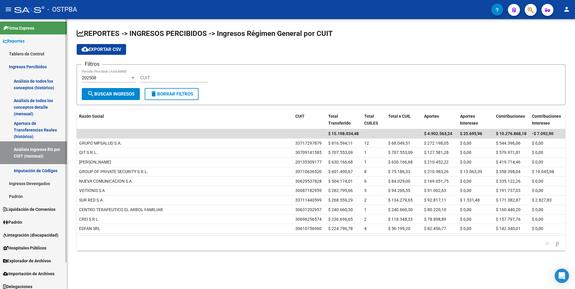
click at [37, 184] on link "Ingresos Devengados" at bounding box center [33, 183] width 67 height 13
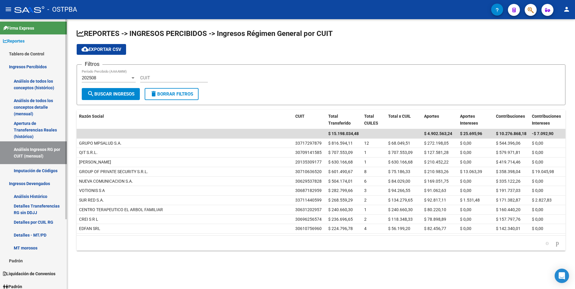
click at [27, 185] on link "Ingresos Devengados" at bounding box center [33, 183] width 67 height 13
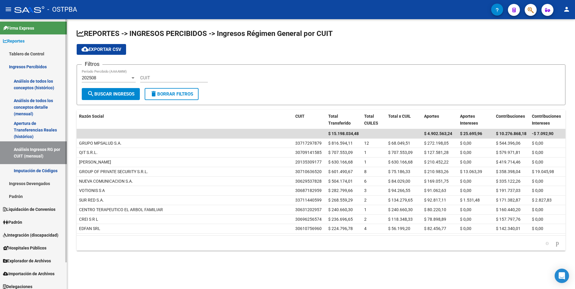
click at [29, 197] on link "Padrón" at bounding box center [33, 196] width 67 height 13
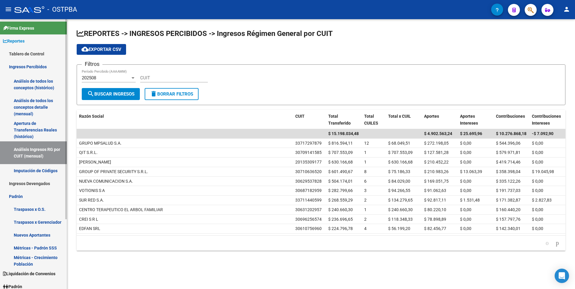
click at [32, 236] on link "Nuevos Aportantes" at bounding box center [33, 235] width 67 height 13
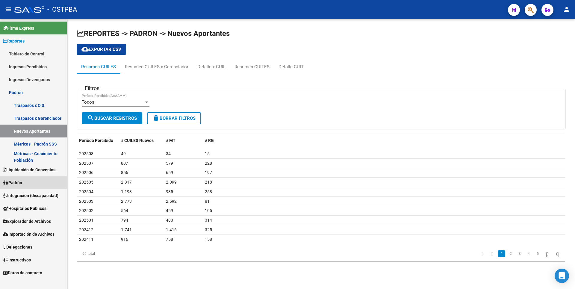
click at [27, 186] on link "Padrón" at bounding box center [33, 182] width 67 height 13
click at [29, 185] on link "Padrón" at bounding box center [33, 182] width 67 height 13
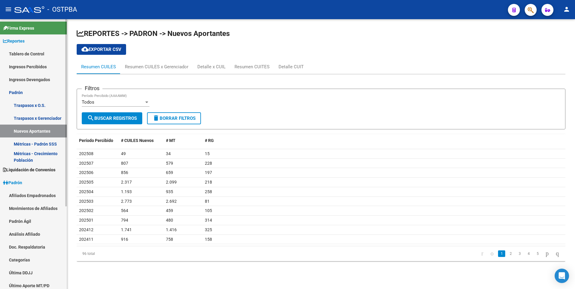
click at [27, 208] on link "Movimientos de Afiliados" at bounding box center [33, 208] width 67 height 13
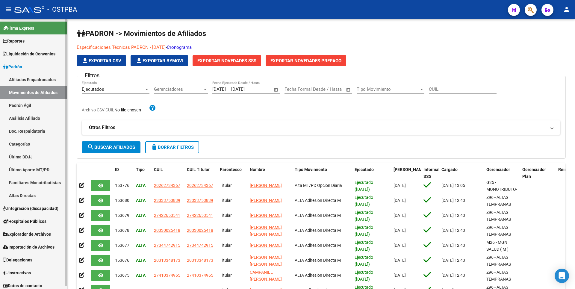
click at [31, 186] on link "Familiares Monotributistas" at bounding box center [33, 182] width 67 height 13
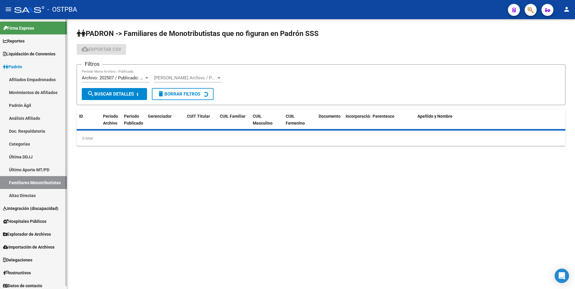
click at [34, 195] on link "Altas Directas" at bounding box center [33, 195] width 67 height 13
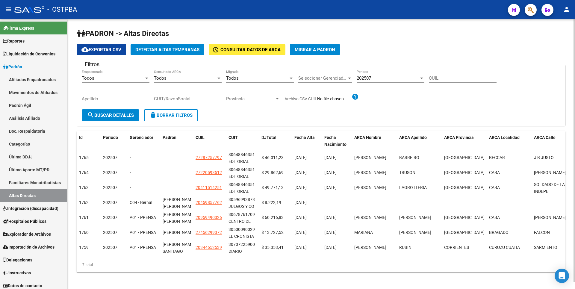
click at [170, 49] on span "Detectar Altas Tempranas" at bounding box center [167, 49] width 64 height 5
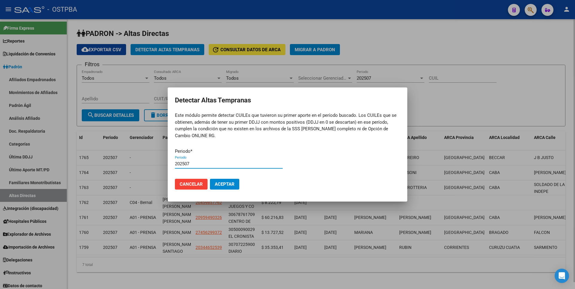
type input "202507"
click at [210, 179] on button "Aceptar" at bounding box center [224, 184] width 29 height 11
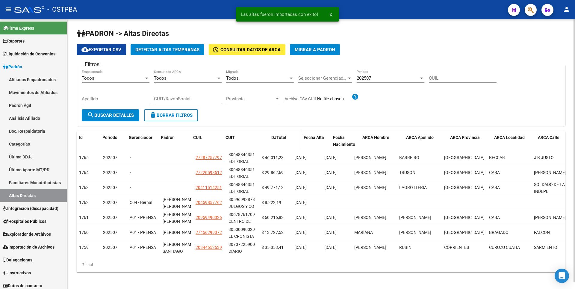
drag, startPoint x: 259, startPoint y: 142, endPoint x: 283, endPoint y: 138, distance: 24.3
click at [283, 138] on div "Id Periodo Gerenciador Padron CUIL CUIT DJTotal Fecha Alta Fecha Nacimiento ARC…" at bounding box center [394, 141] width 635 height 20
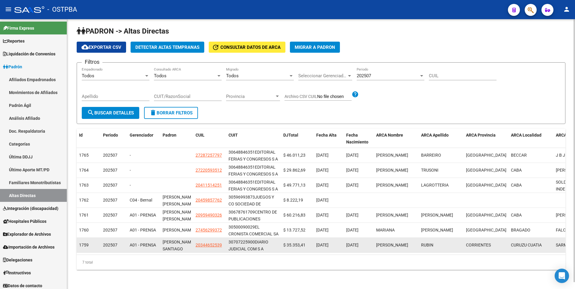
scroll to position [7, 0]
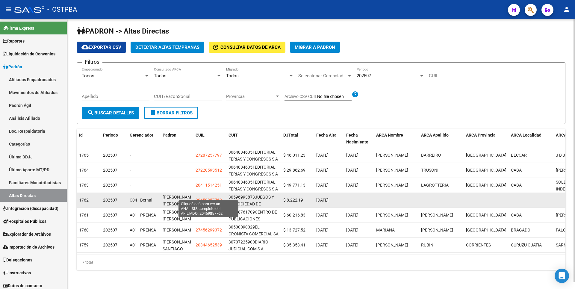
click at [208, 198] on span "20459857762" at bounding box center [209, 200] width 26 height 5
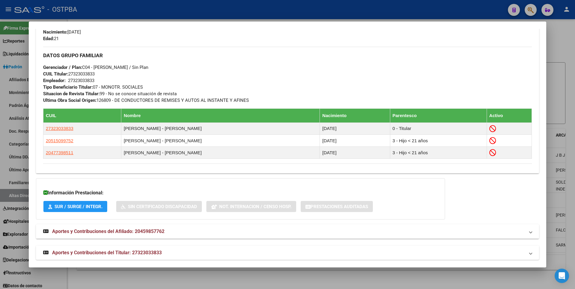
scroll to position [288, 0]
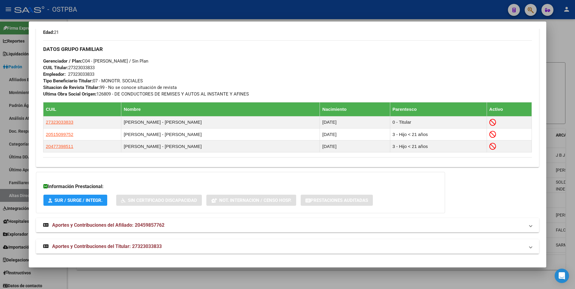
click at [150, 248] on span "Aportes y Contribuciones del Titular: 27323033833" at bounding box center [107, 247] width 110 height 6
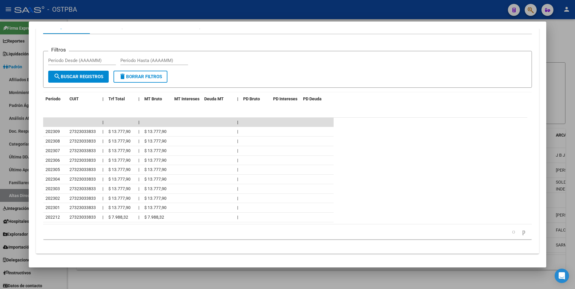
scroll to position [348, 0]
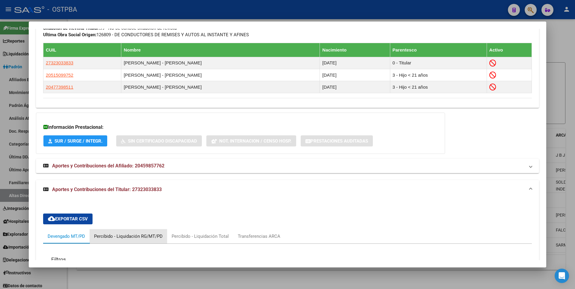
click at [129, 235] on div "Percibido - Liquidación RG/MT/PD" at bounding box center [128, 236] width 69 height 7
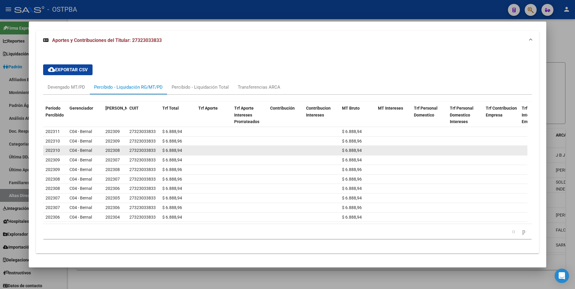
scroll to position [501, 0]
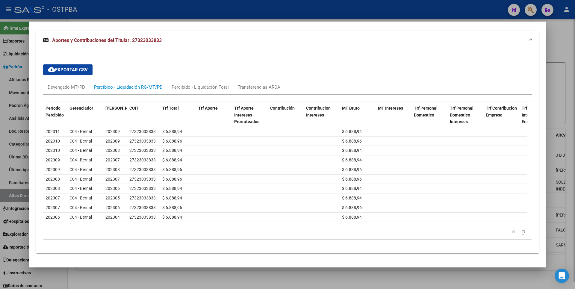
click at [561, 61] on div at bounding box center [287, 144] width 575 height 289
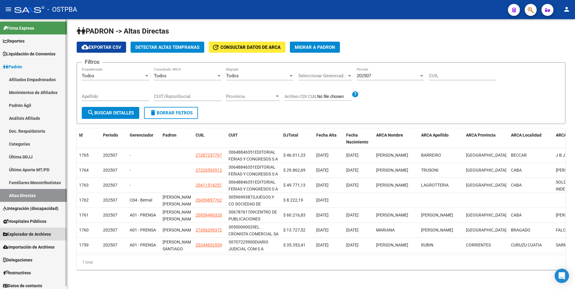
click at [43, 232] on span "Explorador de Archivos" at bounding box center [27, 234] width 48 height 7
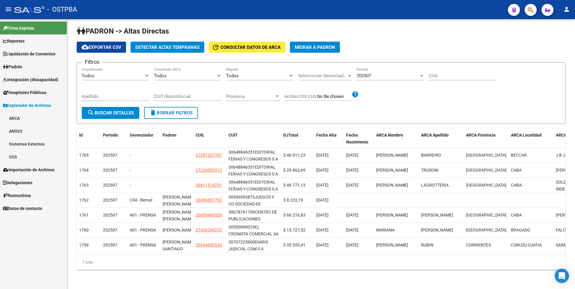
click at [22, 155] on link "SSS" at bounding box center [33, 156] width 67 height 13
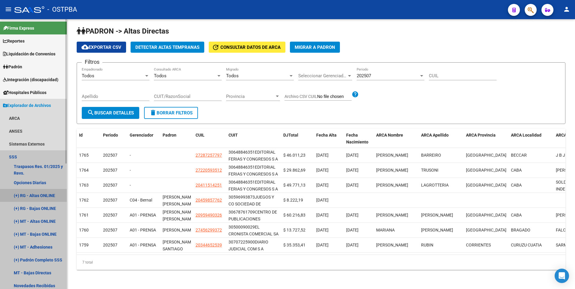
click at [34, 194] on link "(+) RG - Altas ONLINE" at bounding box center [33, 195] width 67 height 13
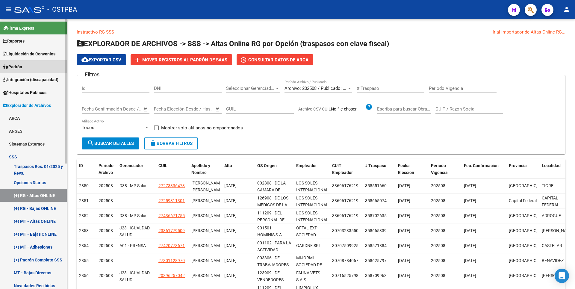
click at [20, 65] on span "Padrón" at bounding box center [12, 67] width 19 height 7
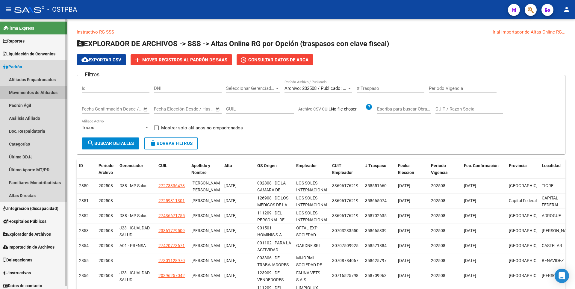
click at [38, 96] on link "Movimientos de Afiliados" at bounding box center [33, 92] width 67 height 13
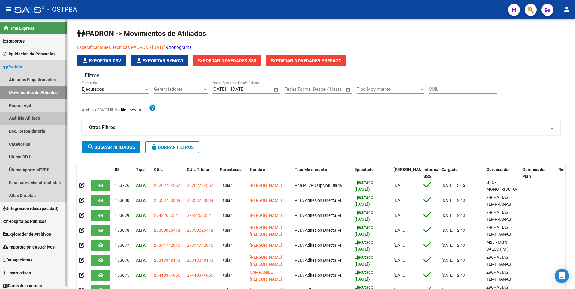
click at [32, 118] on link "Análisis Afiliado" at bounding box center [33, 118] width 67 height 13
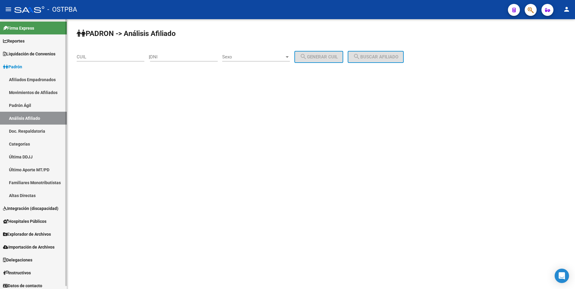
click at [40, 131] on link "Doc. Respaldatoria" at bounding box center [33, 131] width 67 height 13
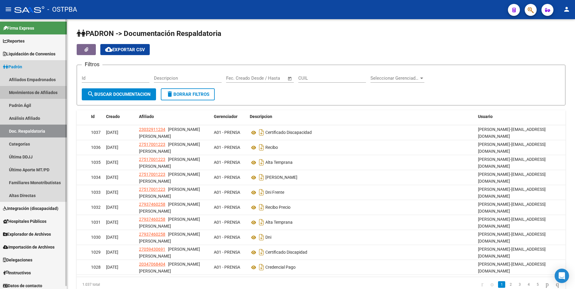
click at [40, 93] on link "Movimientos de Afiliados" at bounding box center [33, 92] width 67 height 13
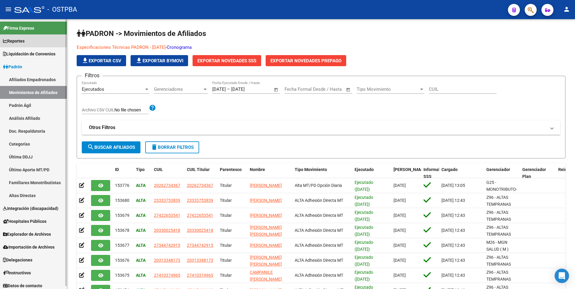
click at [24, 41] on span "Reportes" at bounding box center [14, 41] width 22 height 7
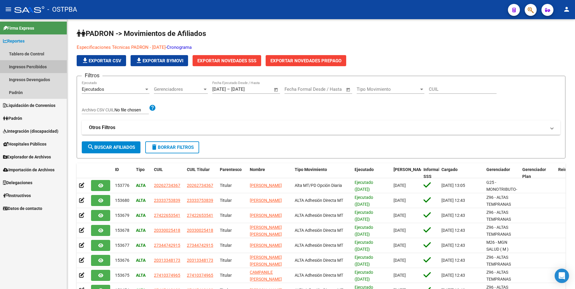
click at [27, 66] on link "Ingresos Percibidos" at bounding box center [33, 66] width 67 height 13
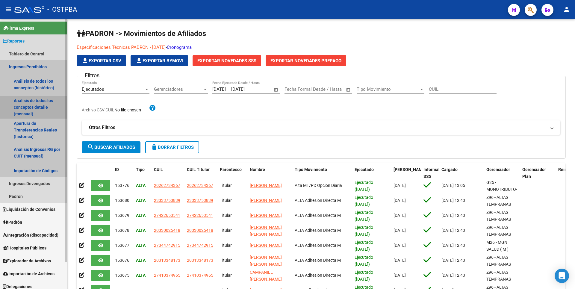
click at [35, 106] on link "Análisis de todos los conceptos detalle (mensual)" at bounding box center [33, 107] width 67 height 23
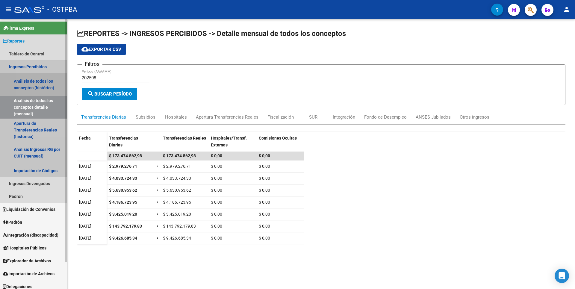
click at [39, 84] on link "Análisis de todos los conceptos (histórico)" at bounding box center [33, 84] width 67 height 23
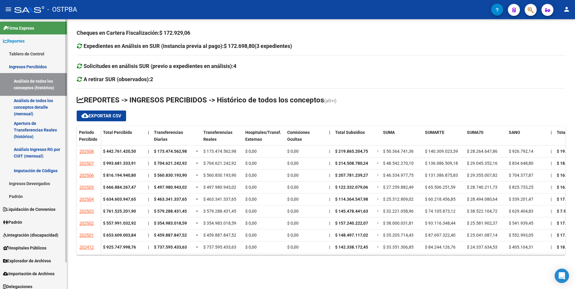
click at [30, 216] on link "Padrón" at bounding box center [33, 222] width 67 height 13
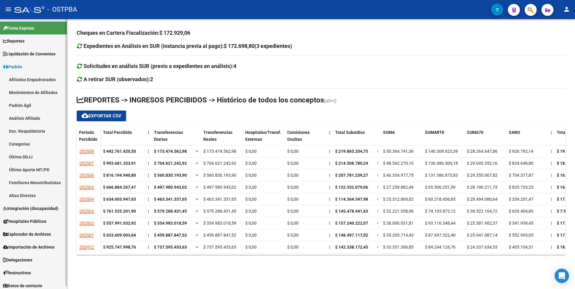
scroll to position [3, 0]
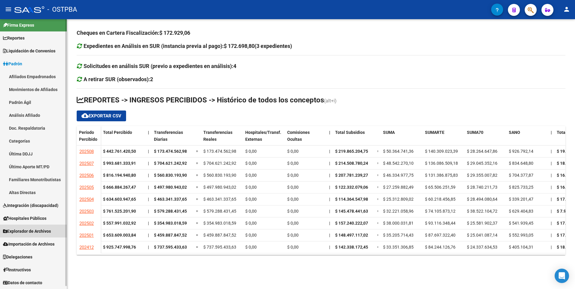
click at [36, 229] on span "Explorador de Archivos" at bounding box center [27, 231] width 48 height 7
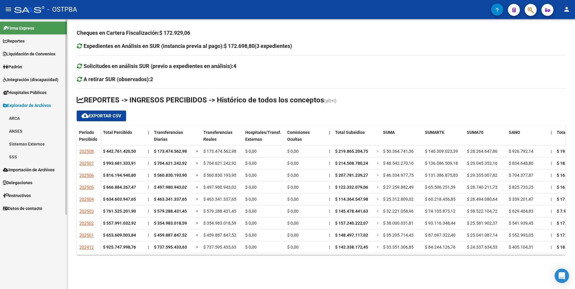
scroll to position [0, 0]
click at [25, 155] on link "SSS" at bounding box center [33, 156] width 67 height 13
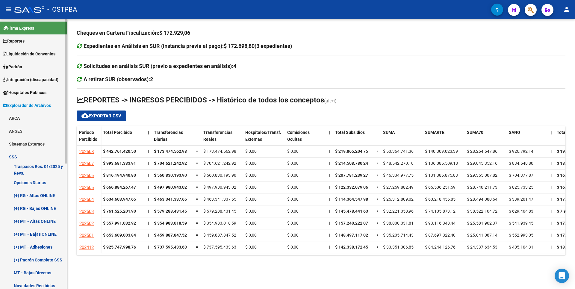
click at [29, 120] on link "ARCA" at bounding box center [33, 118] width 67 height 13
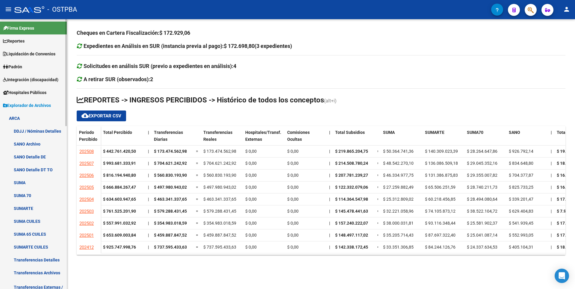
click at [41, 235] on link "SUMA 65 CUILES" at bounding box center [33, 234] width 67 height 13
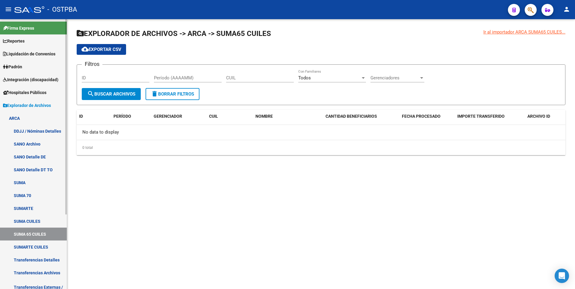
click at [46, 249] on link "SUMARTE CUILES" at bounding box center [33, 247] width 67 height 13
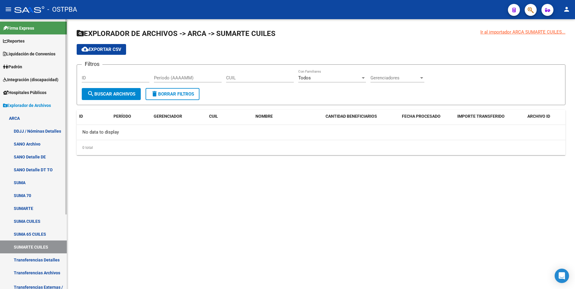
click at [39, 223] on link "SUMA CUILES" at bounding box center [33, 221] width 67 height 13
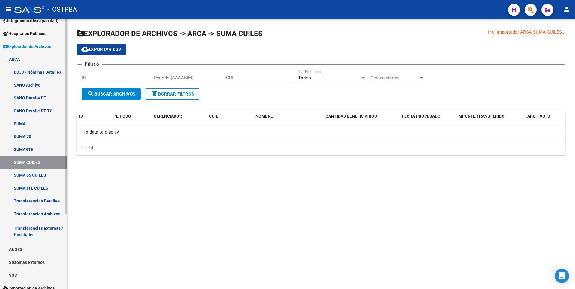
scroll to position [103, 0]
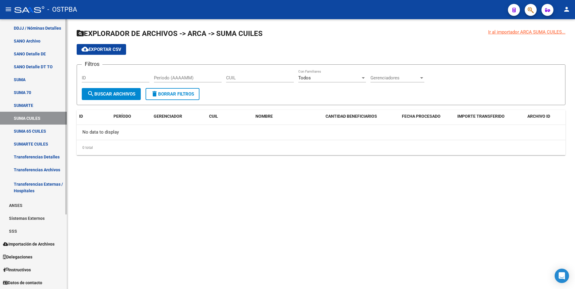
click at [17, 233] on link "SSS" at bounding box center [33, 231] width 67 height 13
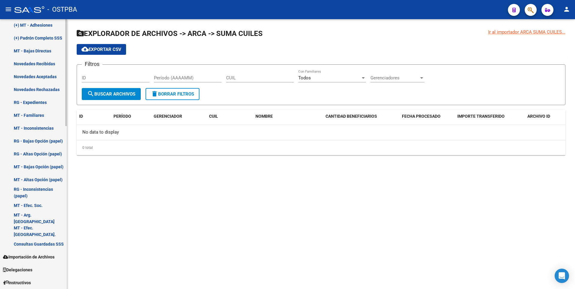
scroll to position [412, 0]
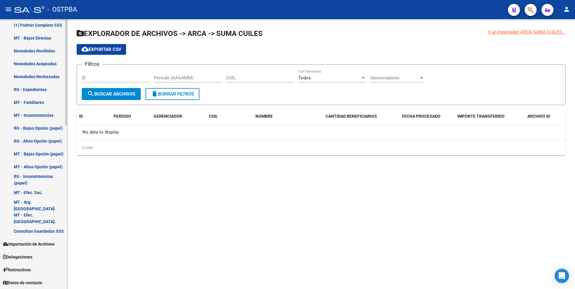
click at [36, 244] on span "Importación de Archivos" at bounding box center [29, 244] width 52 height 7
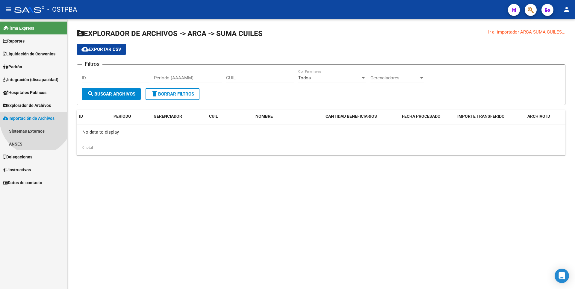
scroll to position [0, 0]
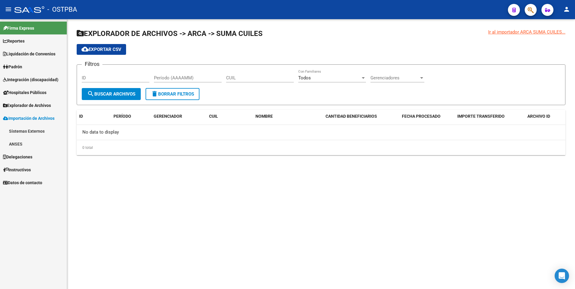
click at [19, 147] on link "ANSES" at bounding box center [33, 143] width 67 height 13
click at [32, 184] on span "Delegaciones" at bounding box center [17, 182] width 29 height 7
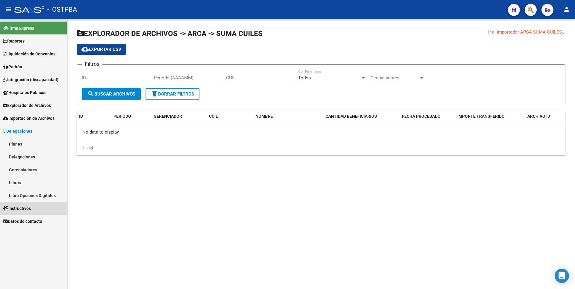
click at [28, 211] on span "Instructivos" at bounding box center [17, 208] width 28 height 7
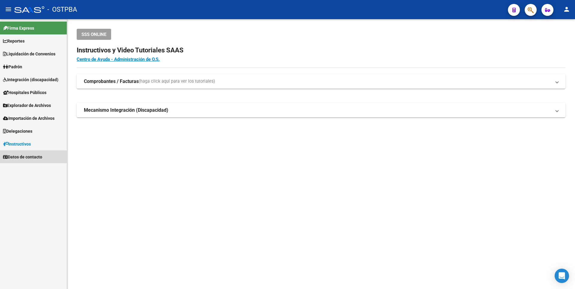
click at [39, 156] on span "Datos de contacto" at bounding box center [22, 157] width 39 height 7
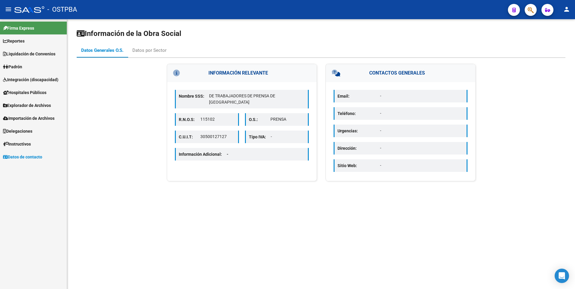
click at [32, 39] on link "Reportes" at bounding box center [33, 40] width 67 height 13
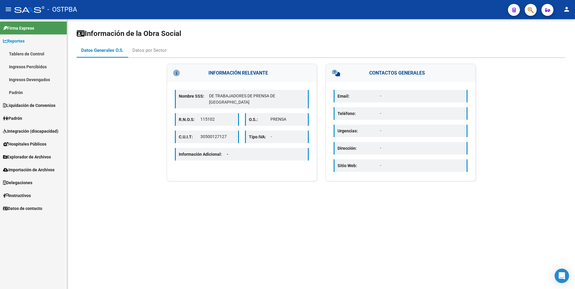
click at [34, 66] on link "Ingresos Percibidos" at bounding box center [33, 66] width 67 height 13
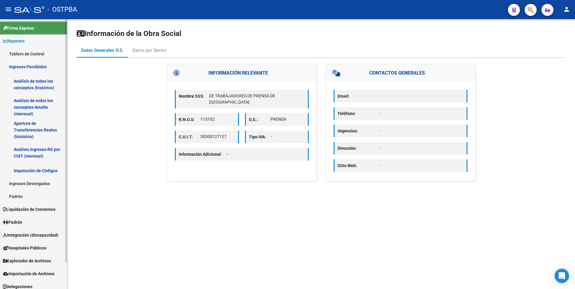
click at [32, 87] on link "Análisis de todos los conceptos (histórico)" at bounding box center [33, 84] width 67 height 23
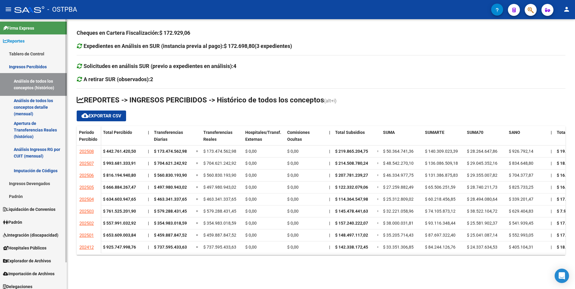
click at [38, 109] on link "Análisis de todos los conceptos detalle (mensual)" at bounding box center [33, 107] width 67 height 23
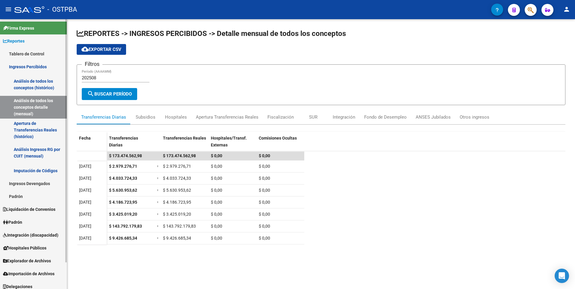
click at [31, 66] on link "Ingresos Percibidos" at bounding box center [33, 66] width 67 height 13
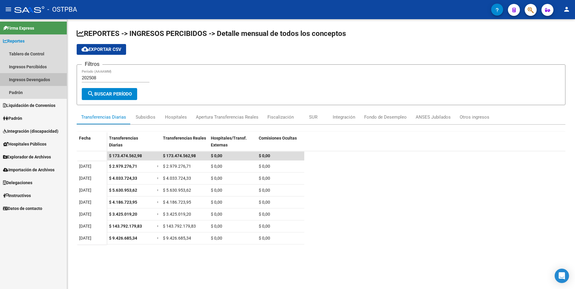
click at [41, 80] on link "Ingresos Devengados" at bounding box center [33, 79] width 67 height 13
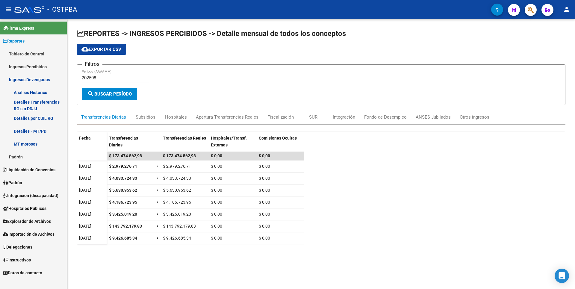
click at [38, 68] on link "Ingresos Percibidos" at bounding box center [33, 66] width 67 height 13
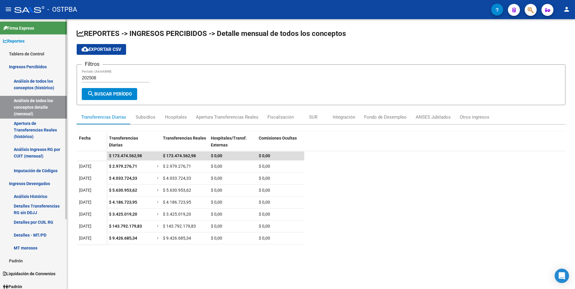
click at [33, 120] on link "Apertura de Transferencias Reales (histórico)" at bounding box center [33, 130] width 67 height 23
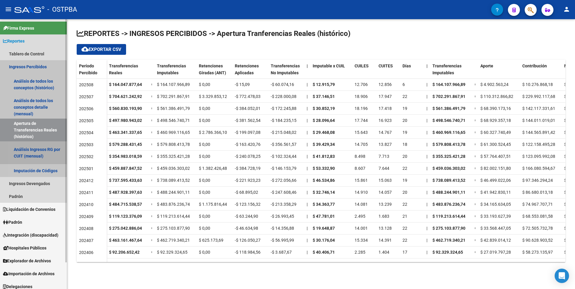
click at [31, 153] on link "Análisis Ingresos RG por CUIT (mensual)" at bounding box center [33, 152] width 67 height 23
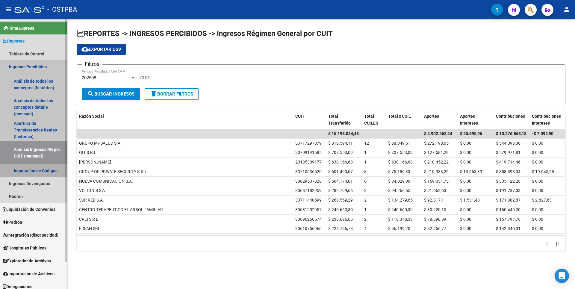
click at [40, 172] on link "Imputación de Códigos" at bounding box center [33, 170] width 67 height 13
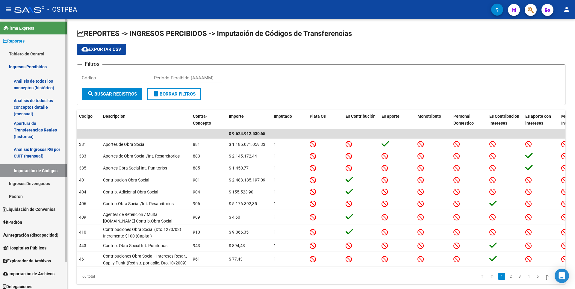
click at [31, 183] on link "Ingresos Devengados" at bounding box center [33, 183] width 67 height 13
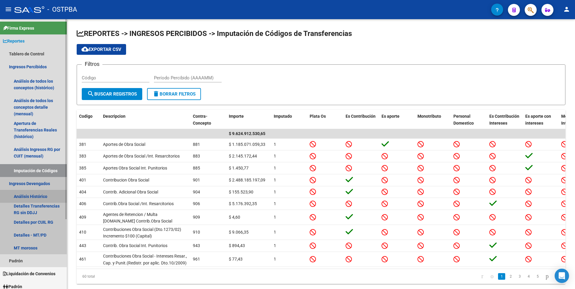
click at [29, 193] on link "Análisis Histórico" at bounding box center [33, 196] width 67 height 13
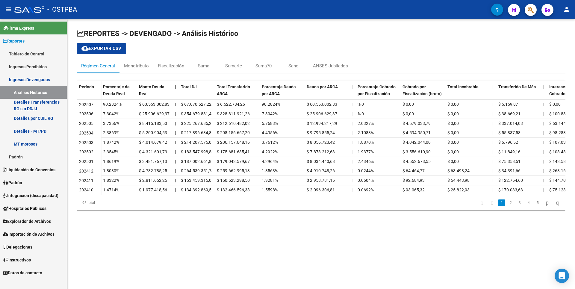
click at [29, 186] on link "Padrón" at bounding box center [33, 182] width 67 height 13
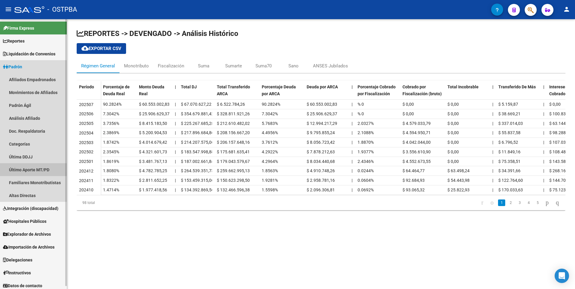
click at [28, 164] on link "Último Aporte MT/PD" at bounding box center [33, 169] width 67 height 13
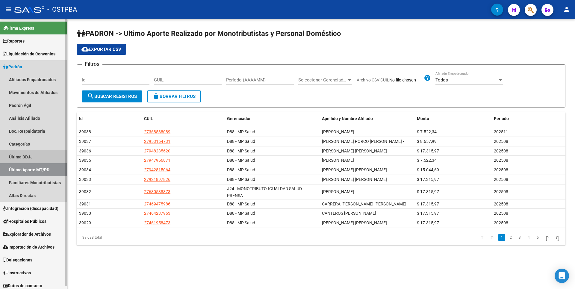
click at [28, 155] on link "Última DDJJ" at bounding box center [33, 156] width 67 height 13
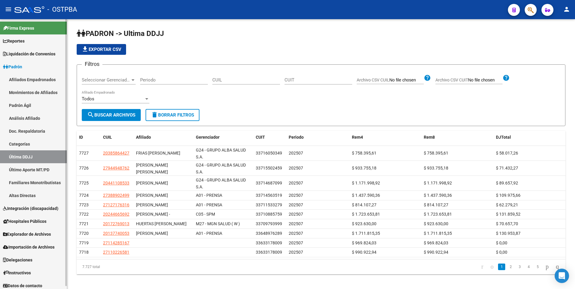
click at [30, 197] on link "Altas Directas" at bounding box center [33, 195] width 67 height 13
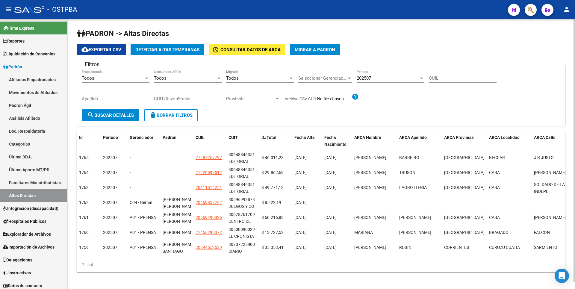
click at [172, 44] on app-list-header "PADRON -> Altas Directas cloud_download Exportar CSV Detectar Altas Tempranas u…" at bounding box center [321, 78] width 489 height 98
click at [170, 47] on span "Detectar Altas Tempranas" at bounding box center [167, 49] width 64 height 5
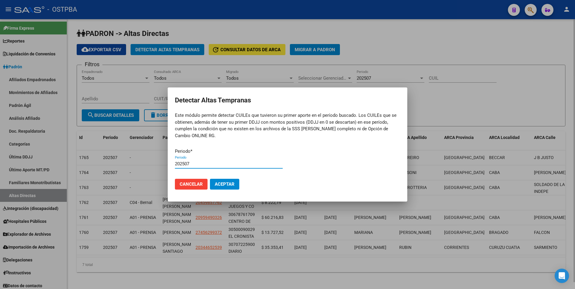
type input "202507"
click at [210, 179] on button "Aceptar" at bounding box center [224, 184] width 29 height 11
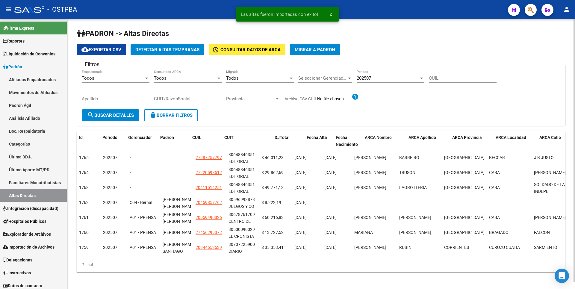
drag, startPoint x: 258, startPoint y: 141, endPoint x: 281, endPoint y: 140, distance: 22.8
click at [280, 141] on div "Id Periodo Gerenciador Padron CUIL CUIT DJTotal Fecha Alta Fecha Nacimiento ARC…" at bounding box center [394, 141] width 635 height 20
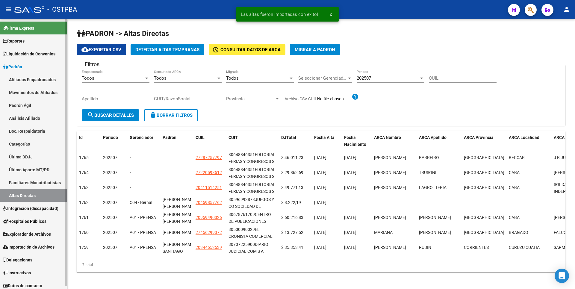
click at [27, 234] on span "Explorador de Archivos" at bounding box center [27, 234] width 48 height 7
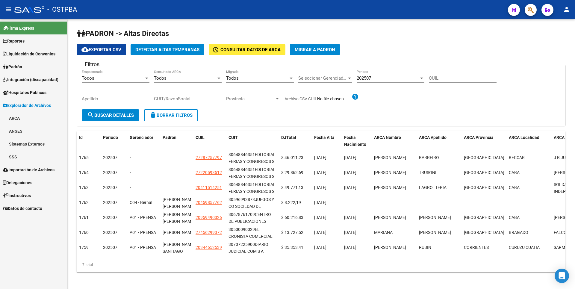
click at [20, 120] on link "ARCA" at bounding box center [33, 118] width 67 height 13
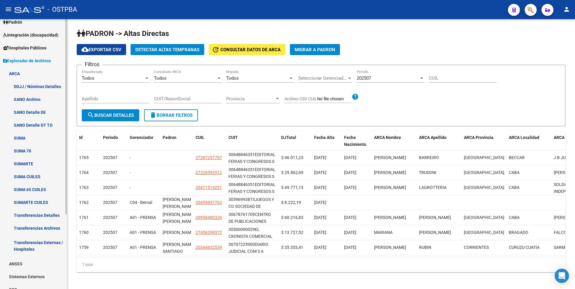
scroll to position [103, 0]
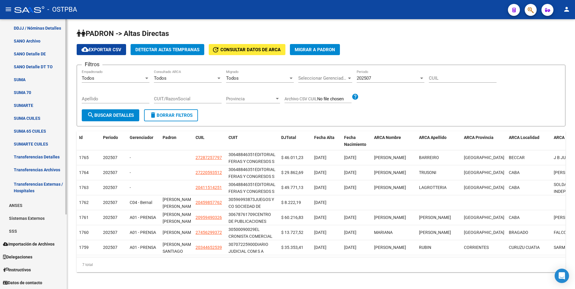
click at [26, 224] on link "Sistemas Externos" at bounding box center [33, 218] width 67 height 13
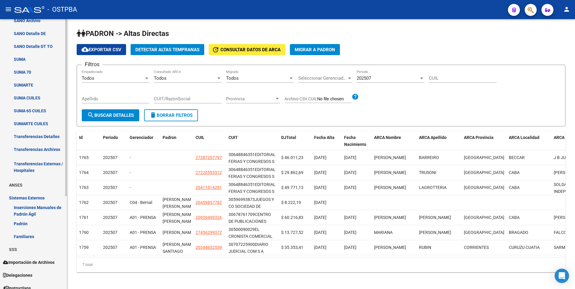
scroll to position [142, 0]
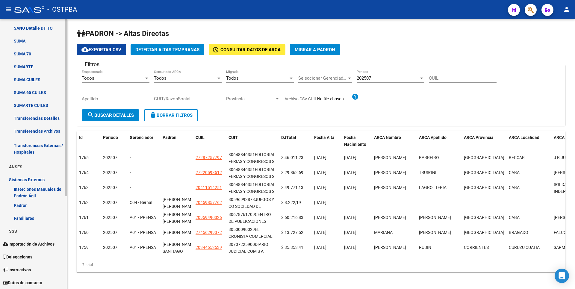
click at [24, 232] on link "SSS" at bounding box center [33, 231] width 67 height 13
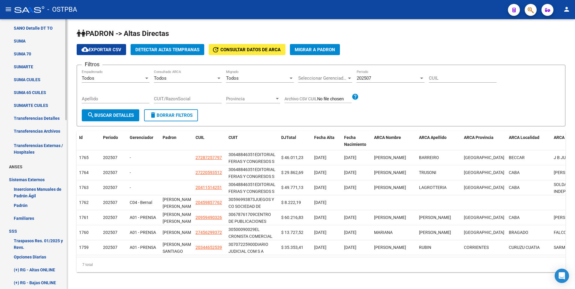
click at [38, 245] on link "Traspasos Res. 01/2025 y Revs." at bounding box center [33, 244] width 67 height 13
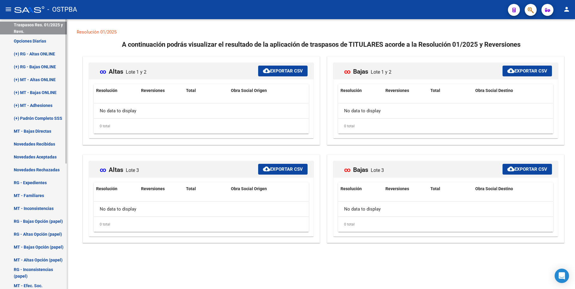
click at [35, 184] on link "RG - Expedientes" at bounding box center [33, 182] width 67 height 13
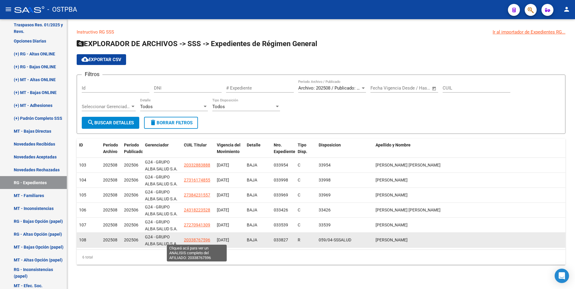
click at [196, 238] on span "20338767596" at bounding box center [197, 240] width 26 height 5
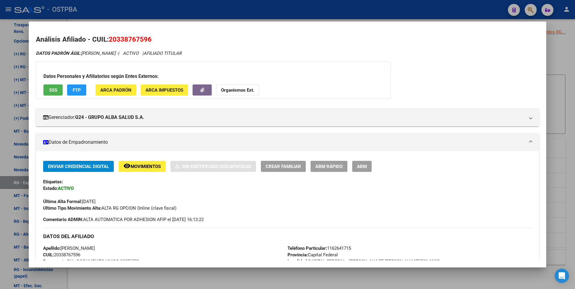
click at [236, 277] on div at bounding box center [287, 144] width 575 height 289
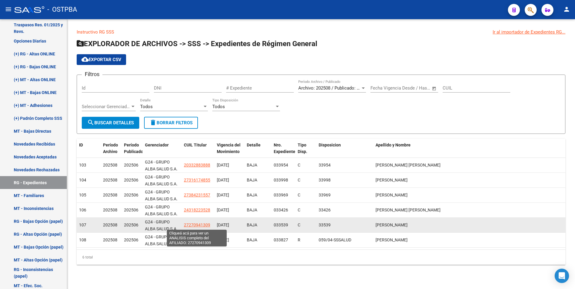
click at [198, 225] on span "27270941309" at bounding box center [197, 225] width 26 height 5
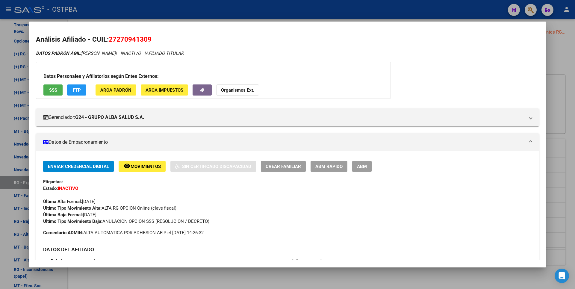
click at [223, 278] on div at bounding box center [287, 144] width 575 height 289
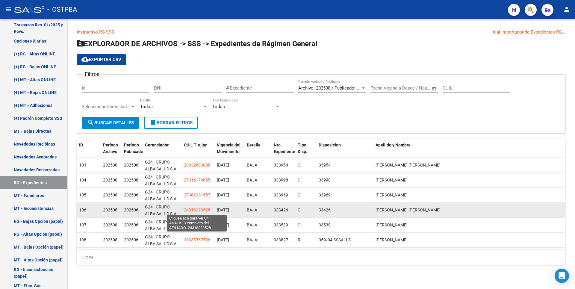
click at [202, 210] on span "24318223528" at bounding box center [197, 210] width 26 height 5
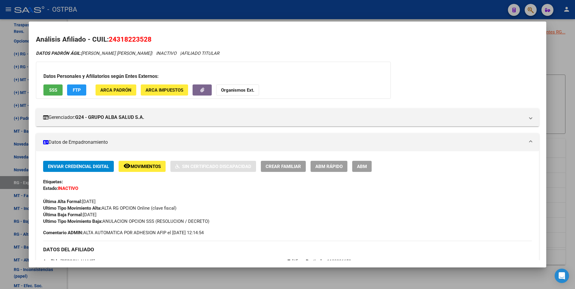
click at [231, 280] on div at bounding box center [287, 144] width 575 height 289
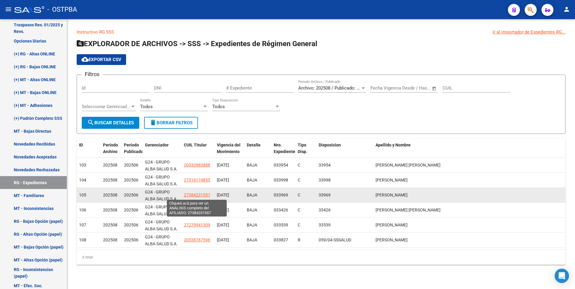
click at [197, 195] on span "27384231557" at bounding box center [197, 195] width 26 height 5
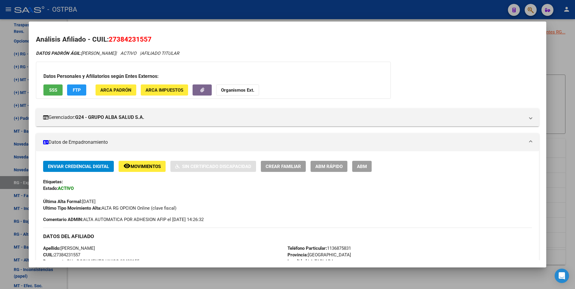
click at [225, 275] on div at bounding box center [287, 144] width 575 height 289
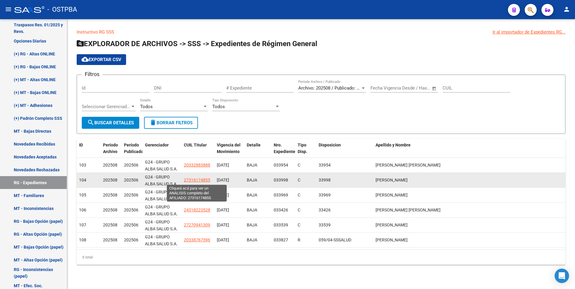
click at [200, 180] on span "27316174855" at bounding box center [197, 180] width 26 height 5
type textarea "27316174855"
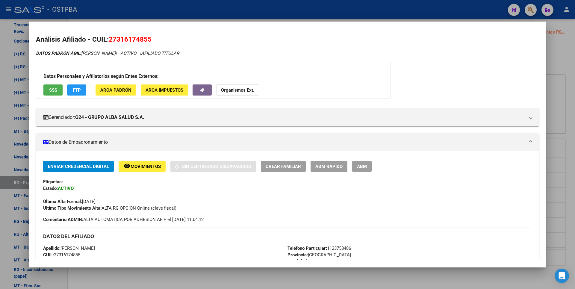
click at [224, 282] on div at bounding box center [287, 144] width 575 height 289
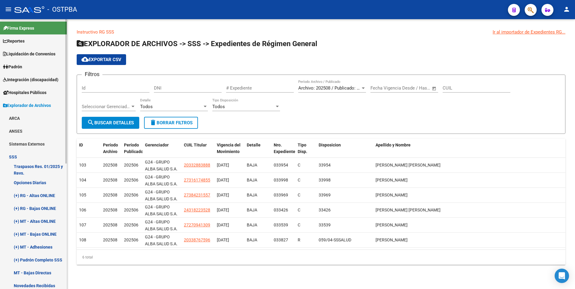
click at [14, 39] on span "Reportes" at bounding box center [14, 41] width 22 height 7
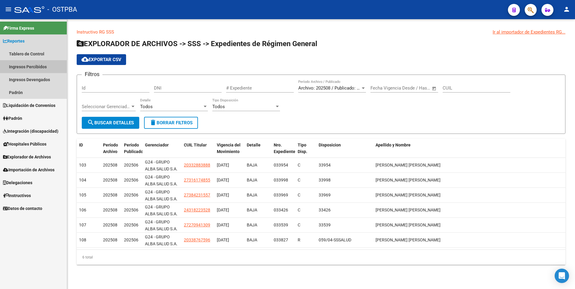
click at [24, 67] on link "Ingresos Percibidos" at bounding box center [33, 66] width 67 height 13
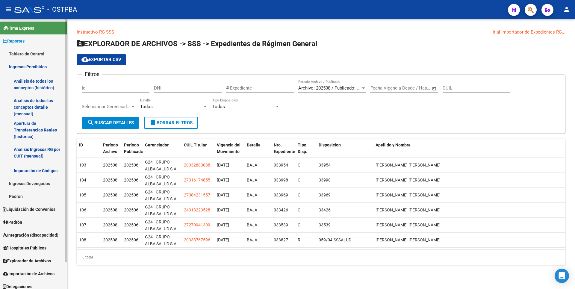
click at [34, 108] on link "Análisis de todos los conceptos detalle (mensual)" at bounding box center [33, 107] width 67 height 23
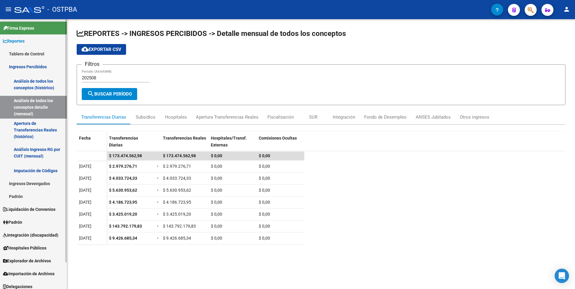
click at [39, 134] on link "Apertura de Transferencias Reales (histórico)" at bounding box center [33, 130] width 67 height 23
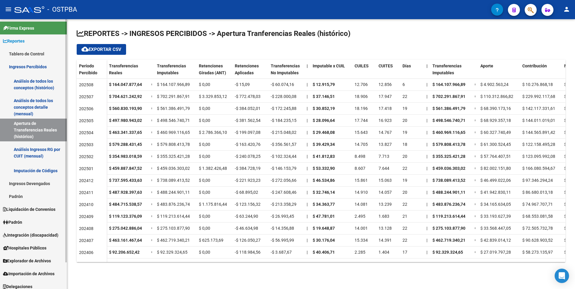
click at [38, 158] on link "Análisis Ingresos RG por CUIT (mensual)" at bounding box center [33, 152] width 67 height 23
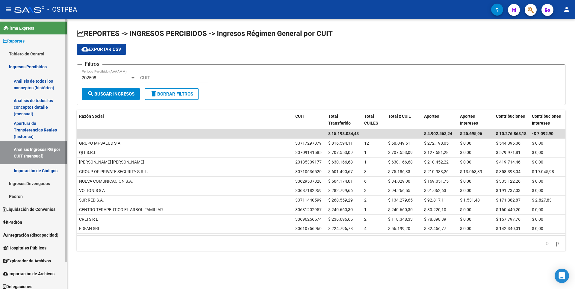
click at [31, 194] on link "Padrón" at bounding box center [33, 196] width 67 height 13
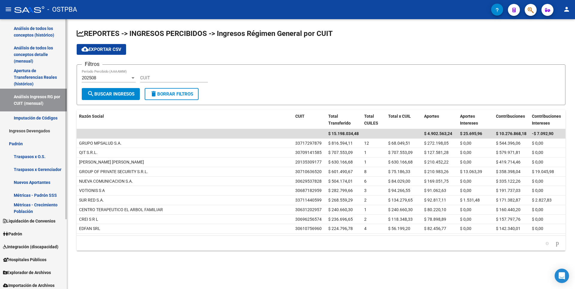
scroll to position [60, 0]
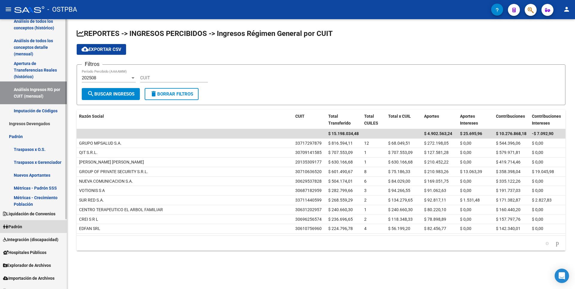
click at [28, 221] on link "Padrón" at bounding box center [33, 226] width 67 height 13
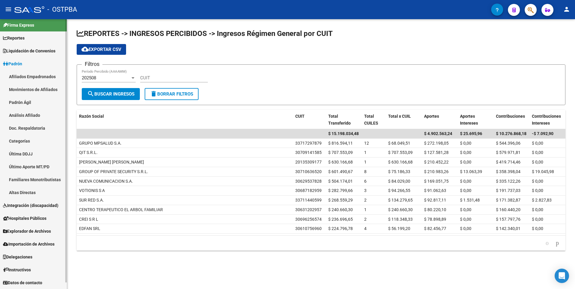
scroll to position [3, 0]
click at [50, 78] on link "Afiliados Empadronados" at bounding box center [33, 76] width 67 height 13
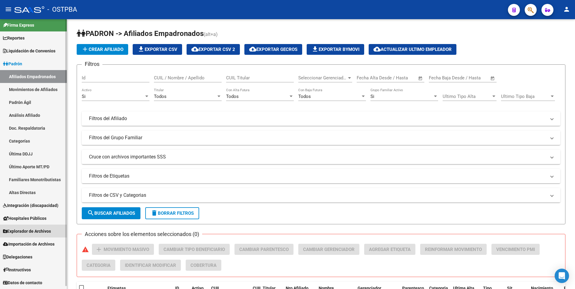
click at [39, 228] on span "Explorador de Archivos" at bounding box center [27, 231] width 48 height 7
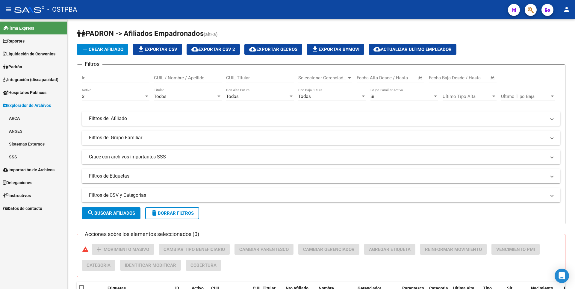
click at [23, 116] on link "ARCA" at bounding box center [33, 118] width 67 height 13
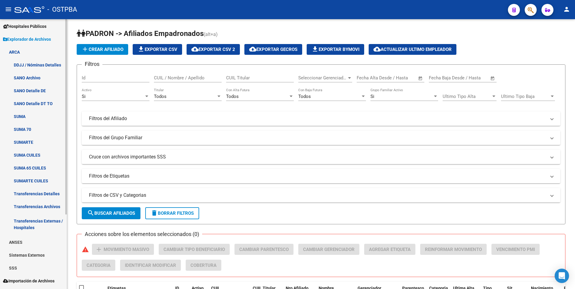
scroll to position [103, 0]
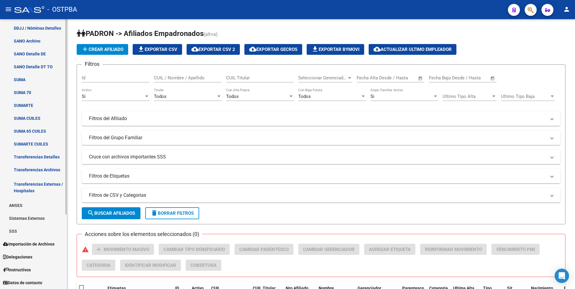
click at [26, 233] on link "SSS" at bounding box center [33, 231] width 67 height 13
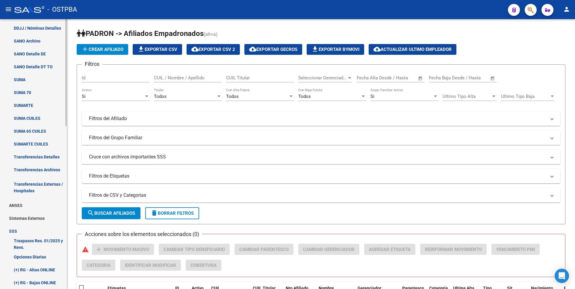
scroll to position [223, 0]
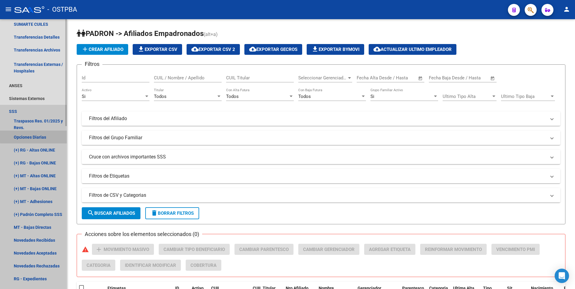
click at [43, 135] on link "Opciones Diarias" at bounding box center [33, 137] width 67 height 13
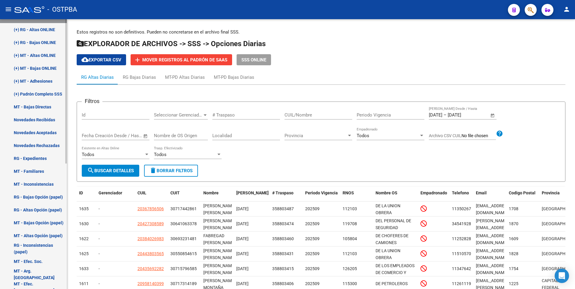
scroll to position [163, 0]
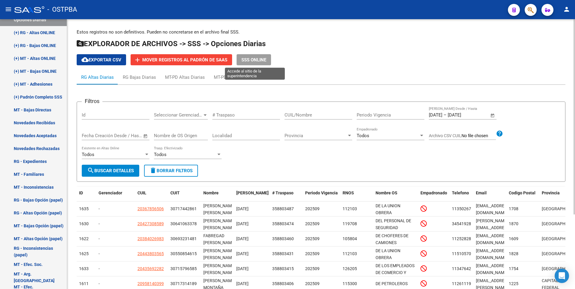
click at [264, 60] on span "SSS ONLINE" at bounding box center [253, 59] width 25 height 5
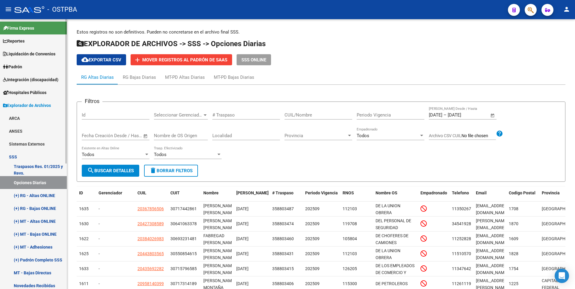
click at [18, 42] on span "Reportes" at bounding box center [14, 41] width 22 height 7
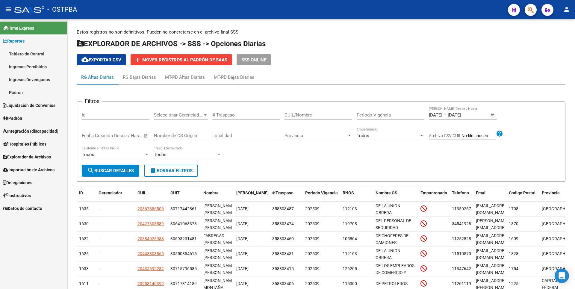
click at [23, 69] on link "Ingresos Percibidos" at bounding box center [33, 66] width 67 height 13
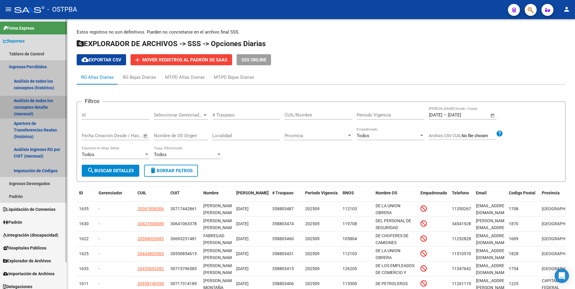
click at [24, 113] on link "Análisis de todos los conceptos detalle (mensual)" at bounding box center [33, 107] width 67 height 23
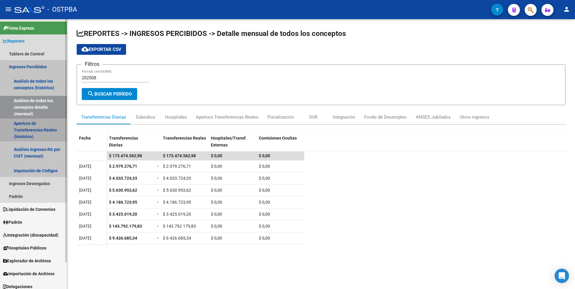
click at [30, 137] on link "Apertura de Transferencias Reales (histórico)" at bounding box center [33, 130] width 67 height 23
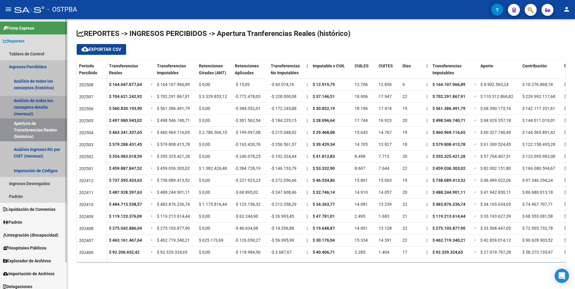
click at [28, 104] on link "Análisis de todos los conceptos detalle (mensual)" at bounding box center [33, 107] width 67 height 23
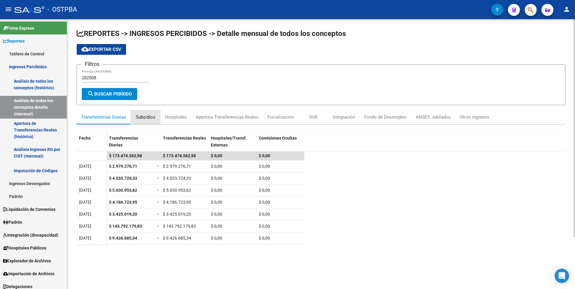
click at [149, 116] on div "Subsidios" at bounding box center [146, 117] width 20 height 7
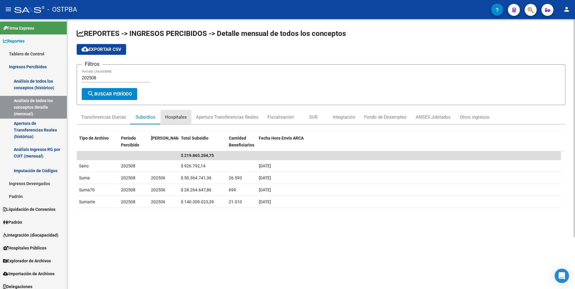
click at [175, 117] on div "Hospitales" at bounding box center [176, 117] width 22 height 7
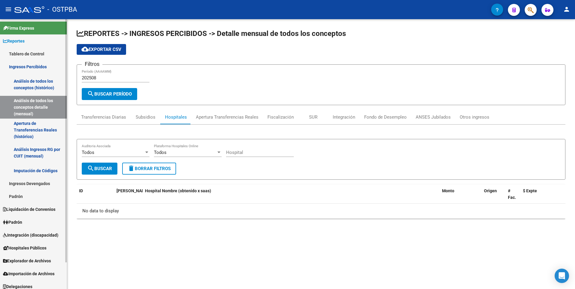
click at [27, 131] on link "Apertura de Transferencias Reales (histórico)" at bounding box center [33, 130] width 67 height 23
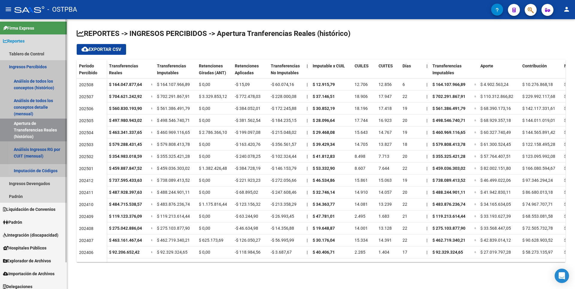
click at [39, 159] on link "Análisis Ingresos RG por CUIT (mensual)" at bounding box center [33, 152] width 67 height 23
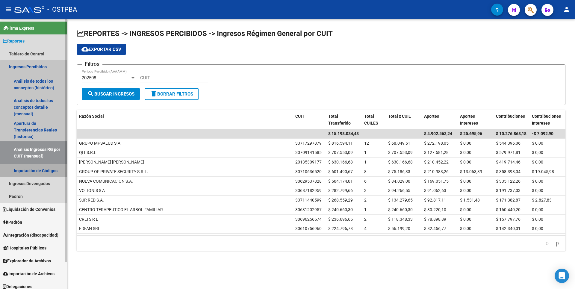
click at [39, 173] on link "Imputación de Códigos" at bounding box center [33, 170] width 67 height 13
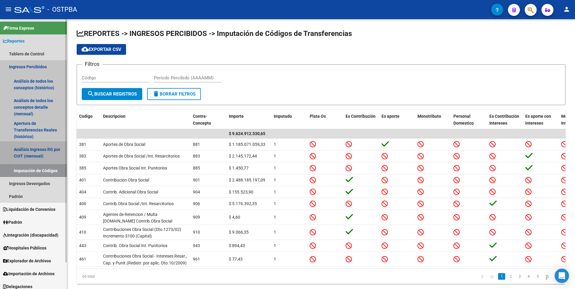
click at [36, 153] on link "Análisis Ingresos RG por CUIT (mensual)" at bounding box center [33, 152] width 67 height 23
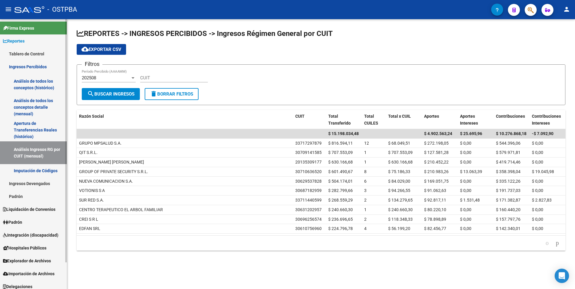
click at [19, 180] on link "Ingresos Devengados" at bounding box center [33, 183] width 67 height 13
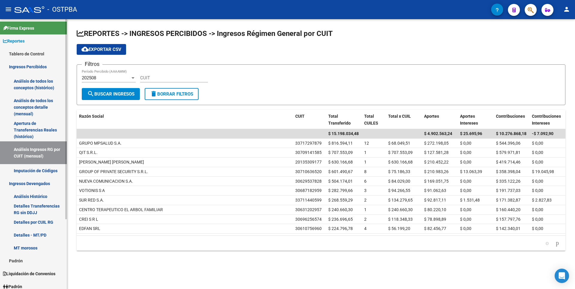
click at [30, 197] on link "Análisis Histórico" at bounding box center [33, 196] width 67 height 13
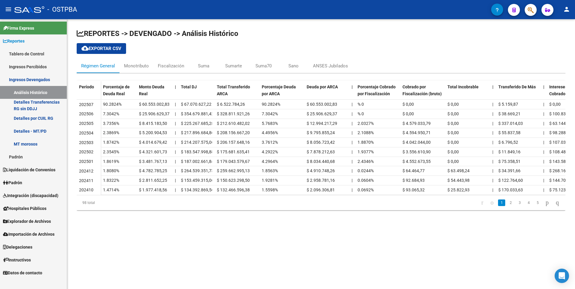
click at [32, 171] on span "Liquidación de Convenios" at bounding box center [29, 170] width 52 height 7
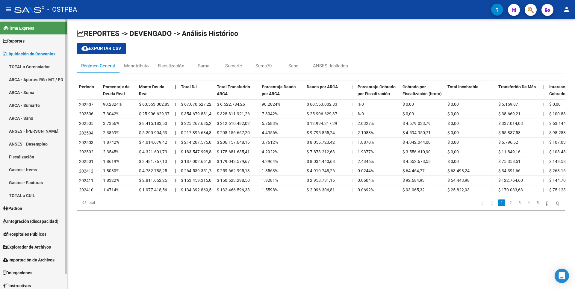
click at [17, 159] on link "Fiscalización" at bounding box center [33, 156] width 67 height 13
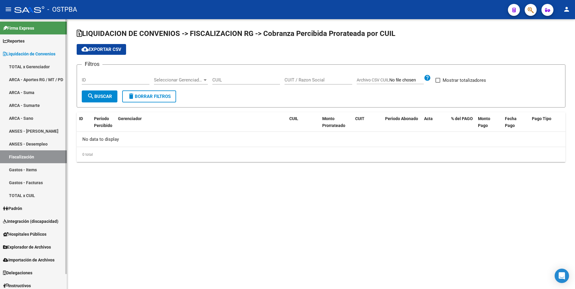
checkbox input "true"
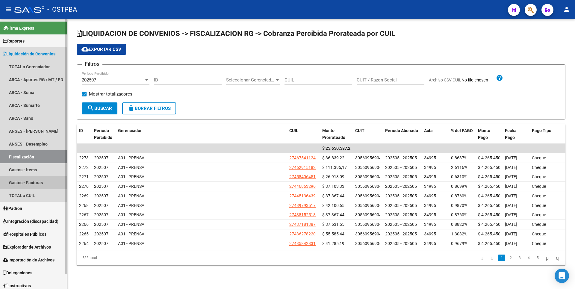
click at [30, 182] on link "Gastos - Facturas" at bounding box center [33, 182] width 67 height 13
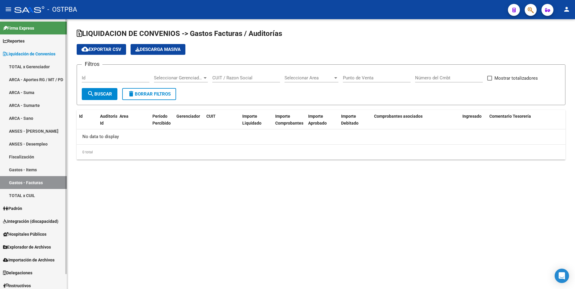
checkbox input "true"
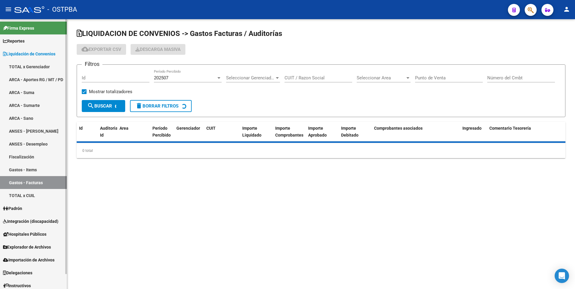
click at [26, 206] on link "Padrón" at bounding box center [33, 208] width 67 height 13
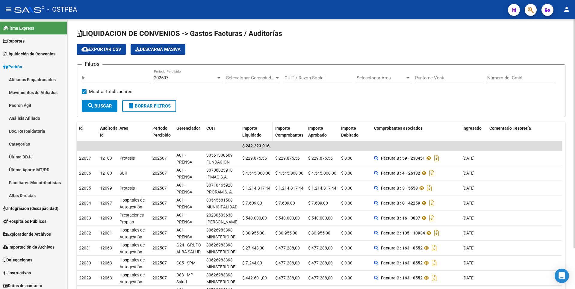
click at [240, 132] on datatable-header-cell "Importe Liquidado" at bounding box center [256, 132] width 33 height 20
drag, startPoint x: 238, startPoint y: 132, endPoint x: 260, endPoint y: 130, distance: 22.9
click at [260, 130] on div "Id Auditoria Id Area Período Percibido Gerenciador CUIT Importe Liquidado Impor…" at bounding box center [319, 132] width 485 height 20
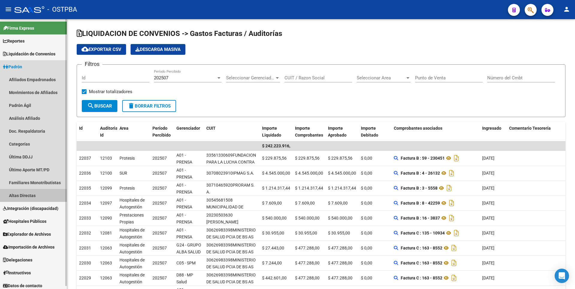
click at [29, 195] on link "Altas Directas" at bounding box center [33, 195] width 67 height 13
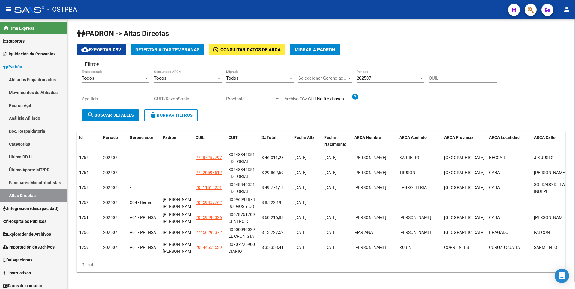
click at [150, 49] on span "Detectar Altas Tempranas" at bounding box center [167, 49] width 64 height 5
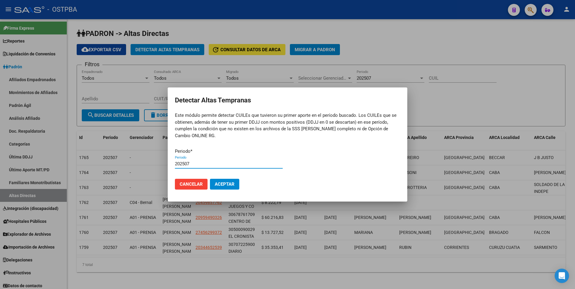
type input "202507"
click at [210, 179] on button "Aceptar" at bounding box center [224, 184] width 29 height 11
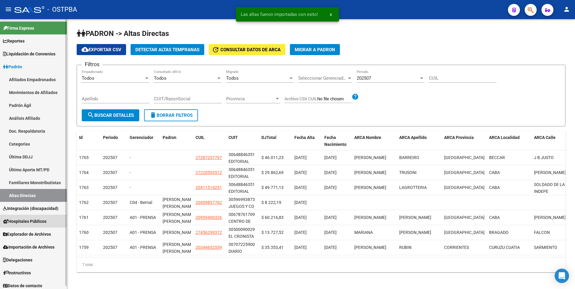
click at [32, 217] on link "Hospitales Públicos" at bounding box center [33, 221] width 67 height 13
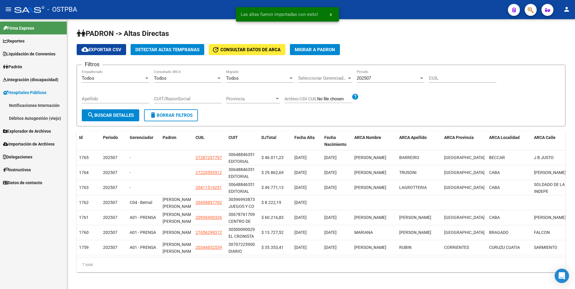
click at [26, 143] on span "Importación de Archivos" at bounding box center [29, 144] width 52 height 7
click at [25, 143] on link "ANSES" at bounding box center [33, 143] width 67 height 13
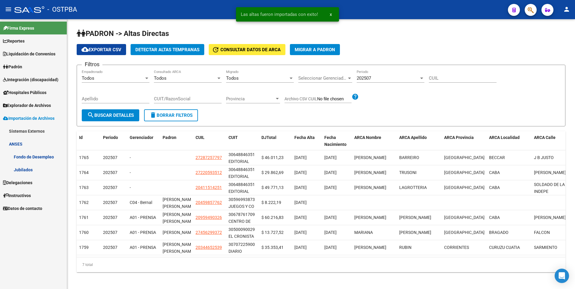
click at [29, 132] on link "Sistemas Externos" at bounding box center [33, 131] width 67 height 13
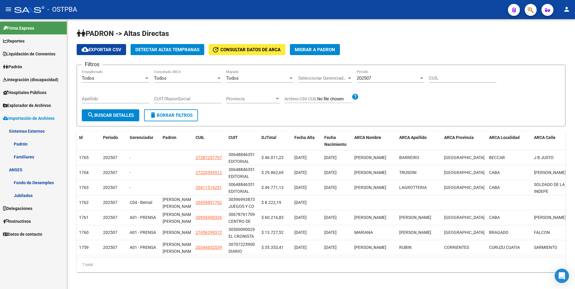
click at [33, 184] on link "Fondo de Desempleo" at bounding box center [33, 182] width 67 height 13
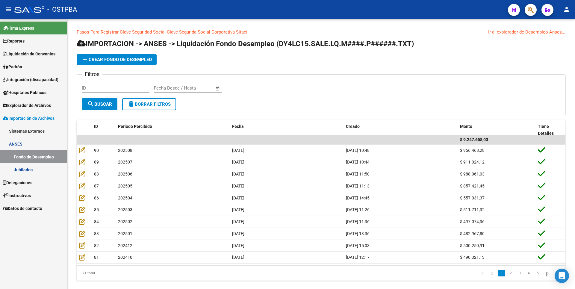
click at [33, 168] on link "Jubilados" at bounding box center [33, 169] width 67 height 13
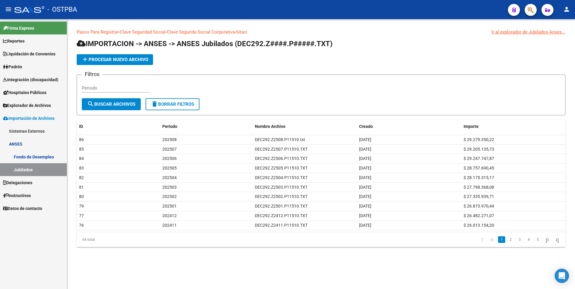
click at [21, 182] on span "Delegaciones" at bounding box center [17, 182] width 29 height 7
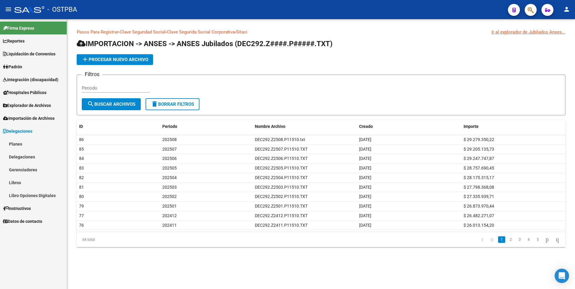
click at [21, 182] on link "Libros" at bounding box center [33, 182] width 67 height 13
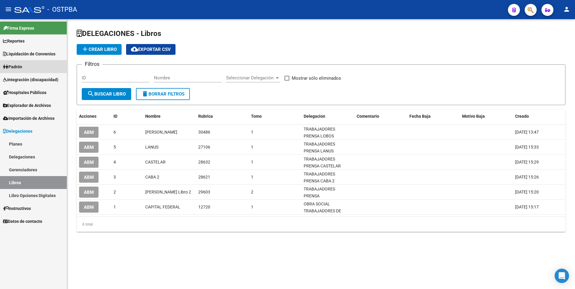
click at [19, 65] on span "Padrón" at bounding box center [12, 67] width 19 height 7
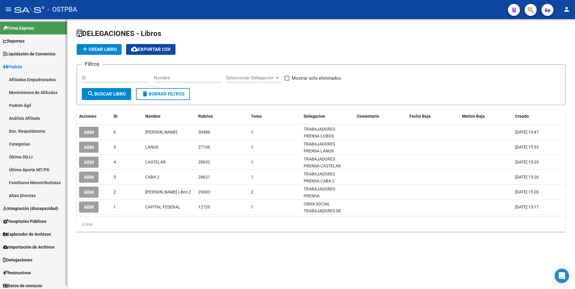
click at [19, 104] on link "Padrón Ágil" at bounding box center [33, 105] width 67 height 13
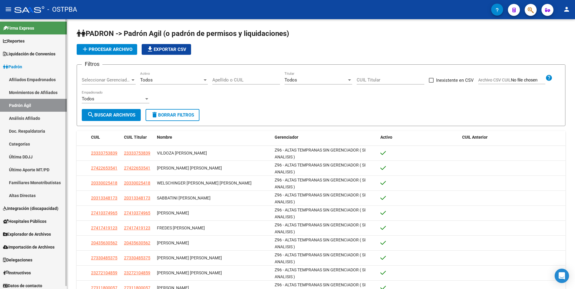
click at [19, 43] on span "Reportes" at bounding box center [14, 41] width 22 height 7
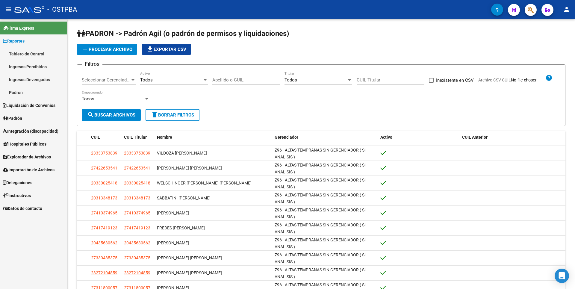
click at [25, 64] on link "Ingresos Percibidos" at bounding box center [33, 66] width 67 height 13
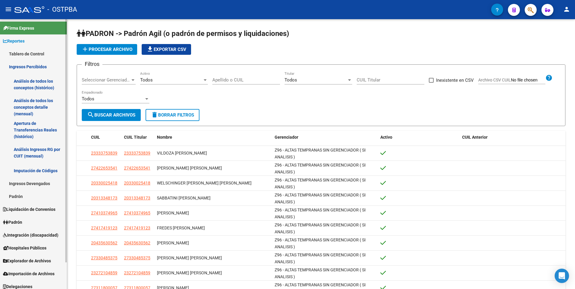
click at [26, 105] on link "Análisis de todos los conceptos detalle (mensual)" at bounding box center [33, 107] width 67 height 23
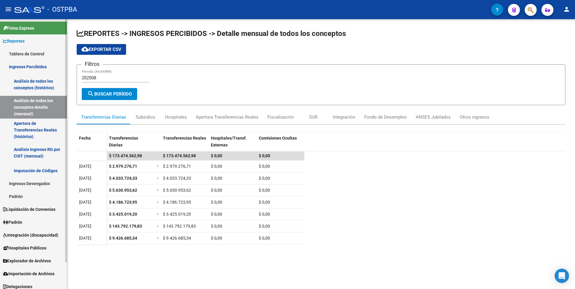
click at [46, 133] on link "Apertura de Transferencias Reales (histórico)" at bounding box center [33, 130] width 67 height 23
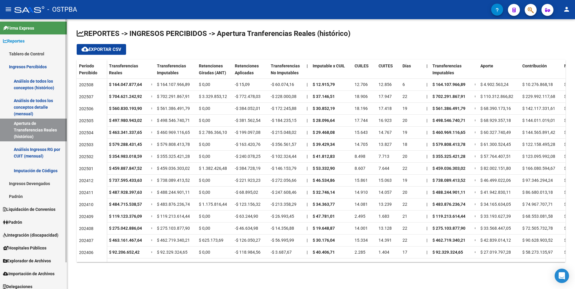
click at [31, 155] on link "Análisis Ingresos RG por CUIT (mensual)" at bounding box center [33, 152] width 67 height 23
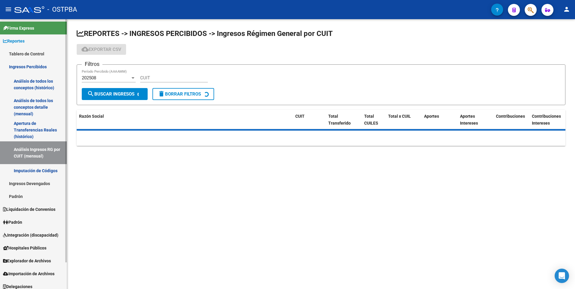
click at [31, 127] on link "Apertura de Transferencias Reales (histórico)" at bounding box center [33, 130] width 67 height 23
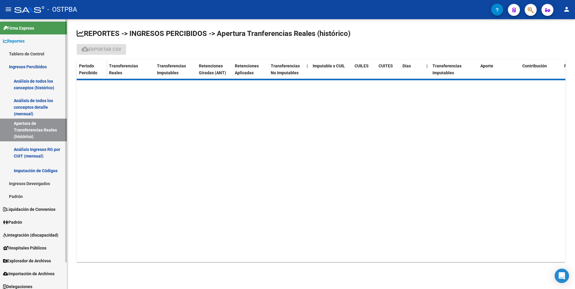
click at [31, 107] on link "Análisis de todos los conceptos detalle (mensual)" at bounding box center [33, 107] width 67 height 23
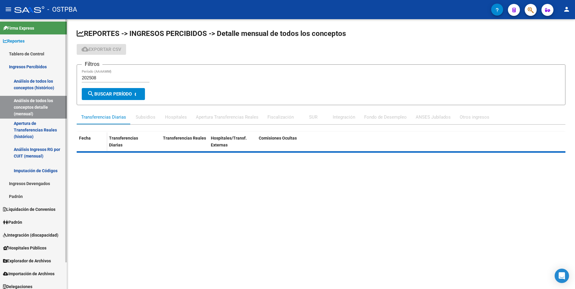
click at [32, 137] on link "Apertura de Transferencias Reales (histórico)" at bounding box center [33, 130] width 67 height 23
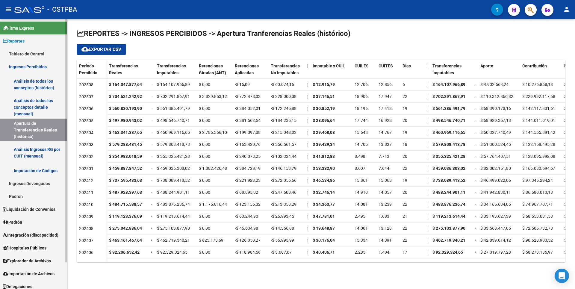
click at [38, 164] on link "Imputación de Códigos" at bounding box center [33, 170] width 67 height 13
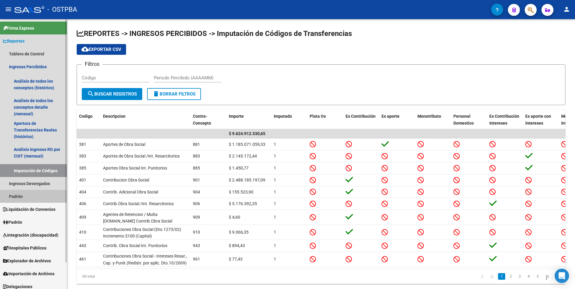
click at [22, 196] on link "Padrón" at bounding box center [33, 196] width 67 height 13
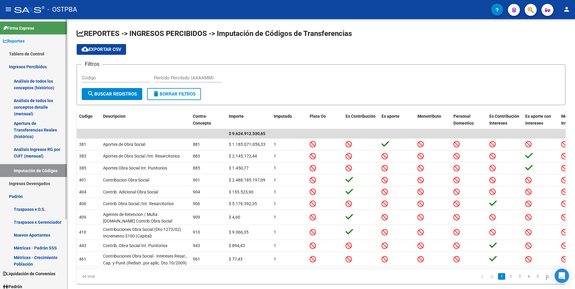
scroll to position [94, 0]
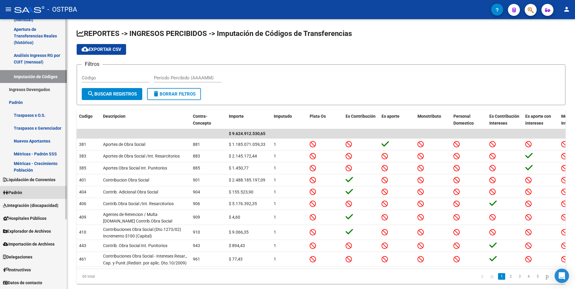
click at [22, 193] on span "Padrón" at bounding box center [12, 192] width 19 height 7
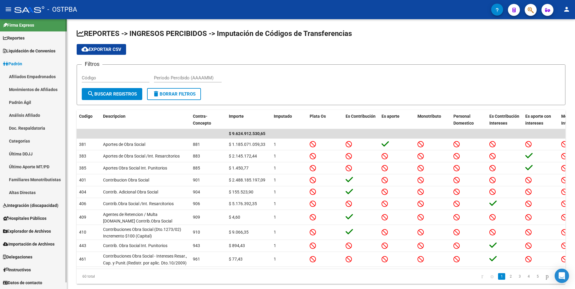
scroll to position [3, 0]
click at [30, 115] on link "Análisis Afiliado" at bounding box center [33, 115] width 67 height 13
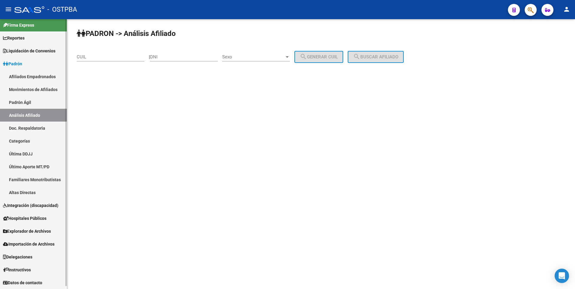
click at [23, 224] on link "Hospitales Públicos" at bounding box center [33, 218] width 67 height 13
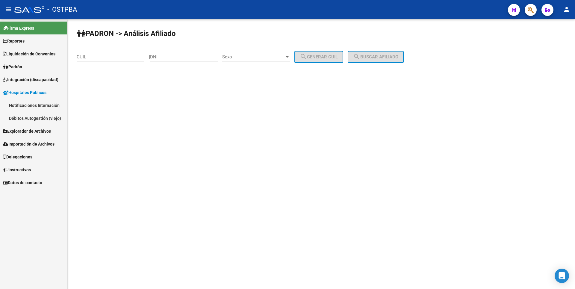
click at [19, 67] on span "Padrón" at bounding box center [12, 67] width 19 height 7
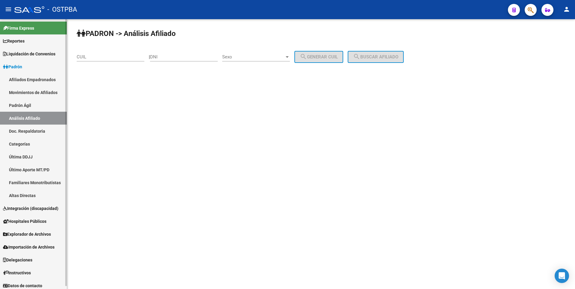
click at [31, 122] on link "Análisis Afiliado" at bounding box center [33, 118] width 67 height 13
click at [95, 58] on input "CUIL" at bounding box center [111, 56] width 68 height 5
type input "20-23784731-9"
click at [374, 58] on span "search Buscar afiliado" at bounding box center [375, 56] width 45 height 5
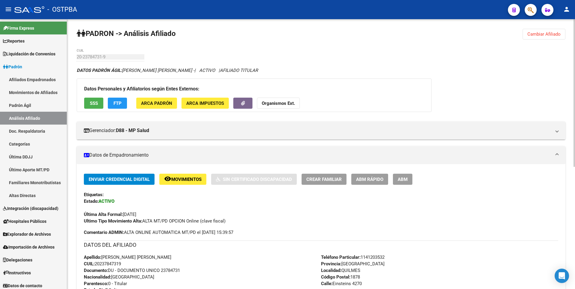
scroll to position [228, 0]
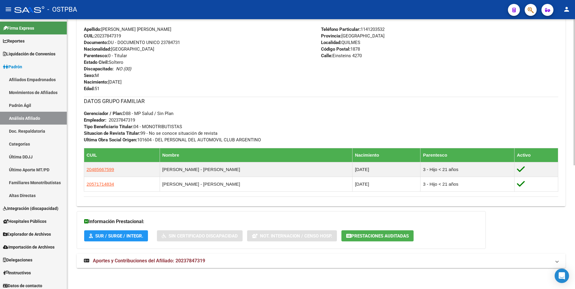
click at [176, 264] on mat-expansion-panel-header "Aportes y Contribuciones del Afiliado: 20237847319" at bounding box center [321, 261] width 489 height 14
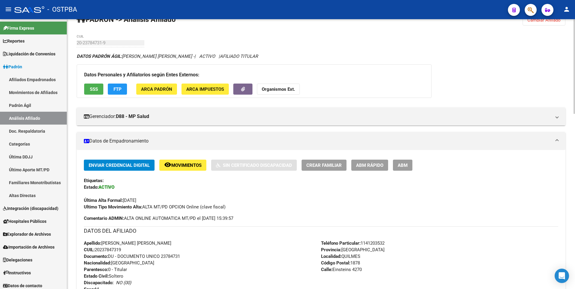
scroll to position [0, 0]
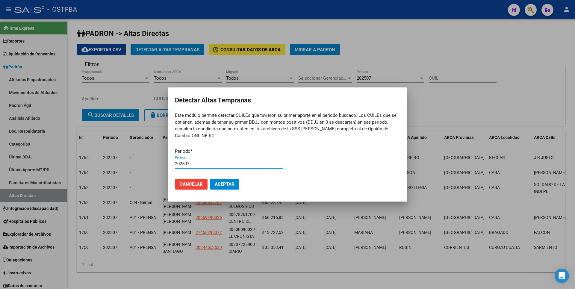
type input "202507"
click at [210, 179] on button "Aceptar" at bounding box center [224, 184] width 29 height 11
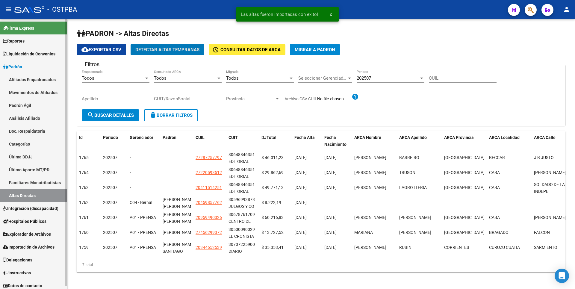
click at [34, 211] on span "Integración (discapacidad)" at bounding box center [30, 208] width 55 height 7
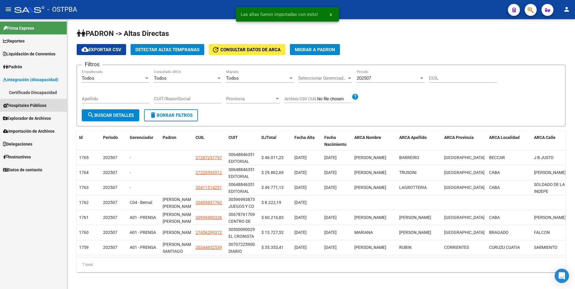
click at [35, 108] on span "Hospitales Públicos" at bounding box center [24, 105] width 43 height 7
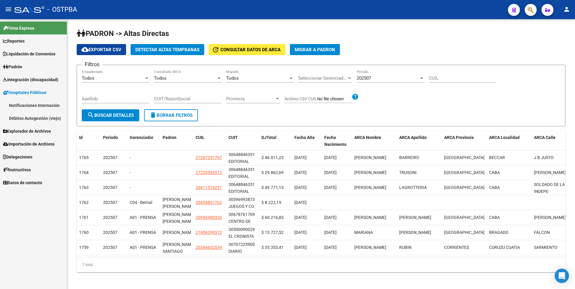
click at [39, 126] on link "Explorador de Archivos" at bounding box center [33, 131] width 67 height 13
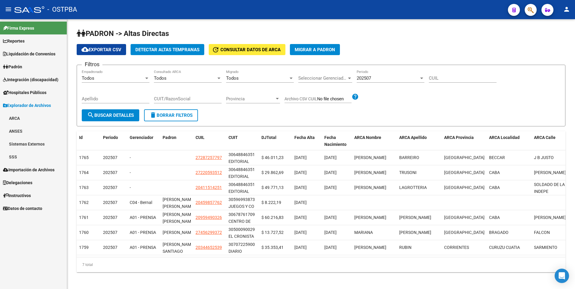
click at [26, 156] on link "SSS" at bounding box center [33, 156] width 67 height 13
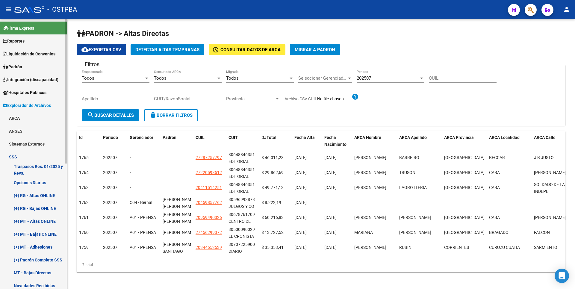
click at [31, 209] on link "(+) RG - Bajas ONLINE" at bounding box center [33, 208] width 67 height 13
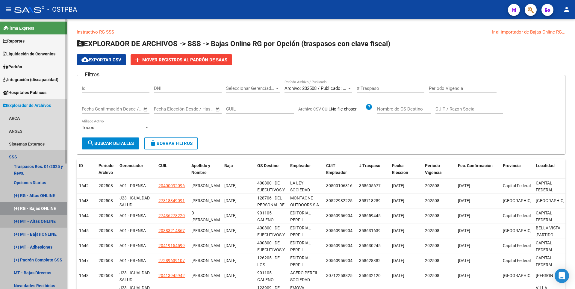
click at [33, 219] on link "(+) MT - Altas ONLINE" at bounding box center [33, 221] width 67 height 13
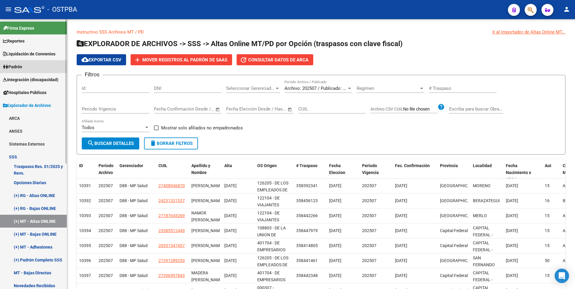
click at [21, 63] on link "Padrón" at bounding box center [33, 66] width 67 height 13
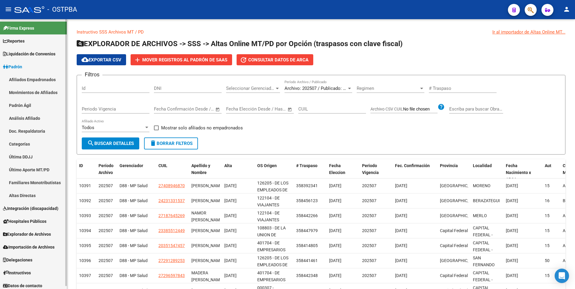
click at [37, 116] on link "Análisis Afiliado" at bounding box center [33, 118] width 67 height 13
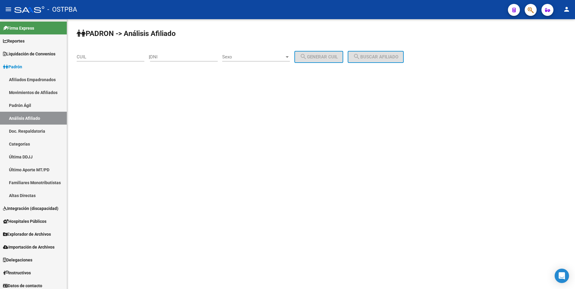
click at [176, 58] on input "DNI" at bounding box center [184, 56] width 68 height 5
paste input "39834261"
type input "39834261"
click at [285, 58] on span "Sexo" at bounding box center [253, 56] width 62 height 5
click at [259, 59] on span "Masculino" at bounding box center [263, 56] width 68 height 13
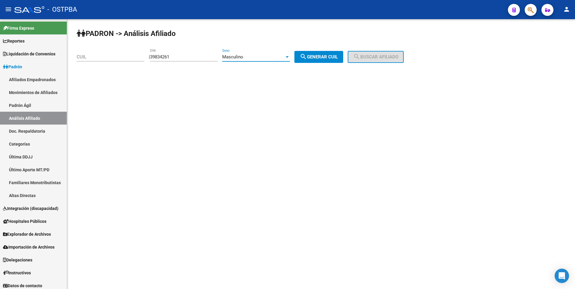
drag, startPoint x: 332, startPoint y: 55, endPoint x: 344, endPoint y: 59, distance: 12.9
click at [333, 55] on span "search Generar CUIL" at bounding box center [319, 56] width 38 height 5
type input "20-39834261-6"
click at [374, 54] on span "search Buscar afiliado" at bounding box center [375, 56] width 45 height 5
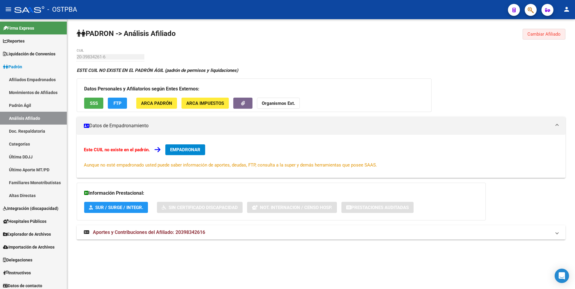
click at [549, 30] on button "Cambiar Afiliado" at bounding box center [544, 34] width 43 height 11
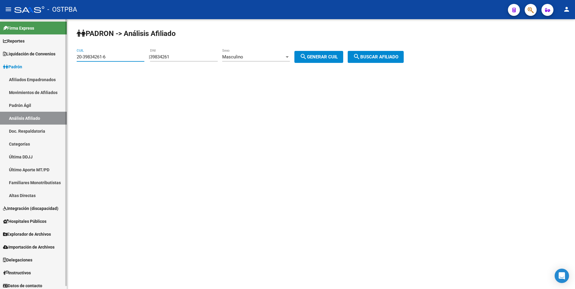
drag, startPoint x: 111, startPoint y: 56, endPoint x: 53, endPoint y: 56, distance: 57.5
click at [53, 56] on mat-sidenav-container "Firma Express Reportes Tablero de Control Ingresos Percibidos Análisis de todos…" at bounding box center [287, 154] width 575 height 270
click at [281, 57] on div "Masculino" at bounding box center [253, 56] width 62 height 5
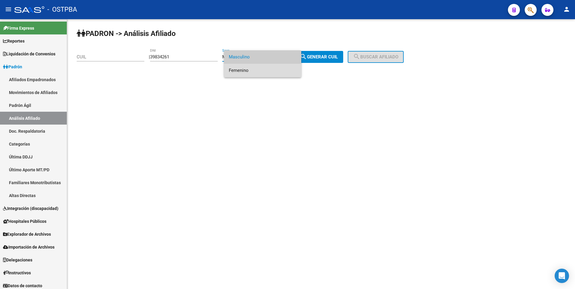
drag, startPoint x: 253, startPoint y: 73, endPoint x: 318, endPoint y: 59, distance: 66.5
click at [258, 69] on span "Femenino" at bounding box center [263, 70] width 68 height 13
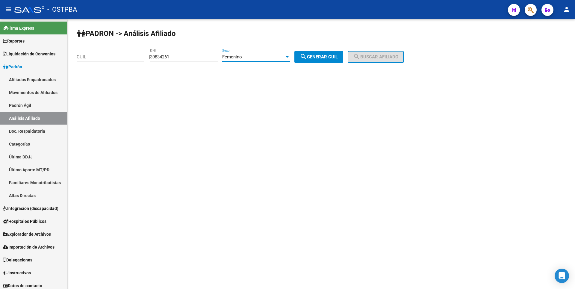
drag, startPoint x: 324, startPoint y: 59, endPoint x: 354, endPoint y: 57, distance: 29.7
click at [325, 58] on span "search Generar CUIL" at bounding box center [319, 56] width 38 height 5
type input "27-39834261-0"
click at [360, 57] on mat-icon "search" at bounding box center [356, 56] width 7 height 7
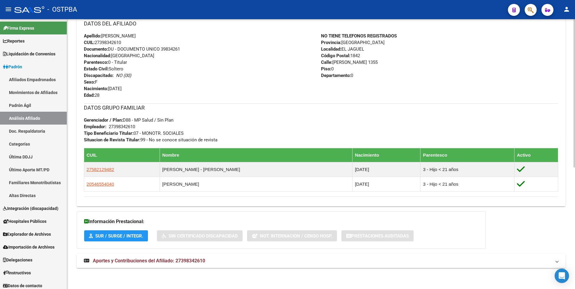
click at [170, 262] on span "Aportes y Contribuciones del Afiliado: 27398342610" at bounding box center [149, 261] width 112 height 6
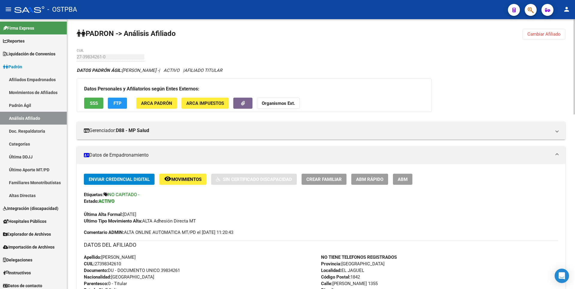
click at [288, 102] on strong "Organismos Ext." at bounding box center [278, 103] width 33 height 5
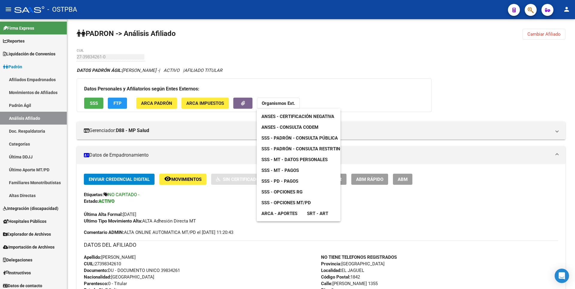
click at [300, 161] on span "SSS - MT - Datos Personales" at bounding box center [294, 159] width 66 height 5
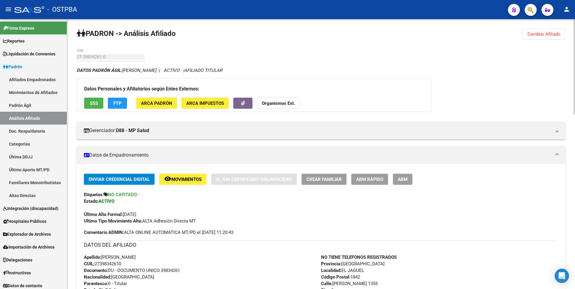
drag, startPoint x: 96, startPoint y: 264, endPoint x: 127, endPoint y: 264, distance: 31.2
click at [127, 264] on div "Apellido: [PERSON_NAME]: 27398342610 Documento: DU - DOCUMENTO UNICO 39834261 N…" at bounding box center [202, 287] width 237 height 66
copy span "27398342610"
click at [24, 43] on span "Reportes" at bounding box center [14, 41] width 22 height 7
